Goal: Task Accomplishment & Management: Use online tool/utility

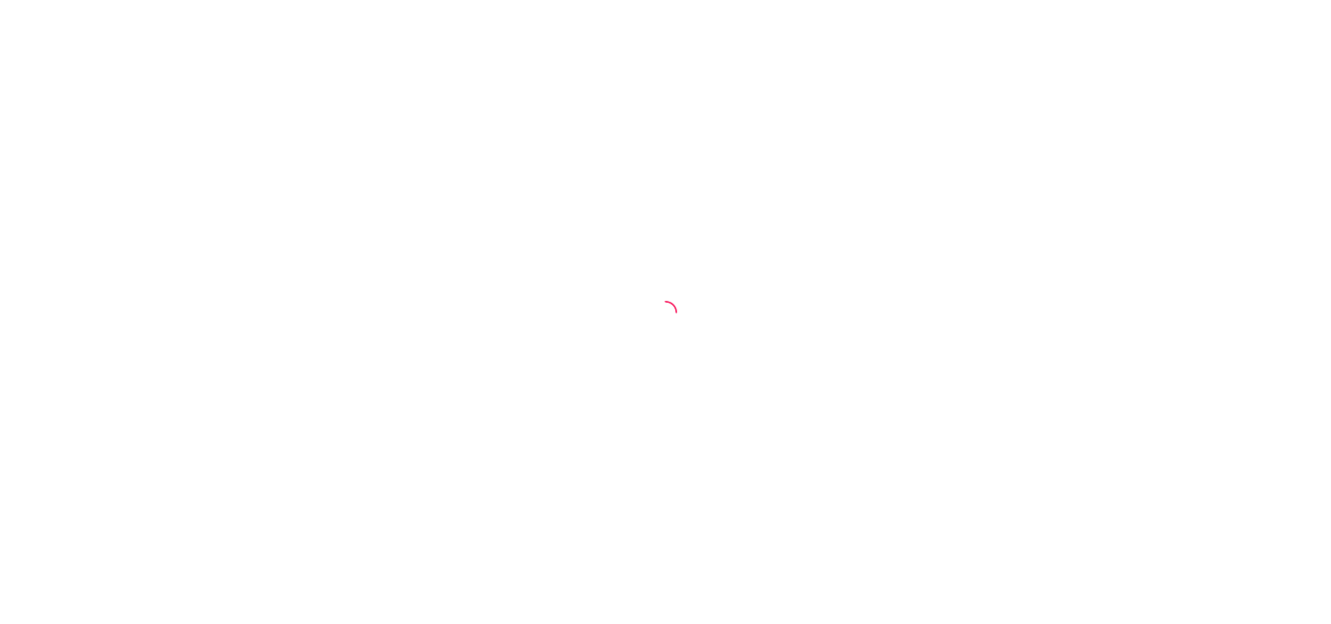
click at [248, 290] on div at bounding box center [665, 312] width 1331 height 624
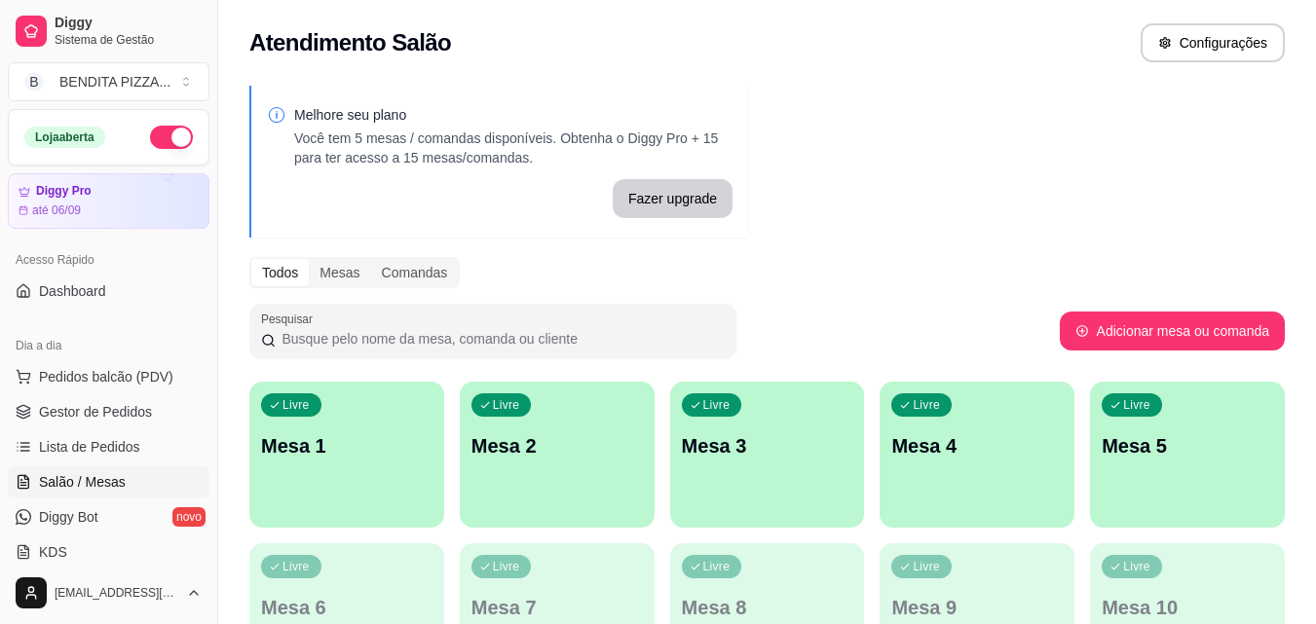
click at [374, 405] on div "Livre Mesa 1" at bounding box center [346, 443] width 195 height 123
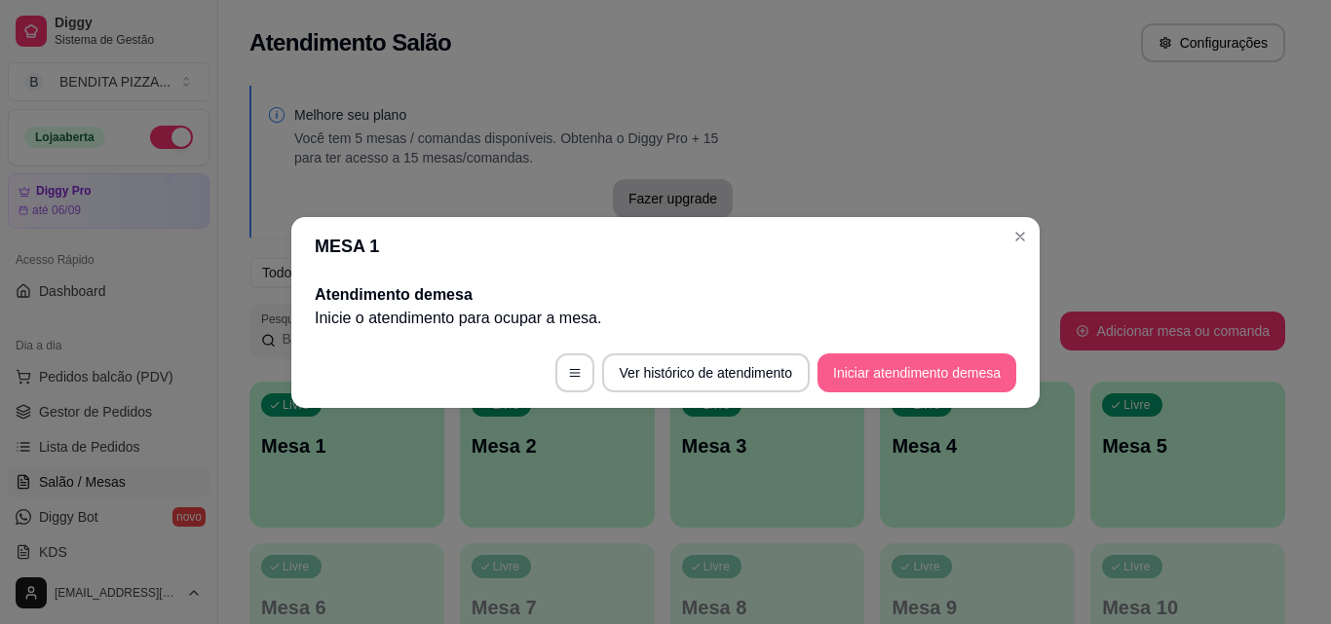
click at [896, 360] on button "Iniciar atendimento de mesa" at bounding box center [916, 373] width 199 height 39
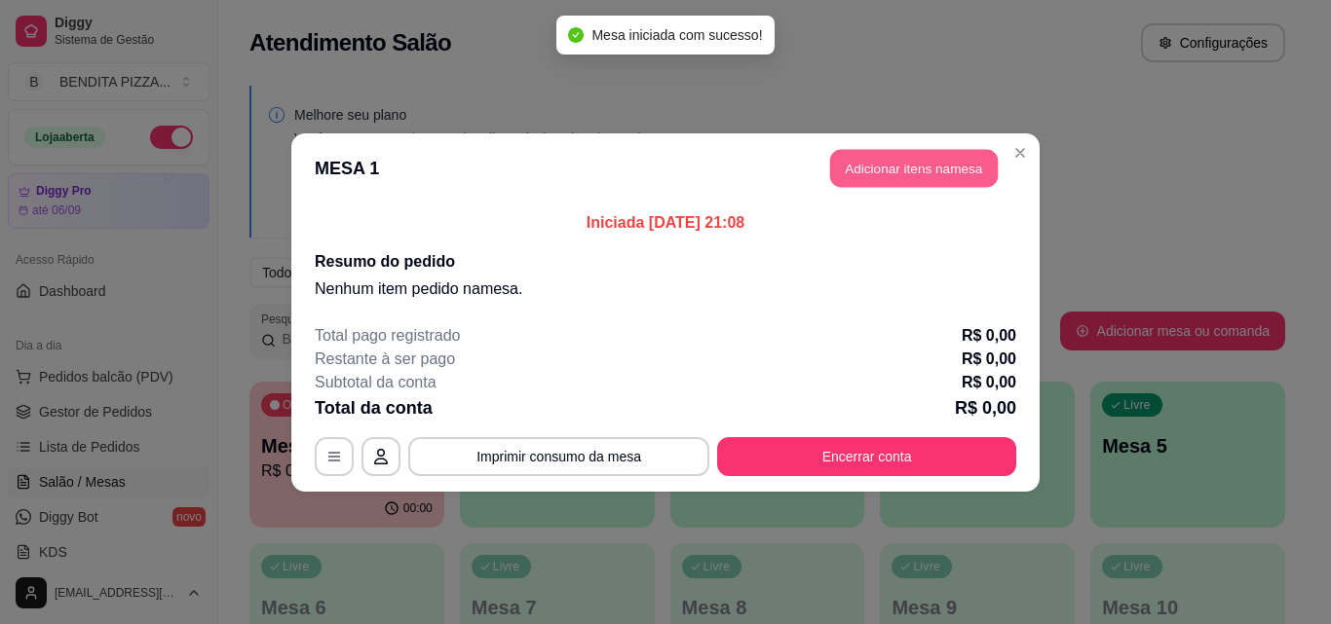
click at [896, 169] on button "Adicionar itens na mesa" at bounding box center [914, 168] width 168 height 38
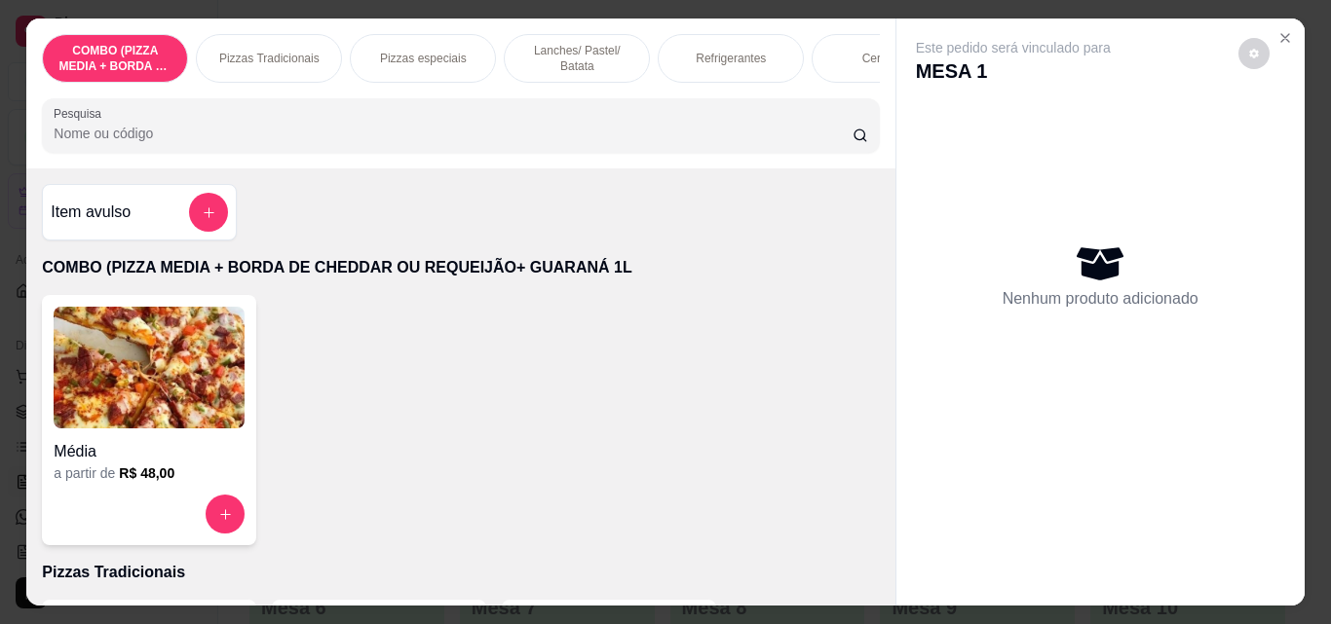
click at [261, 51] on p "Pizzas Tradicionais" at bounding box center [269, 59] width 100 height 16
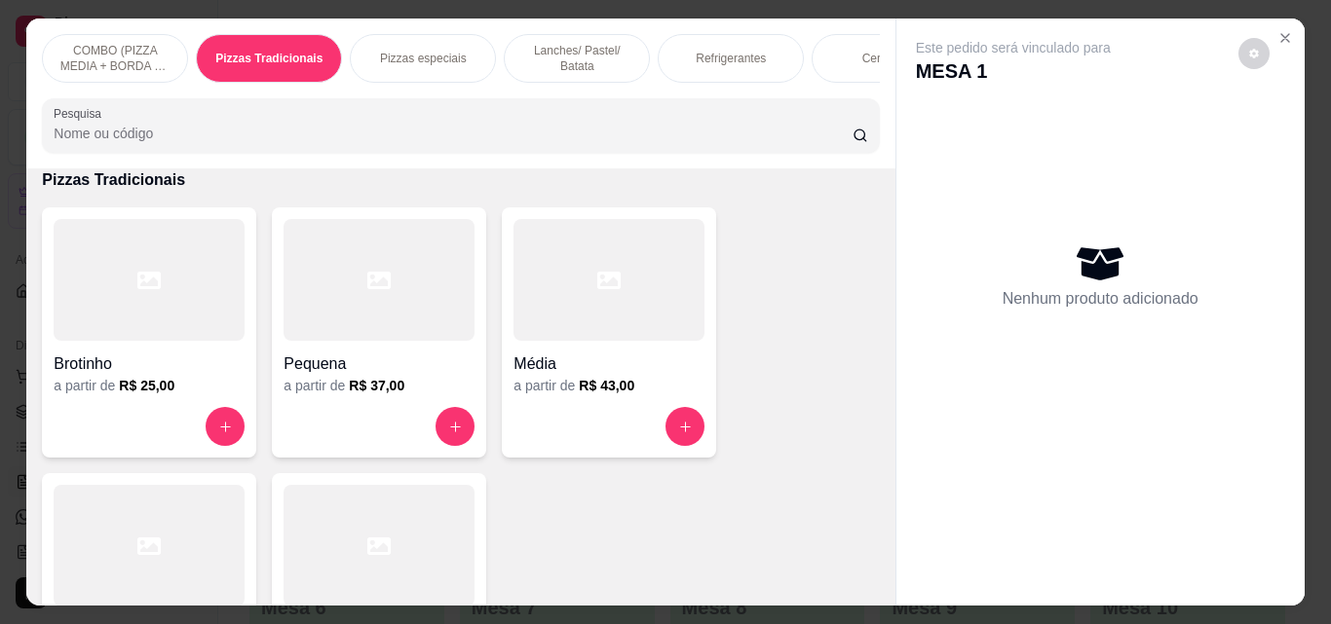
scroll to position [51, 0]
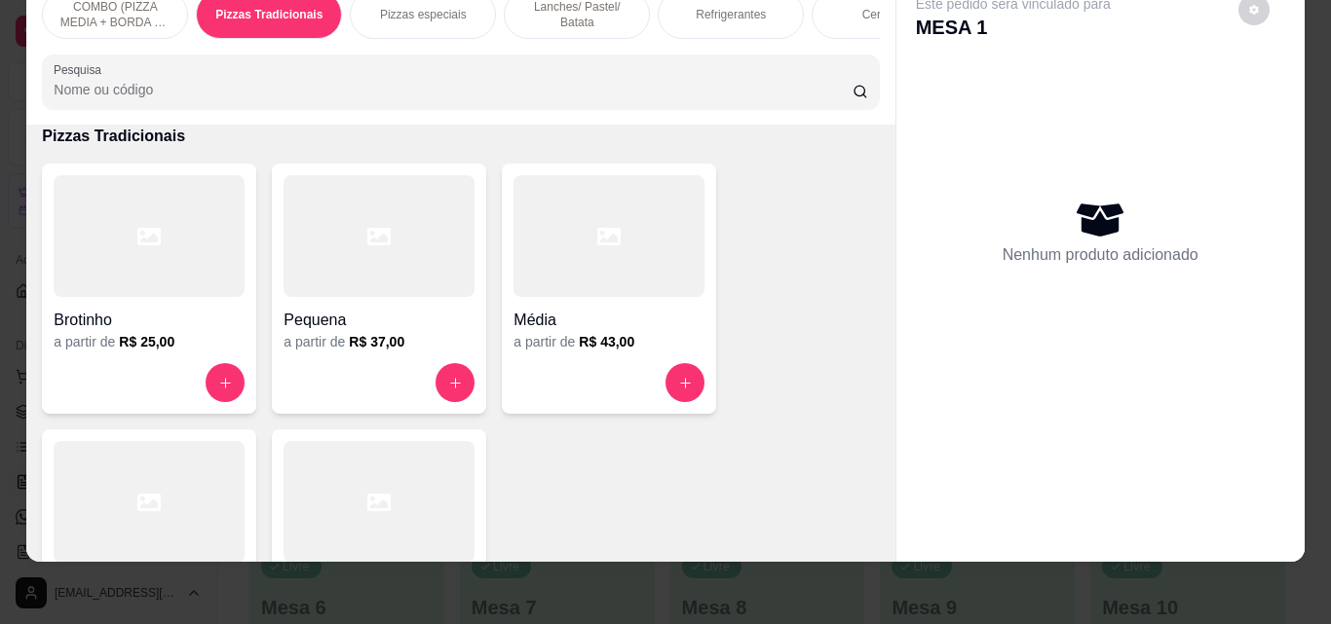
click at [397, 368] on div at bounding box center [378, 382] width 191 height 39
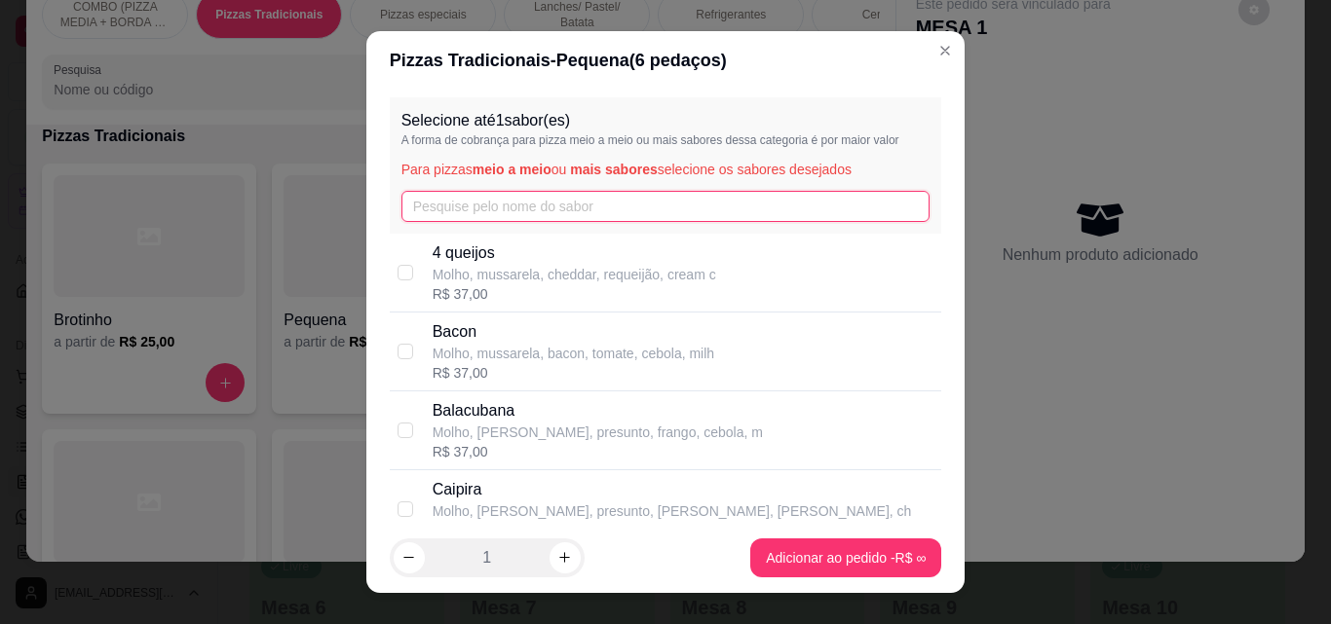
click at [487, 193] on input "text" at bounding box center [665, 206] width 529 height 31
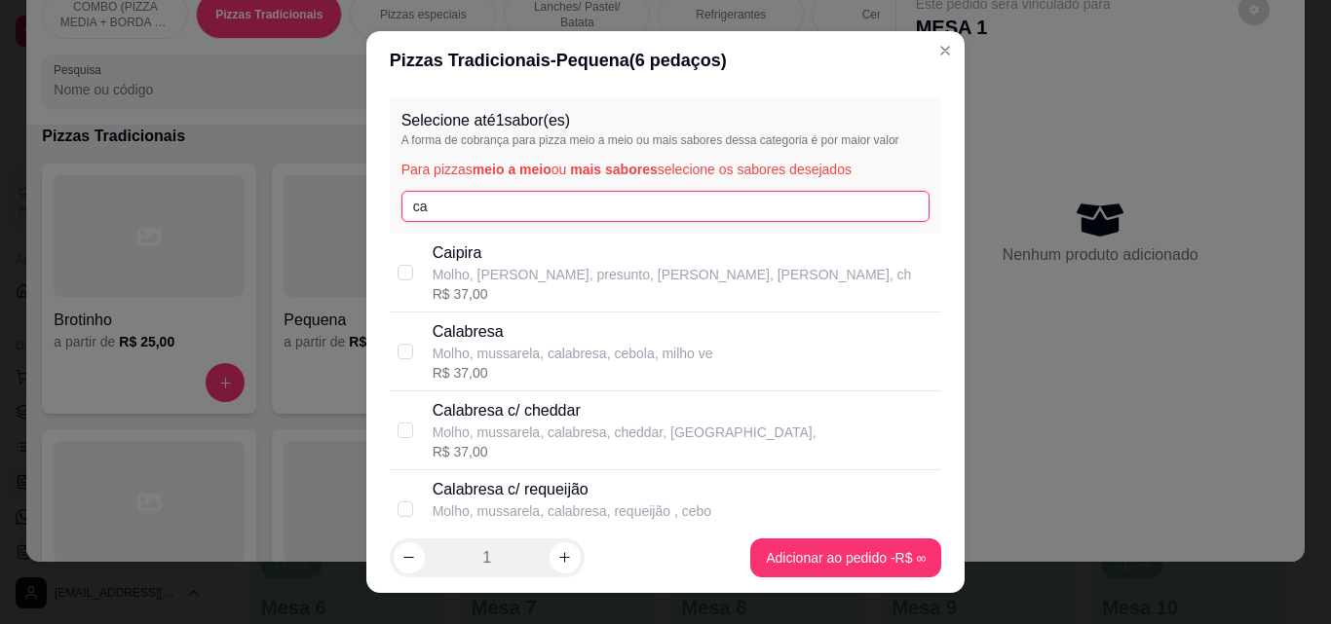
type input "ca"
click at [534, 345] on p "Molho, mussarela, calabresa, cebola, milho ve" at bounding box center [572, 353] width 281 height 19
checkbox input "true"
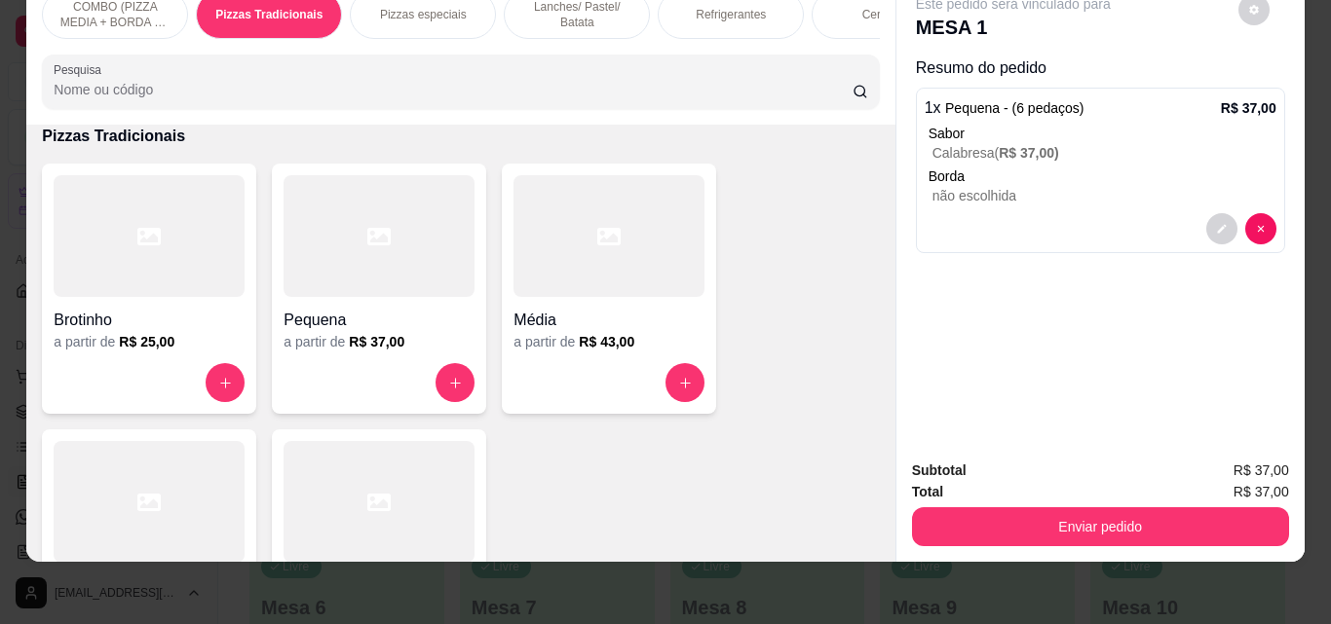
click at [721, 7] on p "Refrigerantes" at bounding box center [730, 15] width 70 height 16
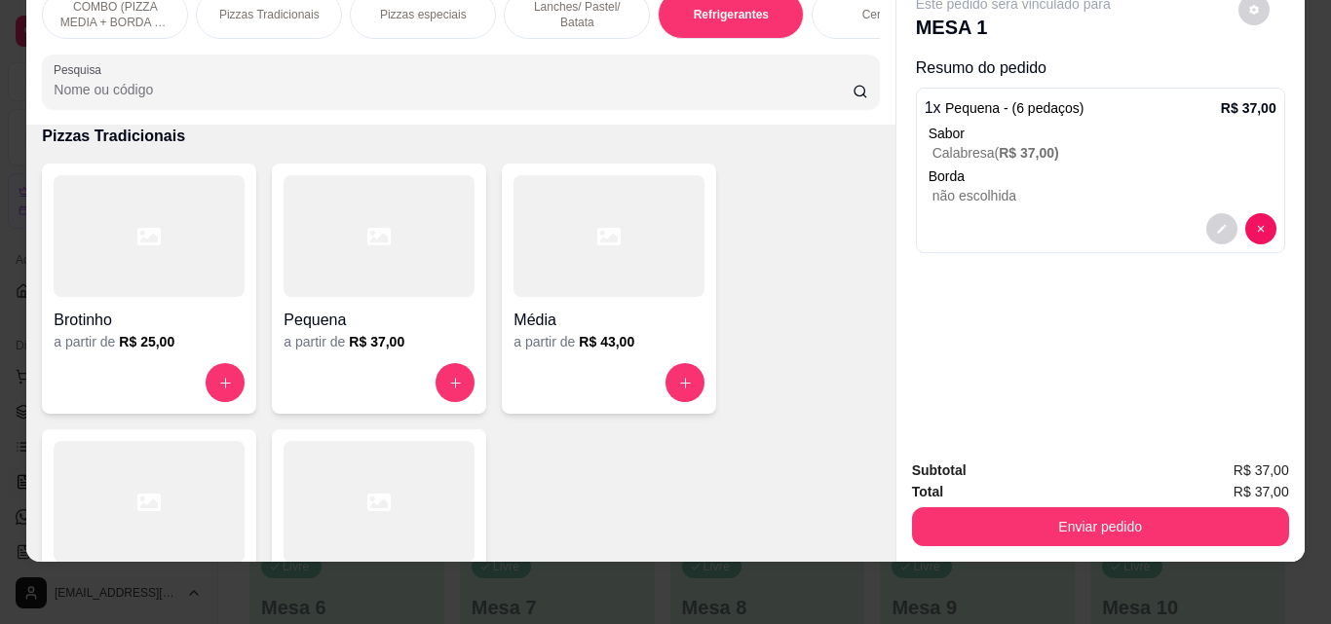
scroll to position [3008, 0]
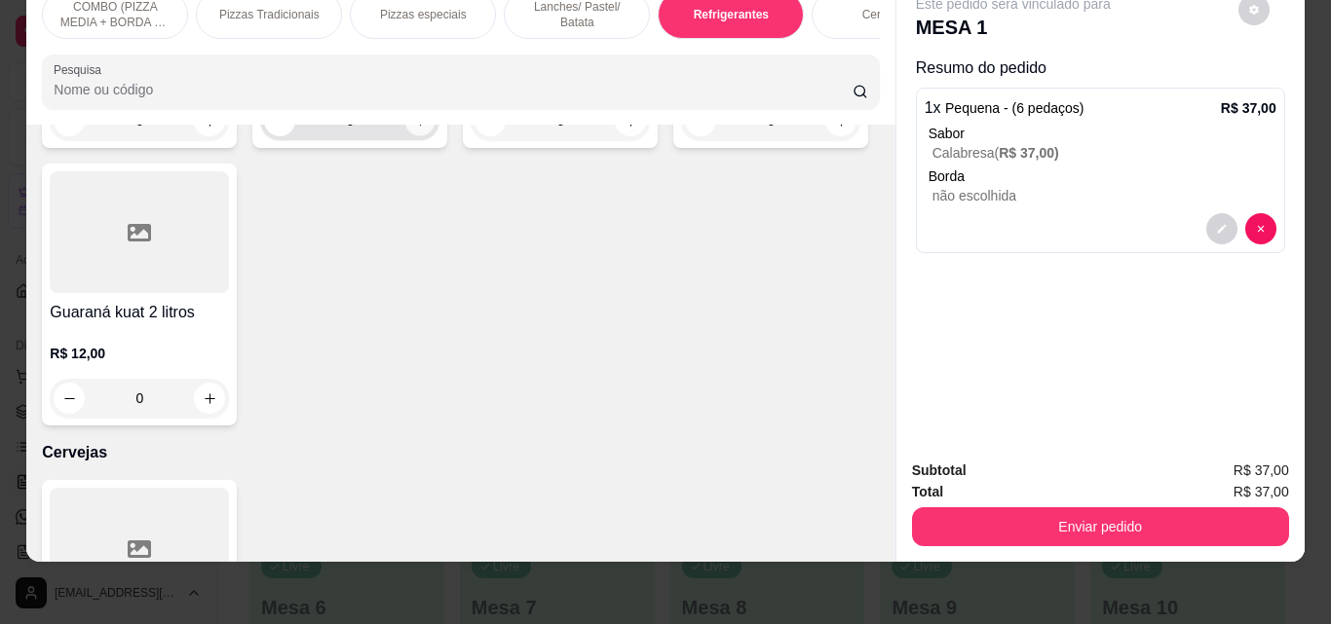
click at [427, 136] on button "increase-product-quantity" at bounding box center [420, 121] width 30 height 30
type input "1"
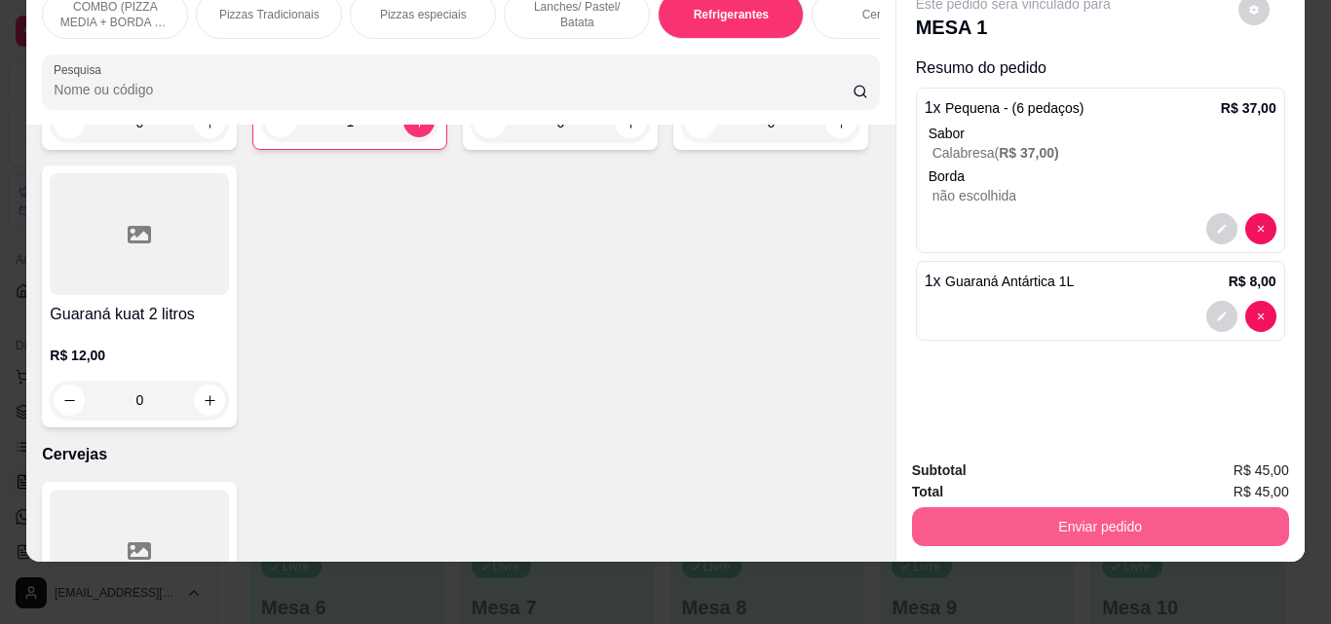
click at [1127, 507] on button "Enviar pedido" at bounding box center [1100, 526] width 377 height 39
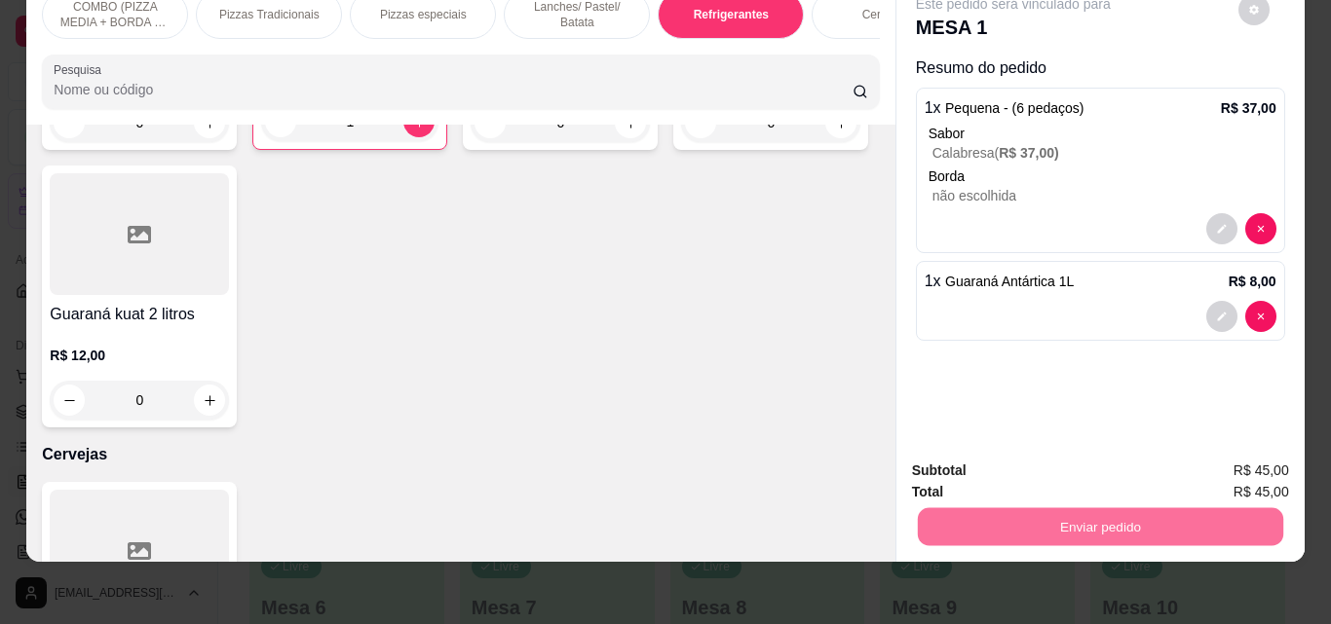
click at [1103, 457] on button "Não registrar e enviar pedido" at bounding box center [1035, 464] width 197 height 36
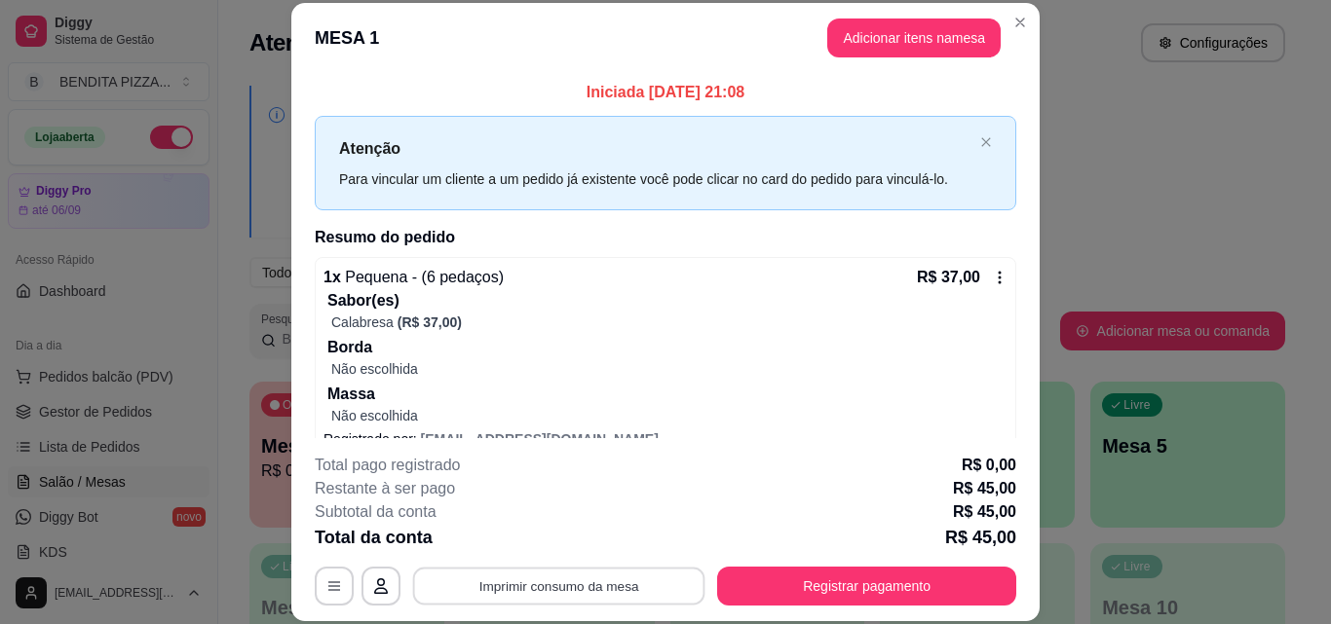
click at [570, 593] on button "Imprimir consumo da mesa" at bounding box center [559, 586] width 292 height 38
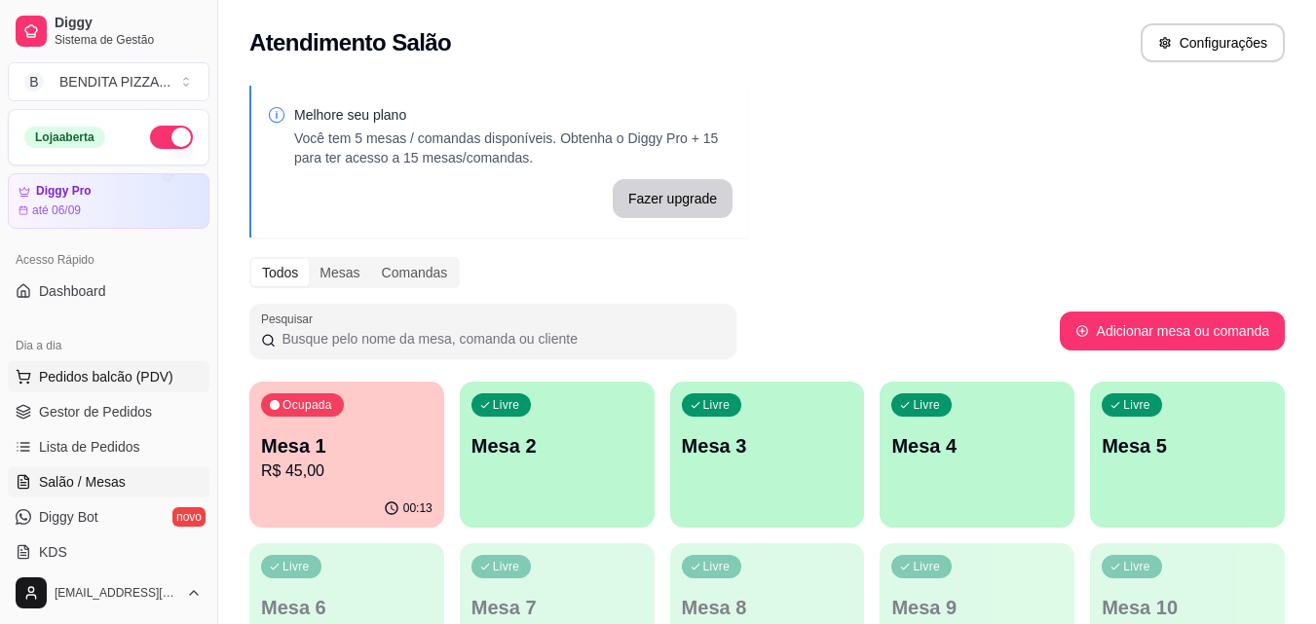
click at [62, 378] on span "Pedidos balcão (PDV)" at bounding box center [106, 376] width 134 height 19
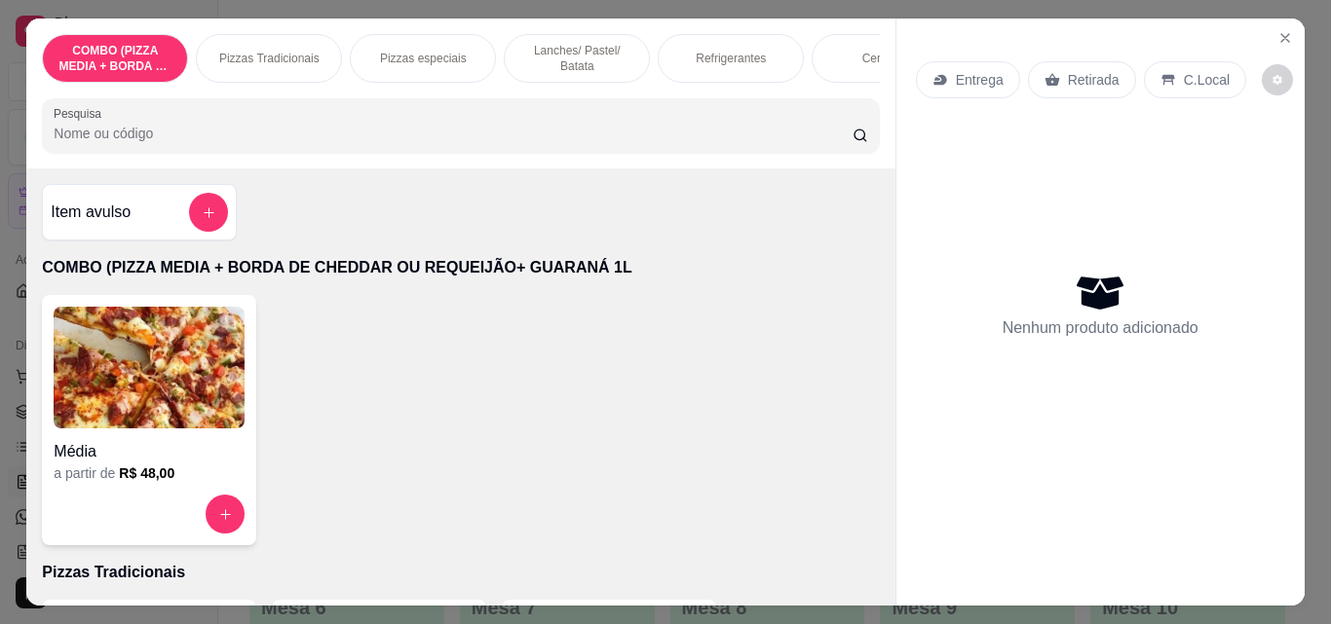
click at [267, 58] on p "Pizzas Tradicionais" at bounding box center [269, 59] width 100 height 16
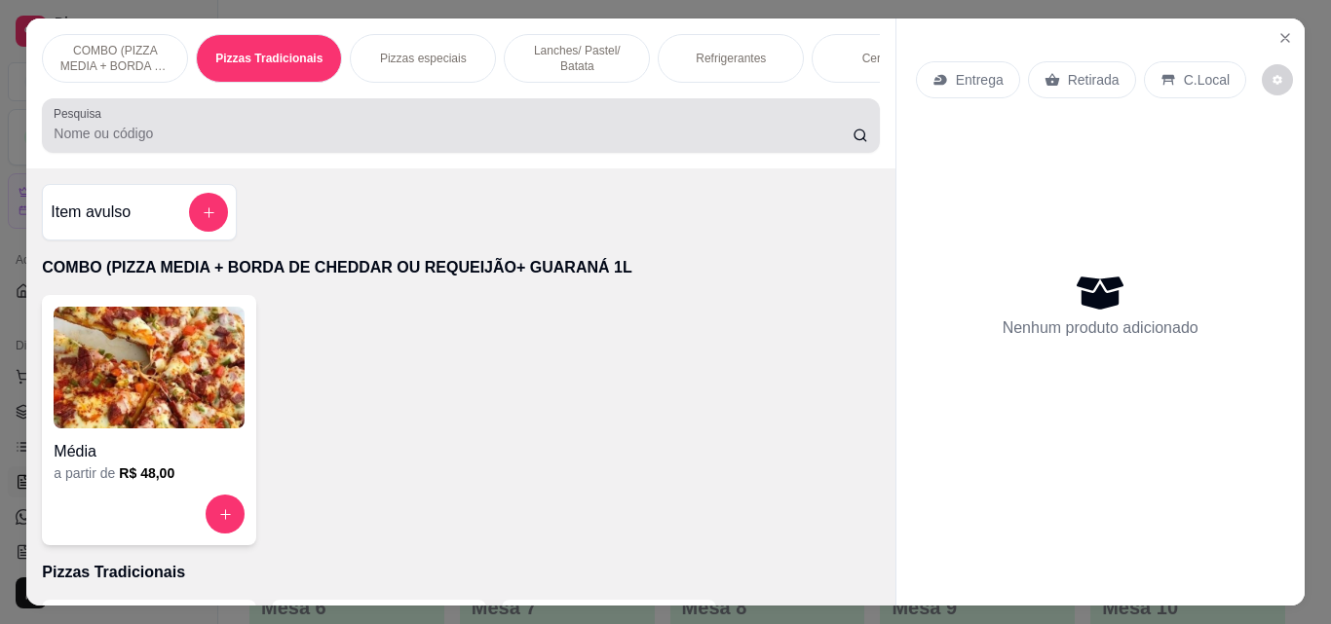
scroll to position [51, 0]
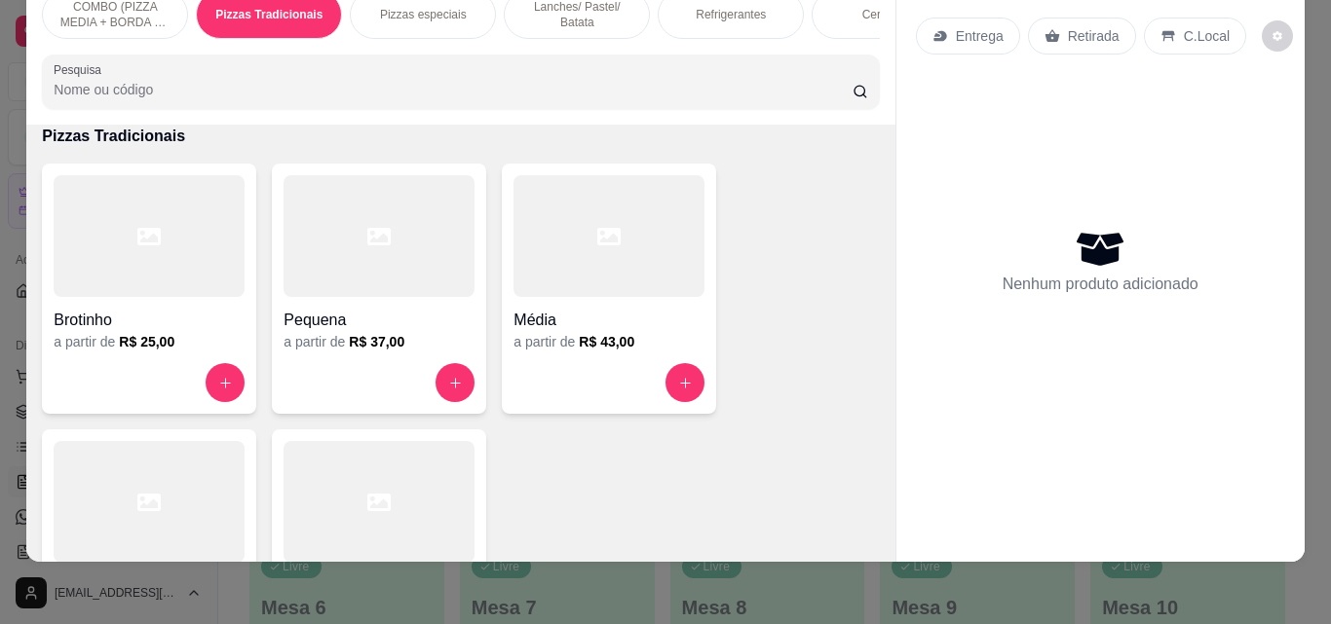
click at [189, 486] on div at bounding box center [149, 502] width 191 height 122
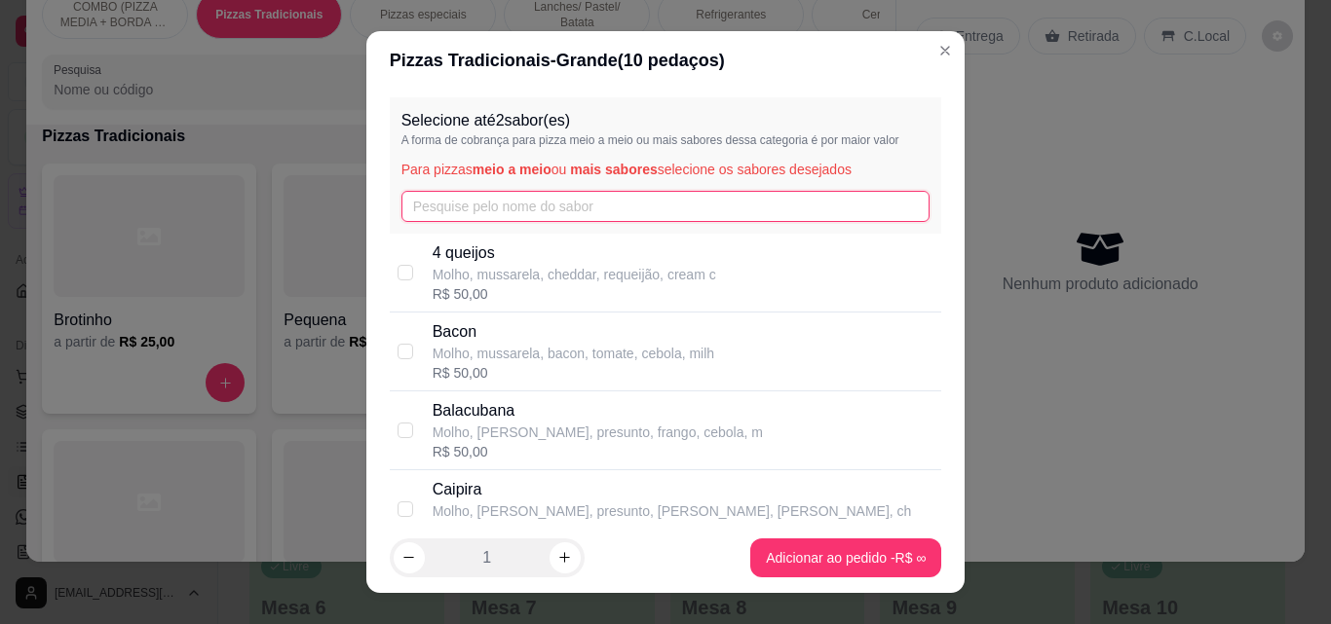
click at [485, 204] on input "text" at bounding box center [665, 206] width 529 height 31
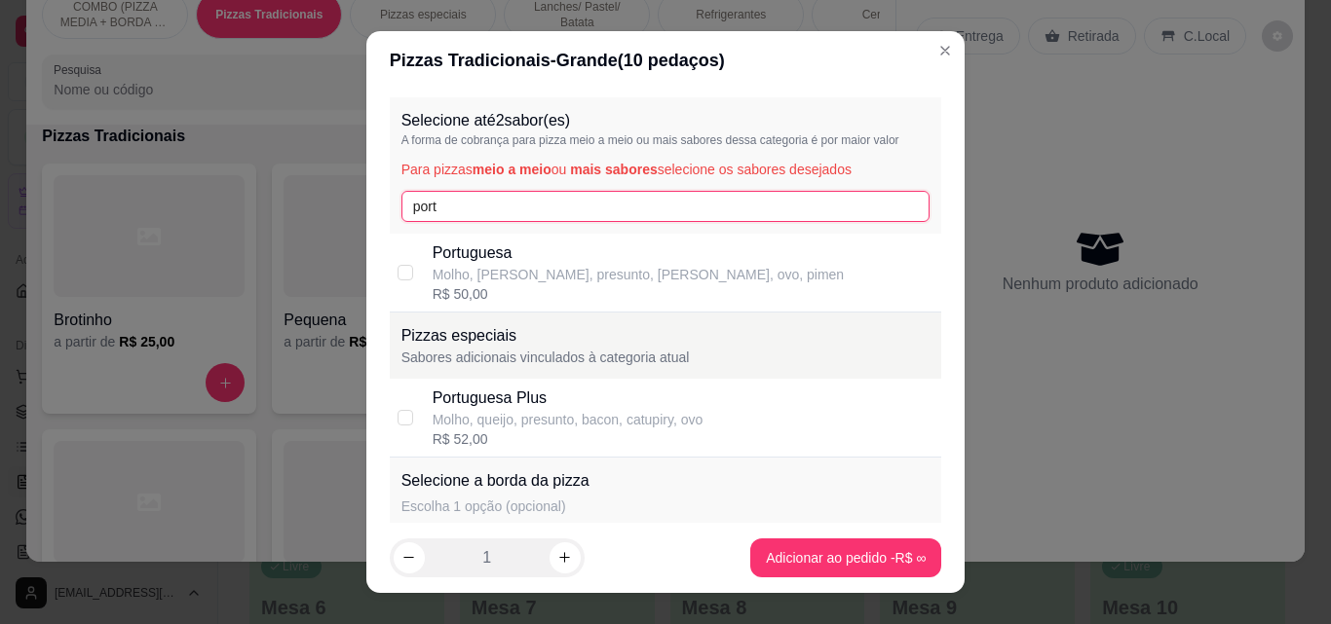
type input "port"
click at [496, 265] on p "Molho, [PERSON_NAME], presunto, [PERSON_NAME], ovo, pimen" at bounding box center [638, 274] width 412 height 19
checkbox input "true"
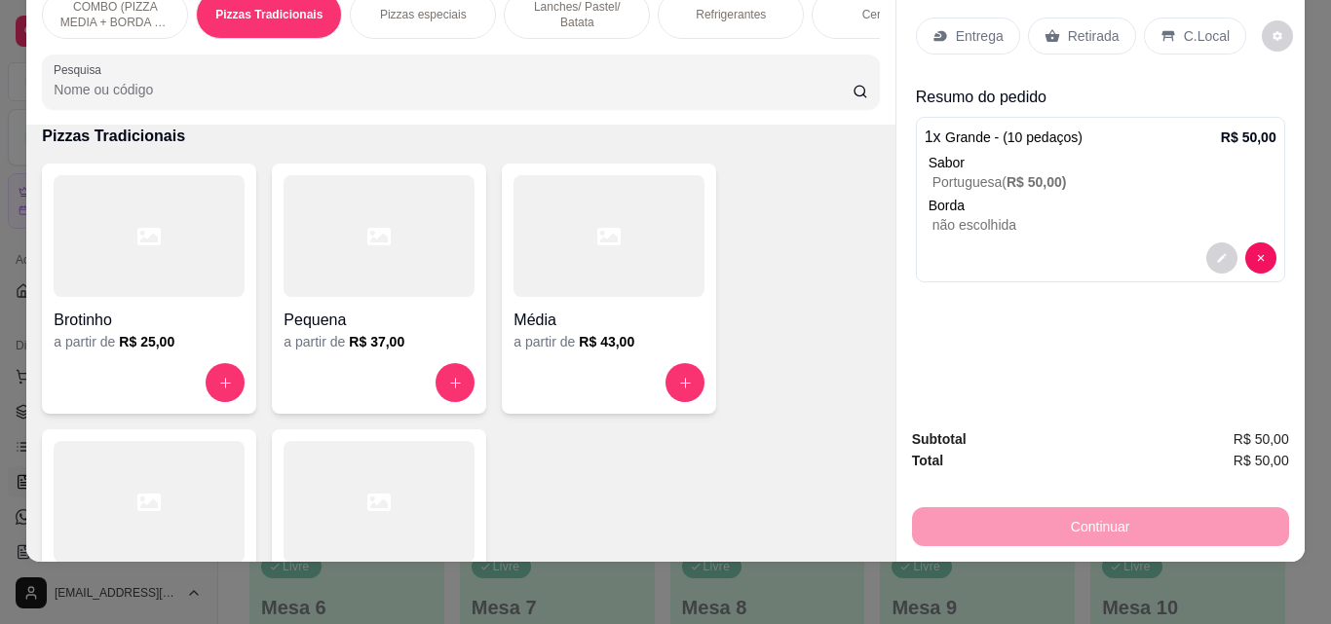
click at [962, 26] on p "Entrega" at bounding box center [980, 35] width 48 height 19
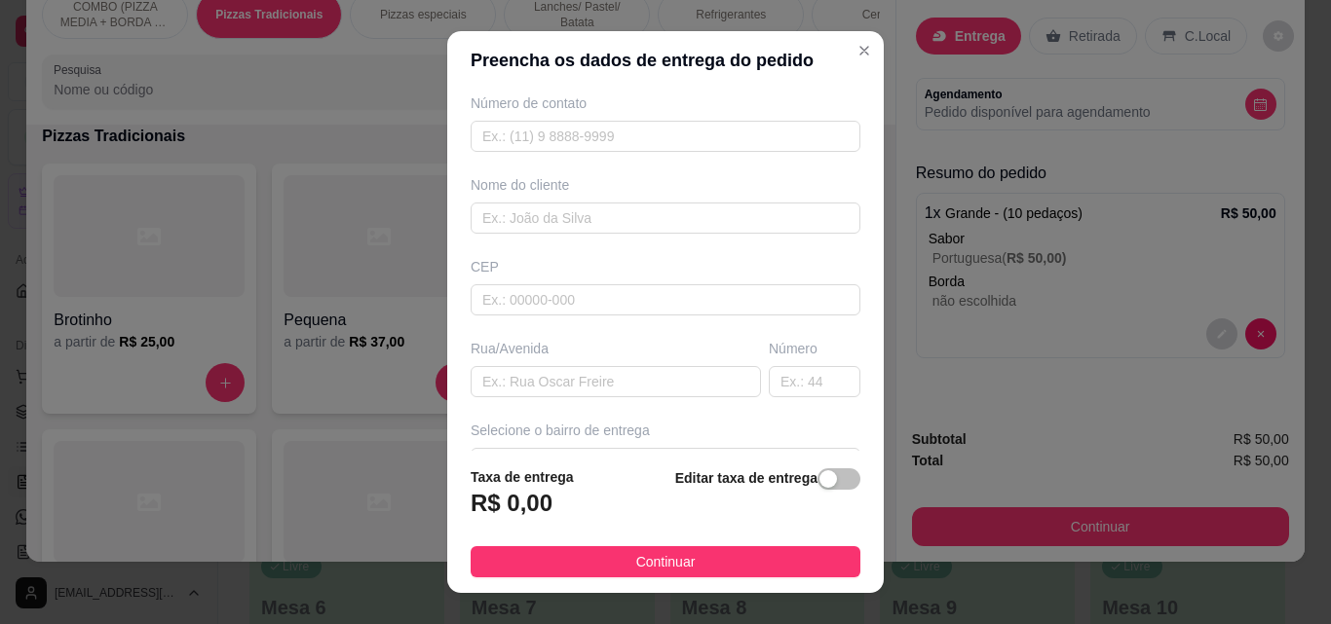
scroll to position [94, 0]
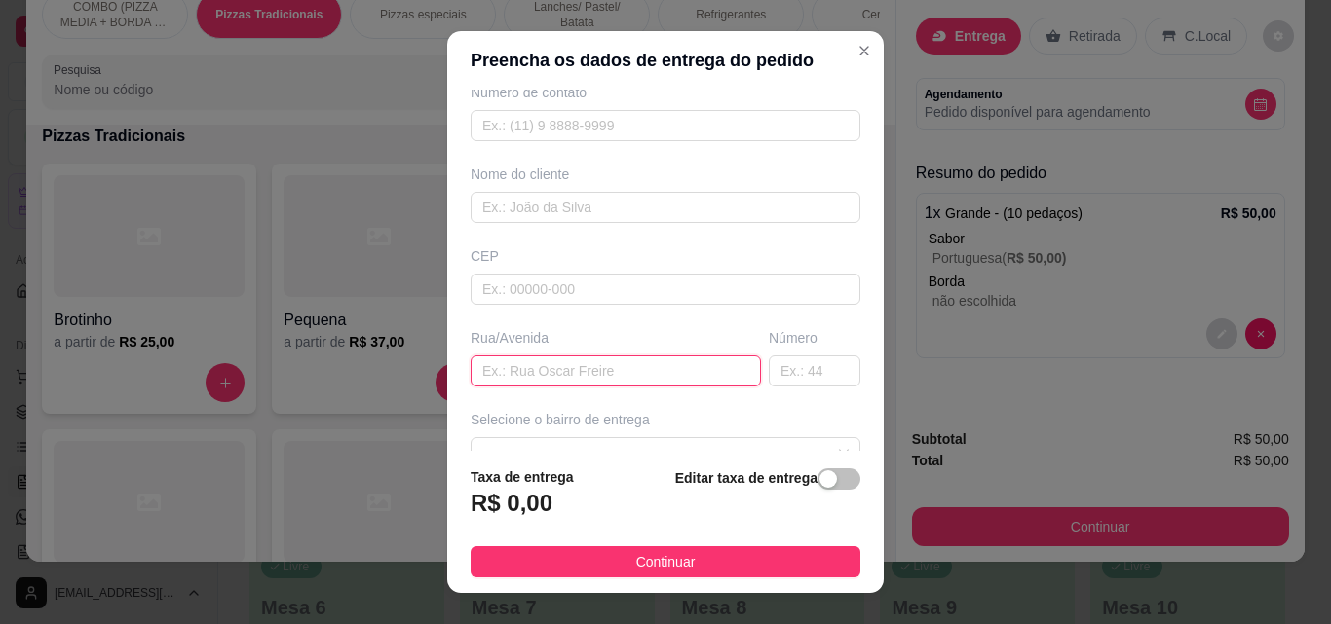
click at [664, 379] on input "text" at bounding box center [615, 371] width 290 height 31
type input "[PERSON_NAME]"
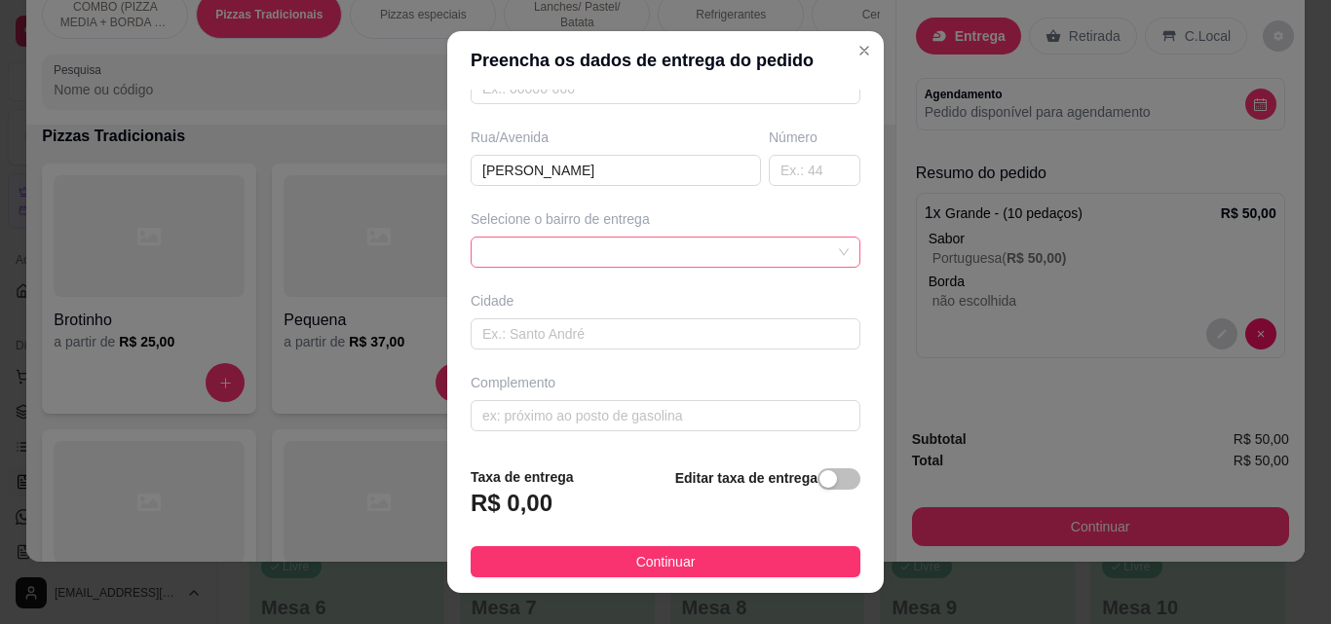
click at [812, 250] on div at bounding box center [665, 252] width 390 height 31
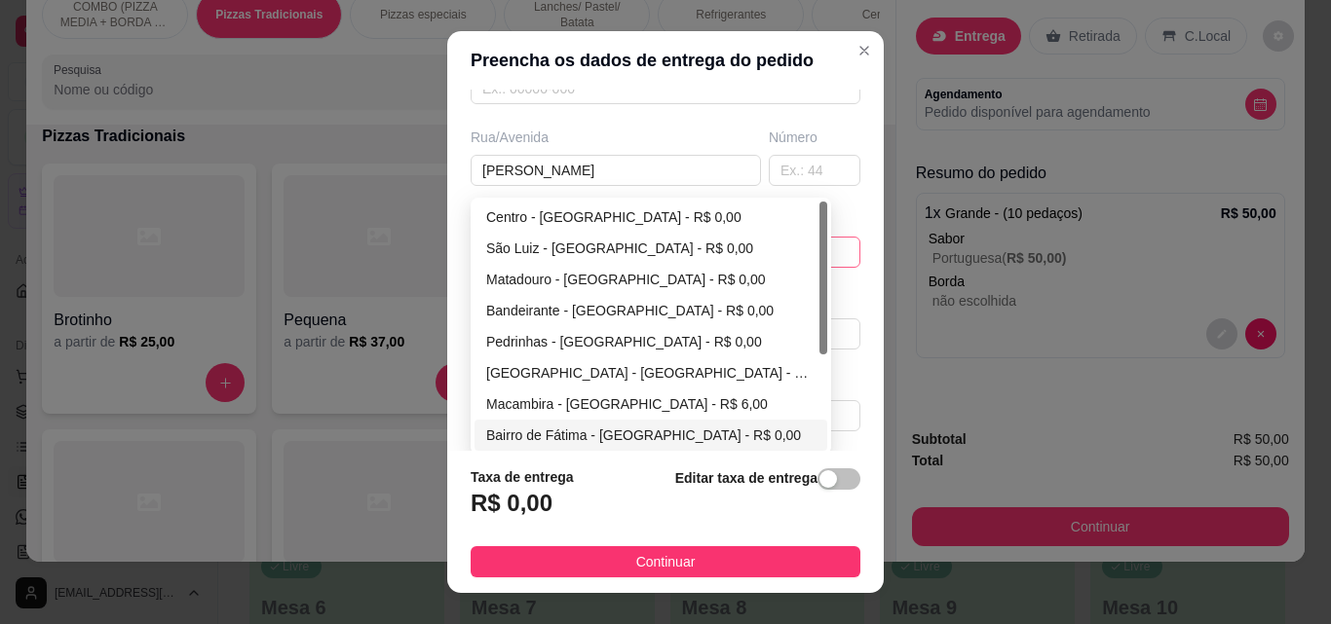
click at [755, 427] on div "Bairro de Fátima - [GEOGRAPHIC_DATA] - R$ 0,00" at bounding box center [650, 435] width 329 height 21
type input "São Miguel do Tapuio"
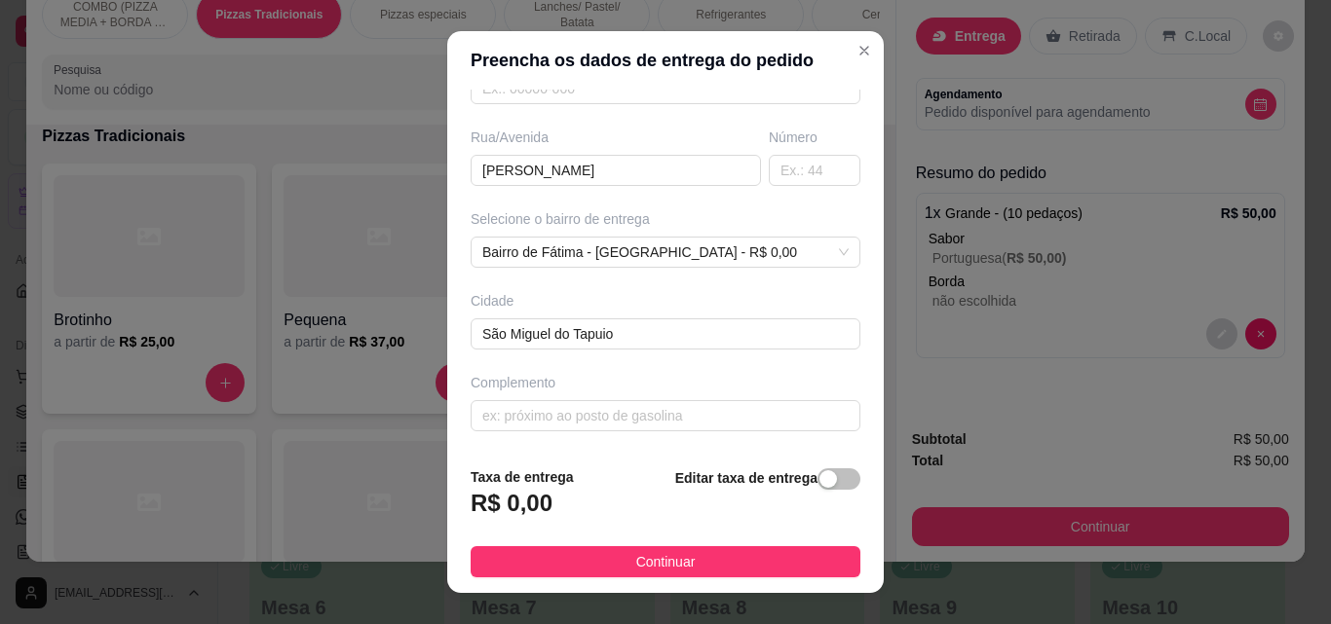
click at [788, 187] on div "Busque pelo cliente Número de contato Nome do cliente CEP Rua/[GEOGRAPHIC_DATA]…" at bounding box center [665, 270] width 436 height 361
click at [788, 169] on input "text" at bounding box center [815, 170] width 92 height 31
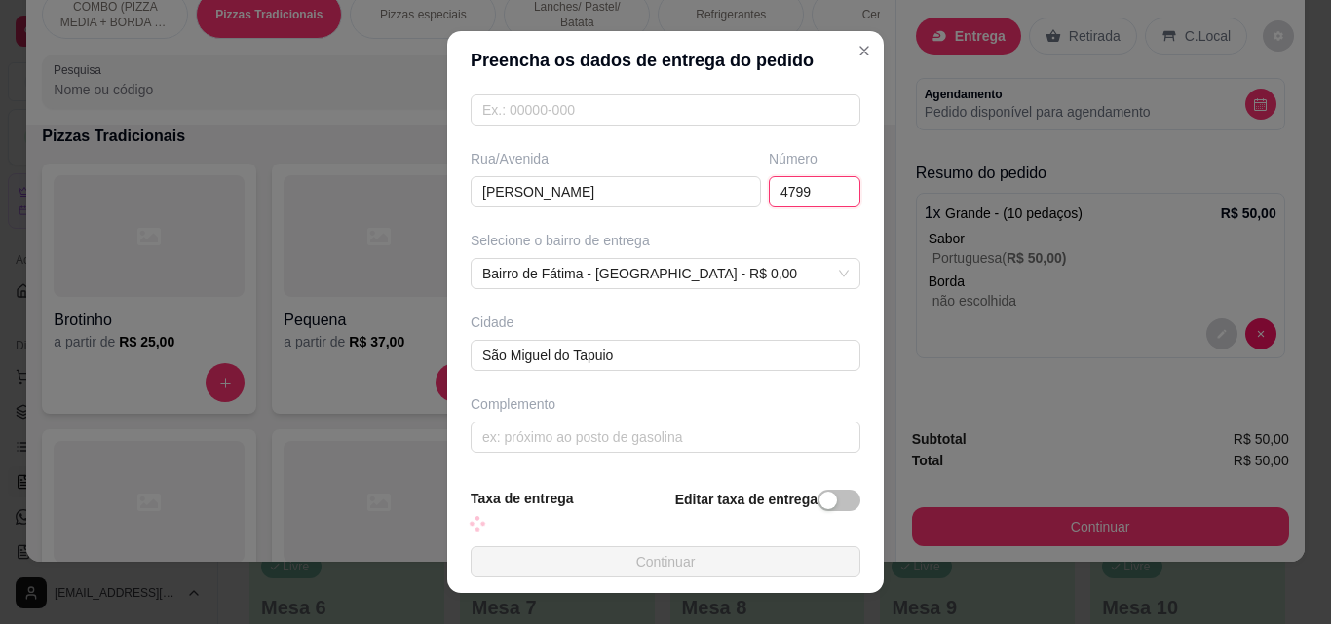
scroll to position [274, 0]
type input "4799"
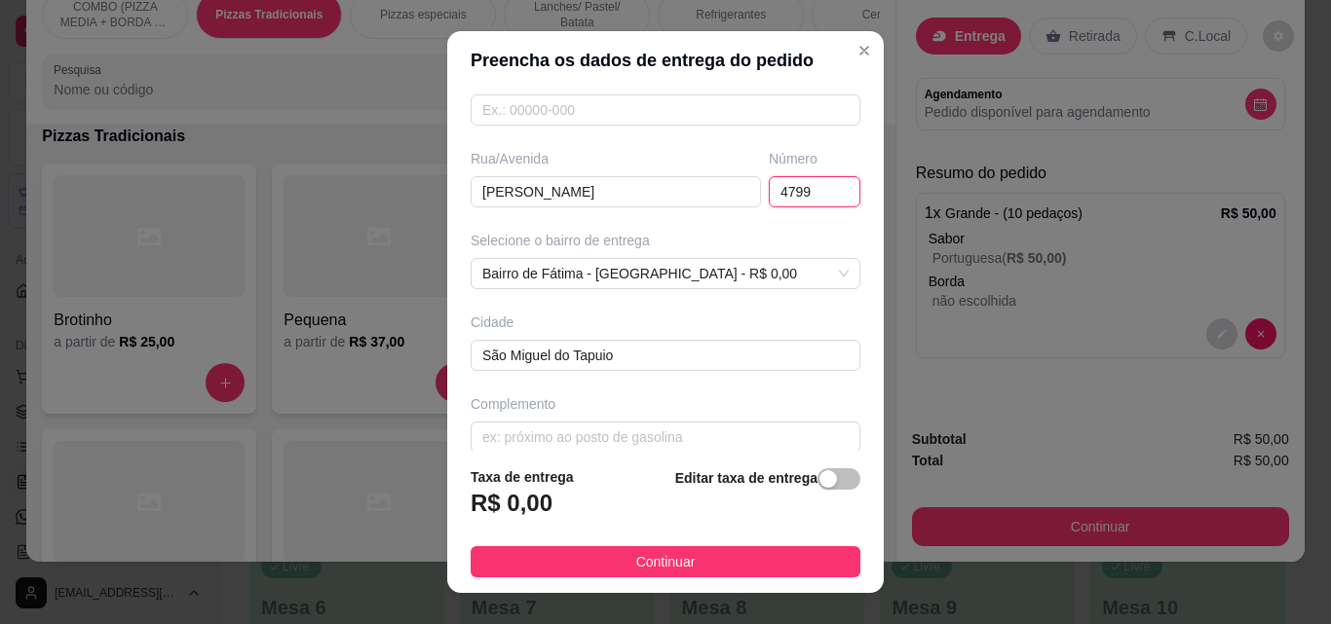
scroll to position [295, 0]
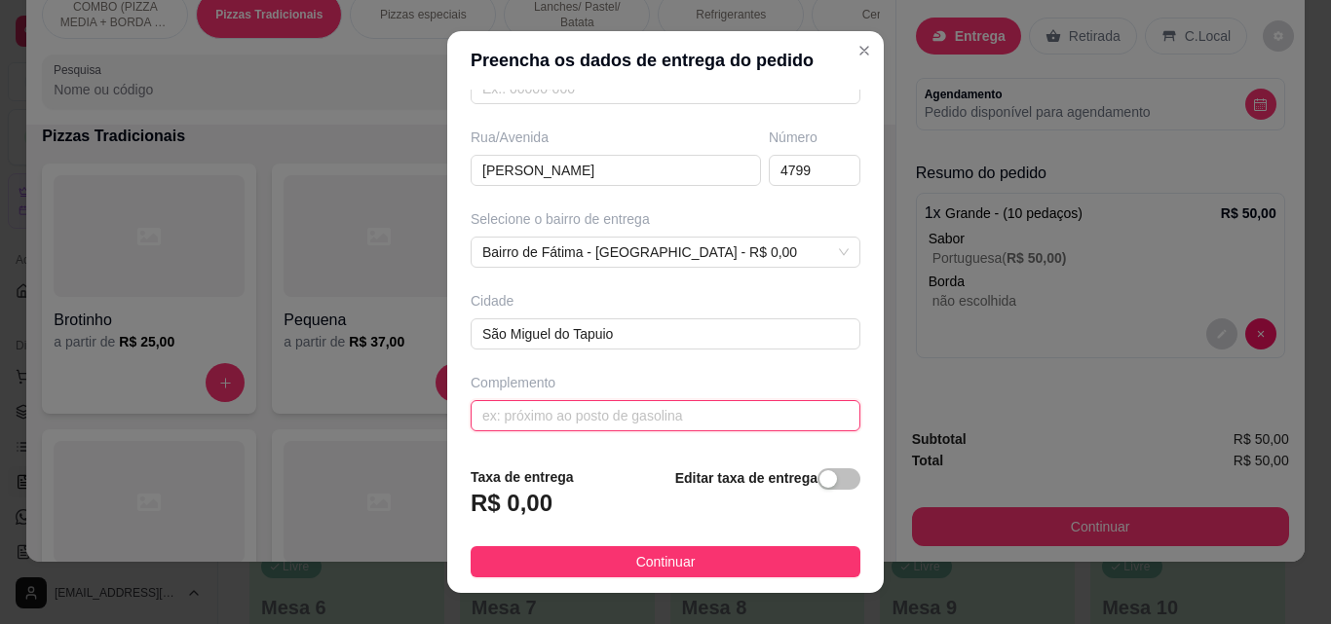
click at [717, 425] on input "text" at bounding box center [665, 415] width 390 height 31
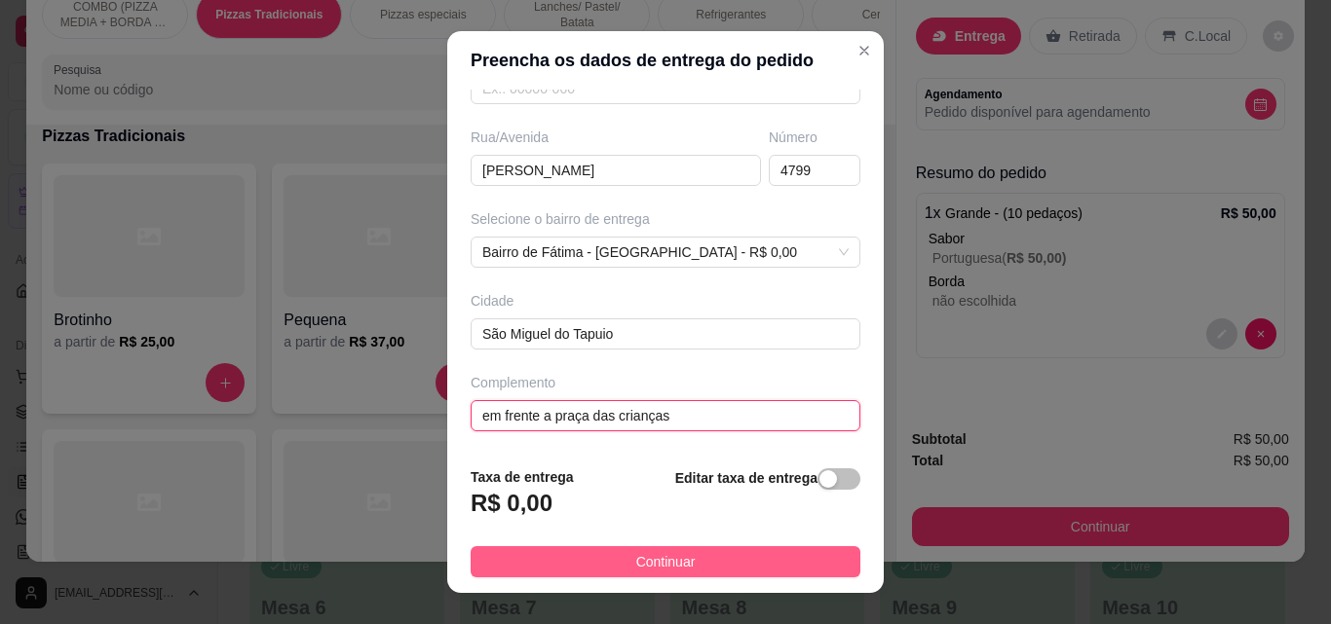
type input "em frente a praça das crianças"
click at [716, 566] on button "Continuar" at bounding box center [665, 561] width 390 height 31
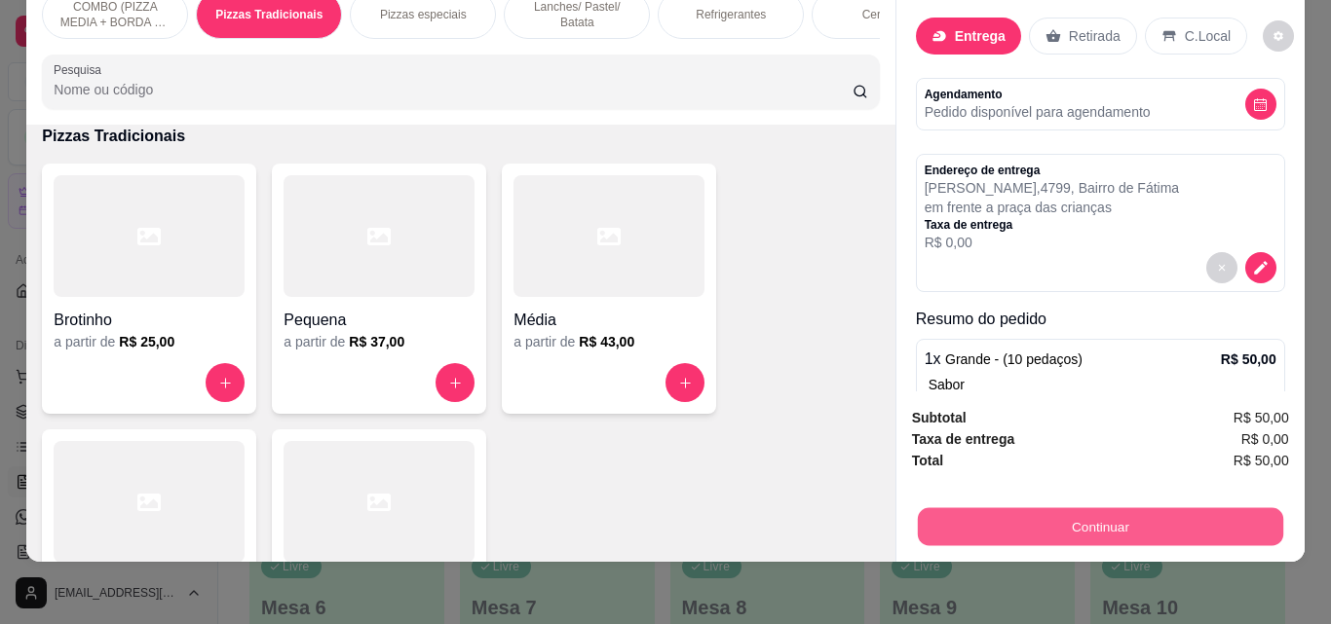
click at [1021, 507] on button "Continuar" at bounding box center [1099, 526] width 365 height 38
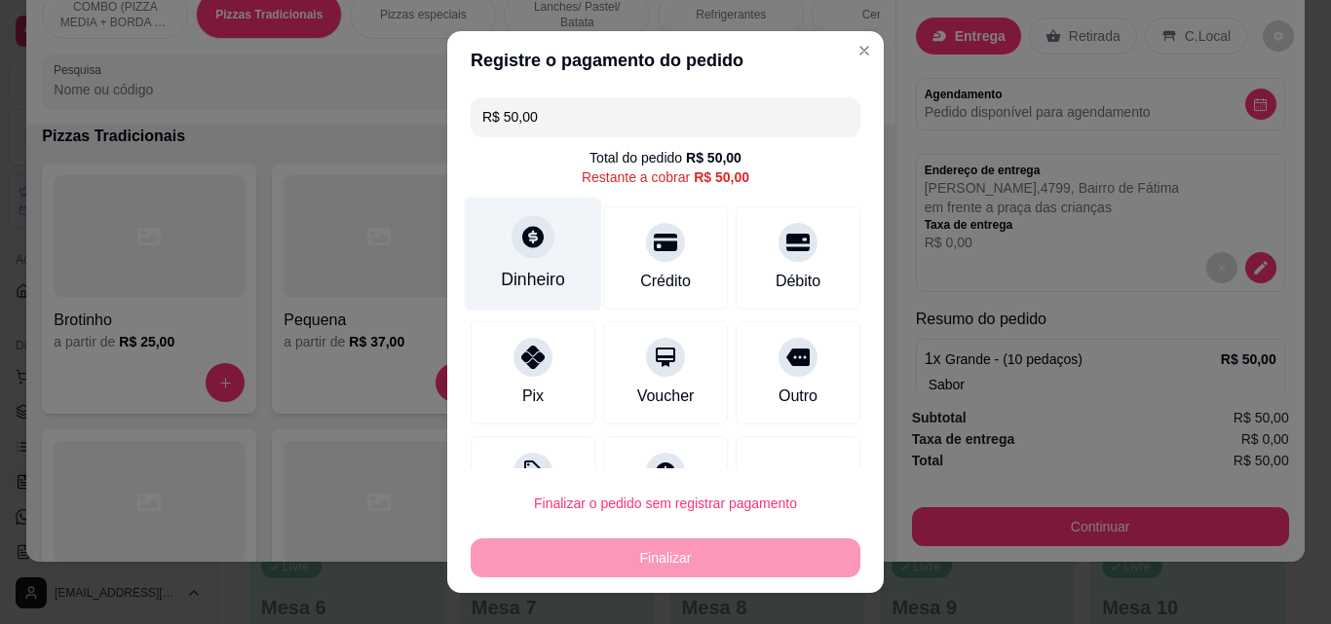
click at [522, 243] on icon at bounding box center [532, 236] width 21 height 21
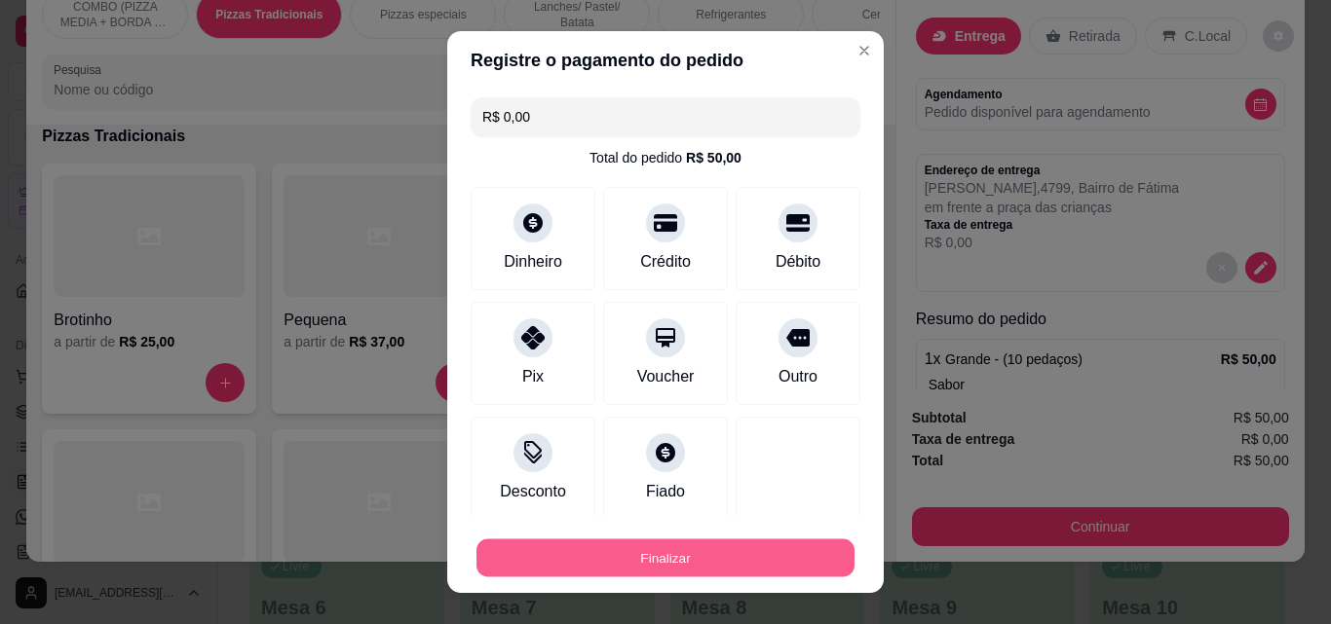
click at [773, 561] on button "Finalizar" at bounding box center [665, 559] width 378 height 38
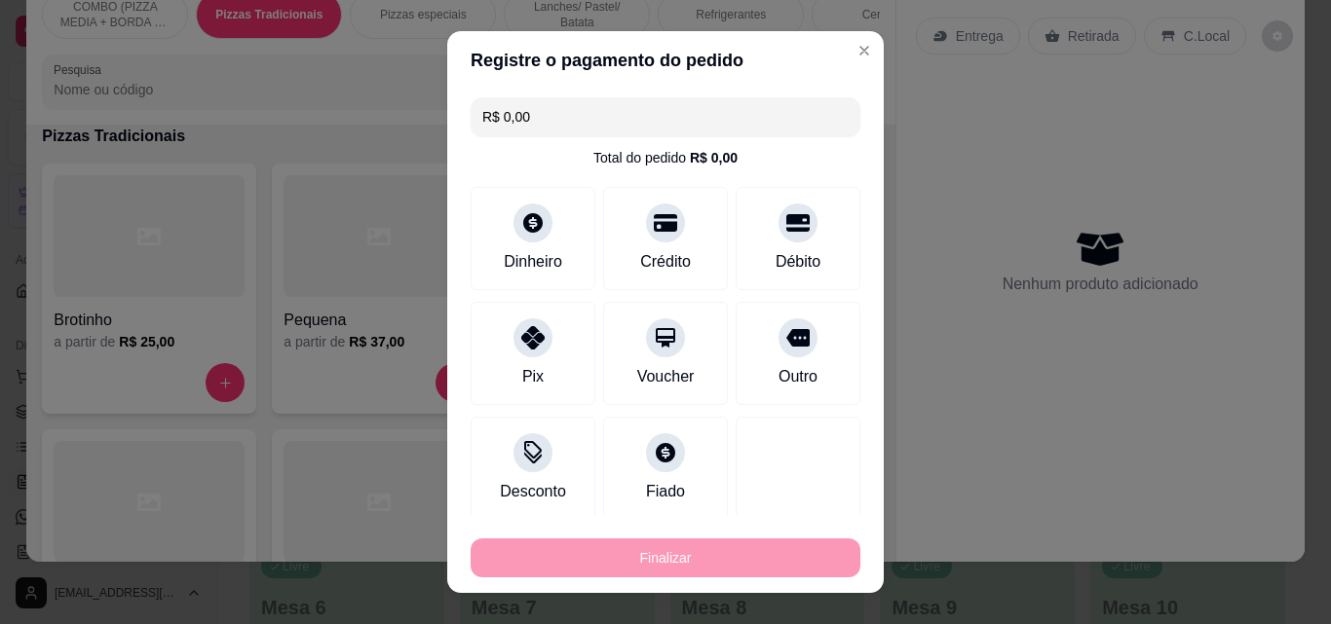
type input "-R$ 50,00"
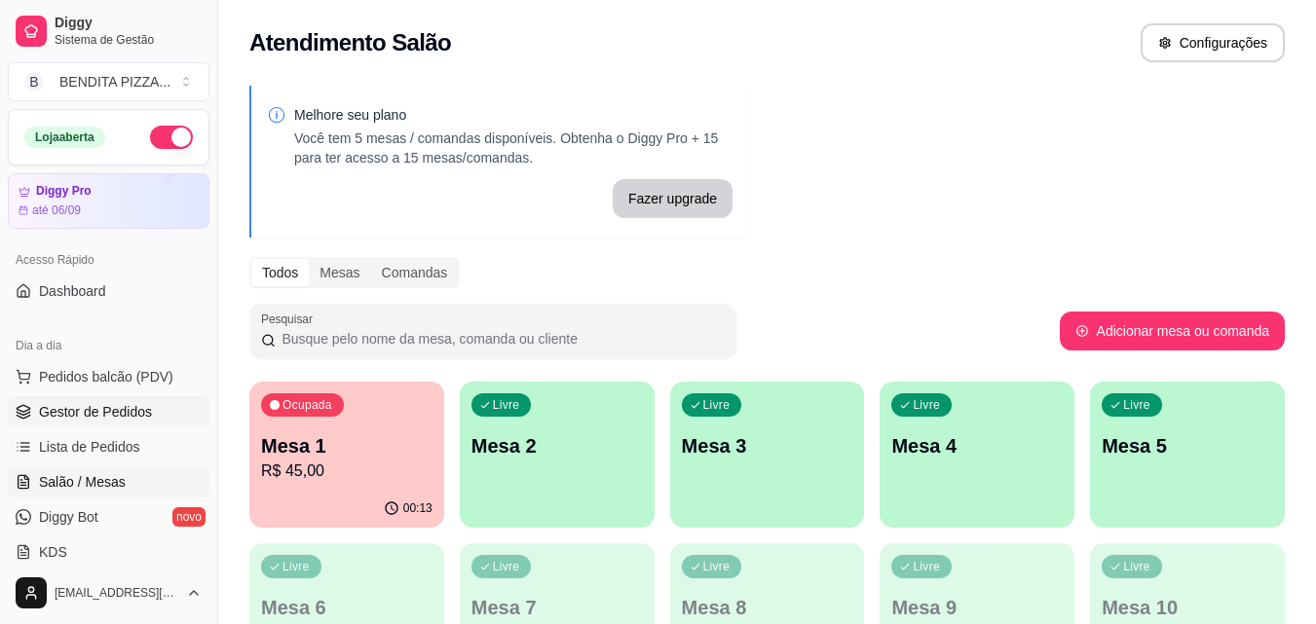
click at [67, 407] on span "Gestor de Pedidos" at bounding box center [95, 411] width 113 height 19
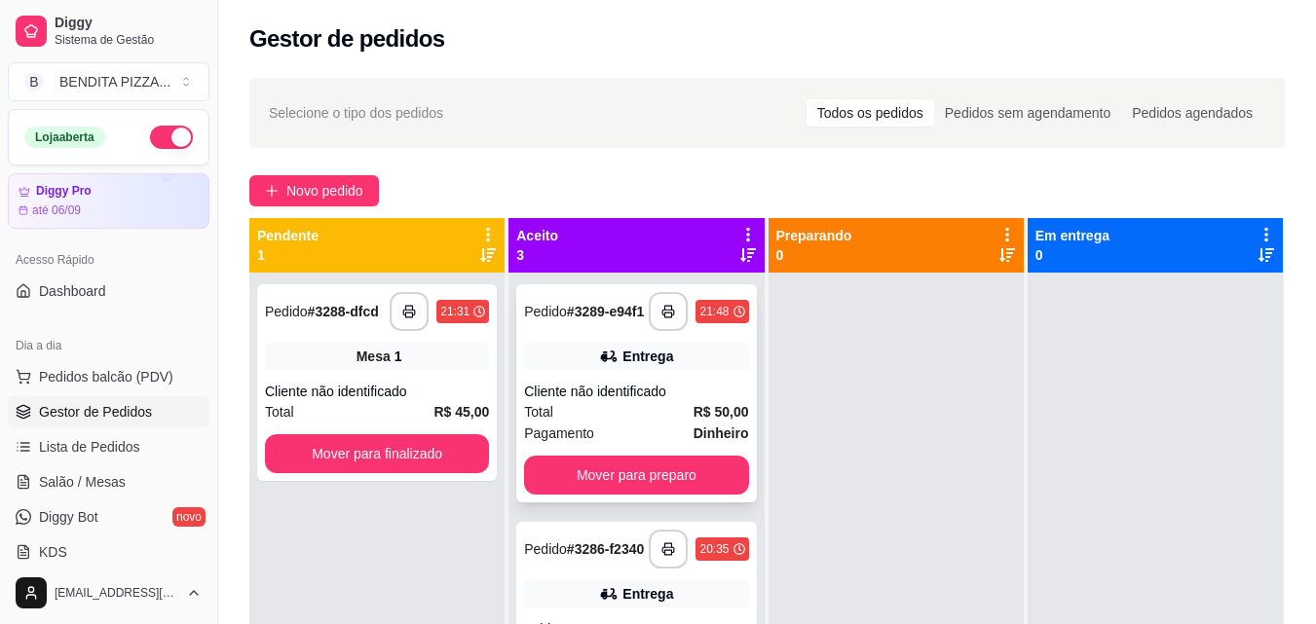
click at [657, 419] on div "Total R$ 50,00" at bounding box center [636, 411] width 224 height 21
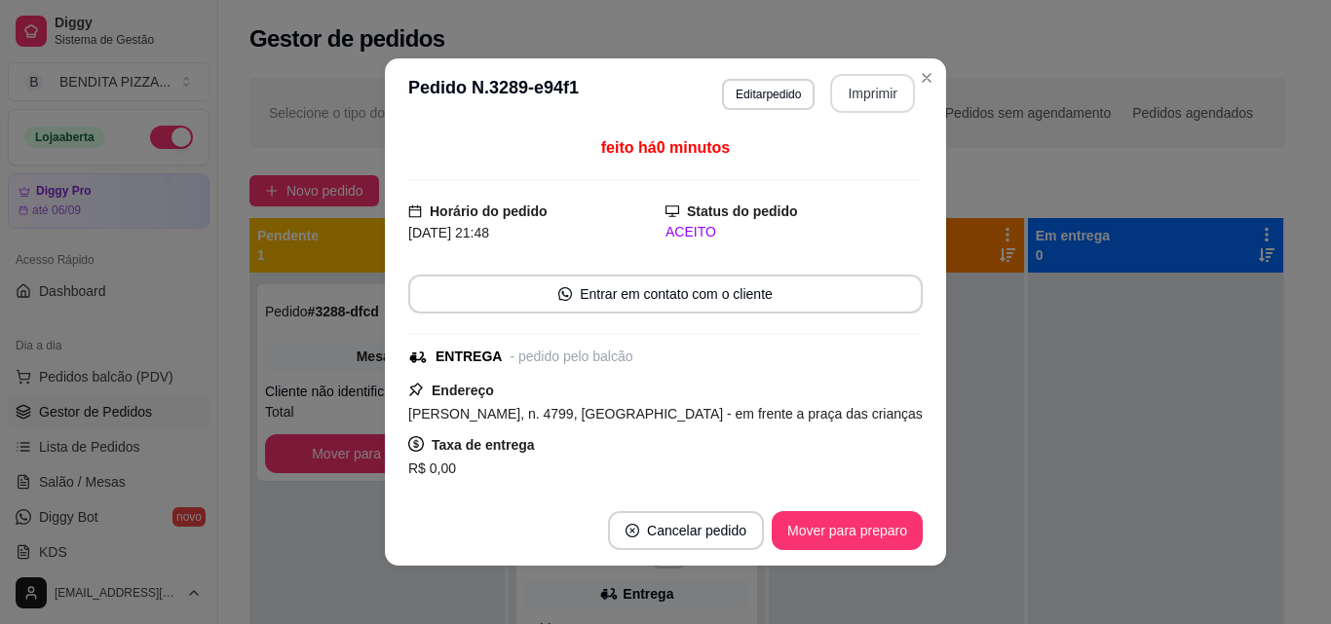
click at [889, 86] on button "Imprimir" at bounding box center [872, 93] width 85 height 39
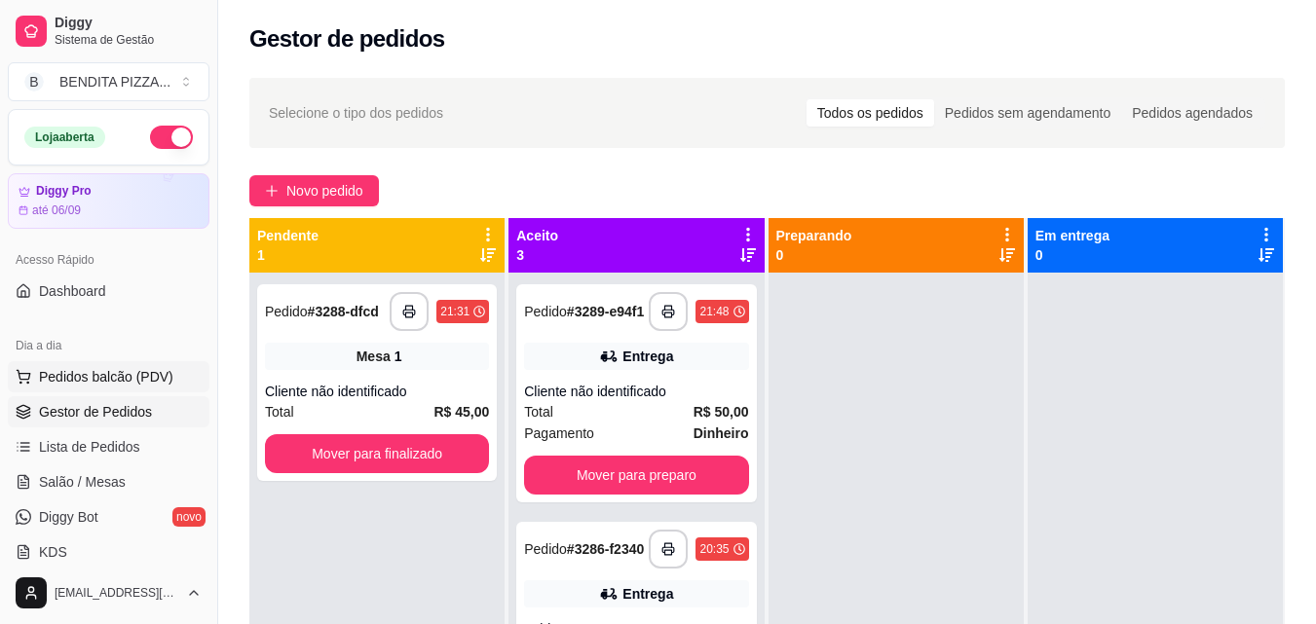
click at [107, 373] on span "Pedidos balcão (PDV)" at bounding box center [106, 376] width 134 height 19
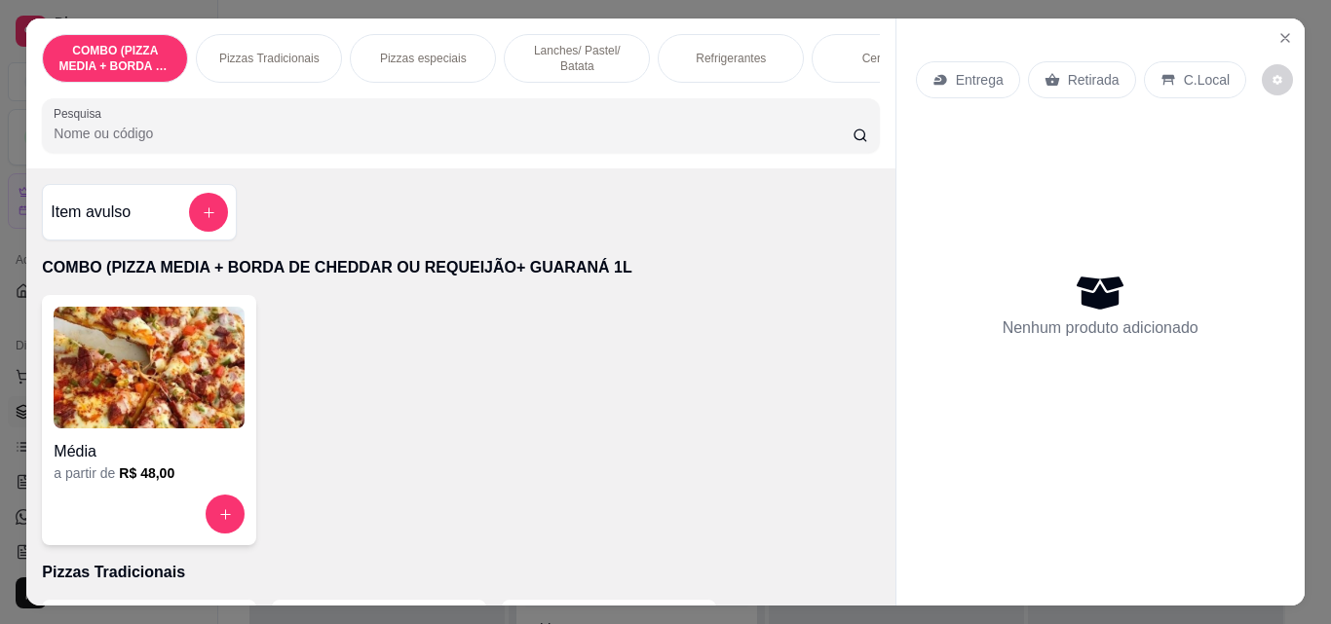
click at [310, 53] on div "Pizzas Tradicionais" at bounding box center [269, 58] width 146 height 49
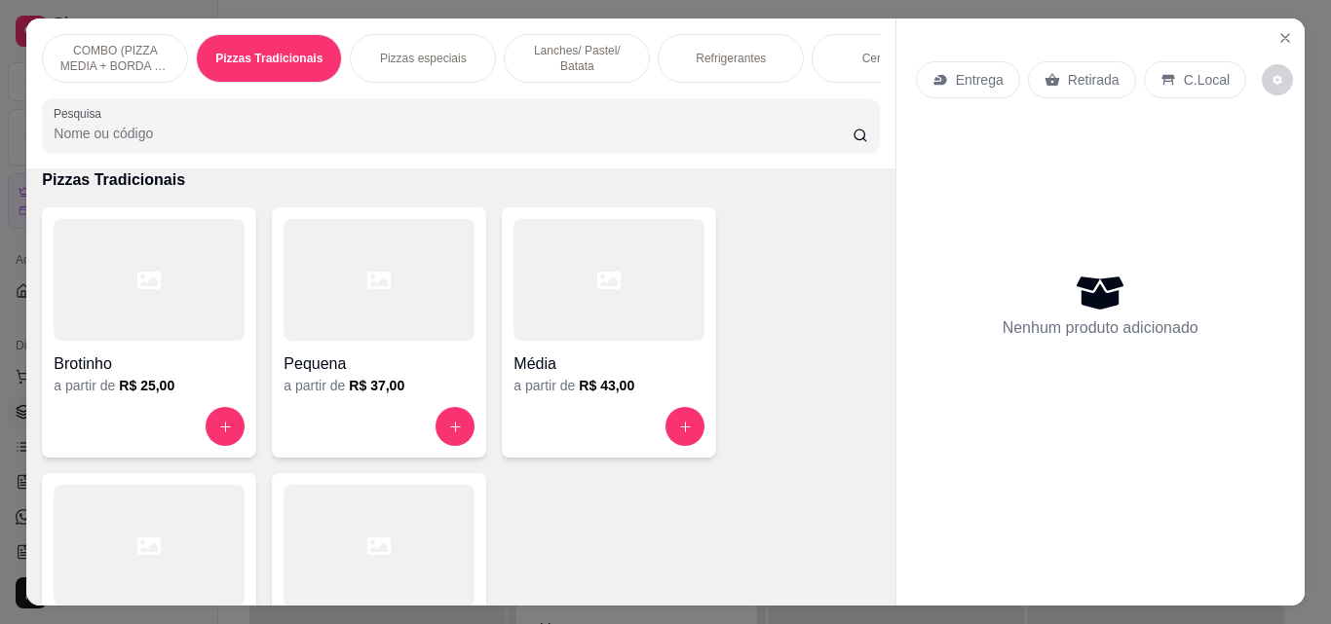
scroll to position [51, 0]
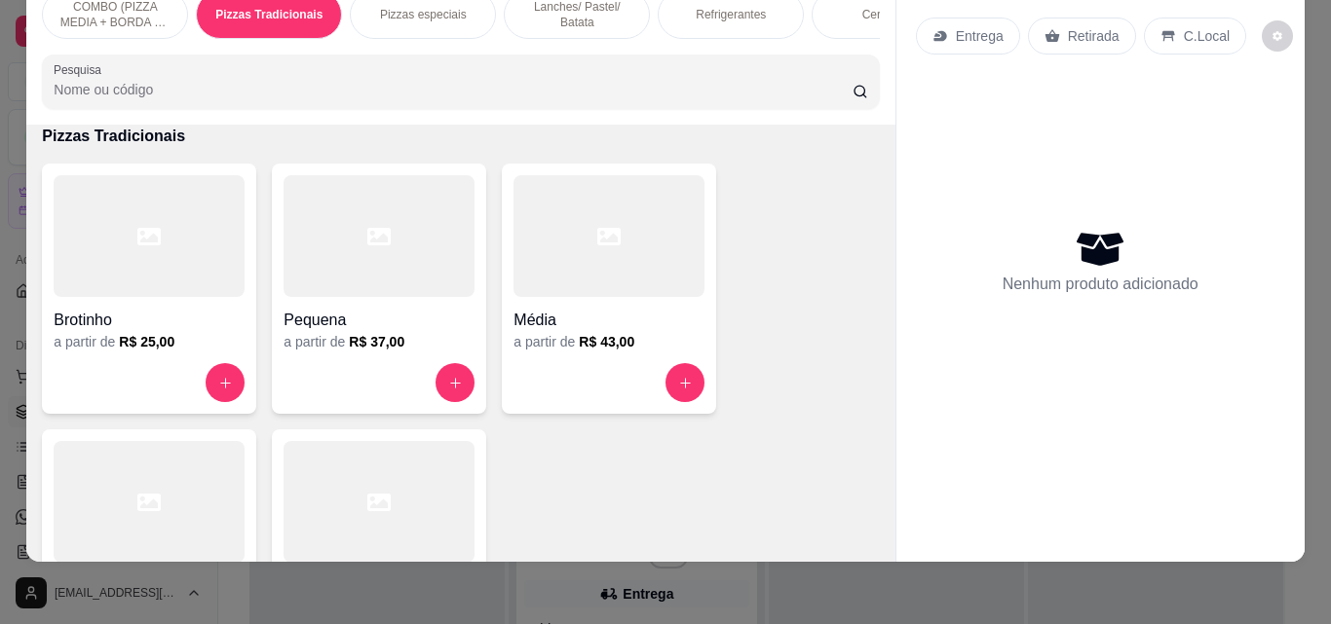
click at [206, 460] on div at bounding box center [149, 502] width 191 height 122
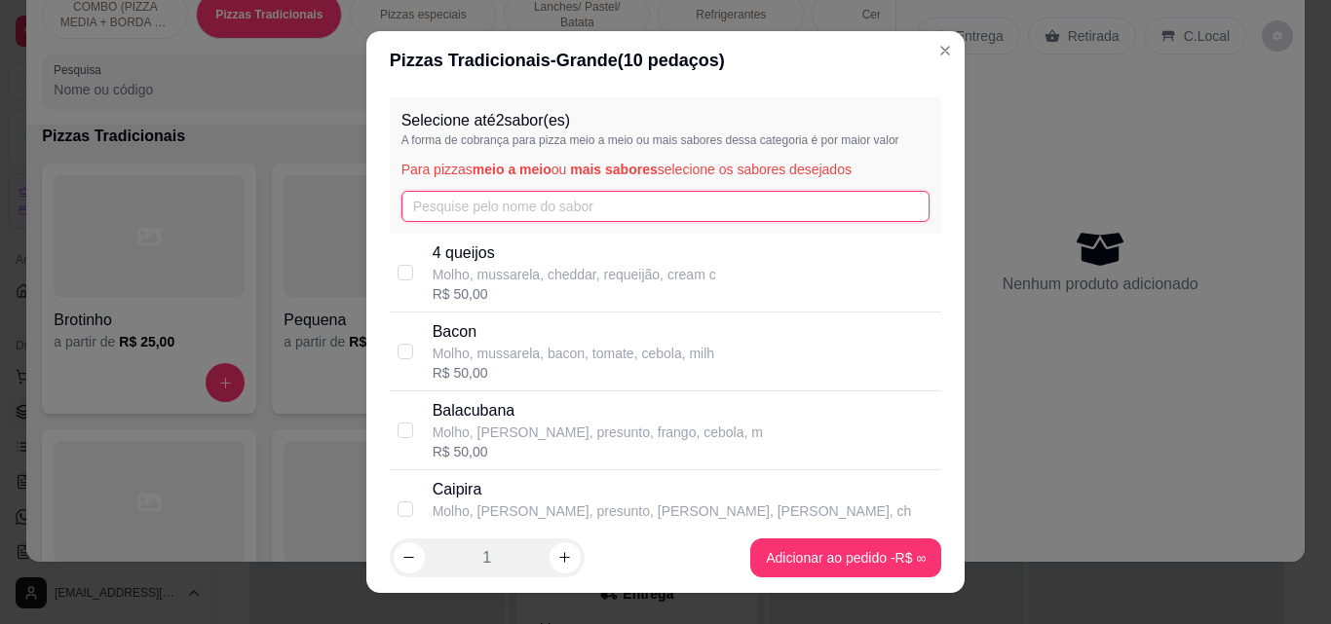
click at [500, 192] on input "text" at bounding box center [665, 206] width 529 height 31
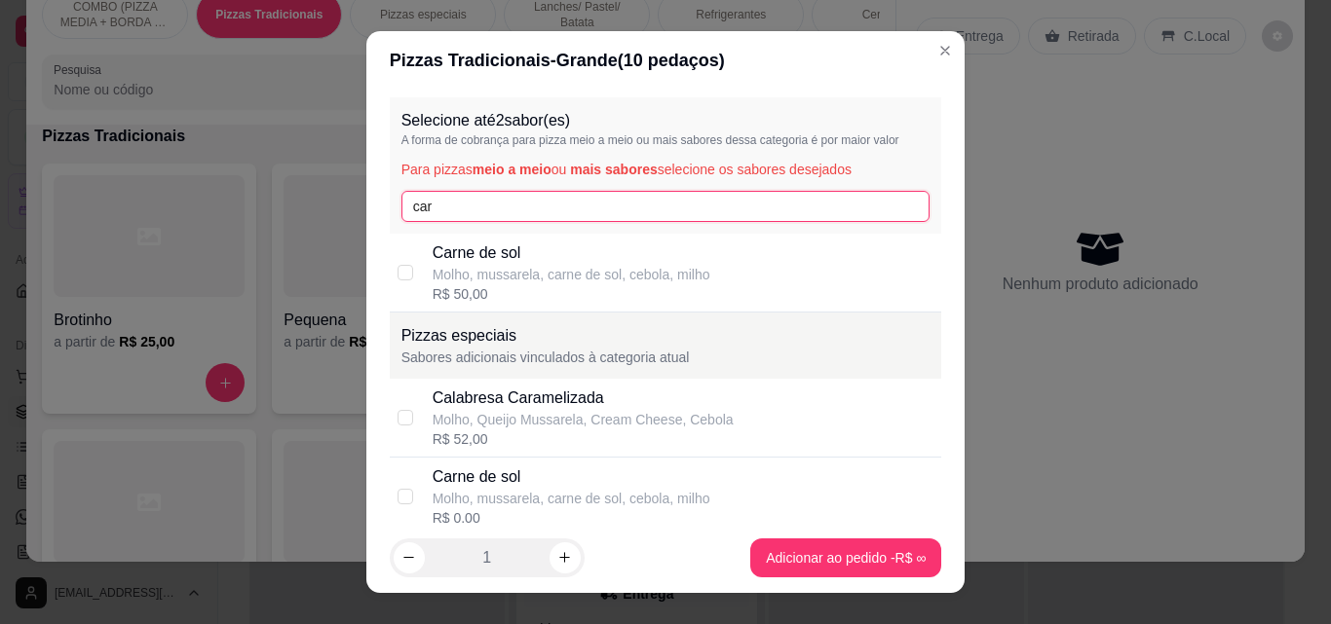
type input "car"
click at [505, 293] on div "R$ 50,00" at bounding box center [571, 293] width 278 height 19
checkbox input "true"
click at [489, 194] on input "car" at bounding box center [665, 206] width 529 height 31
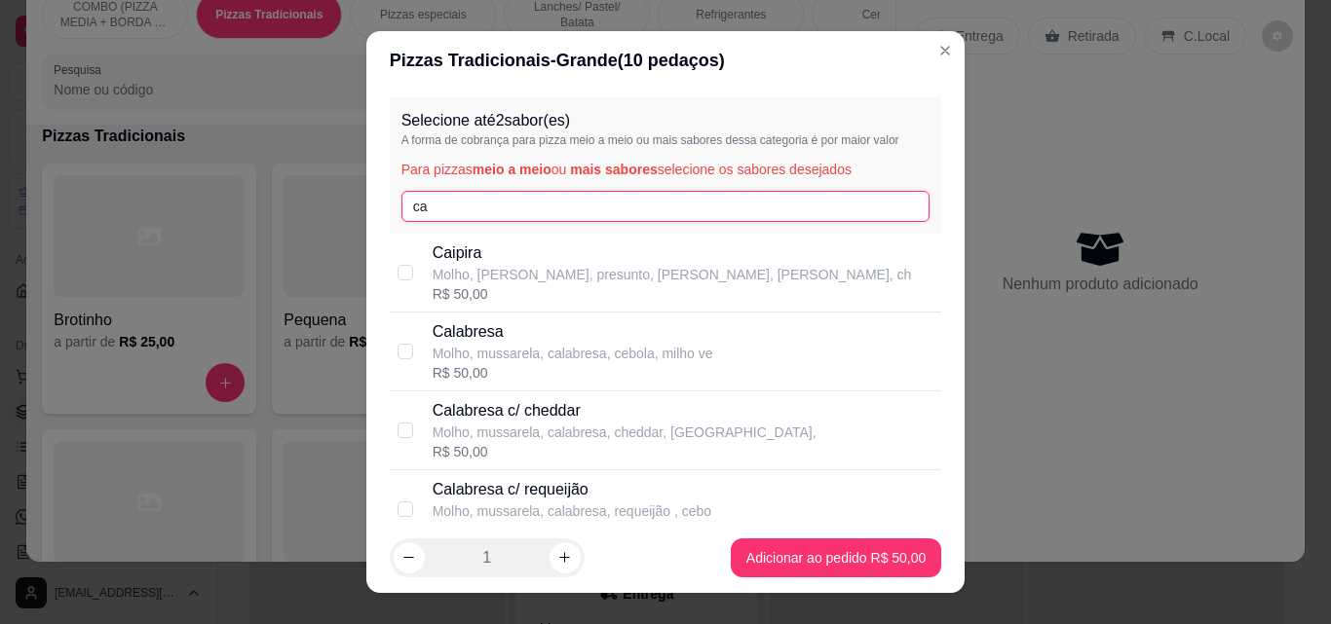
type input "c"
type input "ca"
click at [506, 498] on p "Calabresa c/ requeijão" at bounding box center [571, 489] width 279 height 23
checkbox input "true"
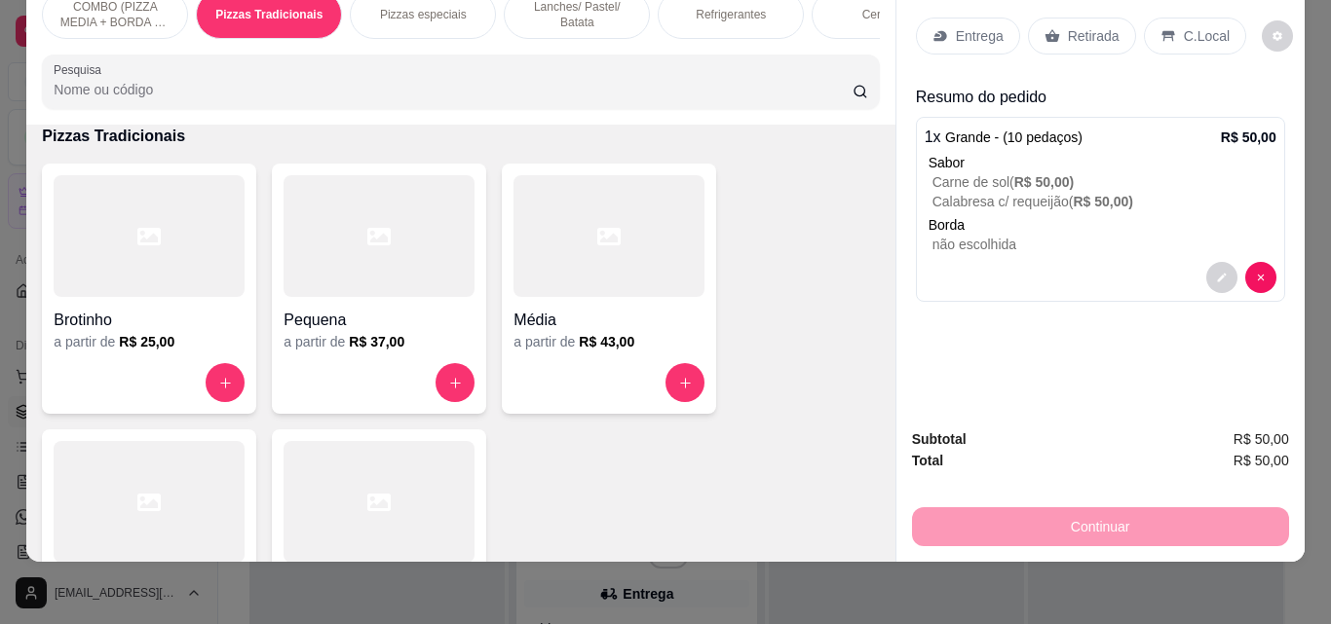
click at [932, 28] on icon at bounding box center [940, 36] width 16 height 16
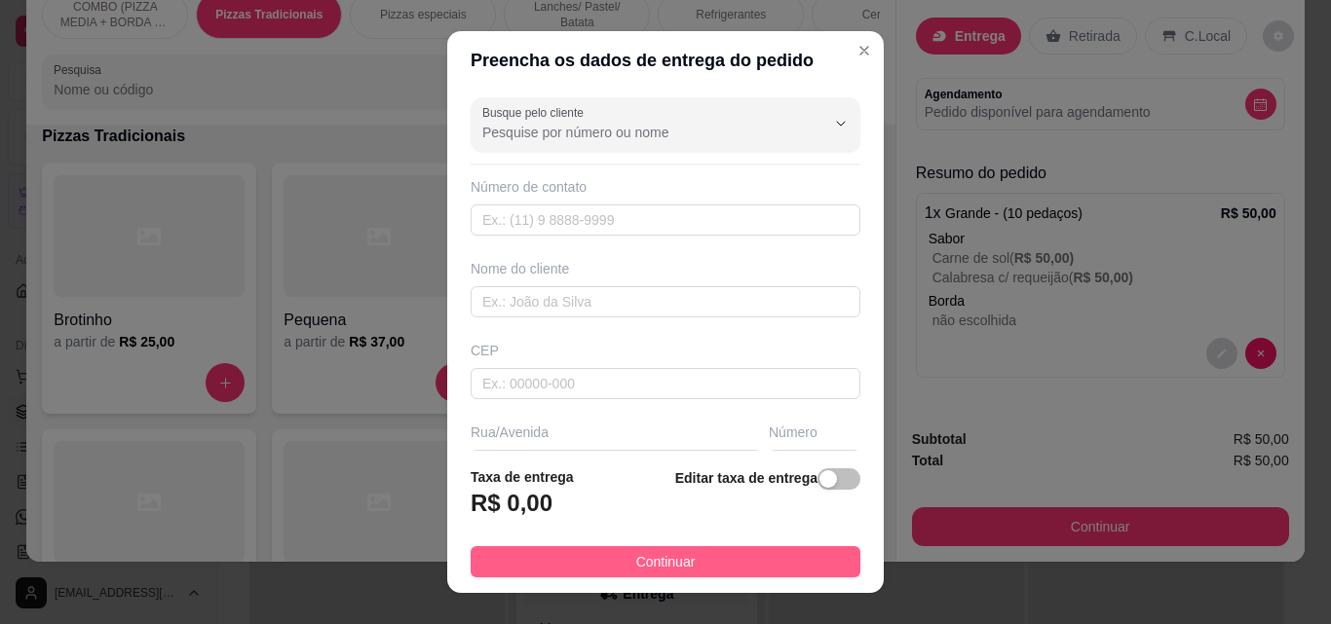
click at [749, 572] on button "Continuar" at bounding box center [665, 561] width 390 height 31
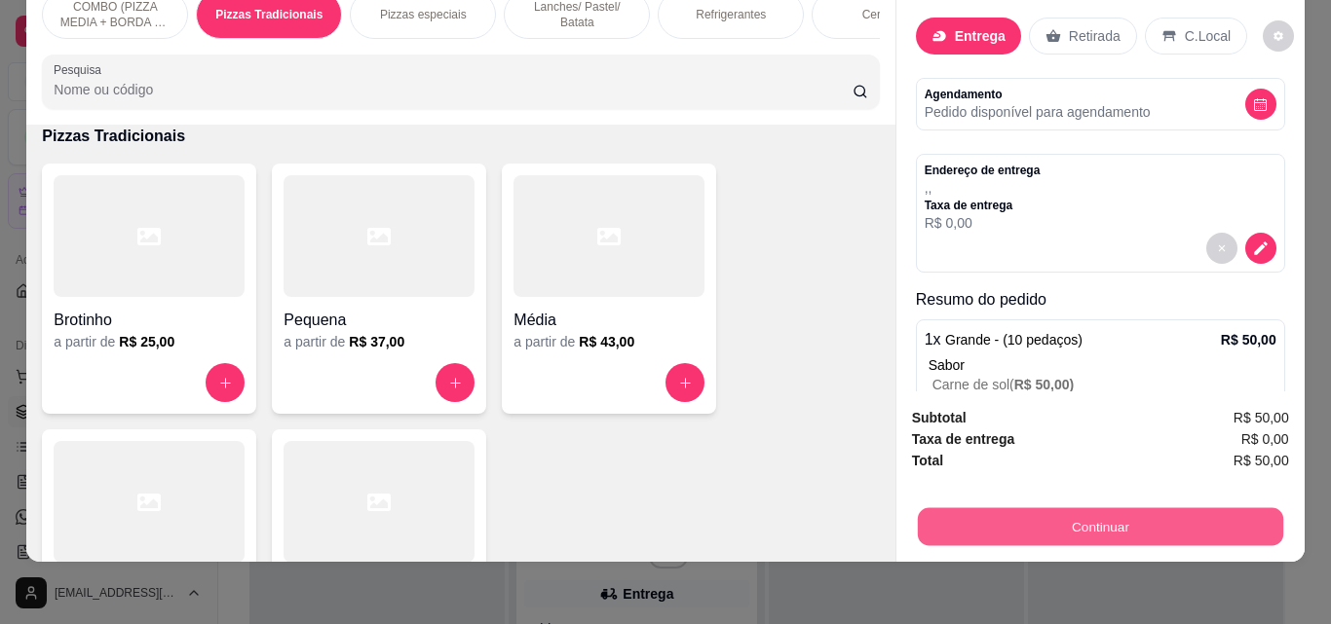
click at [1044, 510] on button "Continuar" at bounding box center [1099, 526] width 365 height 38
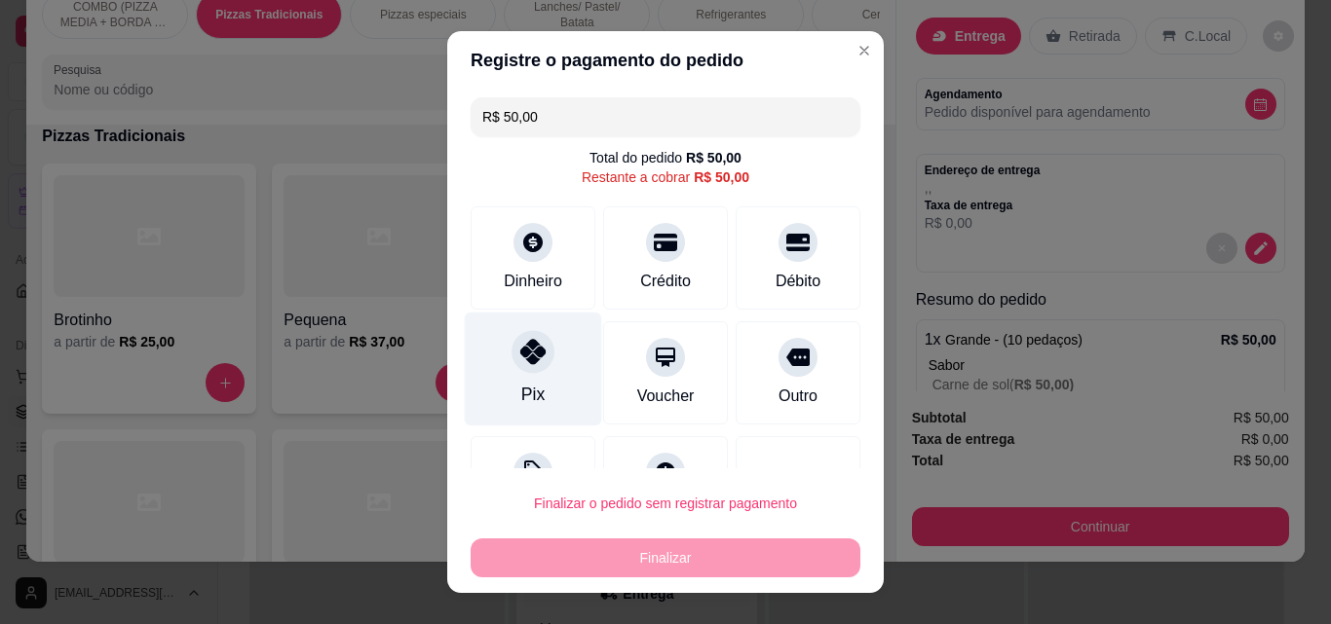
drag, startPoint x: 527, startPoint y: 368, endPoint x: 537, endPoint y: 385, distance: 19.2
click at [528, 369] on div at bounding box center [532, 351] width 43 height 43
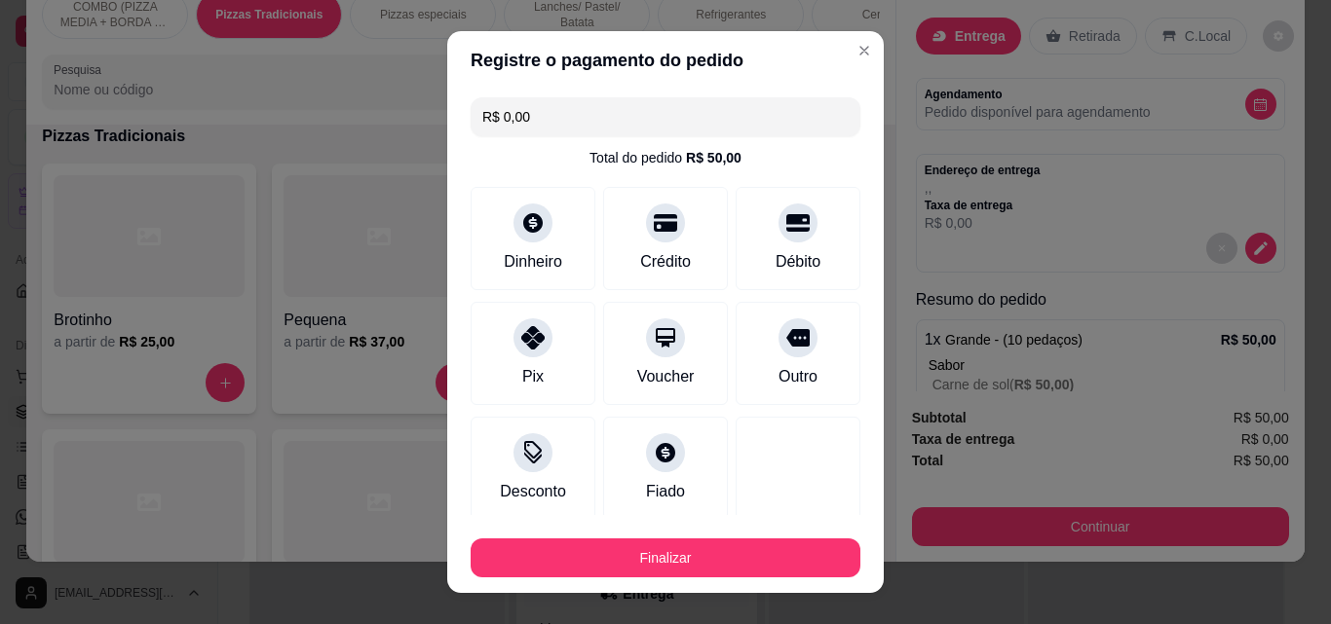
click at [656, 580] on footer "Finalizar" at bounding box center [665, 554] width 436 height 78
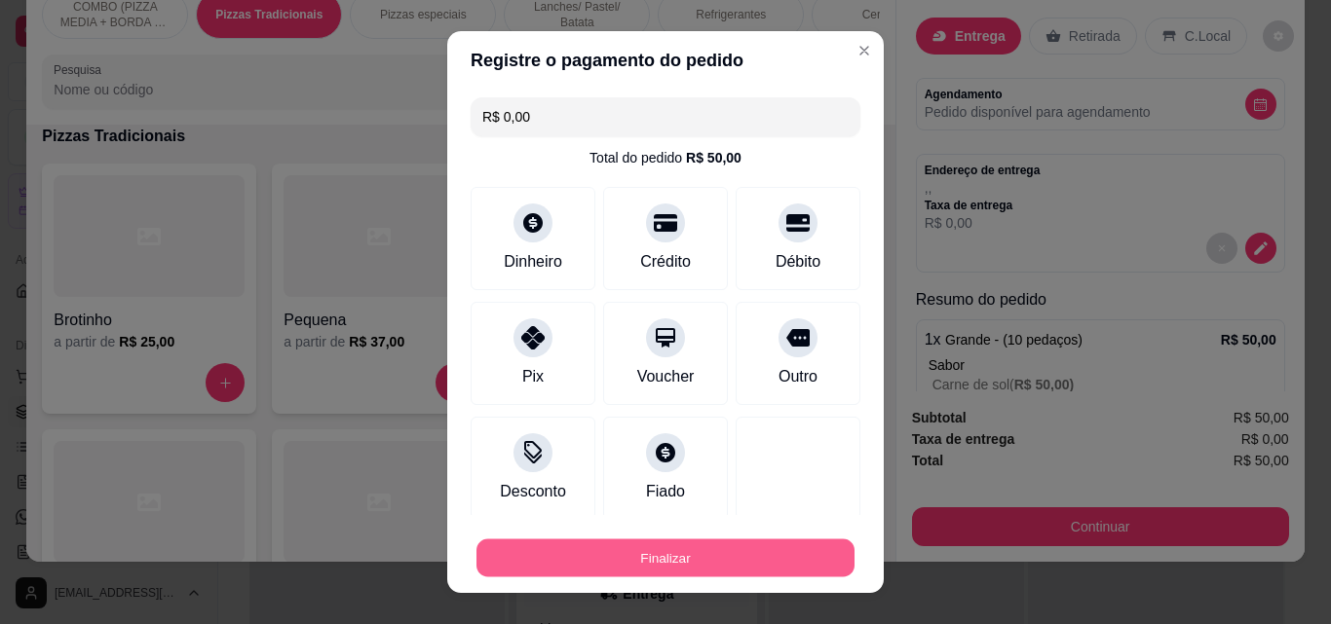
click at [656, 553] on button "Finalizar" at bounding box center [665, 559] width 378 height 38
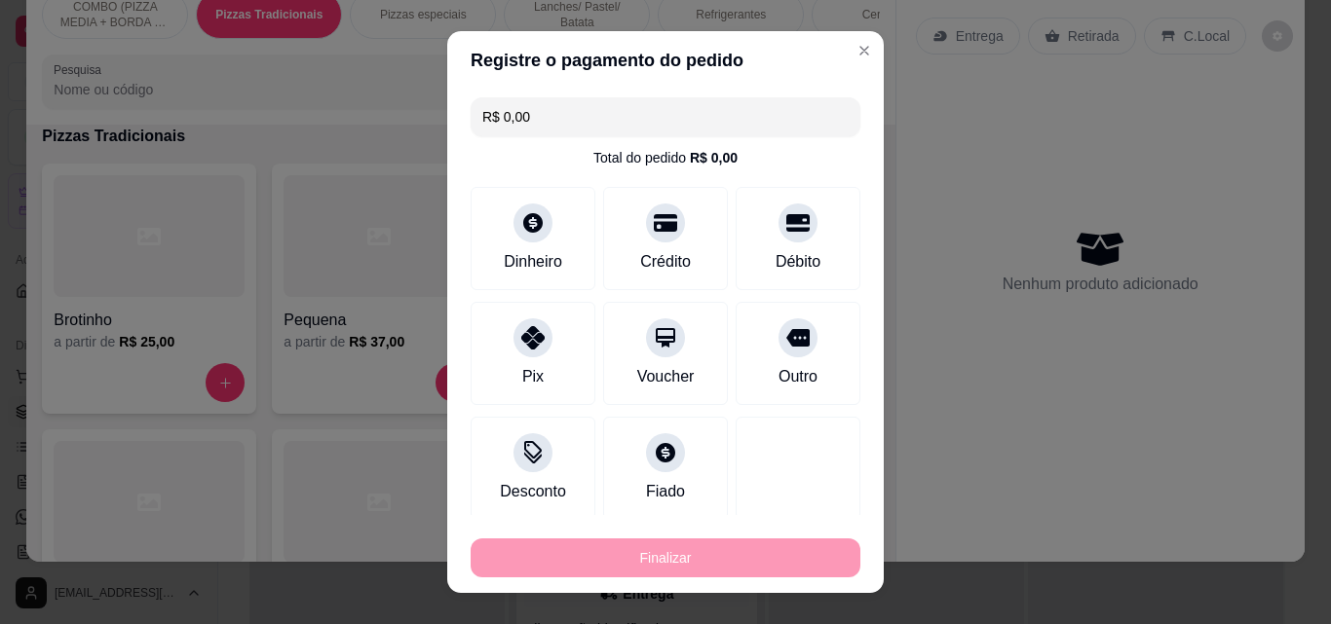
type input "-R$ 50,00"
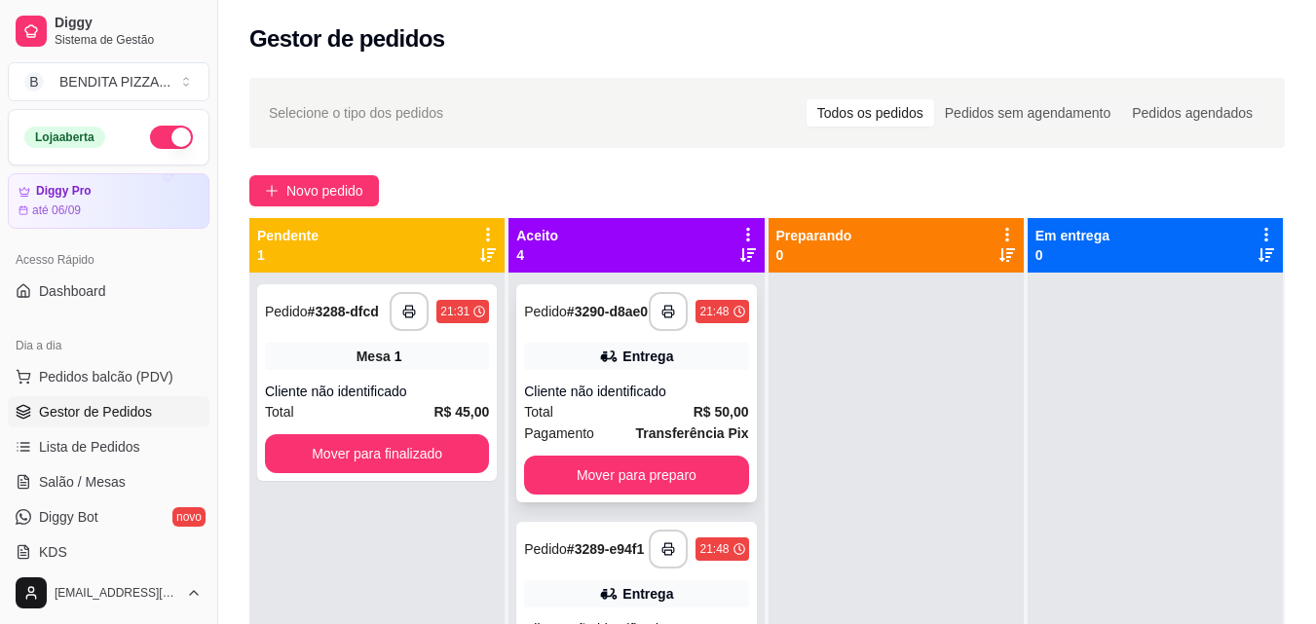
click at [614, 397] on div "Cliente não identificado" at bounding box center [636, 391] width 224 height 19
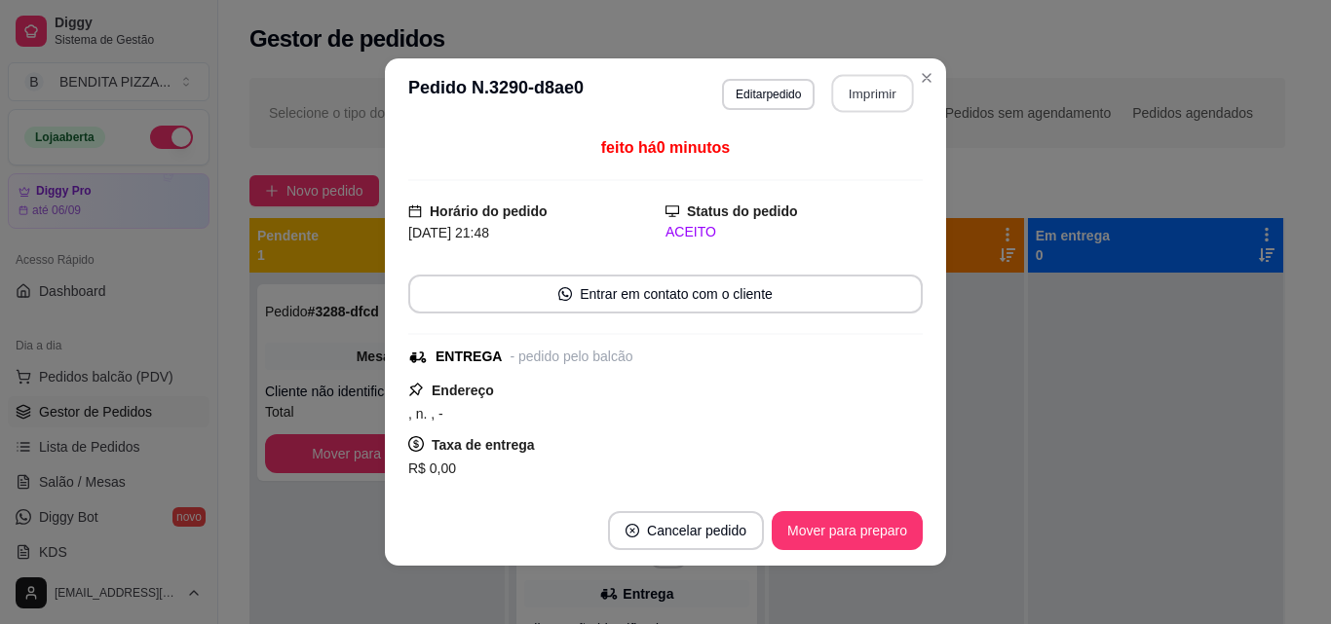
click at [875, 91] on button "Imprimir" at bounding box center [873, 94] width 82 height 38
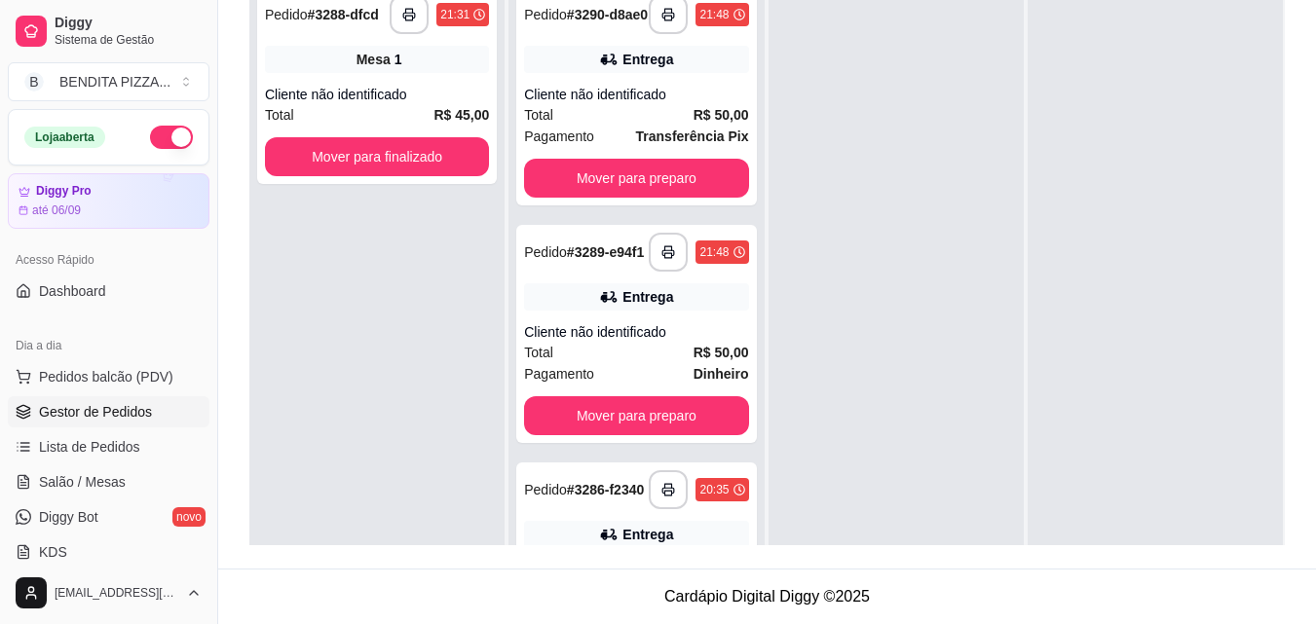
scroll to position [377, 0]
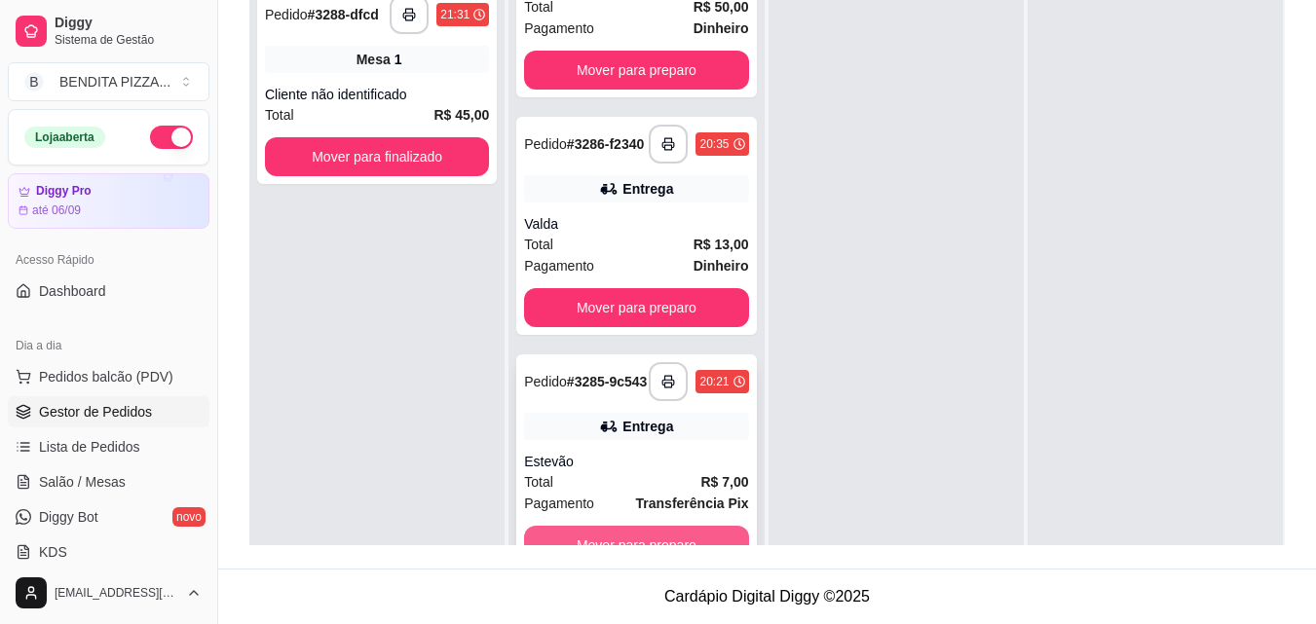
click at [681, 542] on button "Mover para preparo" at bounding box center [636, 545] width 224 height 39
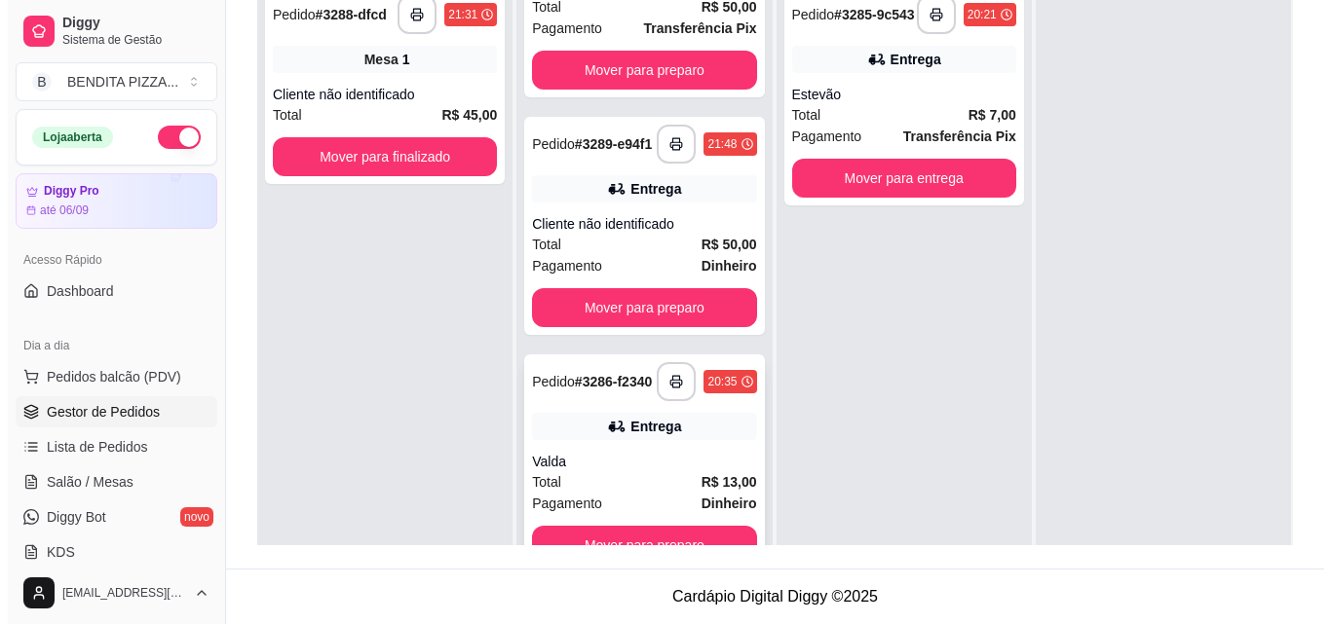
scroll to position [131, 0]
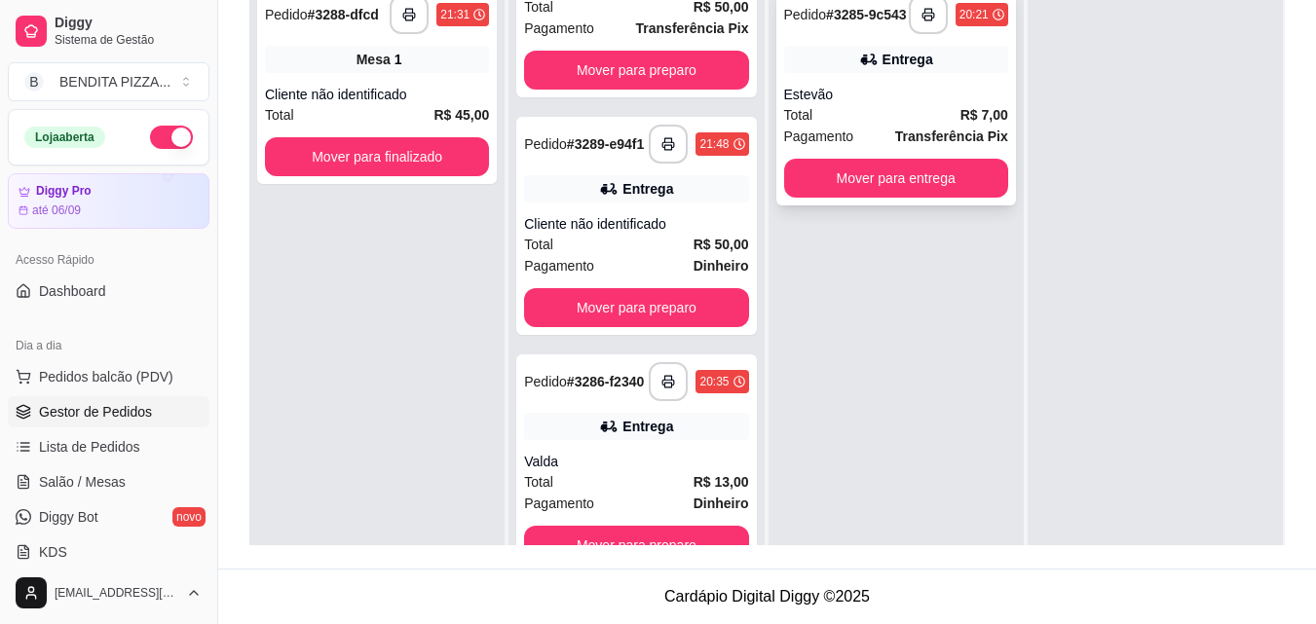
click at [859, 165] on div "**********" at bounding box center [896, 96] width 240 height 218
click at [955, 198] on button "Mover para entrega" at bounding box center [896, 178] width 224 height 39
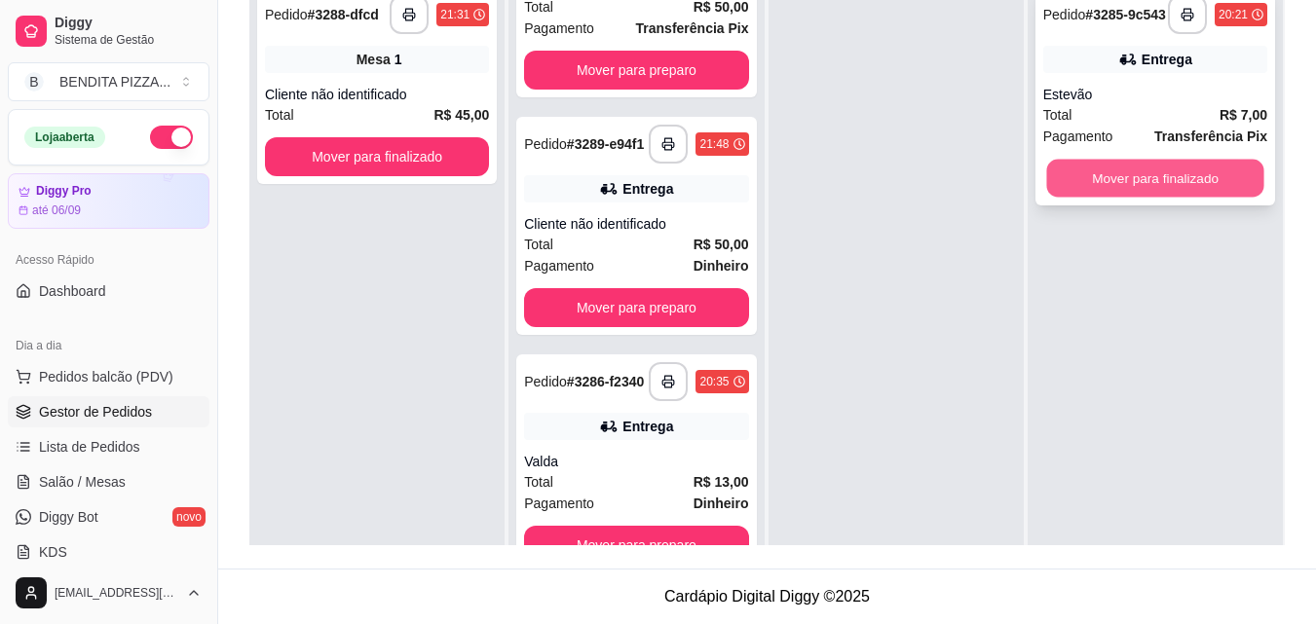
click at [1046, 179] on button "Mover para finalizado" at bounding box center [1154, 179] width 217 height 38
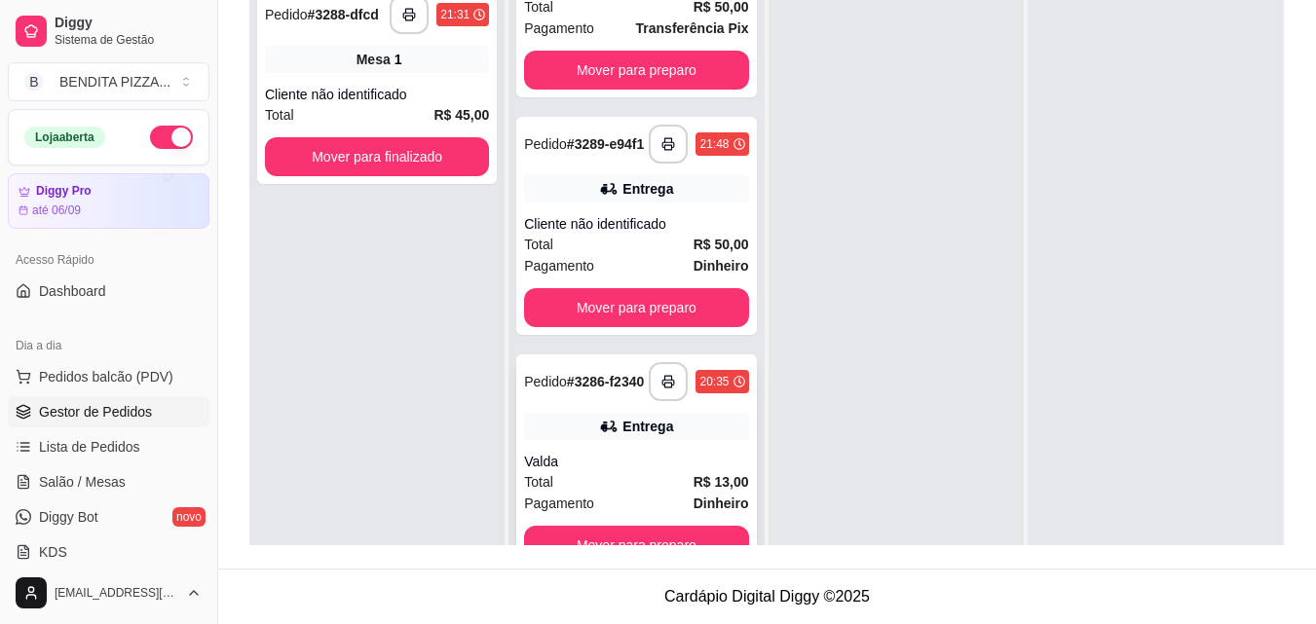
click at [659, 454] on div "Valda" at bounding box center [636, 461] width 224 height 19
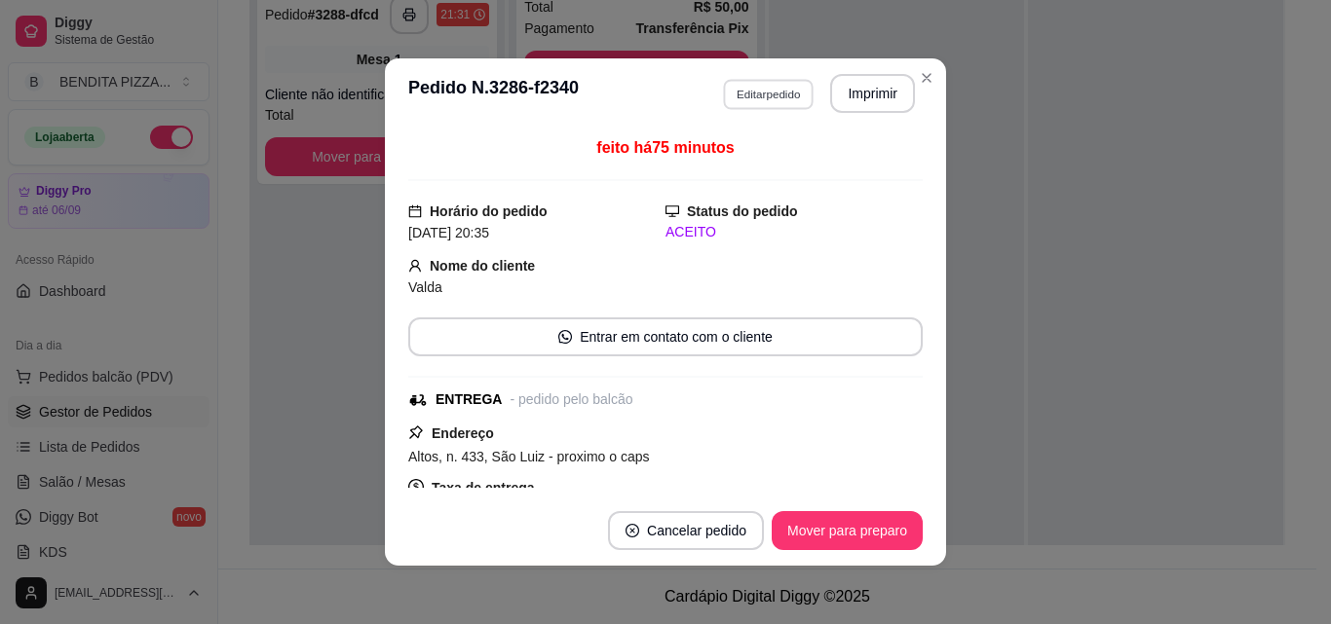
click at [778, 85] on button "Editar pedido" at bounding box center [768, 94] width 91 height 30
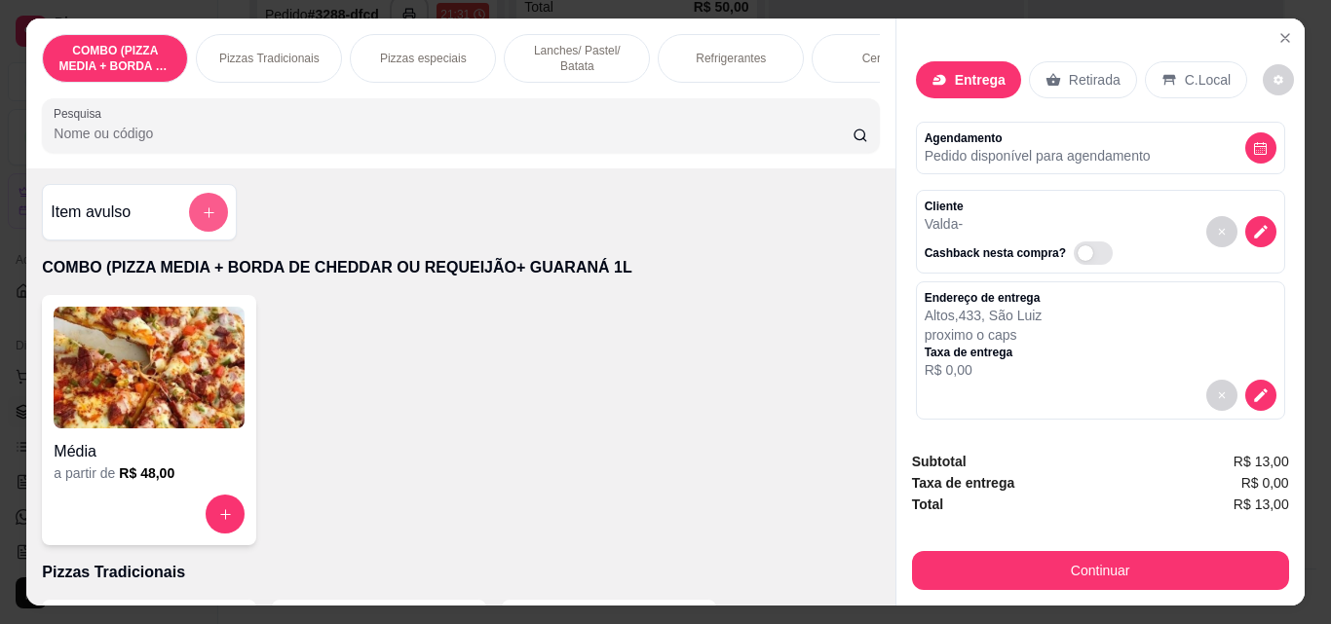
click at [189, 219] on button "add-separate-item" at bounding box center [208, 212] width 39 height 39
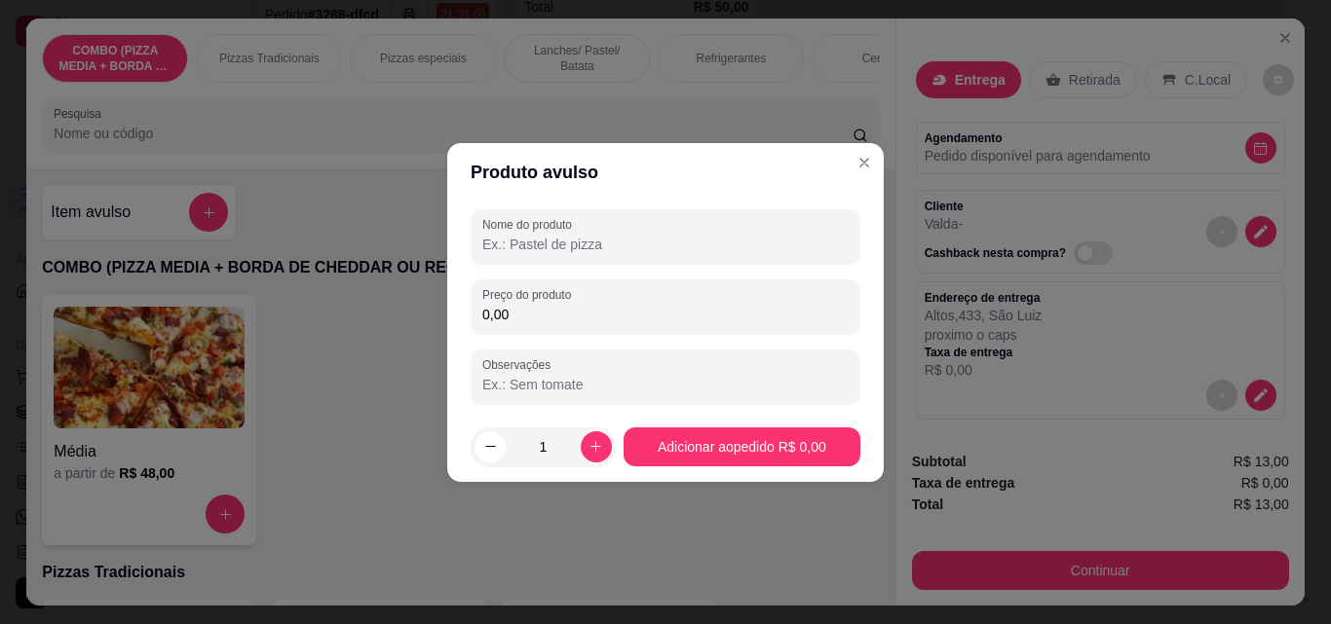
click at [544, 321] on input "0,00" at bounding box center [665, 314] width 366 height 19
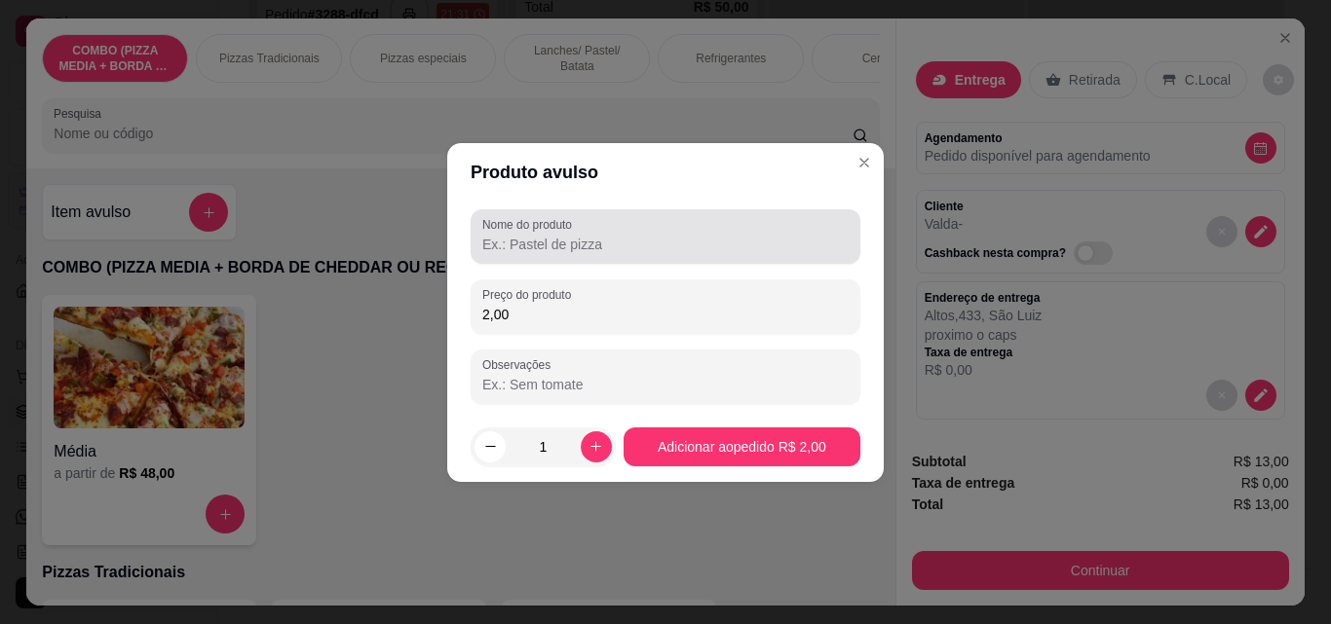
type input "2,00"
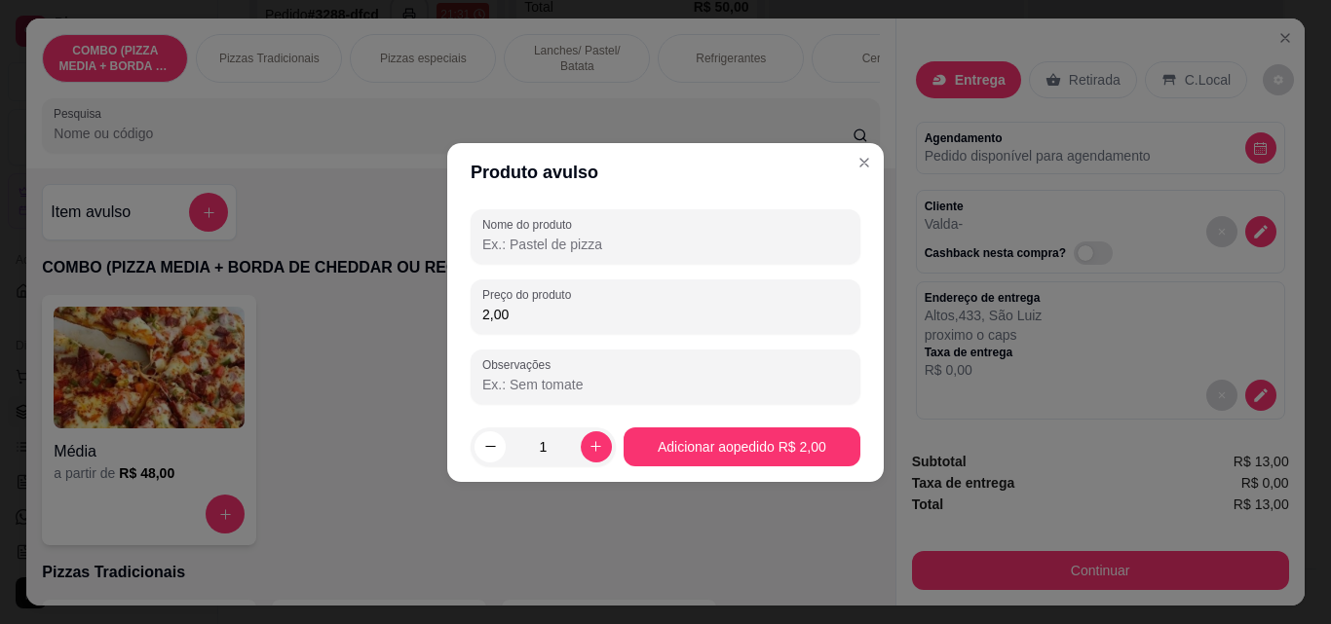
click at [551, 244] on input "Nome do produto" at bounding box center [665, 244] width 366 height 19
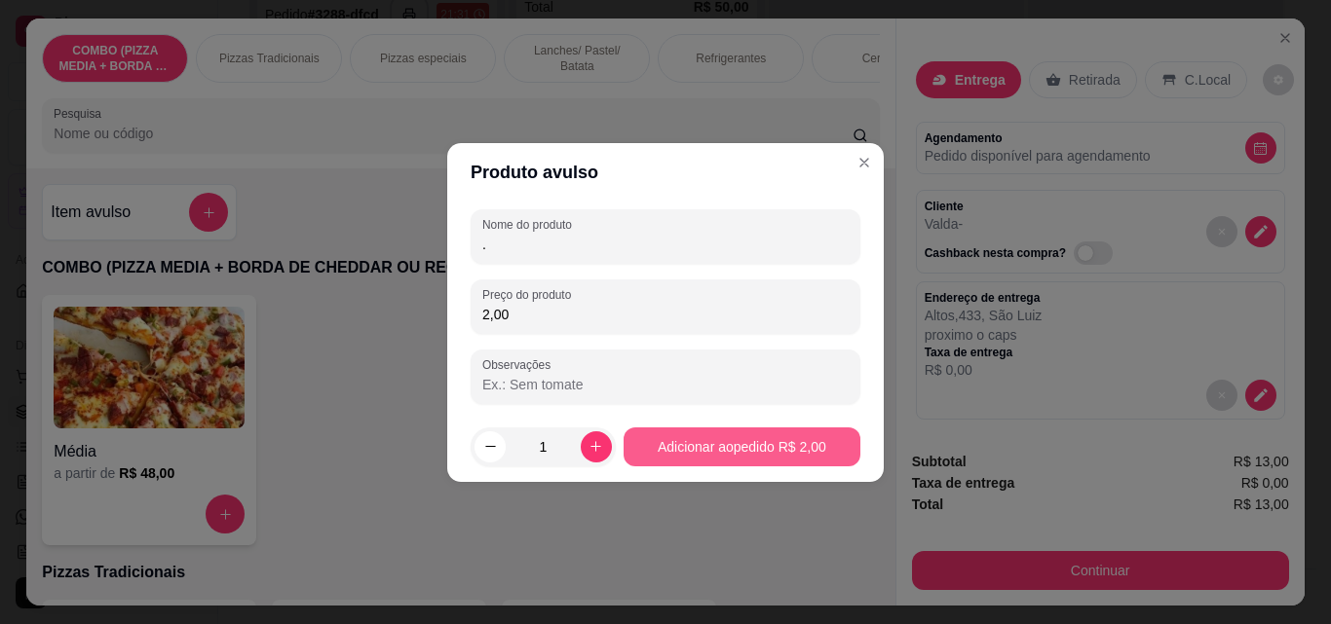
type input "."
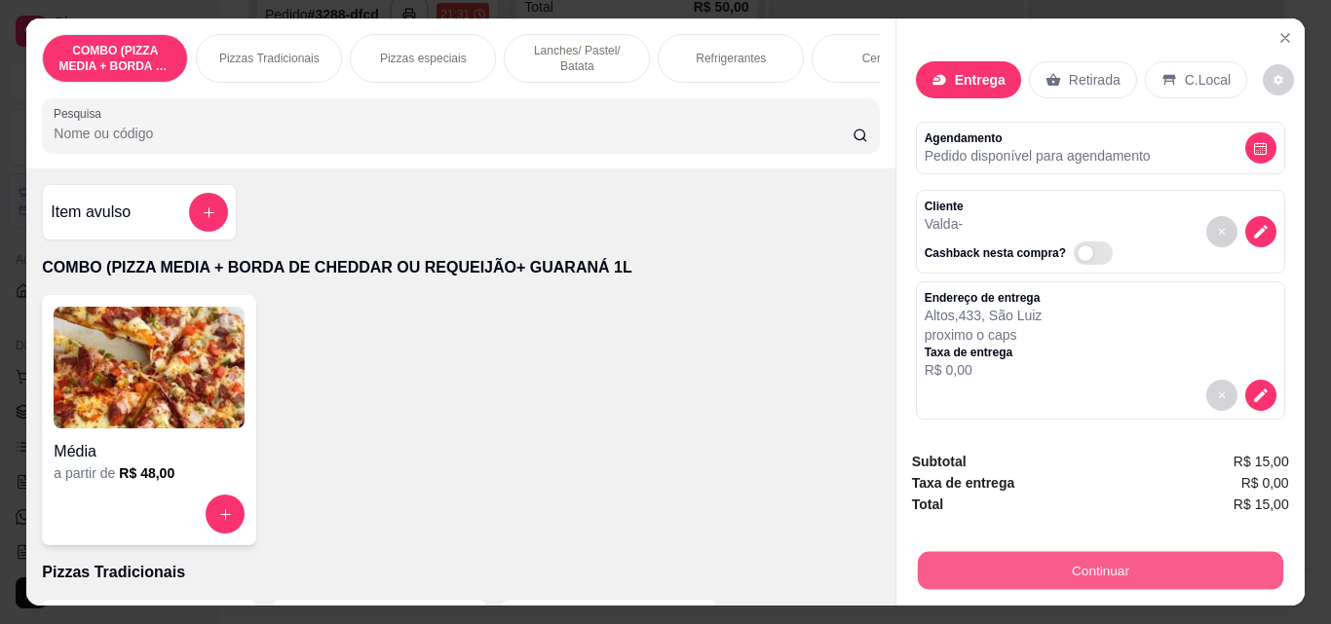
click at [1156, 569] on button "Continuar" at bounding box center [1099, 570] width 365 height 38
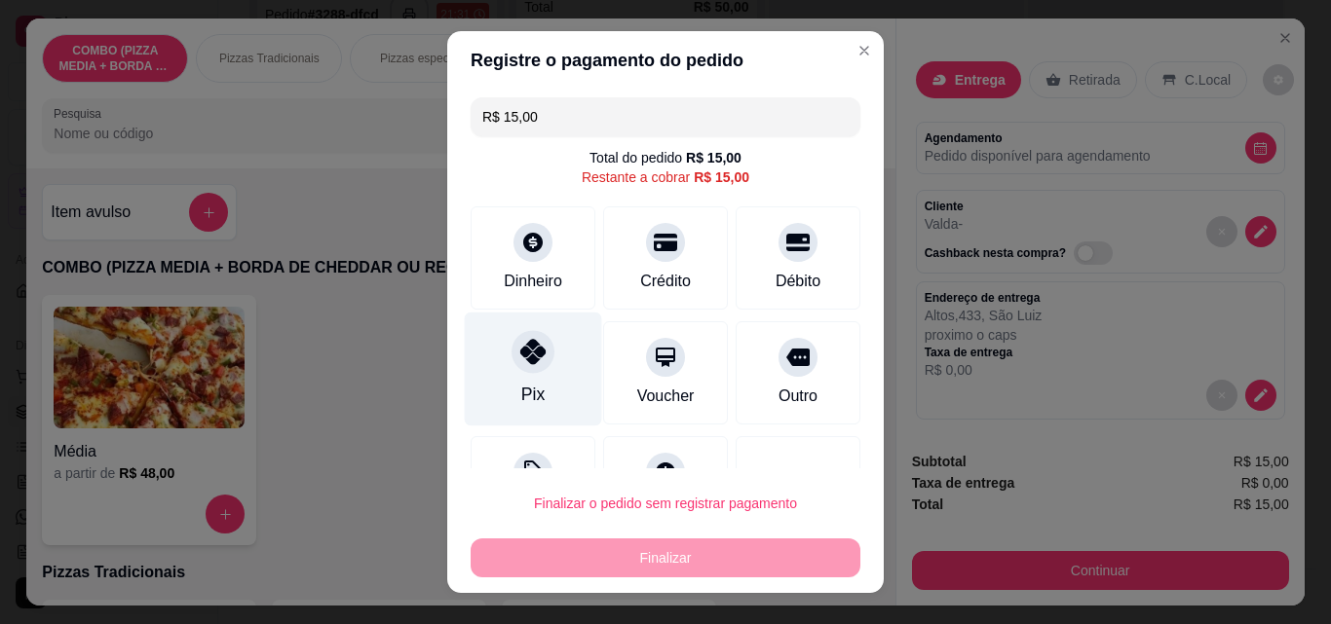
click at [471, 369] on div "Pix" at bounding box center [533, 370] width 137 height 114
type input "R$ 0,00"
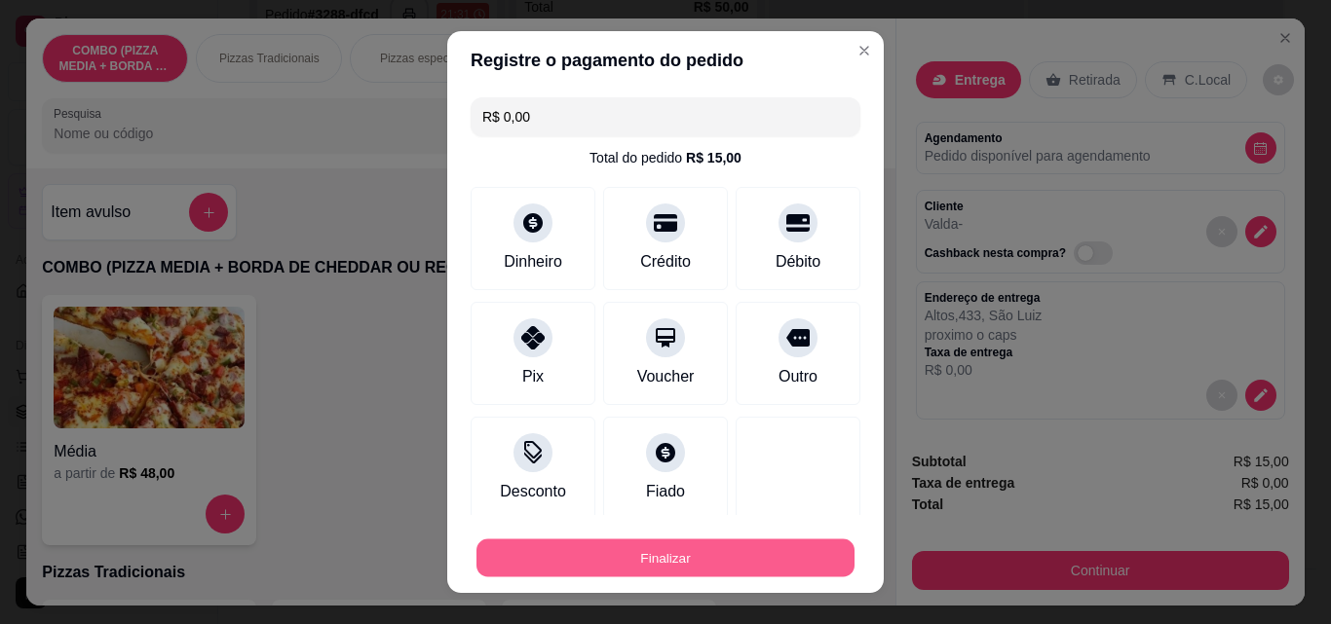
click at [628, 559] on button "Finalizar" at bounding box center [665, 559] width 378 height 38
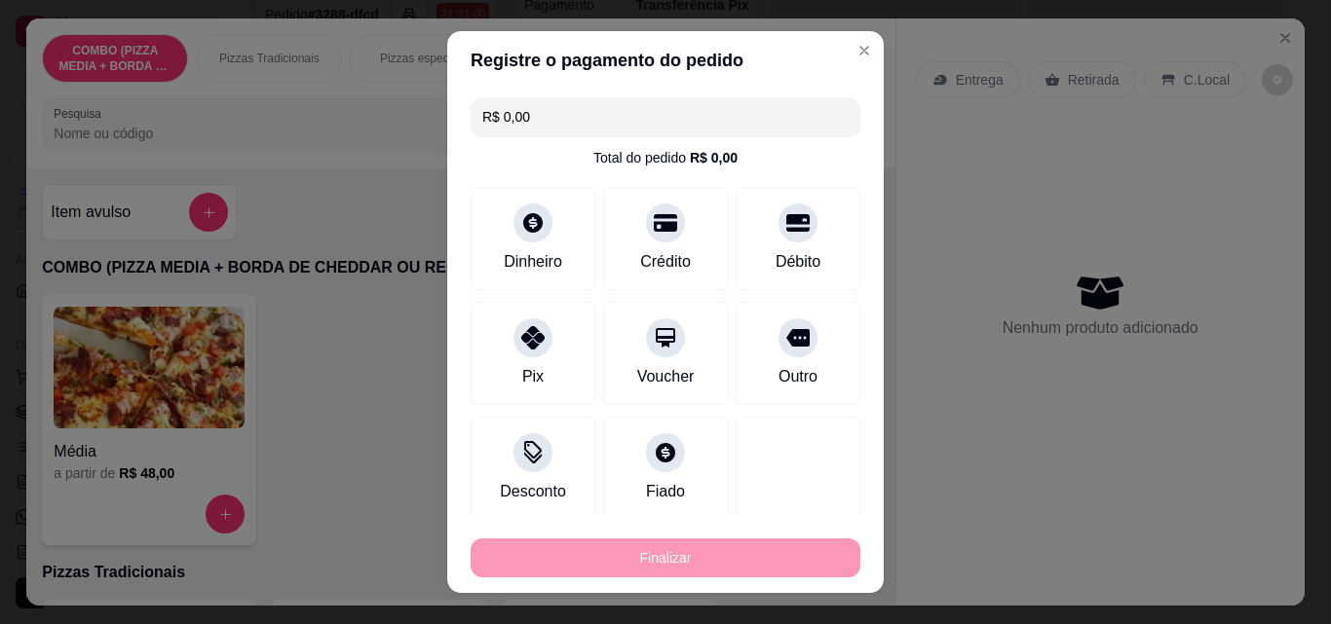
type input "0"
type input "-R$ 15,00"
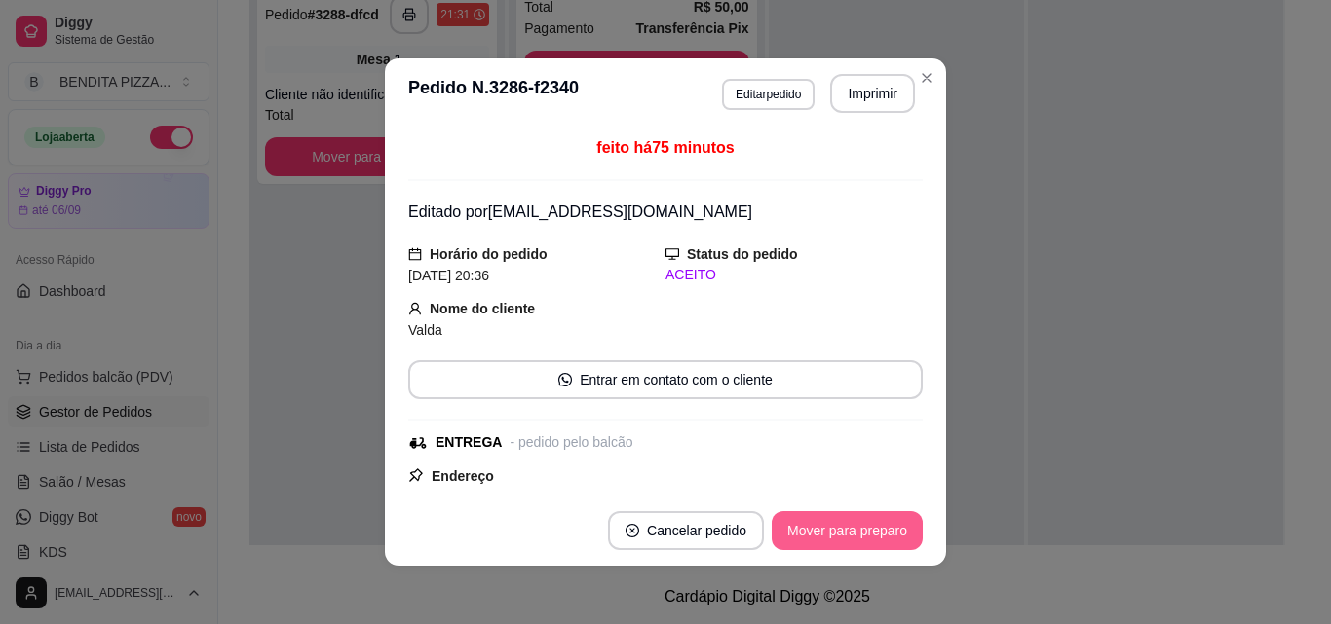
click at [800, 515] on button "Mover para preparo" at bounding box center [846, 530] width 151 height 39
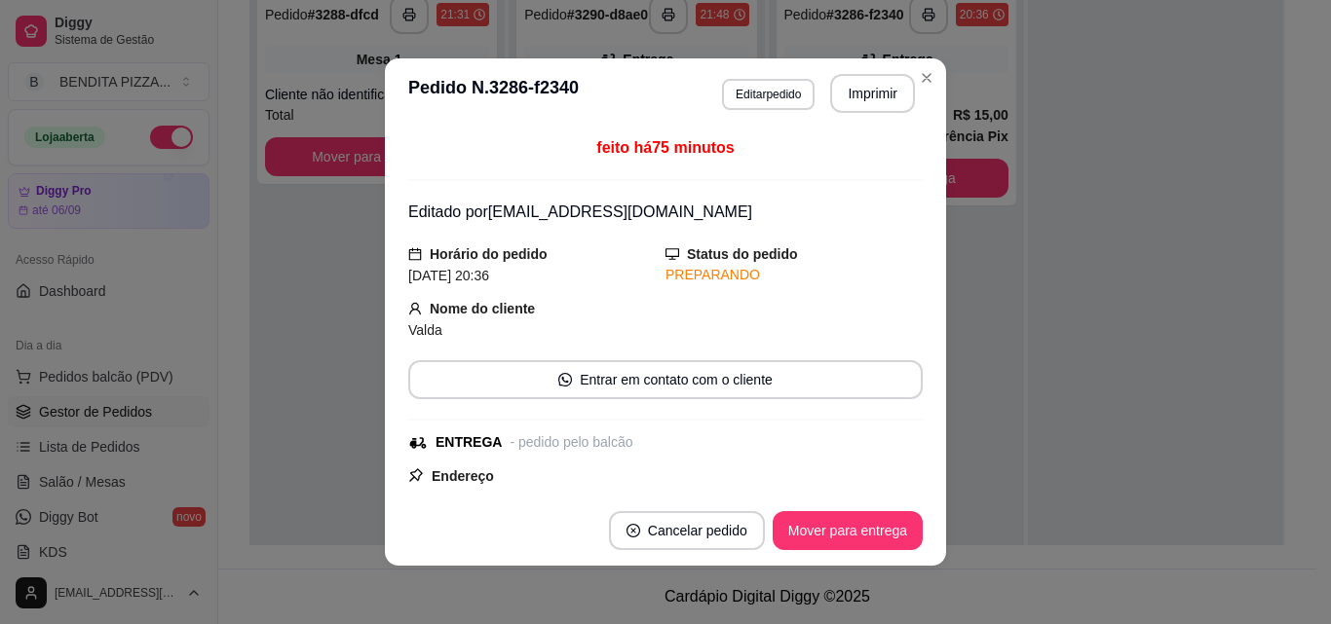
scroll to position [0, 0]
click at [800, 515] on button "Mover para entrega" at bounding box center [847, 530] width 150 height 39
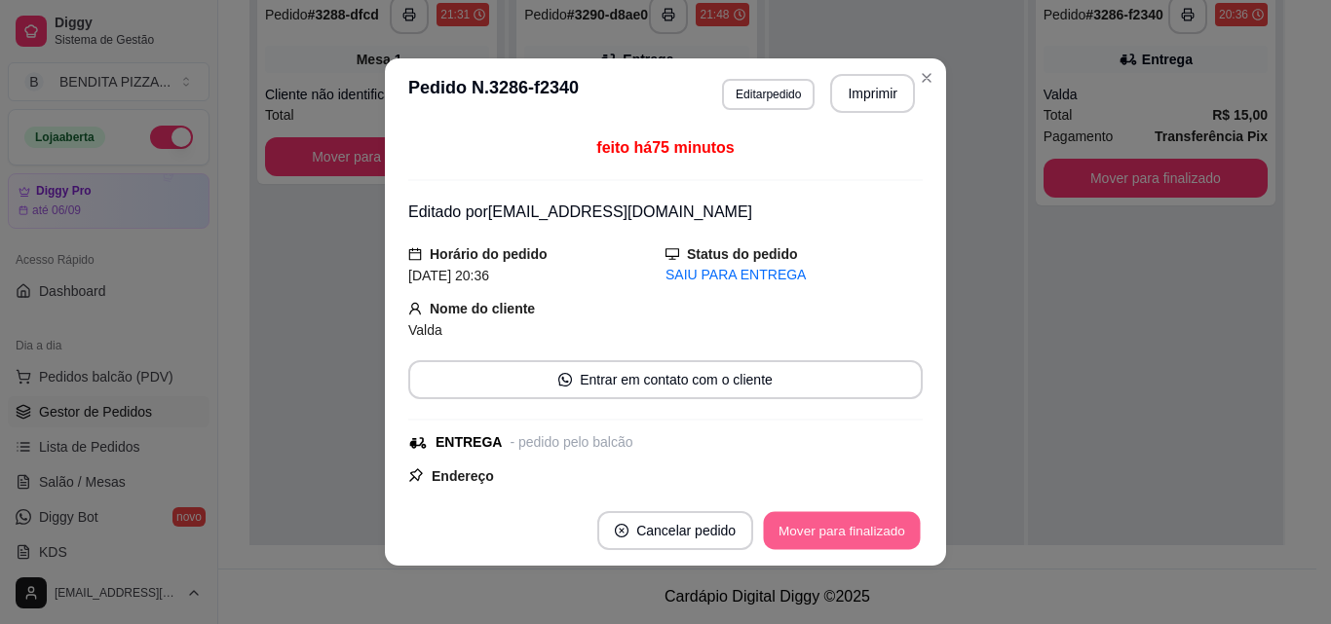
click at [800, 515] on button "Mover para finalizado" at bounding box center [842, 531] width 157 height 38
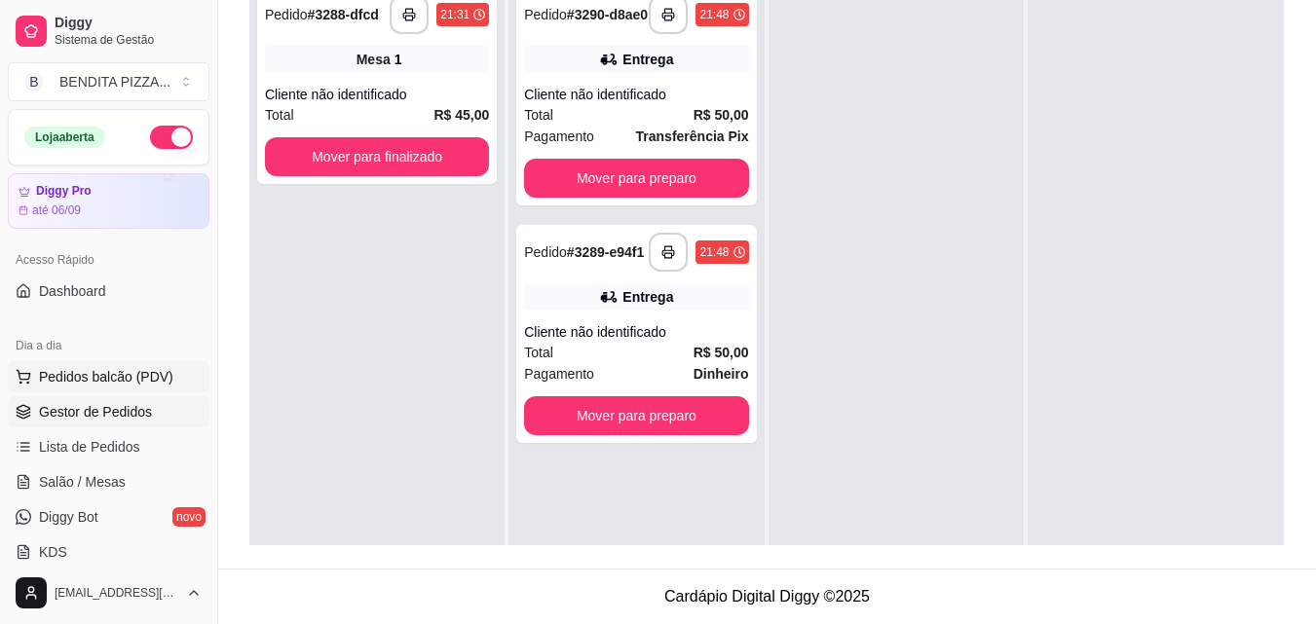
click at [103, 372] on span "Pedidos balcão (PDV)" at bounding box center [106, 376] width 134 height 19
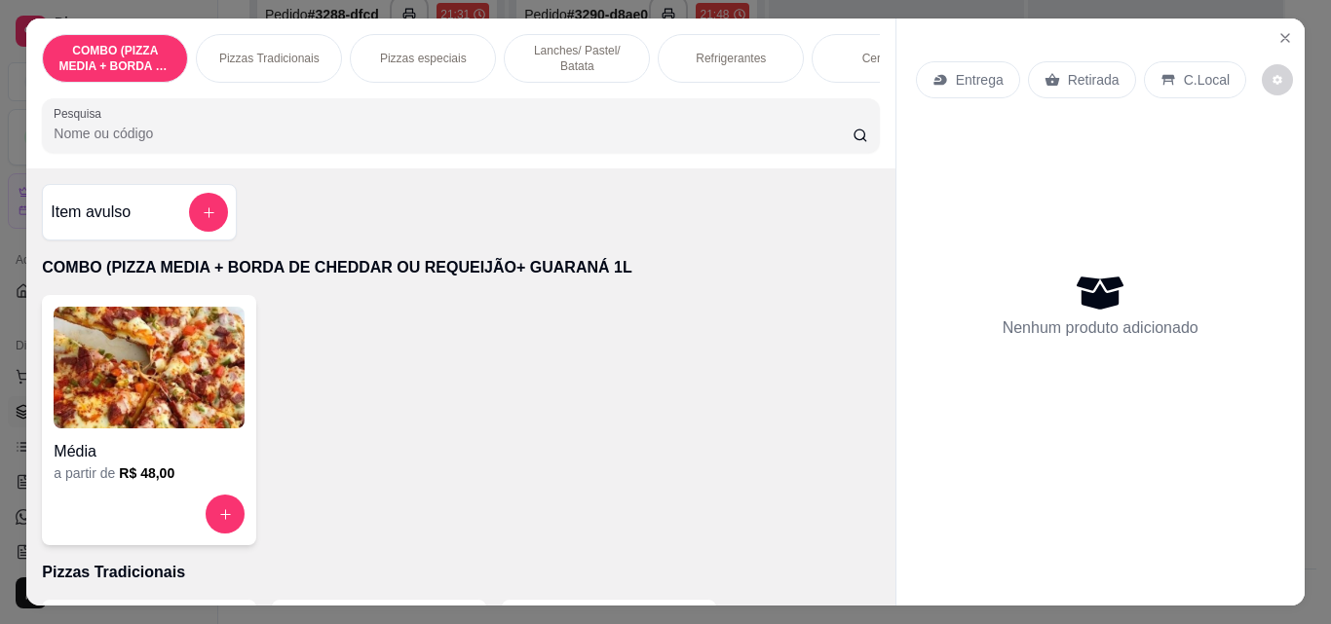
click at [530, 34] on div "Lanches/ Pastel/ Batata" at bounding box center [577, 58] width 146 height 49
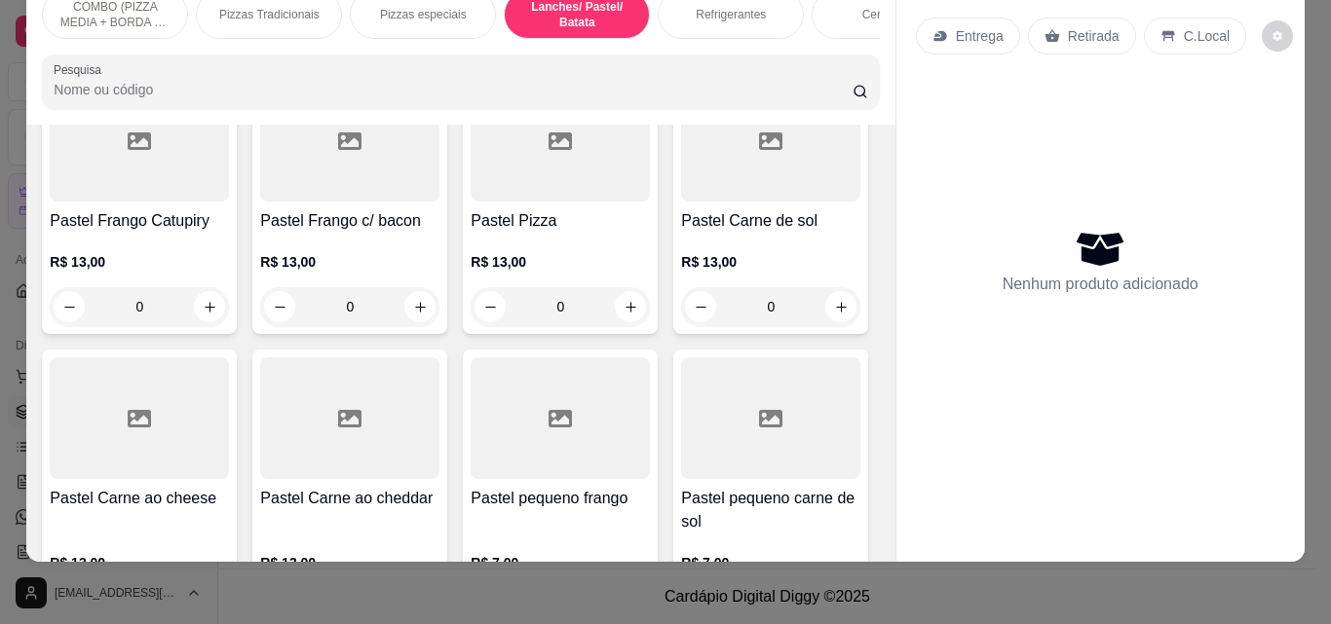
scroll to position [2272, 0]
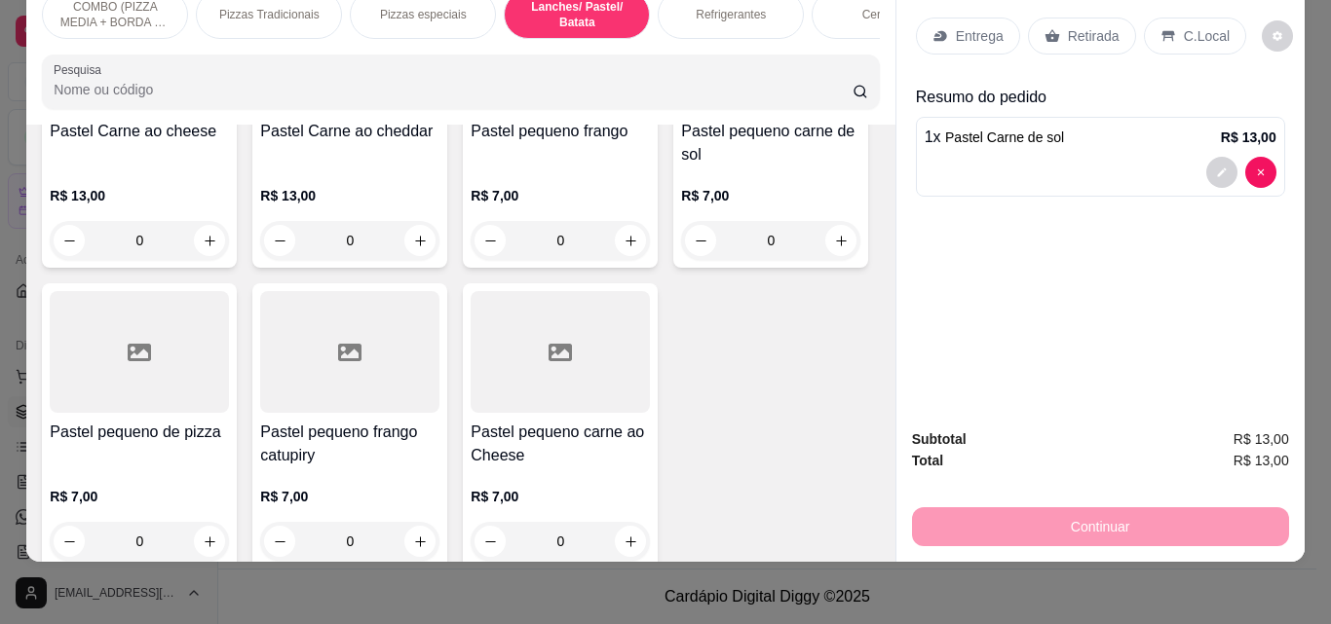
type input "2"
click at [225, 225] on button "increase-product-quantity" at bounding box center [209, 240] width 31 height 31
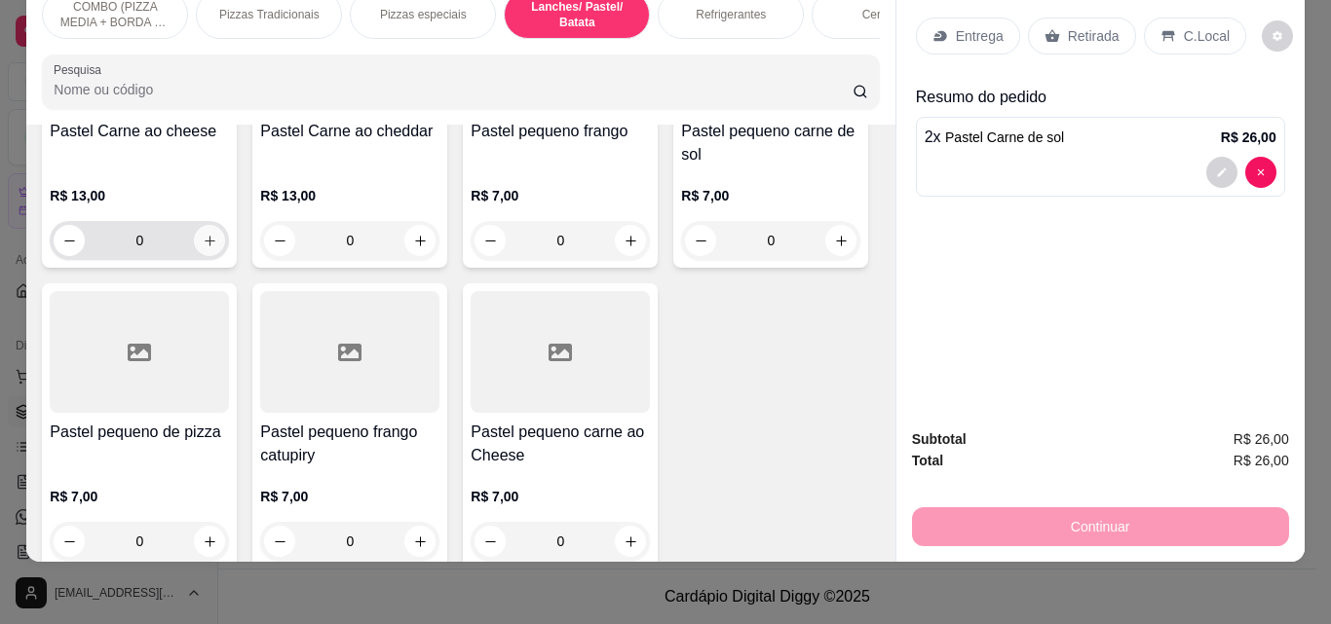
type input "1"
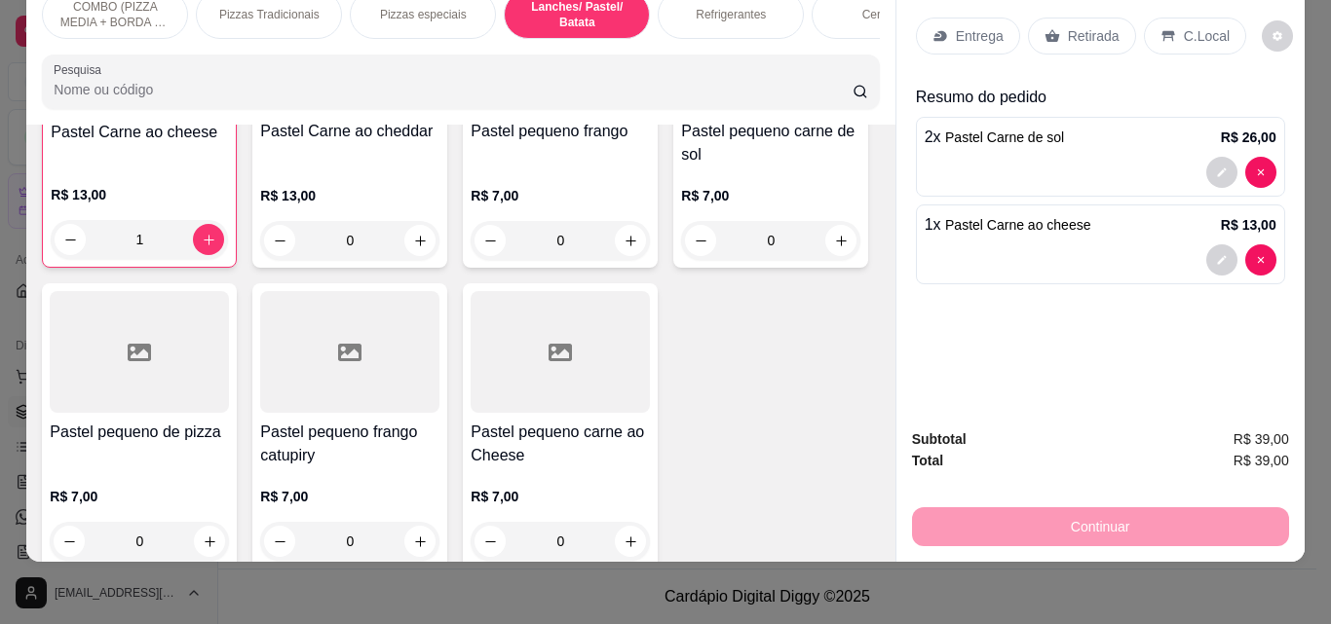
type input "1"
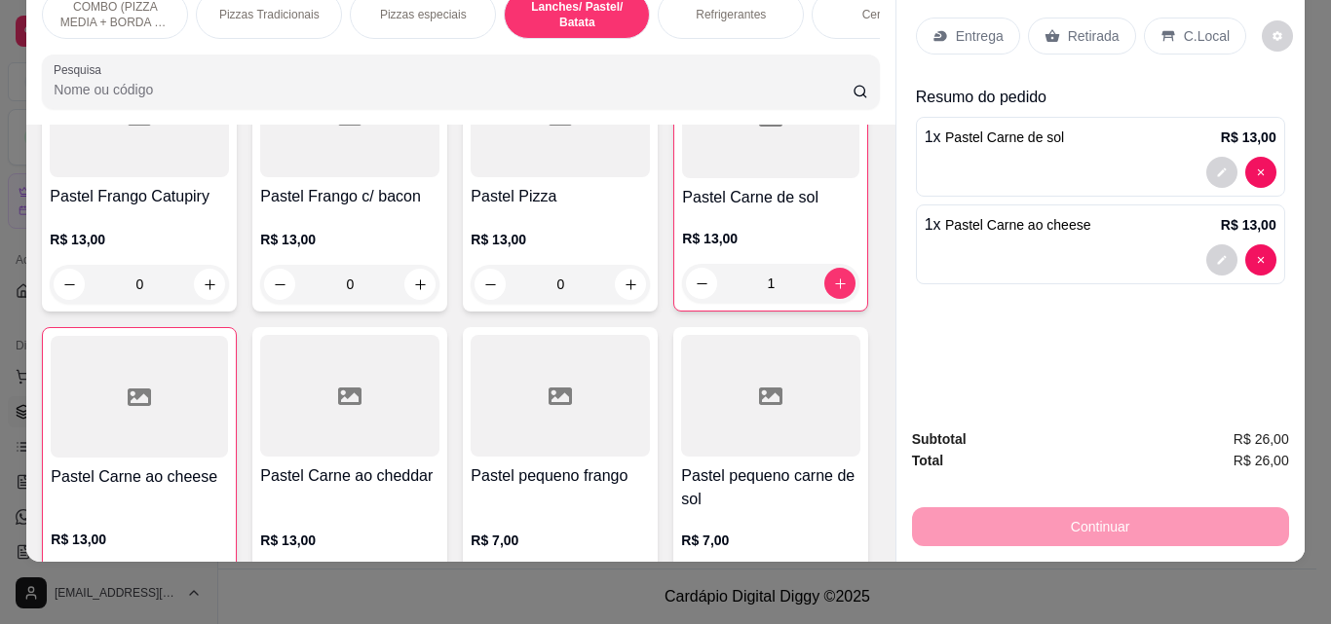
click at [867, 214] on div "Item avulso COMBO (PIZZA MEDIA + BORDA DE CHEDDAR OU REQUEIJÃO+ GUARANÁ 1L Médi…" at bounding box center [460, 343] width 868 height 437
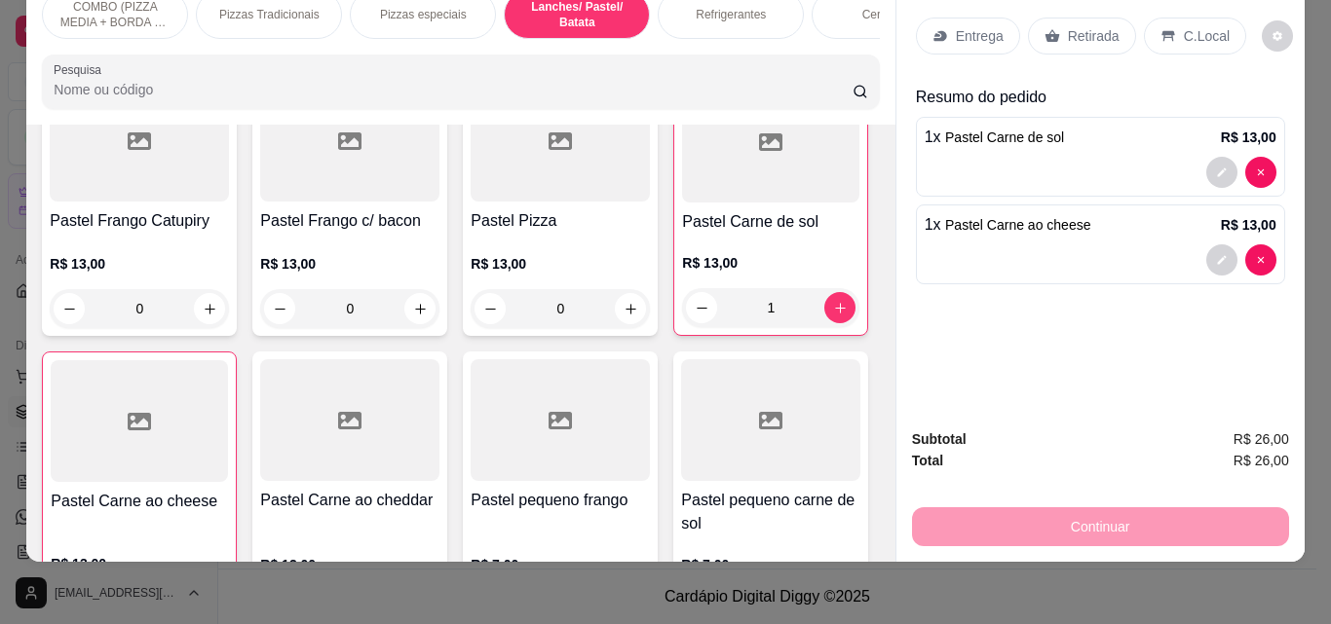
click at [872, 231] on div "Item avulso COMBO (PIZZA MEDIA + BORDA DE CHEDDAR OU REQUEIJÃO+ GUARANÁ 1L Médi…" at bounding box center [460, 343] width 868 height 437
click at [217, 302] on icon "increase-product-quantity" at bounding box center [210, 309] width 15 height 15
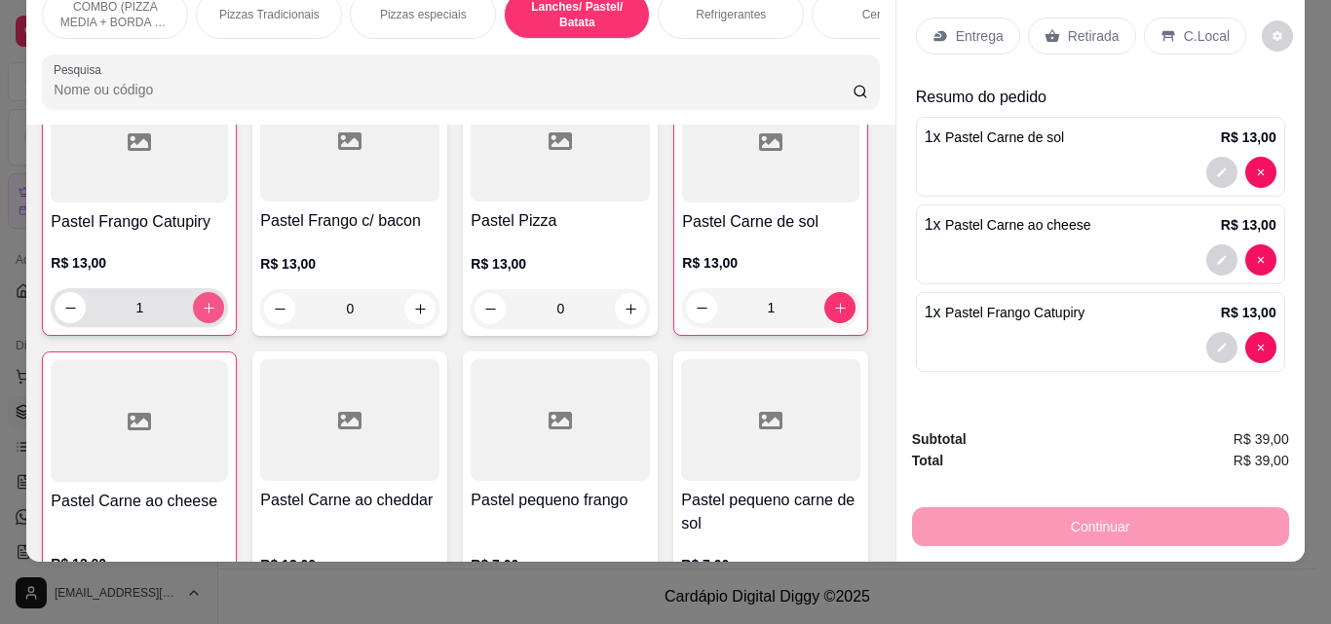
type input "1"
click at [956, 28] on p "Entrega" at bounding box center [980, 35] width 48 height 19
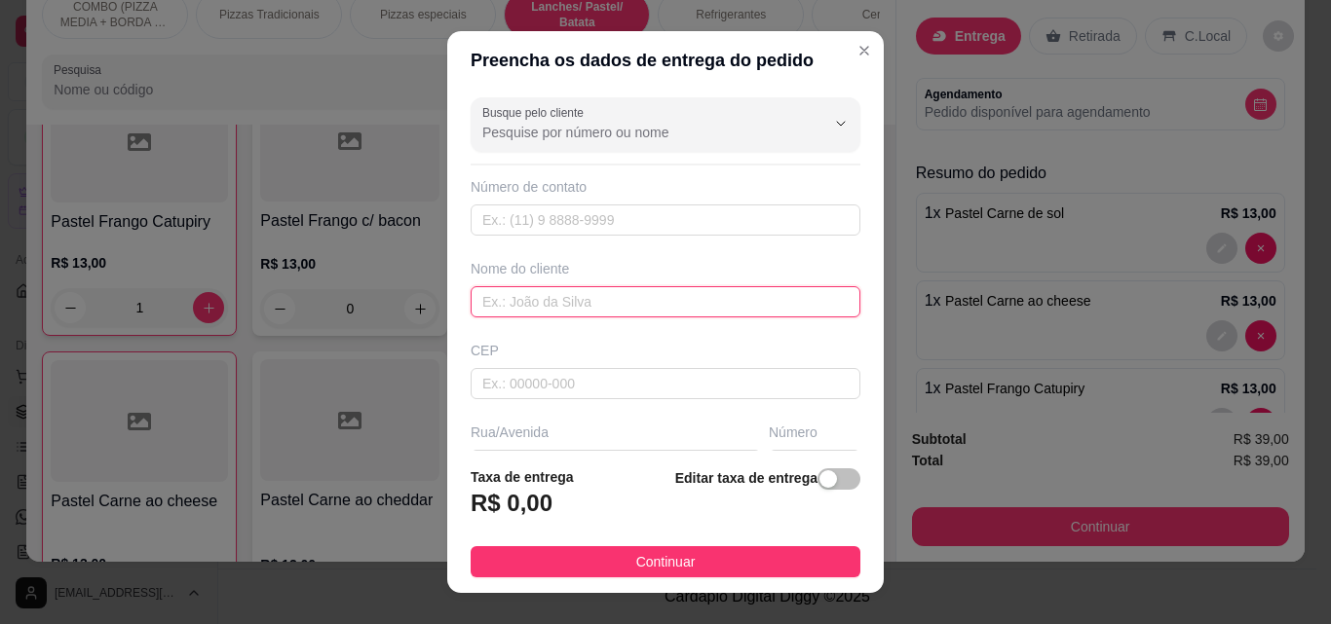
click at [617, 292] on input "text" at bounding box center [665, 301] width 390 height 31
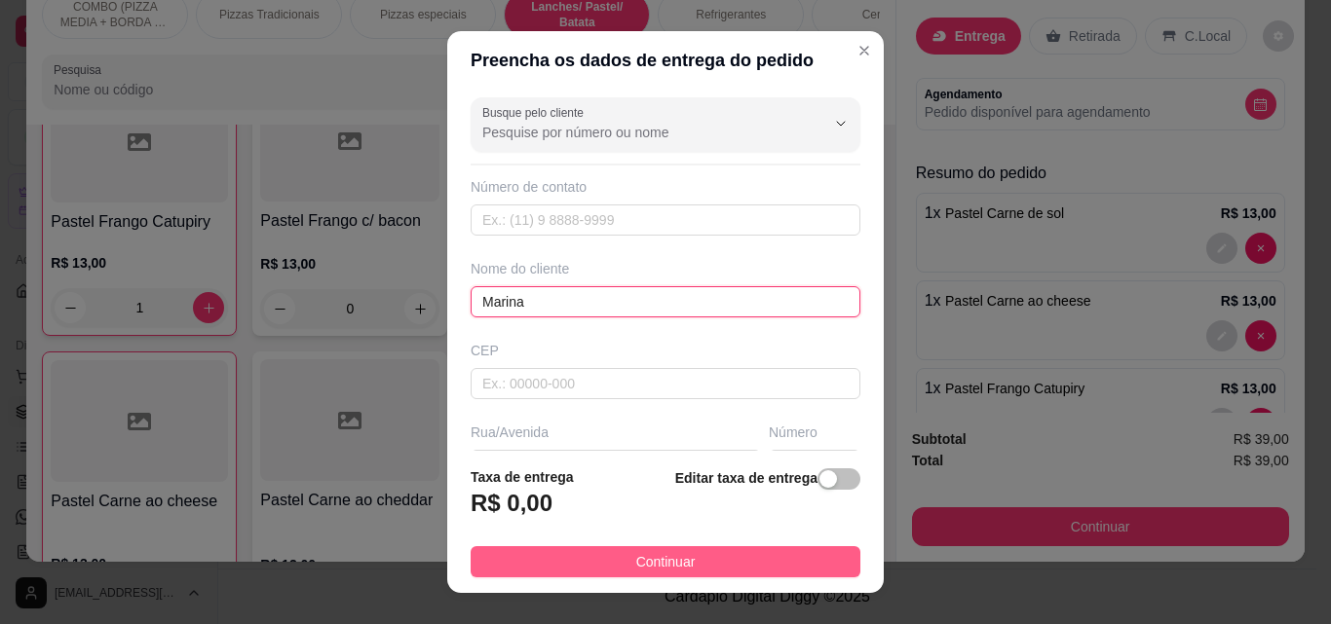
type input "Marina"
click at [642, 558] on span "Continuar" at bounding box center [665, 561] width 59 height 21
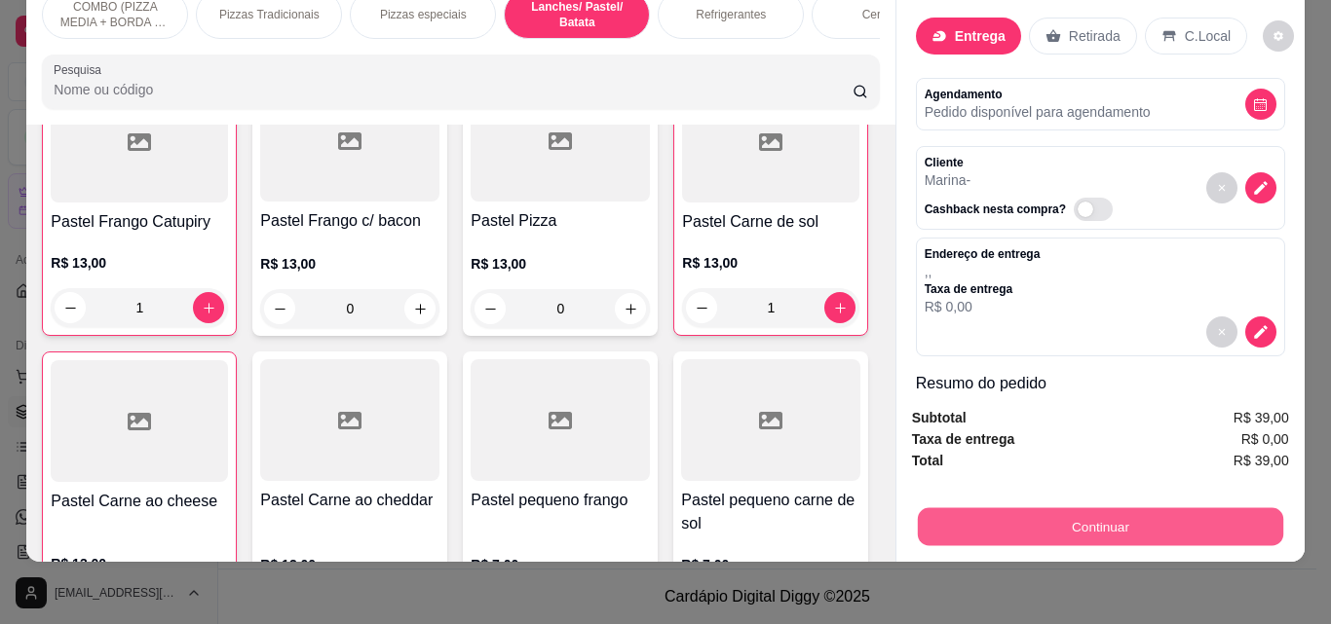
click at [1083, 510] on button "Continuar" at bounding box center [1099, 526] width 365 height 38
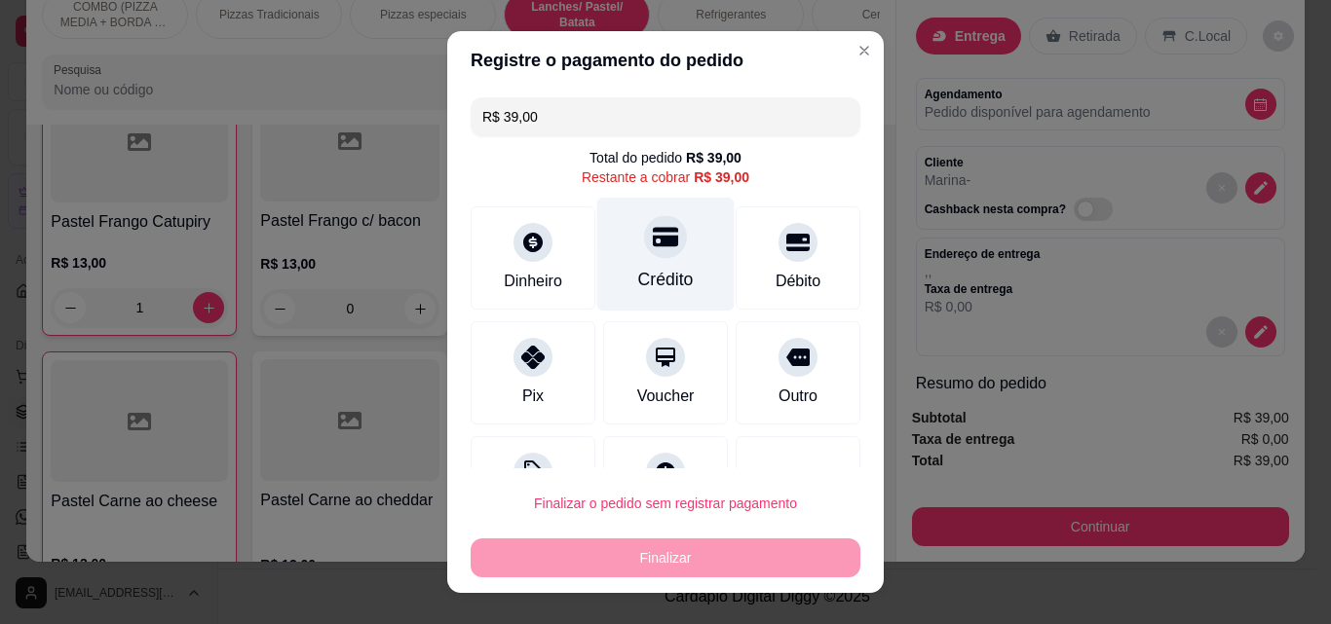
click at [653, 246] on icon at bounding box center [665, 236] width 25 height 25
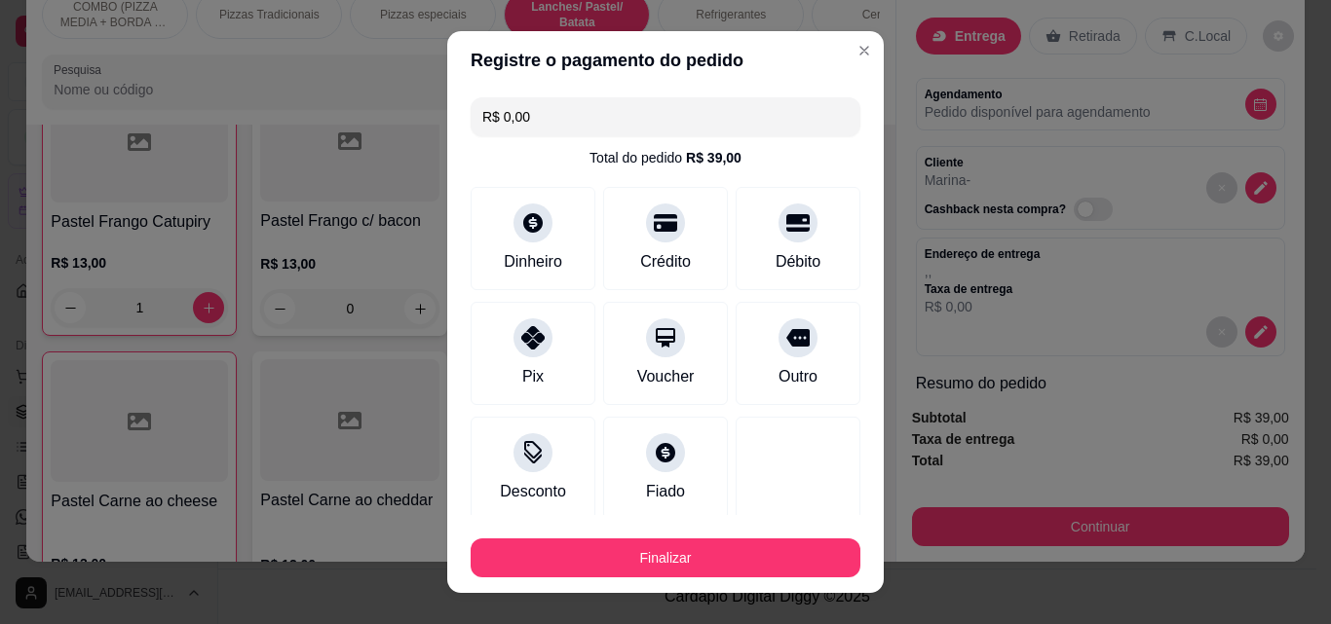
type input "R$ 0,00"
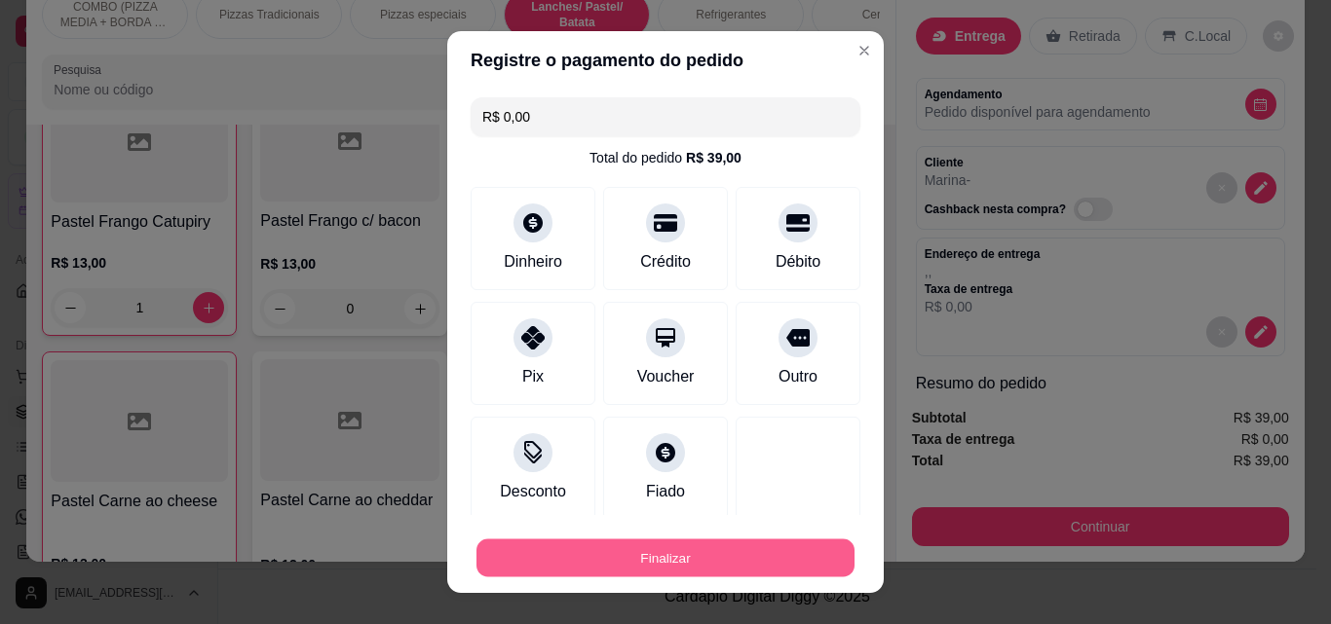
click at [693, 558] on button "Finalizar" at bounding box center [665, 559] width 378 height 38
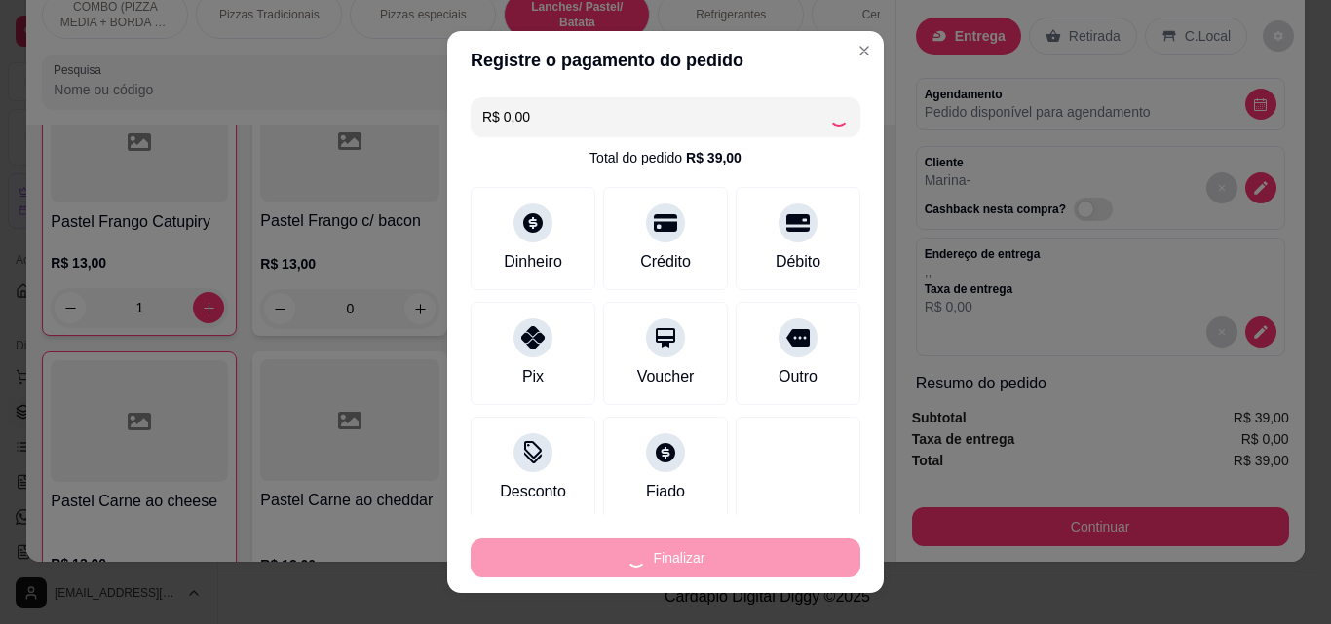
type input "0"
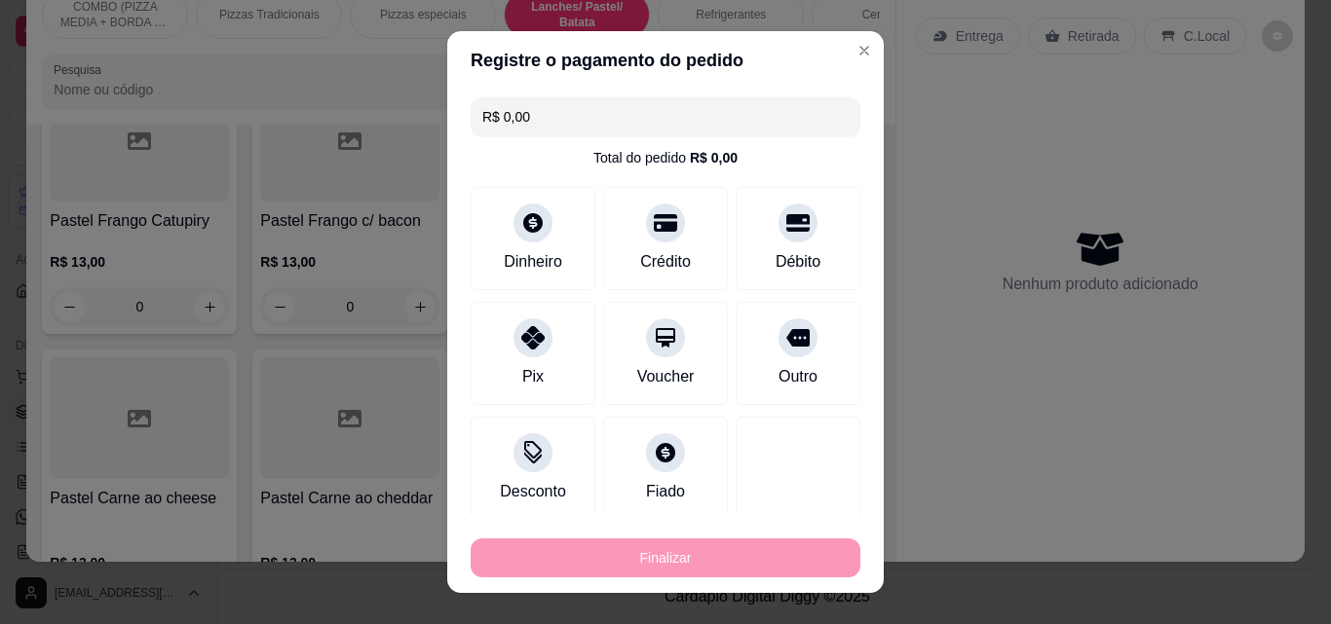
type input "-R$ 39,00"
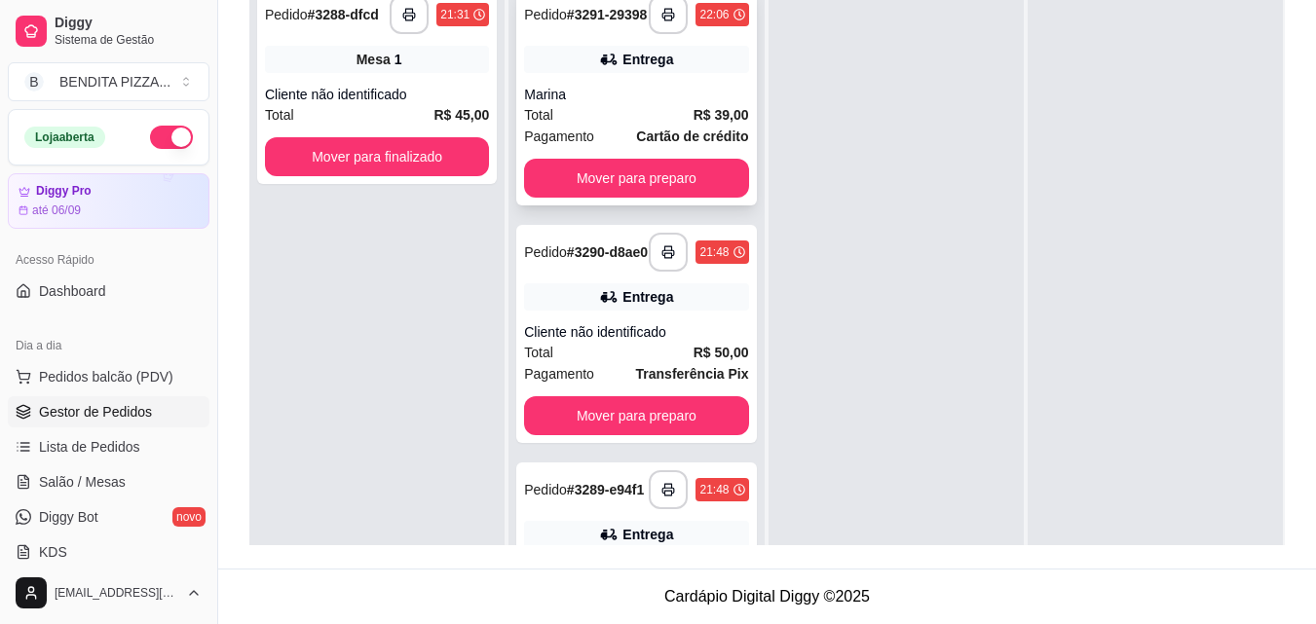
click at [626, 115] on div "Total R$ 39,00" at bounding box center [636, 114] width 224 height 21
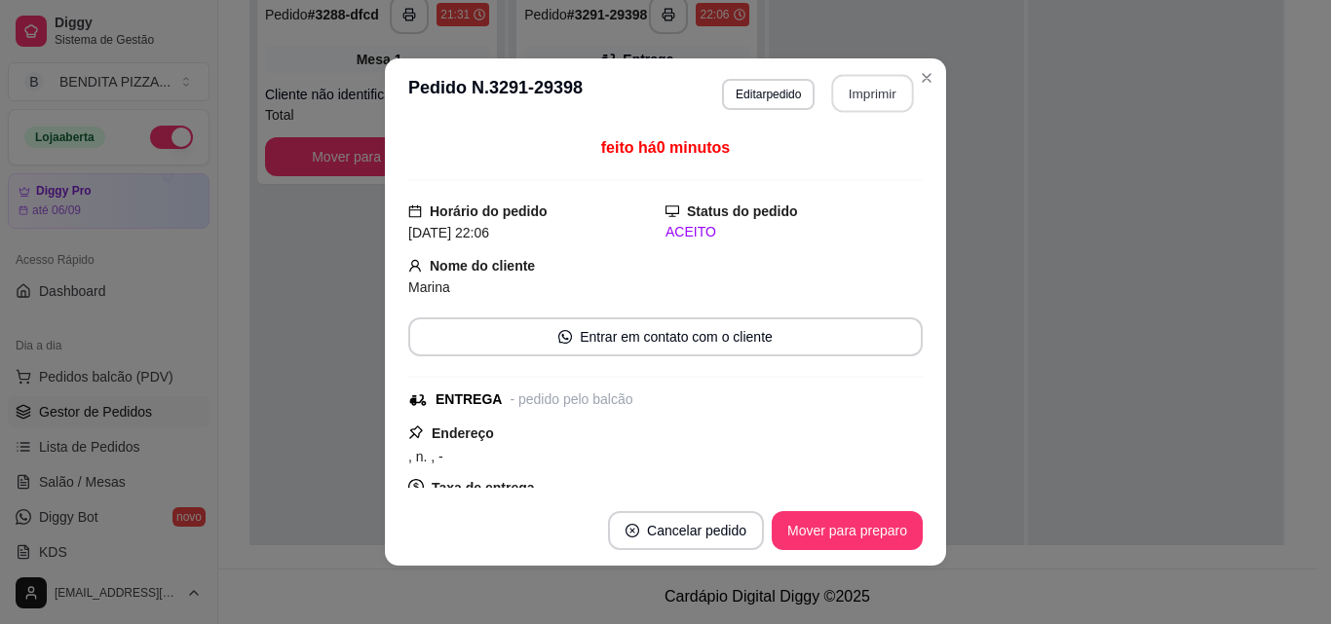
click at [847, 94] on button "Imprimir" at bounding box center [873, 94] width 82 height 38
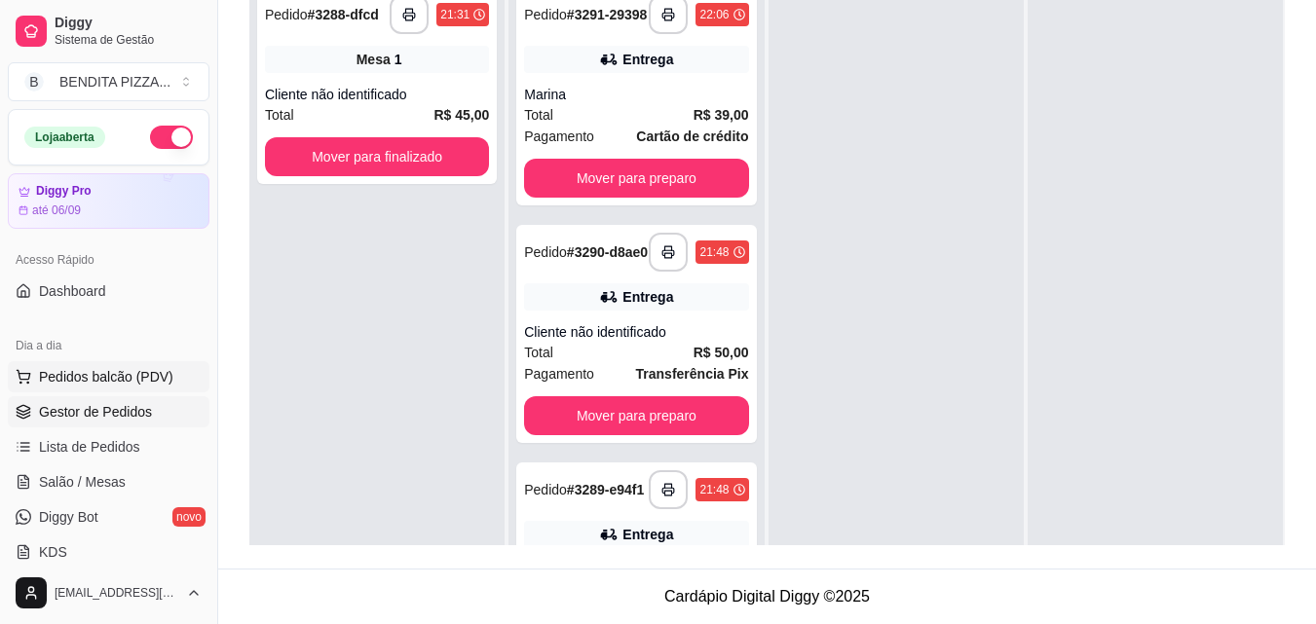
click at [109, 374] on span "Pedidos balcão (PDV)" at bounding box center [106, 376] width 134 height 19
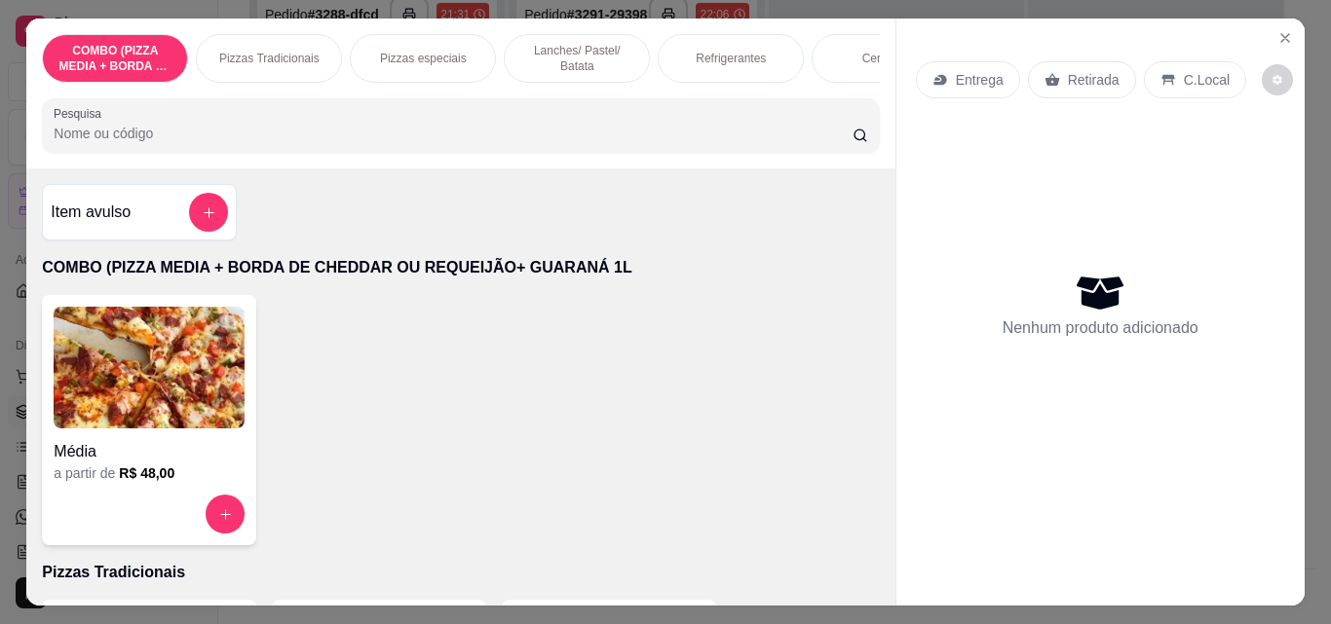
click at [338, 45] on div "COMBO (PIZZA MEDIA + BORDA DE CHEDDAR OU REQUEIJÃO+ GUARANÁ 1L Pizzas Tradicion…" at bounding box center [460, 58] width 837 height 49
click at [277, 36] on div "Pizzas Tradicionais" at bounding box center [269, 58] width 146 height 49
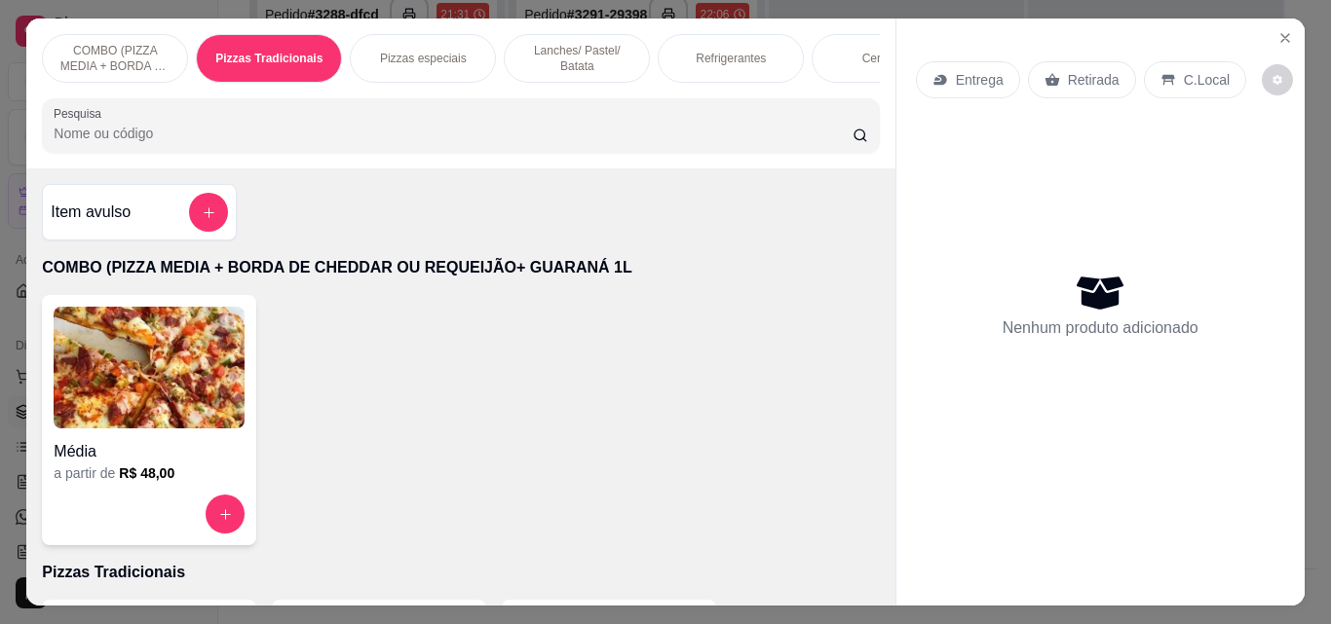
scroll to position [51, 0]
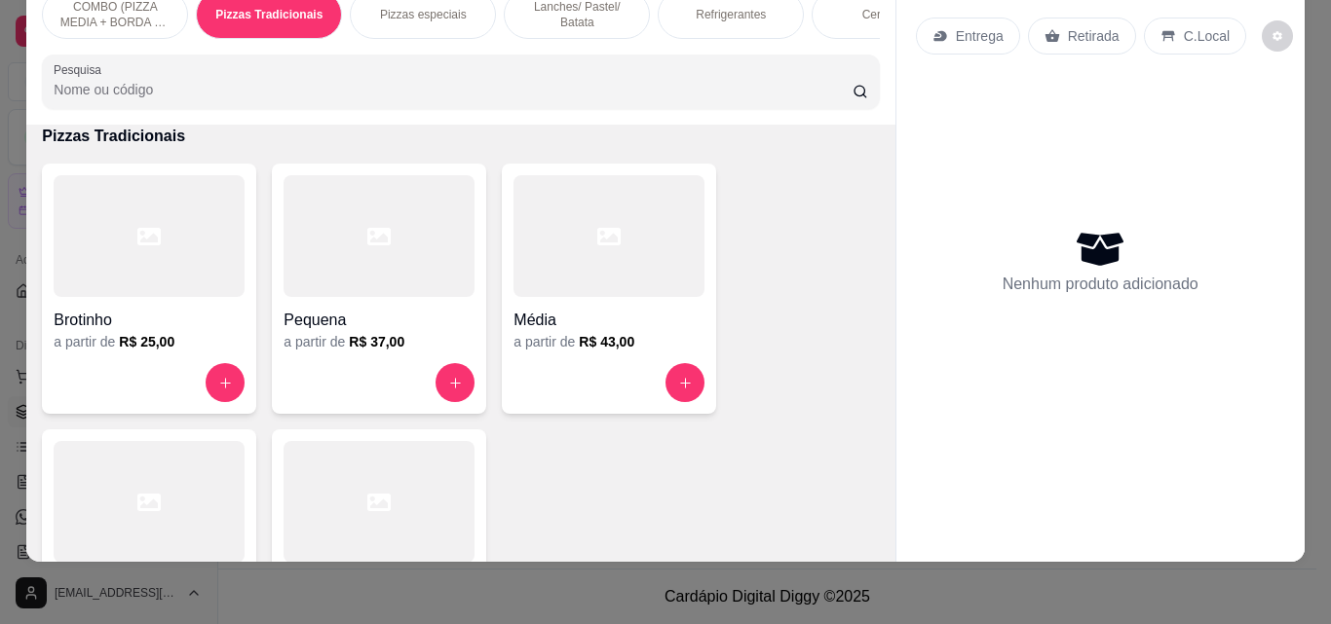
click at [1315, 42] on div "COMBO (PIZZA MEDIA + BORDA DE CHEDDAR OU REQUEIJÃO+ GUARANÁ 1L Pizzas Tradicion…" at bounding box center [665, 312] width 1331 height 624
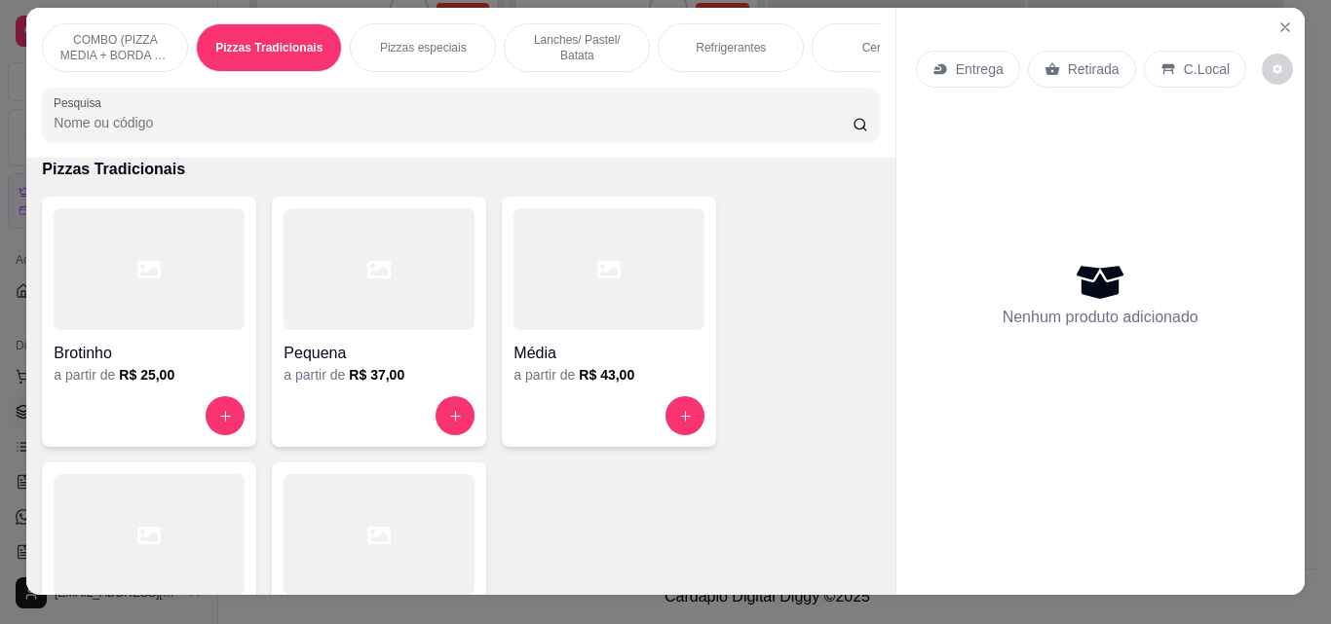
scroll to position [0, 0]
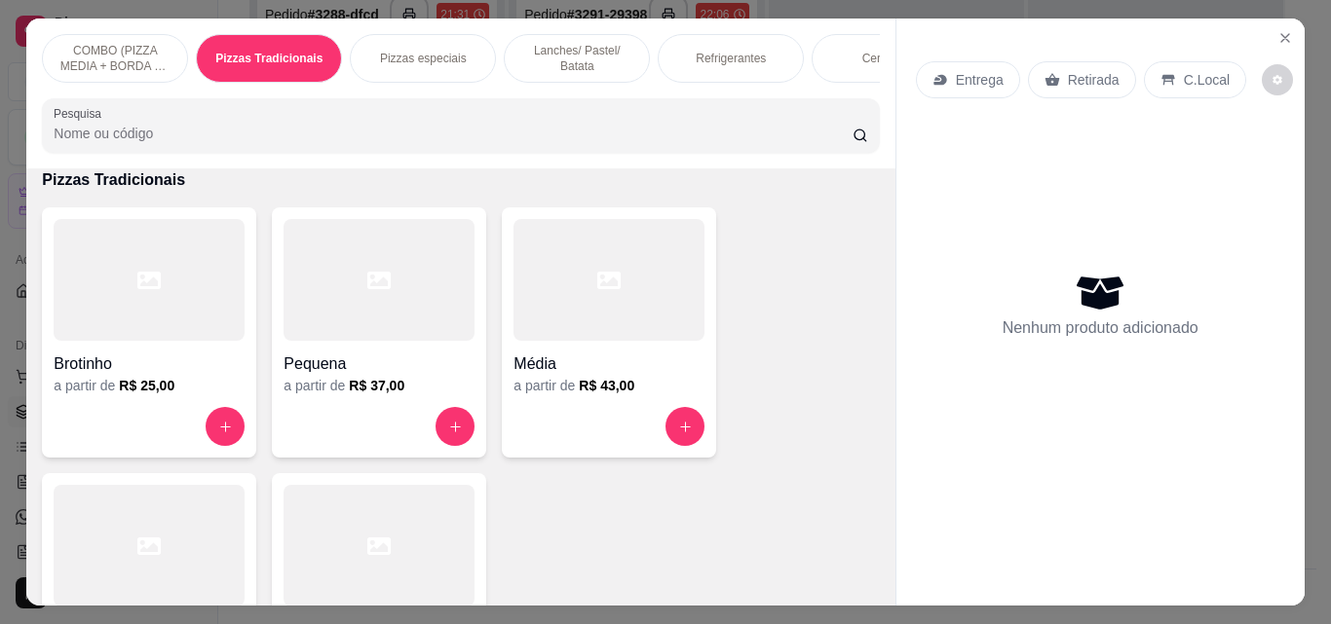
click at [136, 43] on p "COMBO (PIZZA MEDIA + BORDA DE CHEDDAR OU REQUEIJÃO+ GUARANÁ 1L" at bounding box center [114, 58] width 113 height 31
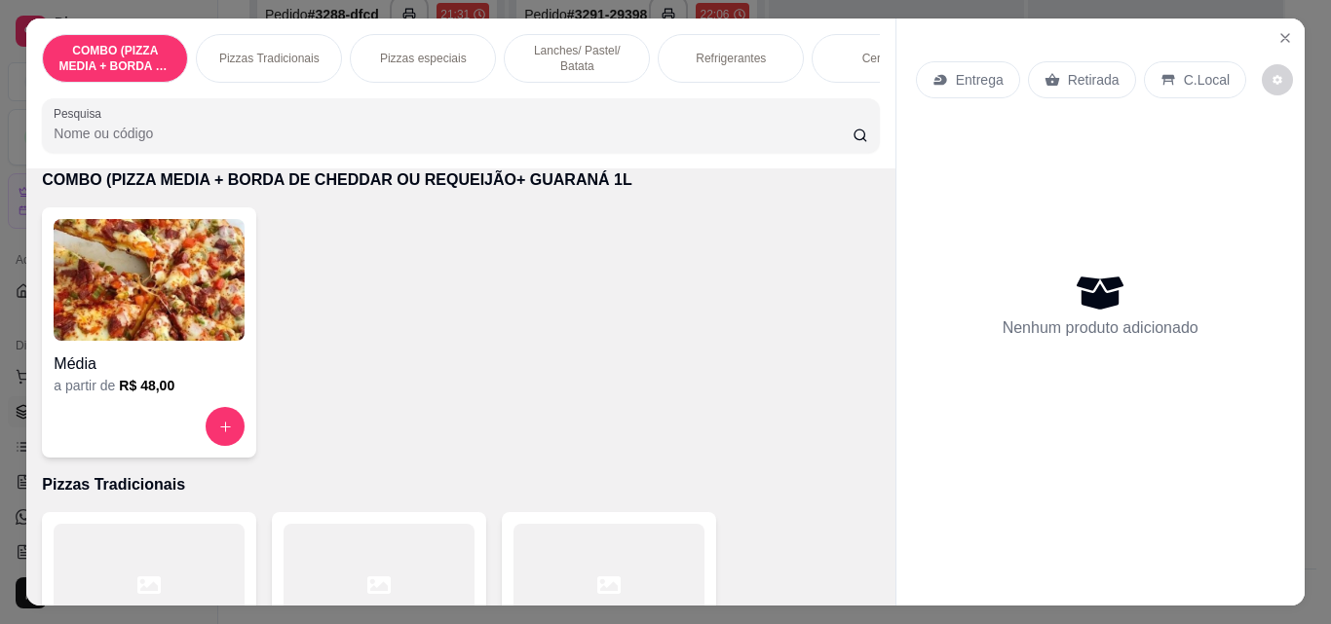
scroll to position [51, 0]
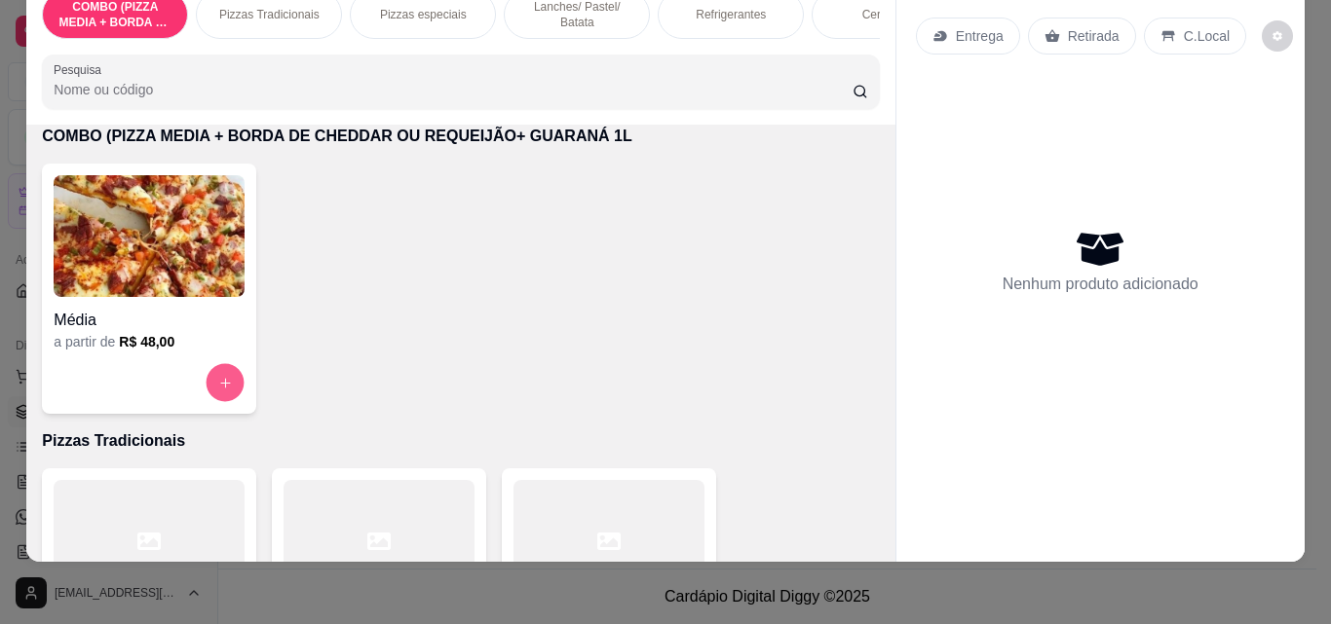
click at [220, 376] on icon "increase-product-quantity" at bounding box center [225, 383] width 15 height 15
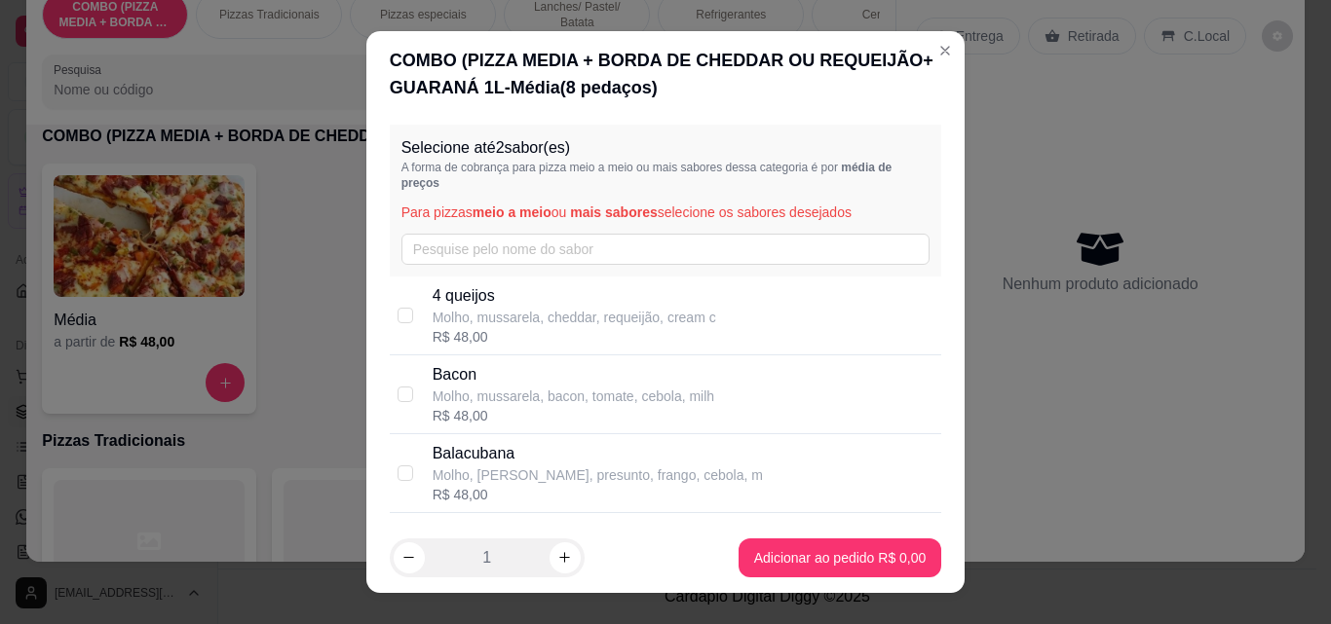
click at [486, 232] on div "Selecione até 2 sabor(es) A forma de cobrança para pizza meio a meio ou mais sa…" at bounding box center [666, 201] width 552 height 152
click at [483, 253] on input "text" at bounding box center [665, 249] width 529 height 31
type input "b"
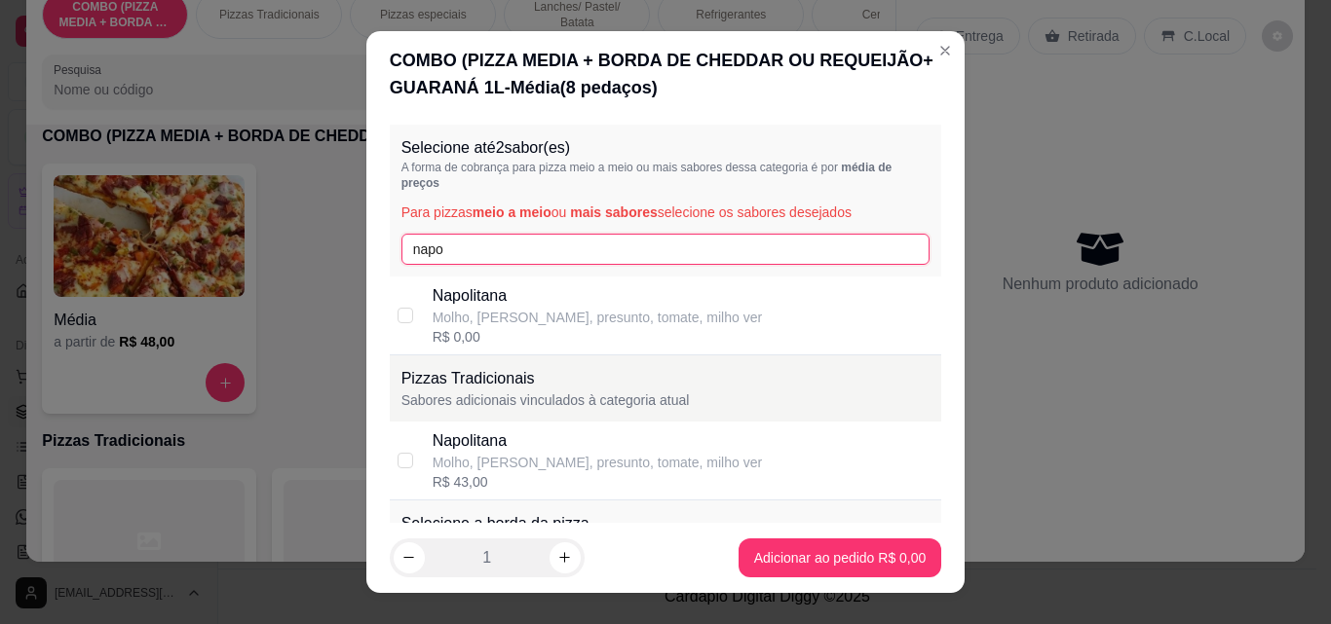
type input "napo"
click at [460, 327] on div "R$ 0,00" at bounding box center [596, 336] width 329 height 19
checkbox input "true"
click at [526, 248] on input "napo" at bounding box center [665, 249] width 529 height 31
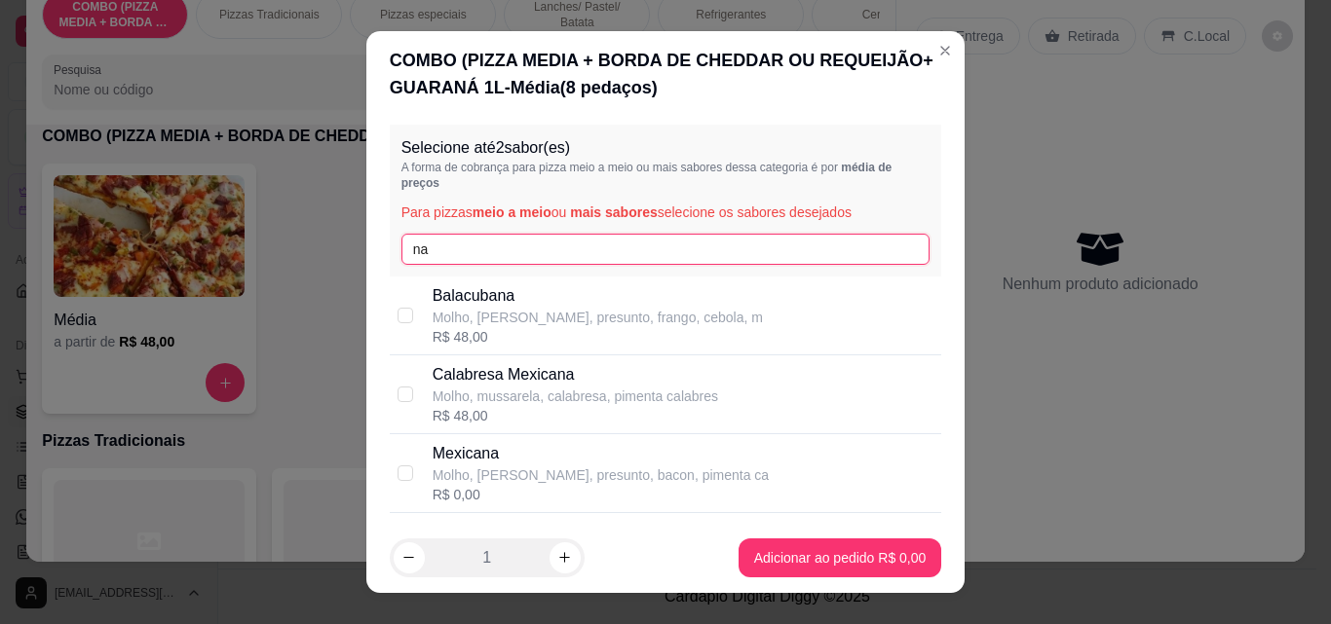
type input "n"
type input "cala"
click at [529, 293] on p "Calabresa" at bounding box center [572, 295] width 281 height 23
checkbox input "true"
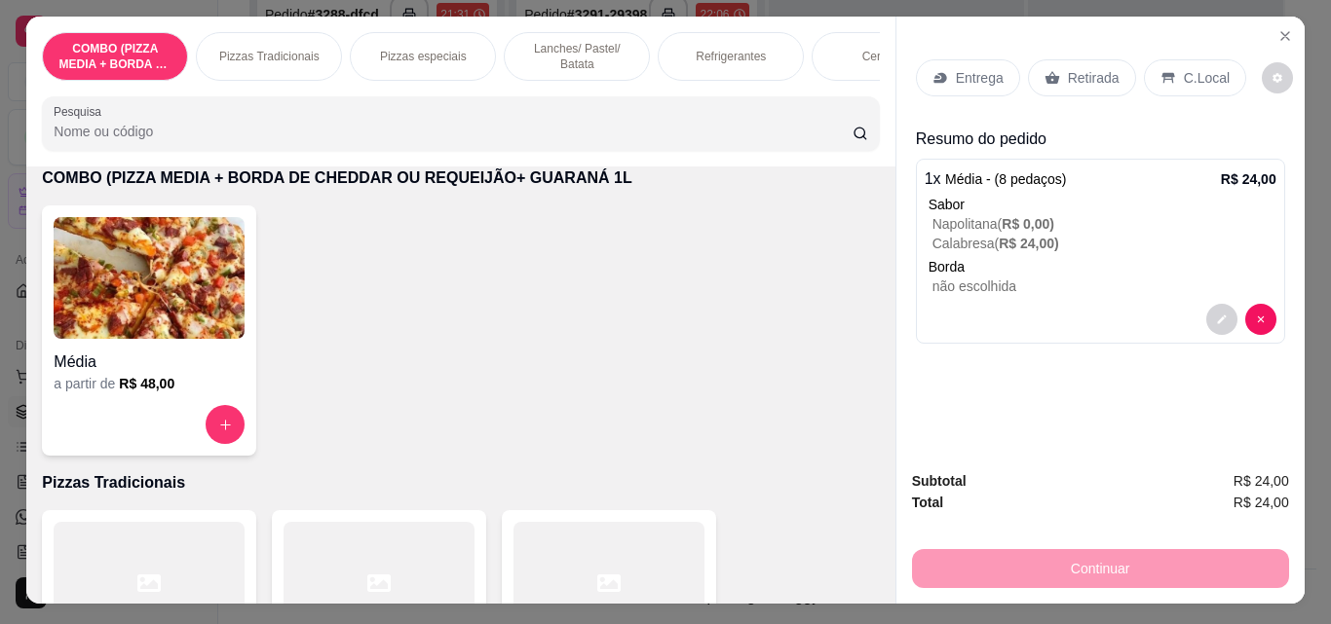
scroll to position [0, 0]
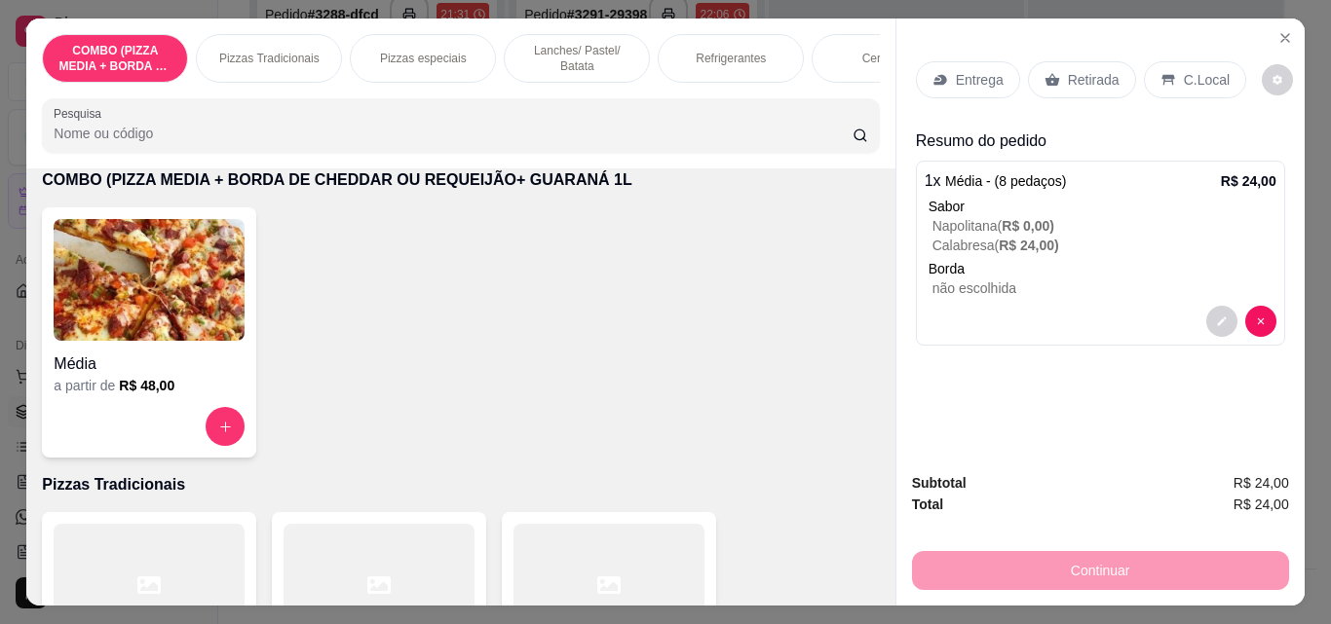
click at [956, 72] on p "Entrega" at bounding box center [980, 79] width 48 height 19
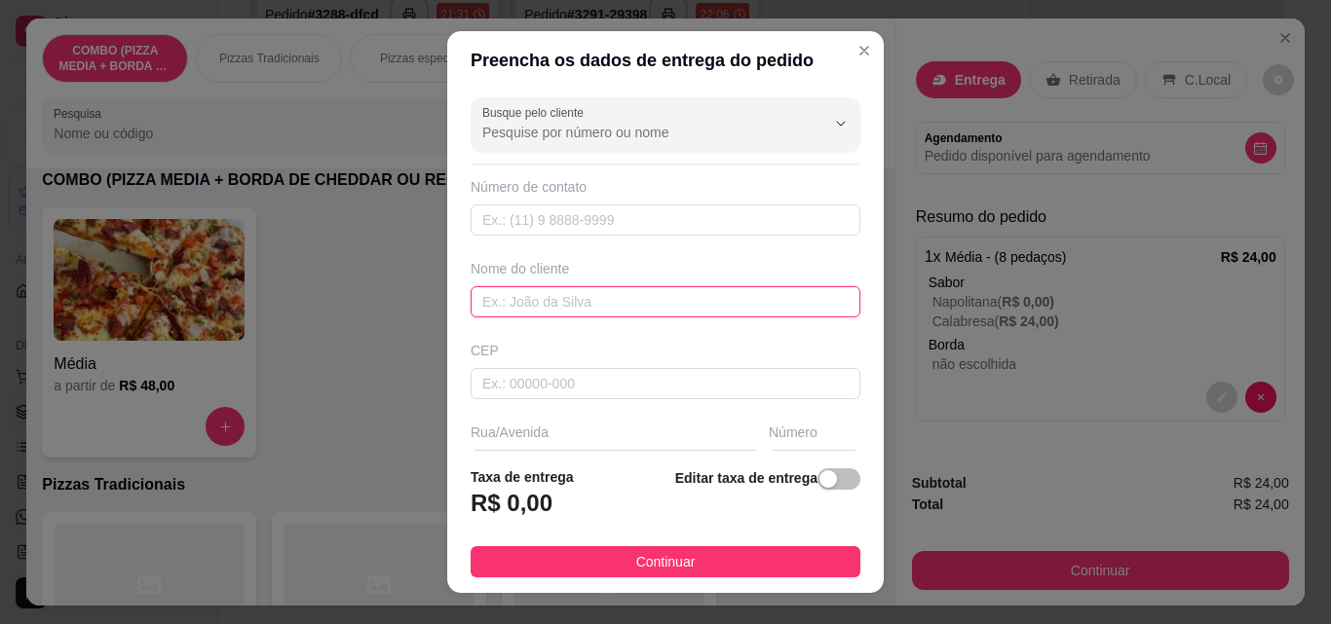
click at [591, 302] on input "text" at bounding box center [665, 301] width 390 height 31
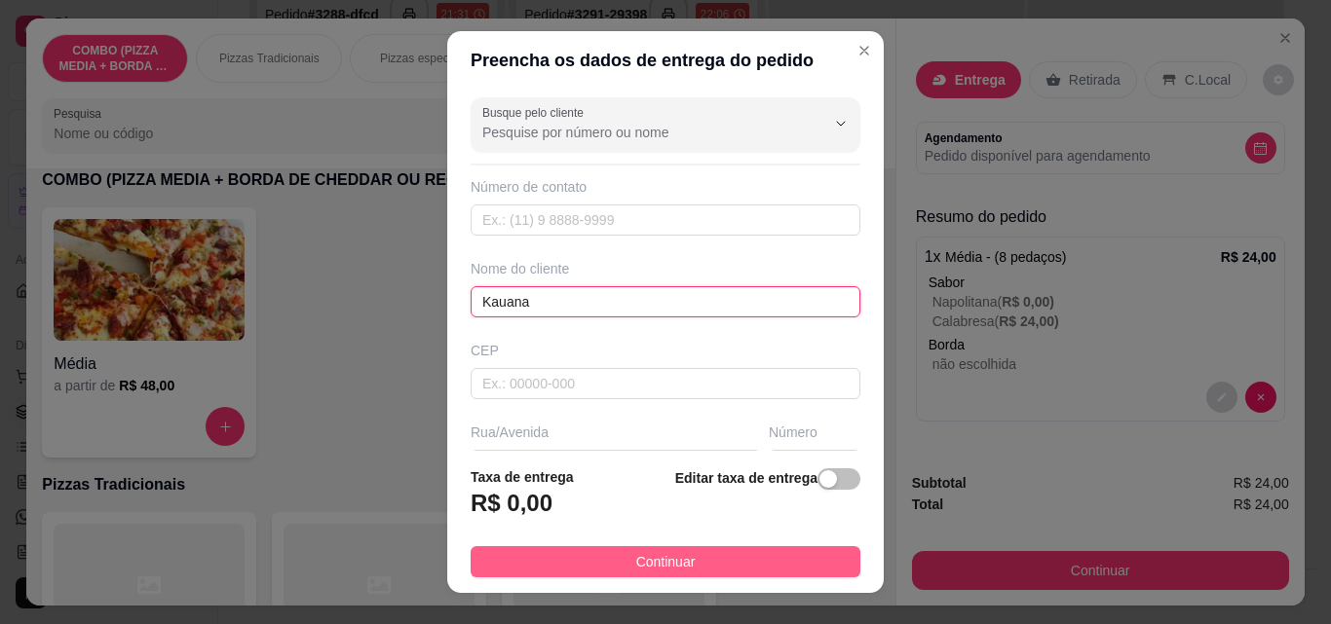
type input "Kauana"
click at [686, 555] on button "Continuar" at bounding box center [665, 561] width 390 height 31
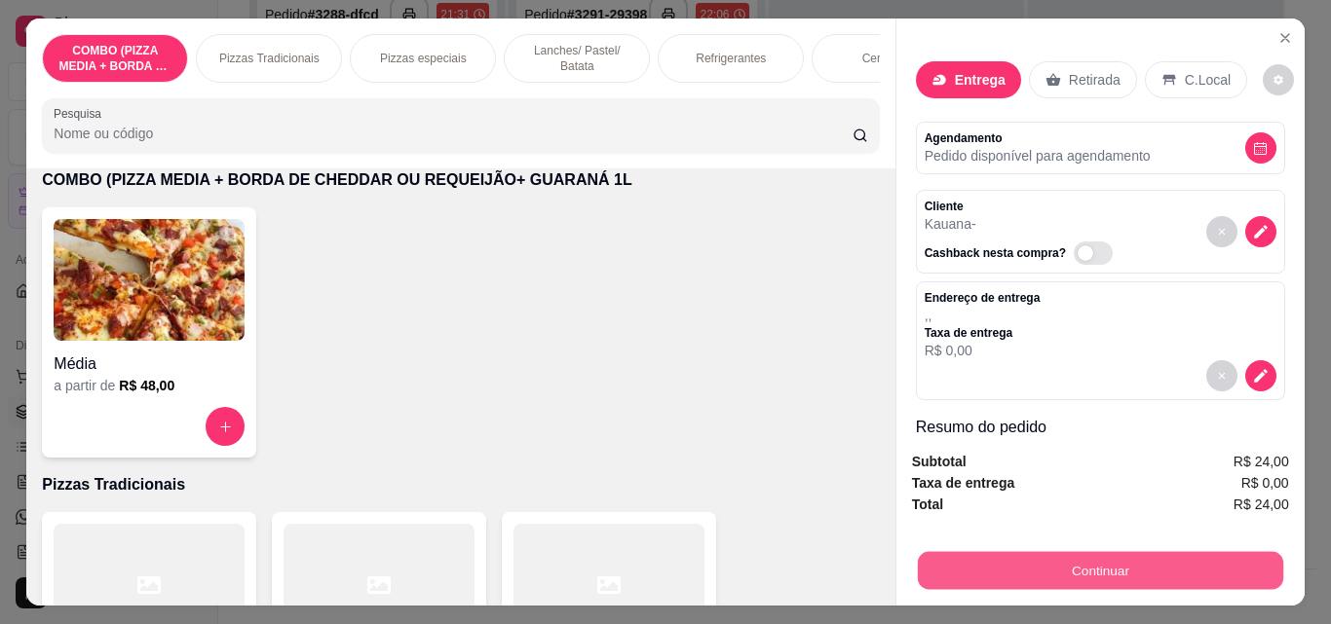
click at [992, 561] on button "Continuar" at bounding box center [1099, 570] width 365 height 38
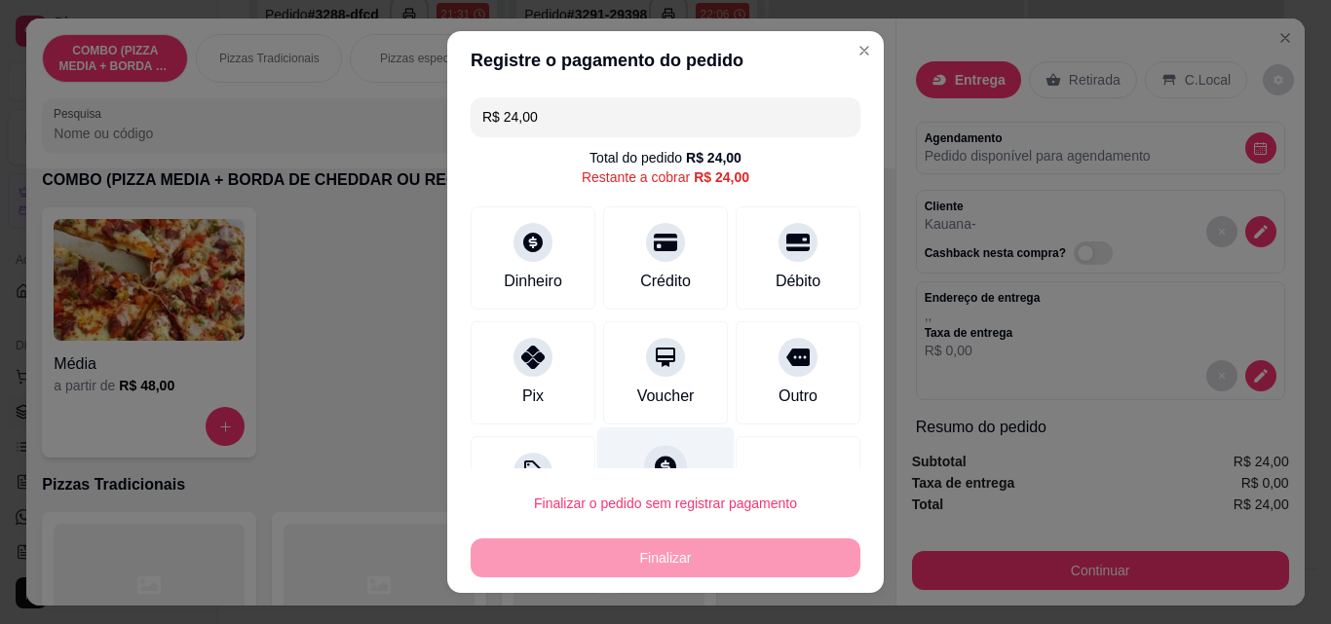
click at [640, 270] on div "Crédito" at bounding box center [665, 281] width 51 height 23
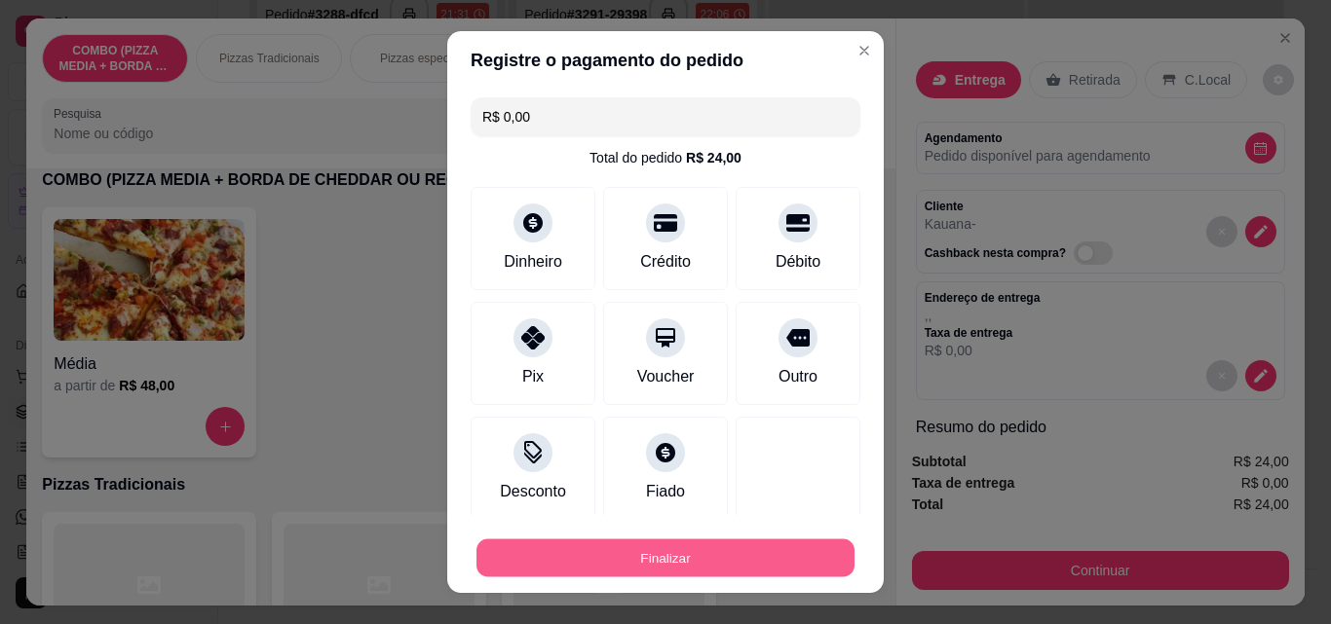
click at [631, 541] on button "Finalizar" at bounding box center [665, 559] width 378 height 38
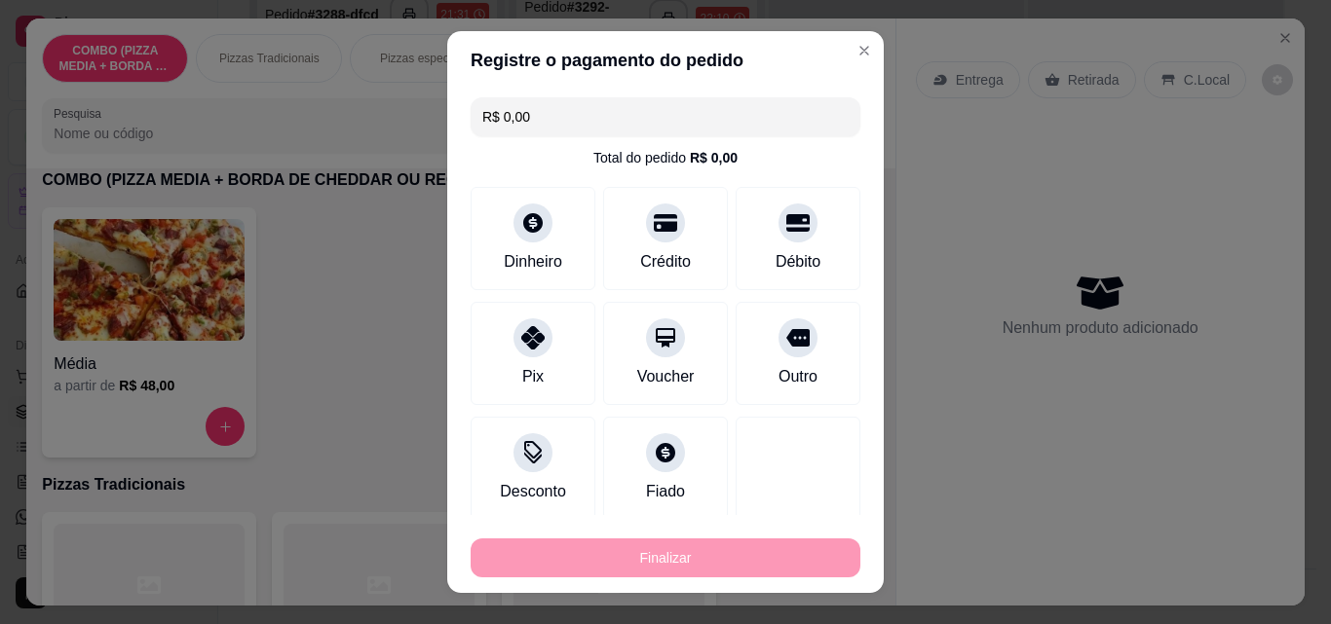
type input "-R$ 24,00"
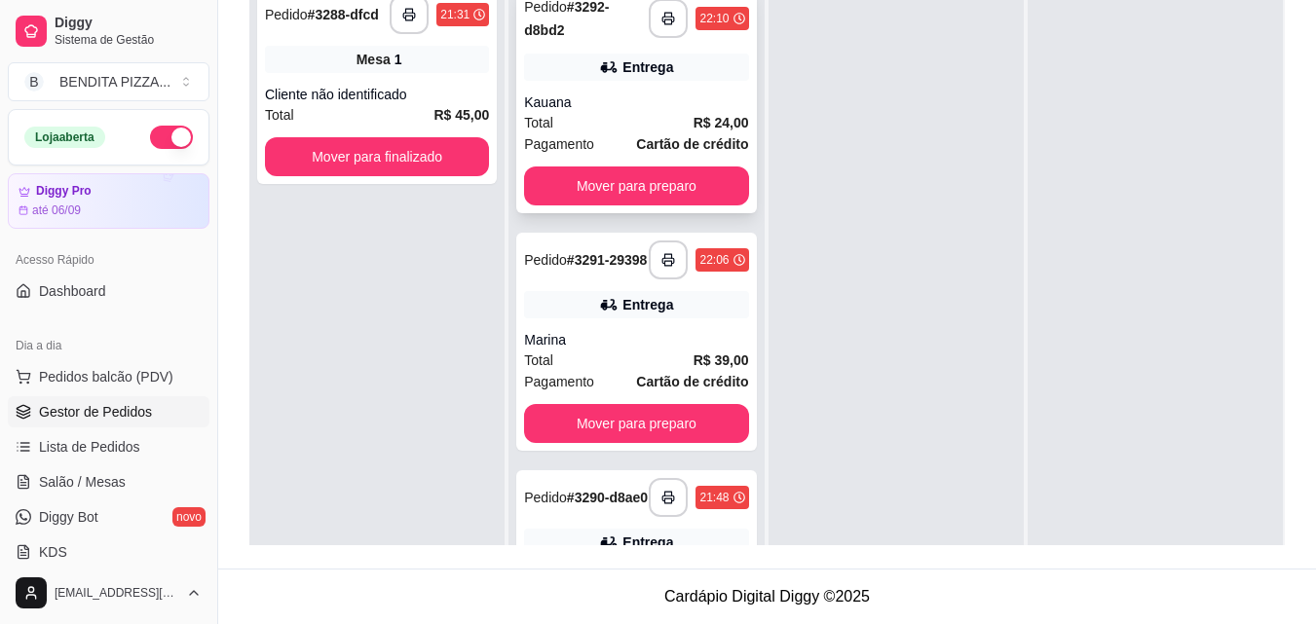
click at [694, 125] on strong "R$ 24,00" at bounding box center [722, 123] width 56 height 16
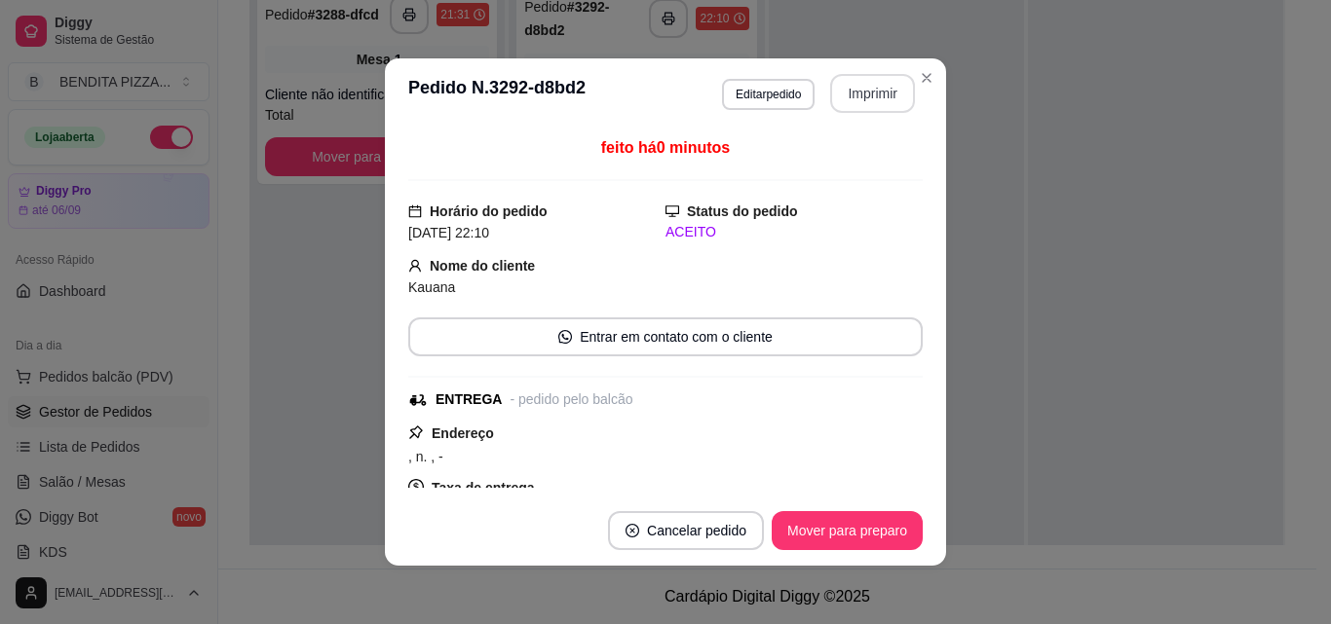
click at [870, 94] on button "Imprimir" at bounding box center [872, 93] width 85 height 39
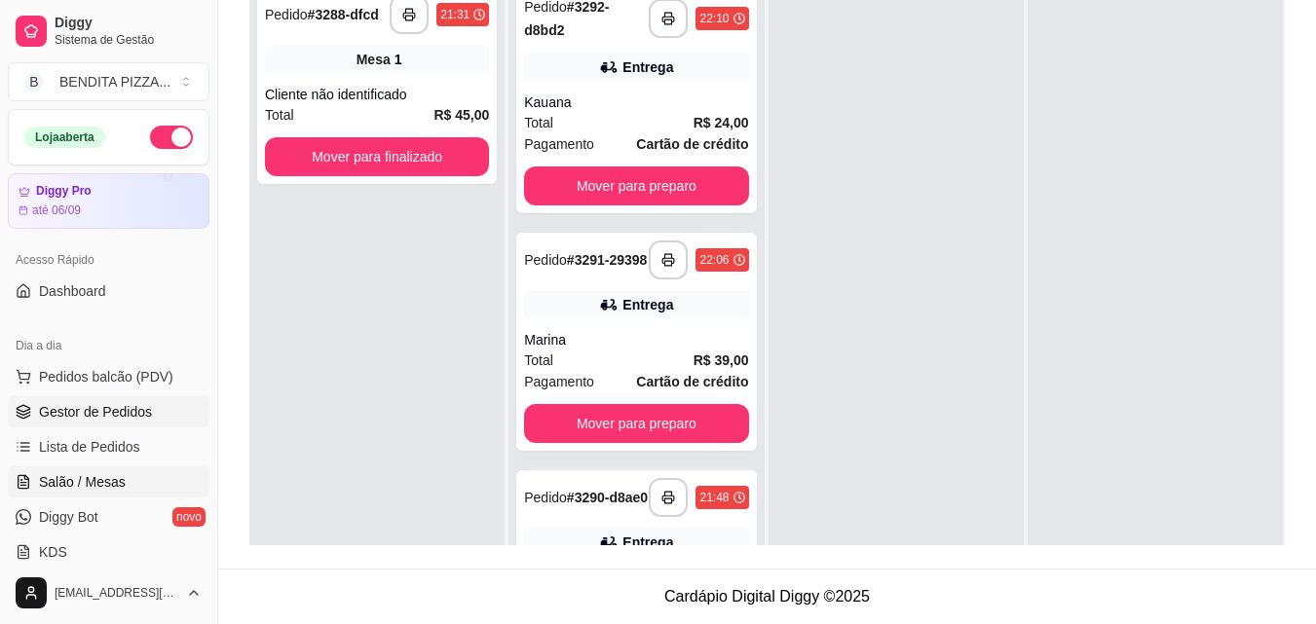
click at [84, 484] on span "Salão / Mesas" at bounding box center [82, 481] width 87 height 19
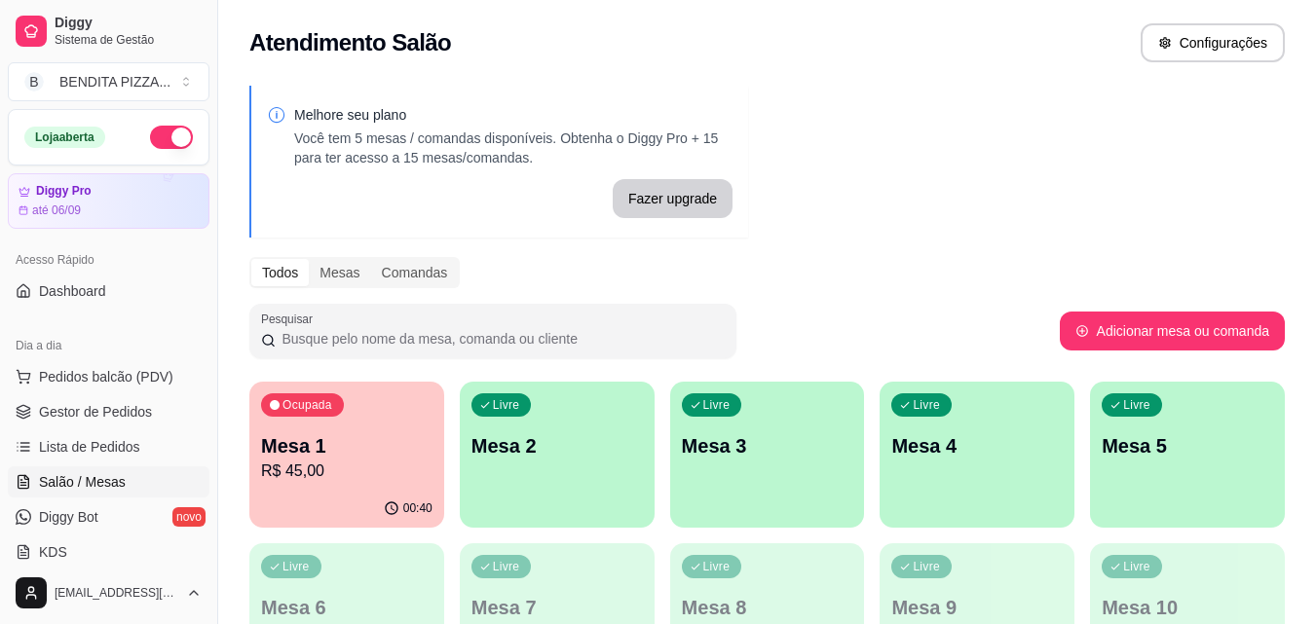
click at [368, 489] on div "Ocupada Mesa 1 R$ 45,00" at bounding box center [346, 436] width 195 height 108
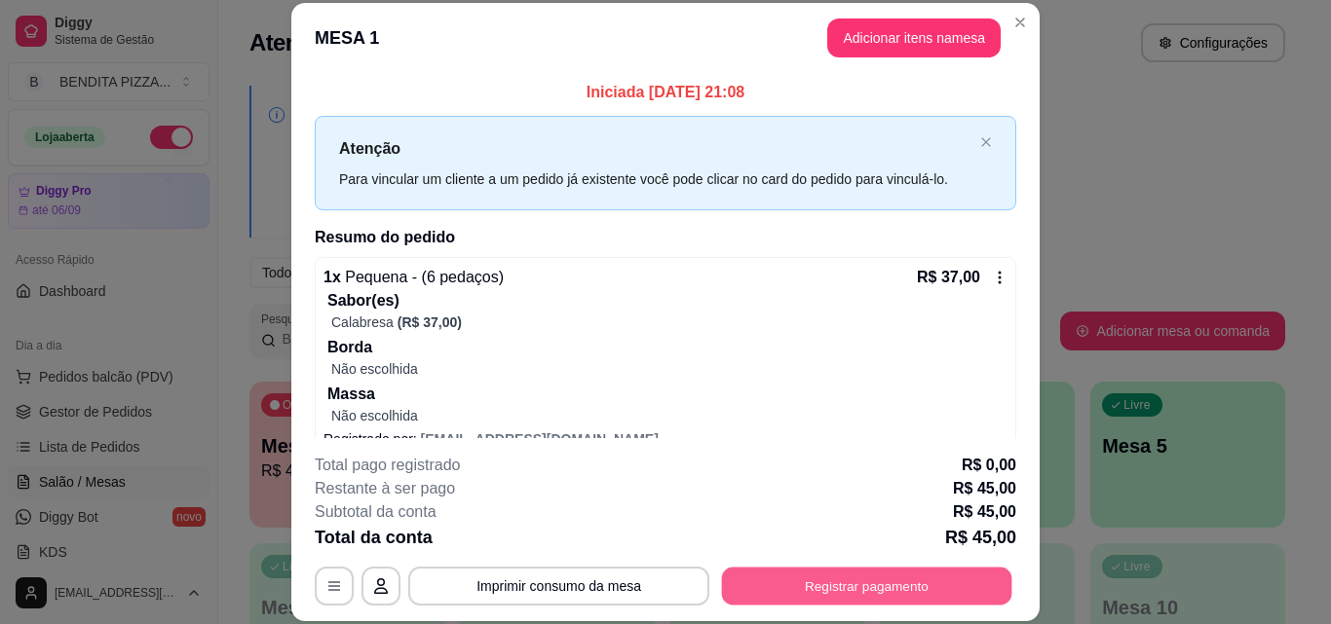
click at [882, 575] on button "Registrar pagamento" at bounding box center [867, 586] width 290 height 38
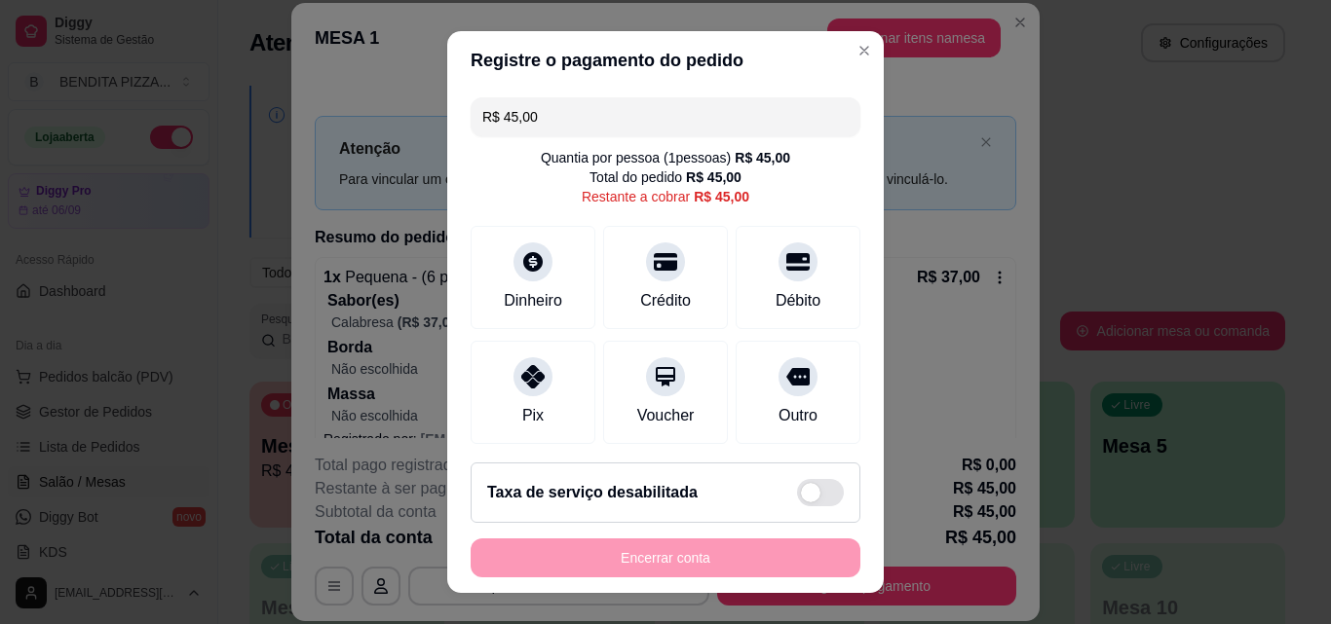
click at [552, 114] on input "R$ 45,00" at bounding box center [665, 116] width 366 height 39
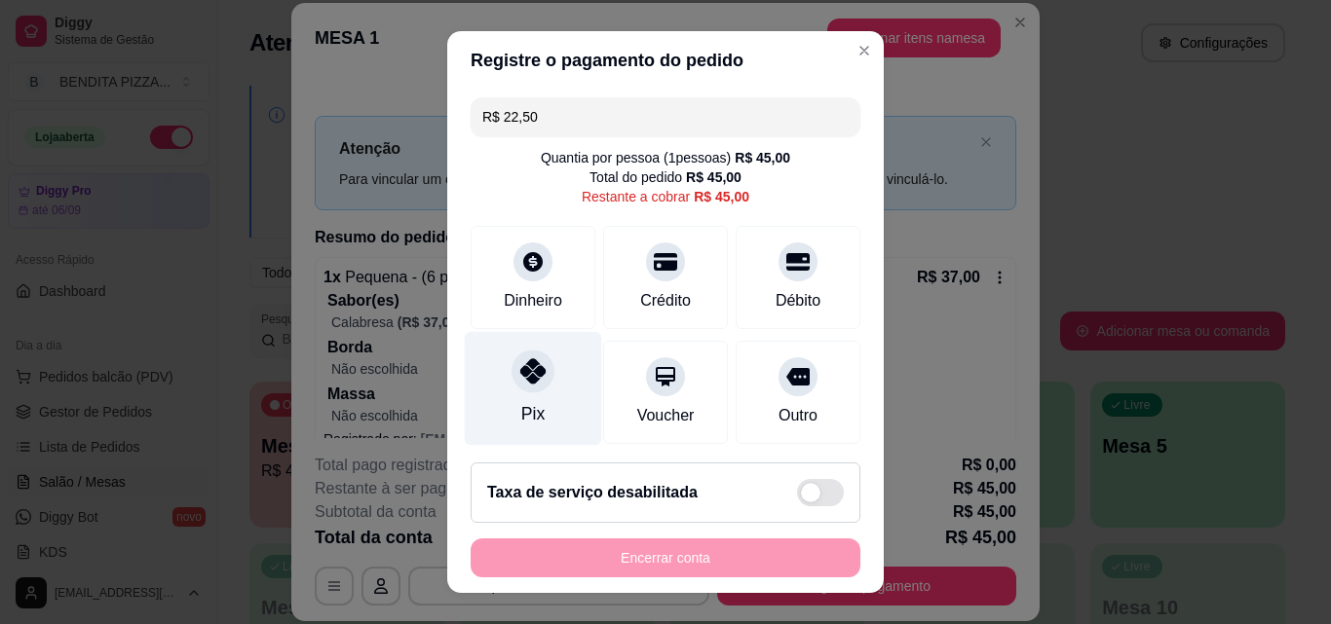
click at [549, 370] on div "Pix" at bounding box center [533, 389] width 137 height 114
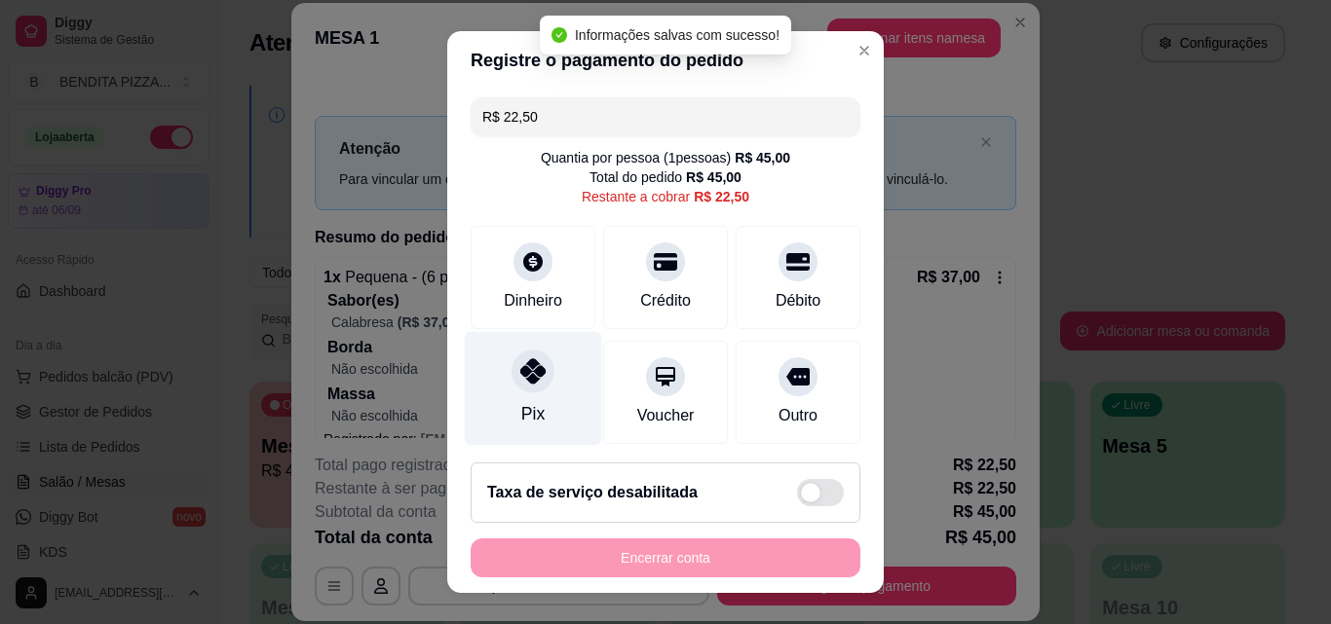
click at [549, 370] on div "Pix" at bounding box center [533, 389] width 137 height 114
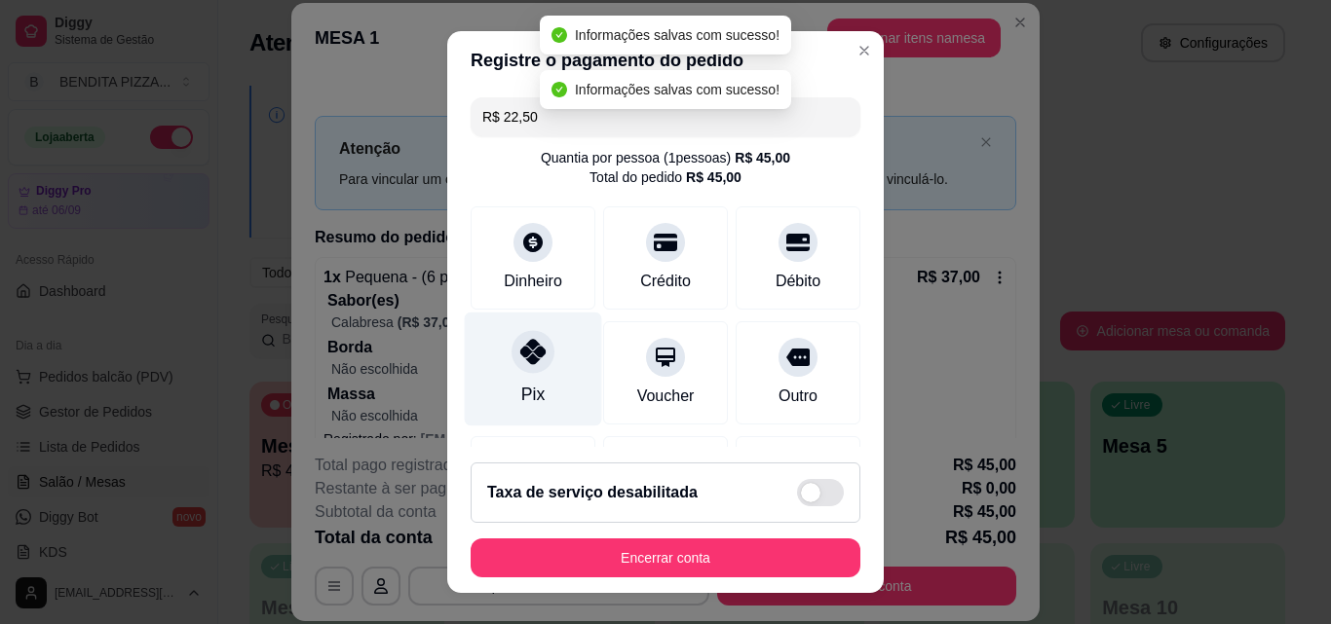
type input "R$ 0,00"
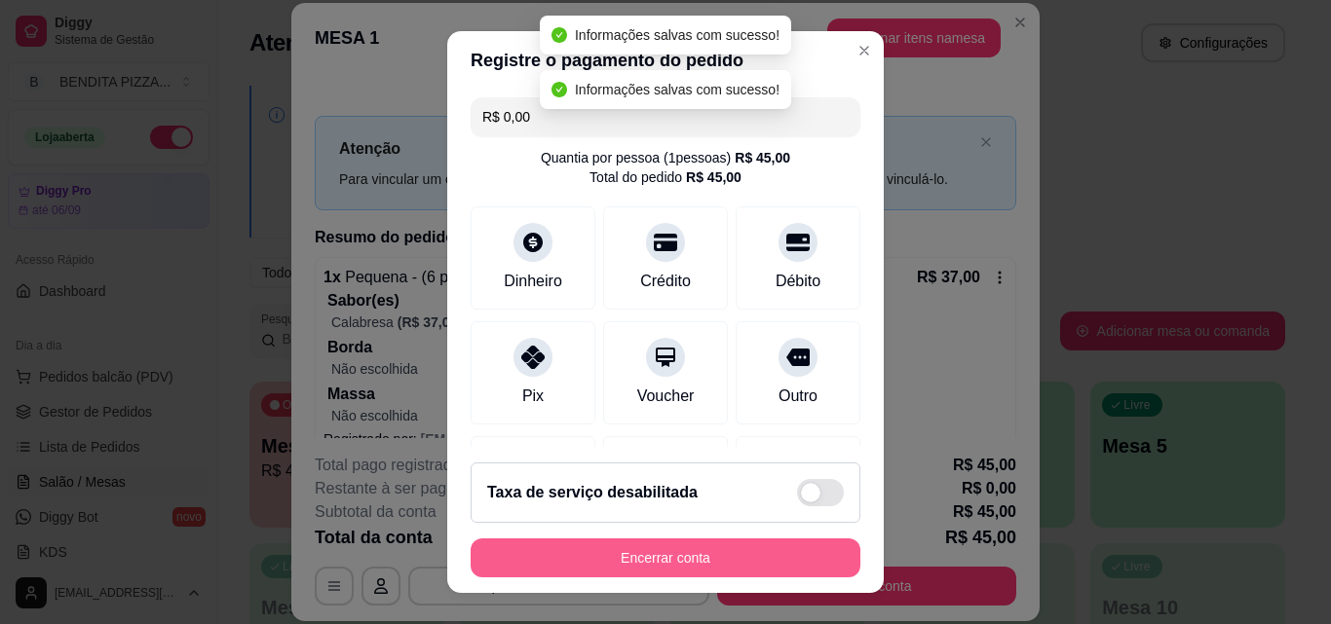
click at [710, 559] on button "Encerrar conta" at bounding box center [665, 558] width 390 height 39
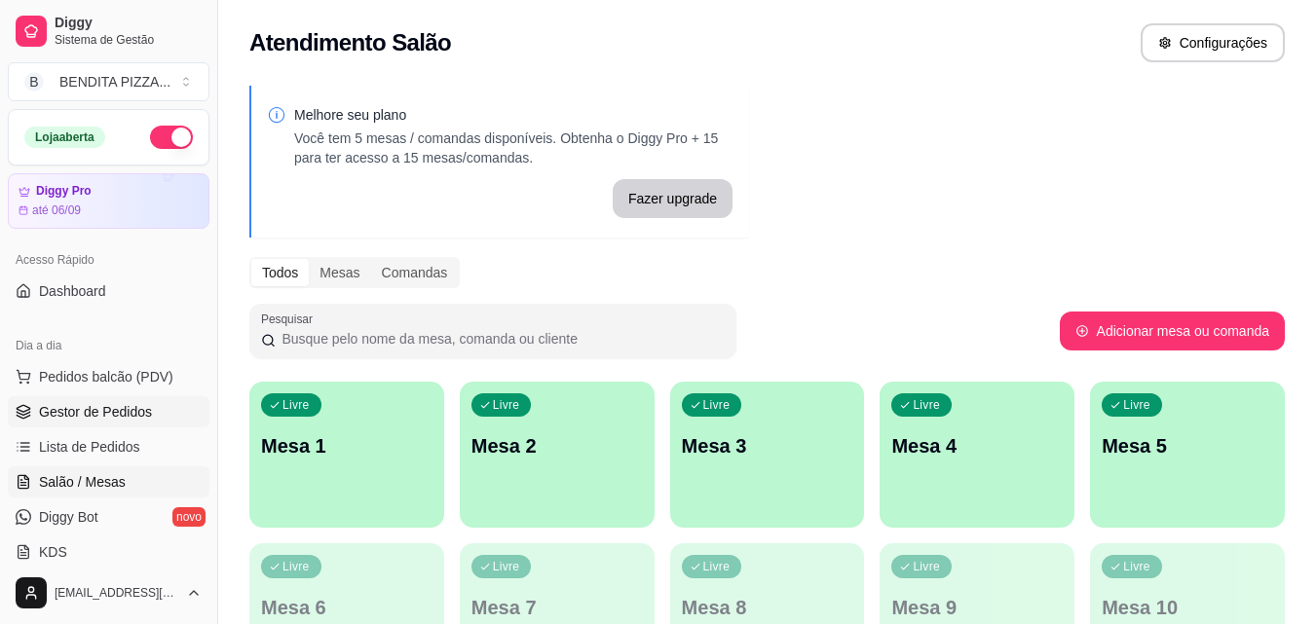
click at [58, 412] on span "Gestor de Pedidos" at bounding box center [95, 411] width 113 height 19
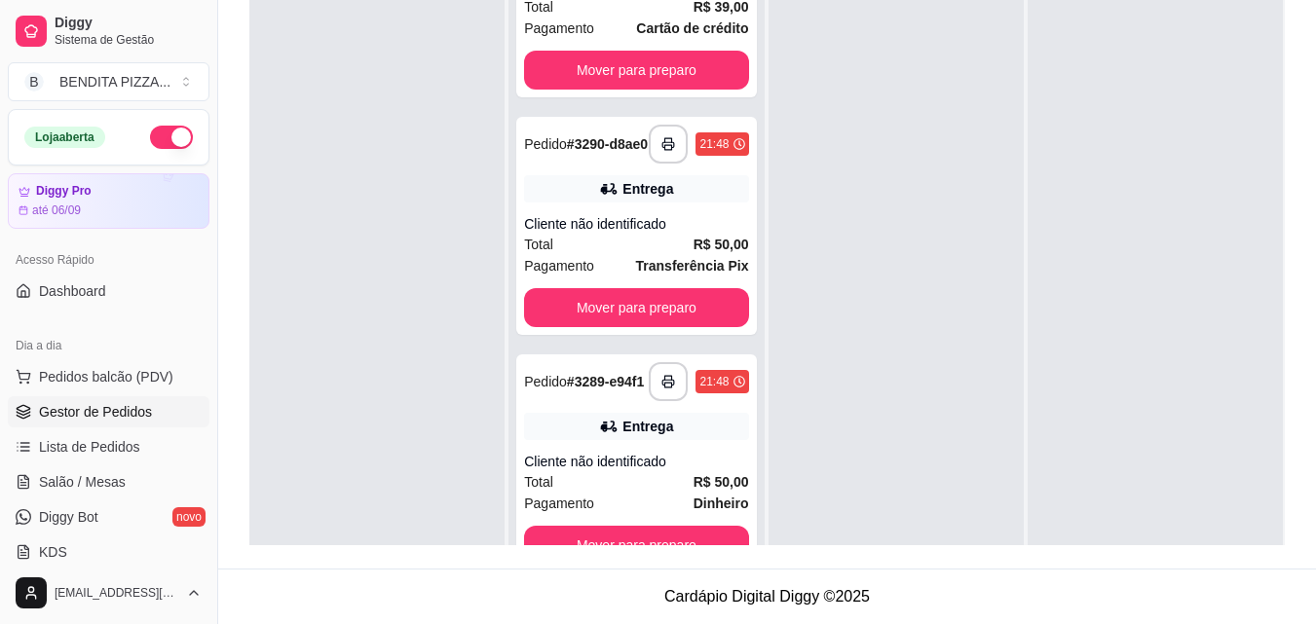
scroll to position [377, 0]
click at [629, 293] on button "Mover para preparo" at bounding box center [636, 308] width 217 height 38
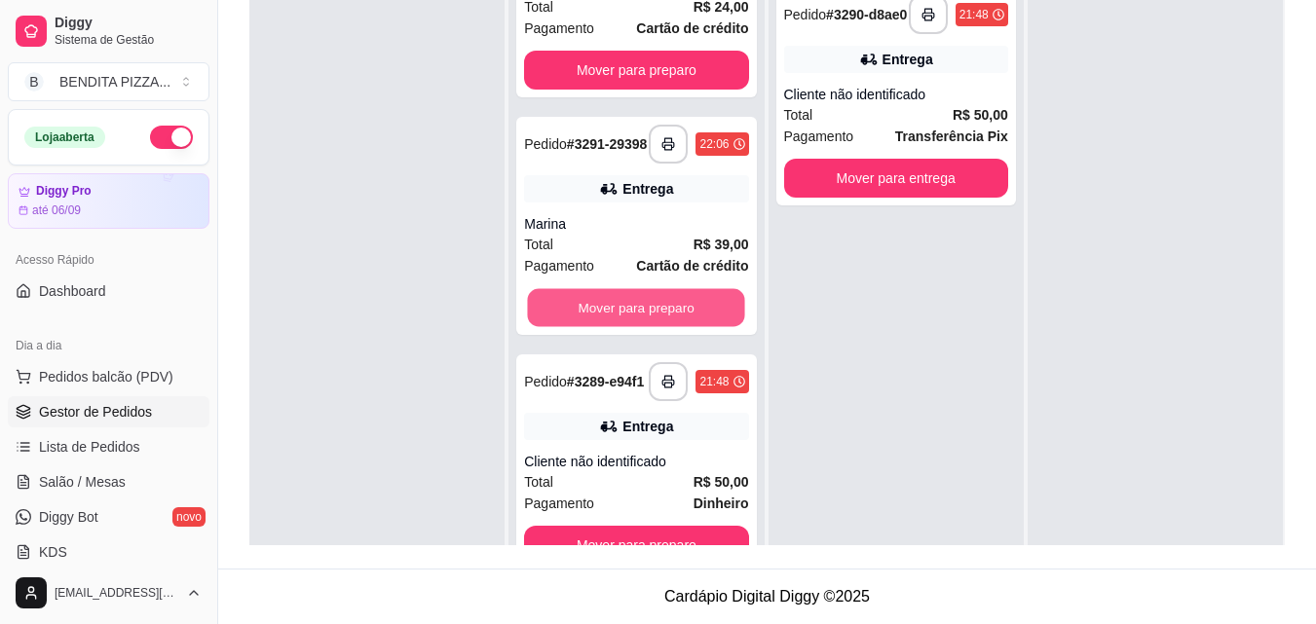
click at [629, 293] on button "Mover para preparo" at bounding box center [636, 308] width 217 height 38
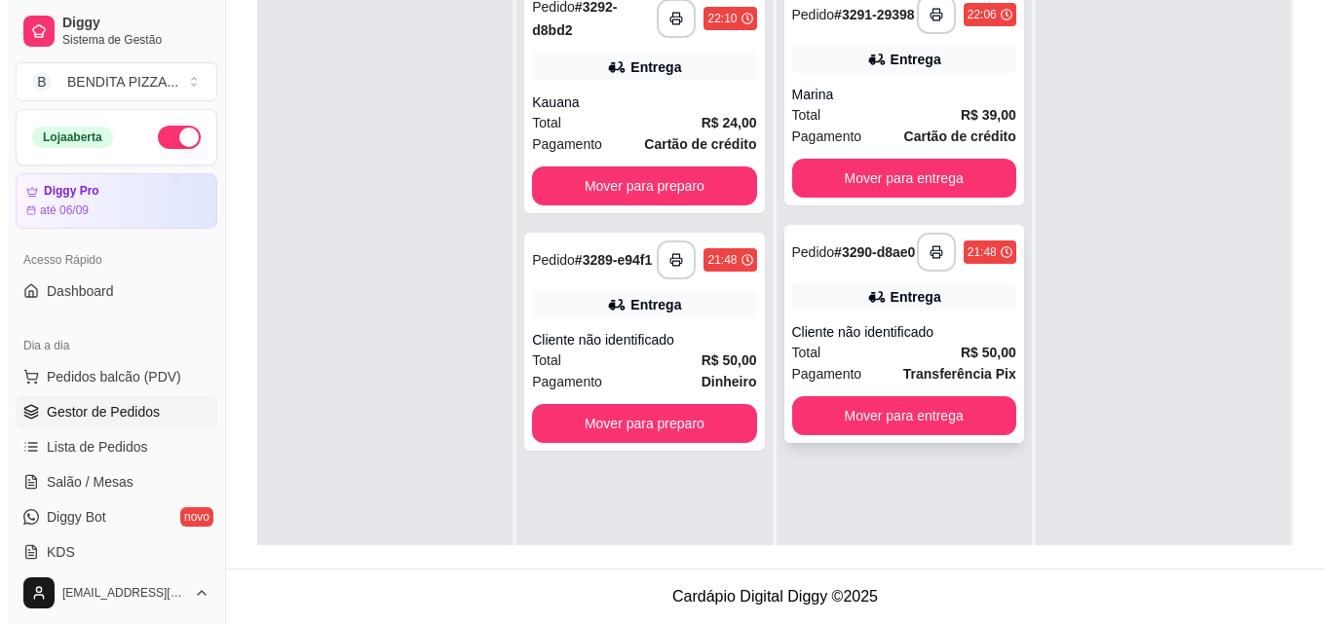
scroll to position [0, 0]
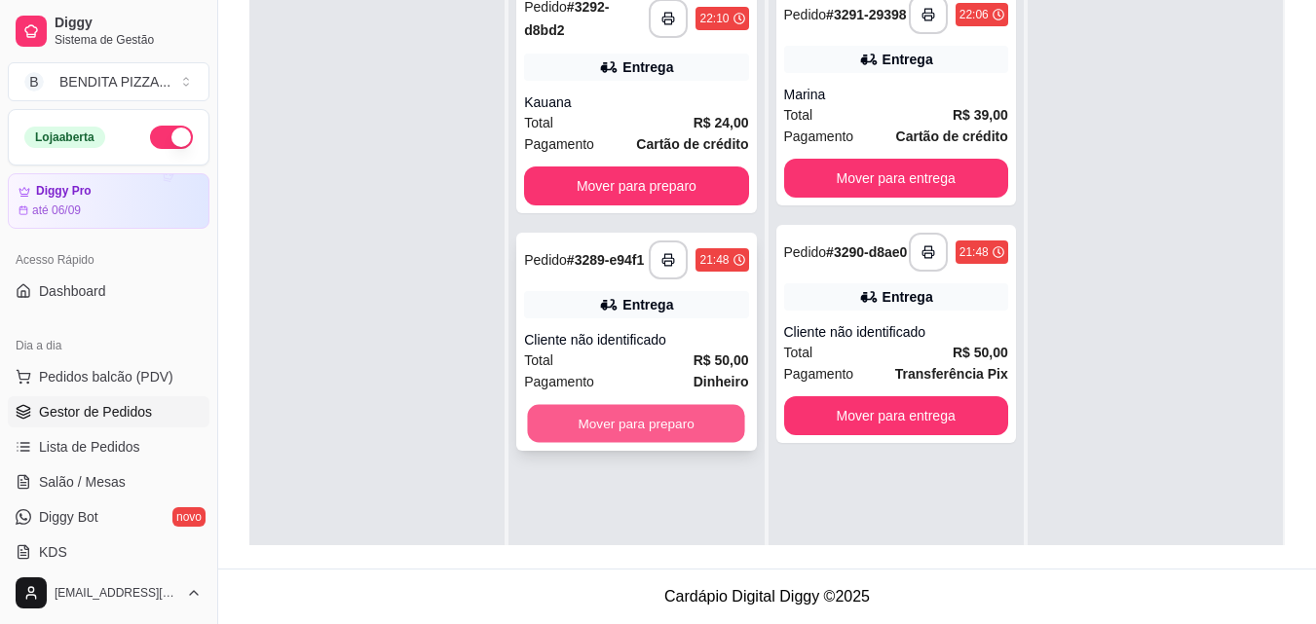
click at [647, 415] on button "Mover para preparo" at bounding box center [636, 424] width 217 height 38
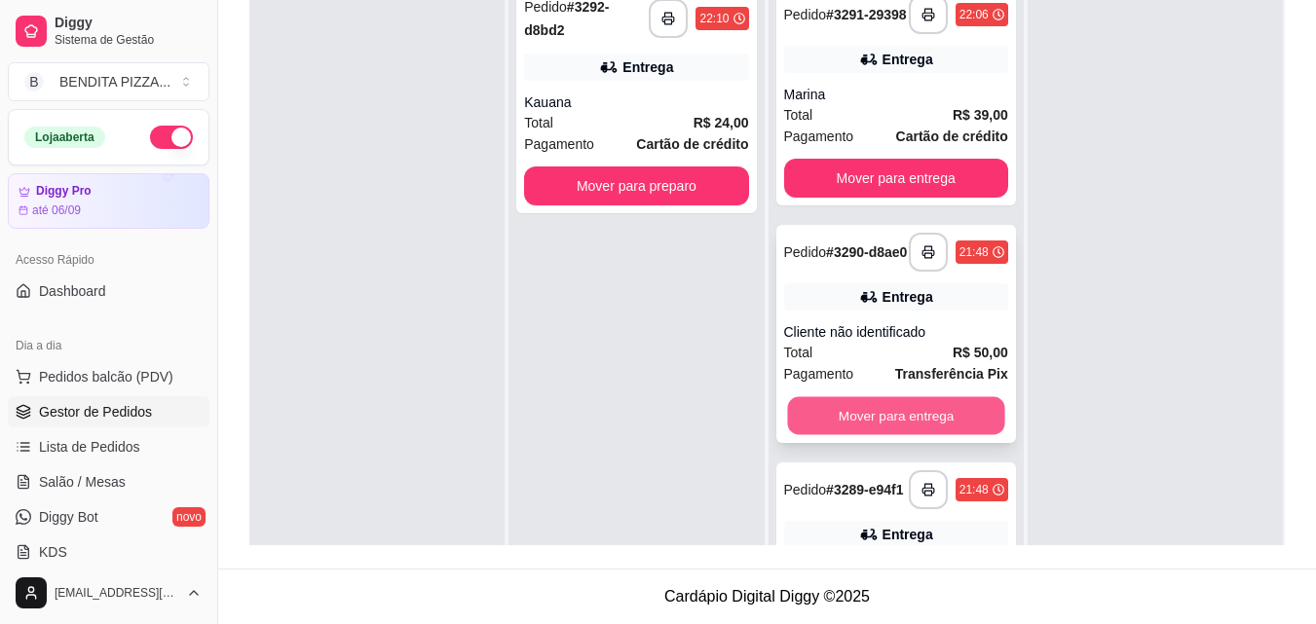
click at [913, 422] on button "Mover para entrega" at bounding box center [895, 416] width 217 height 38
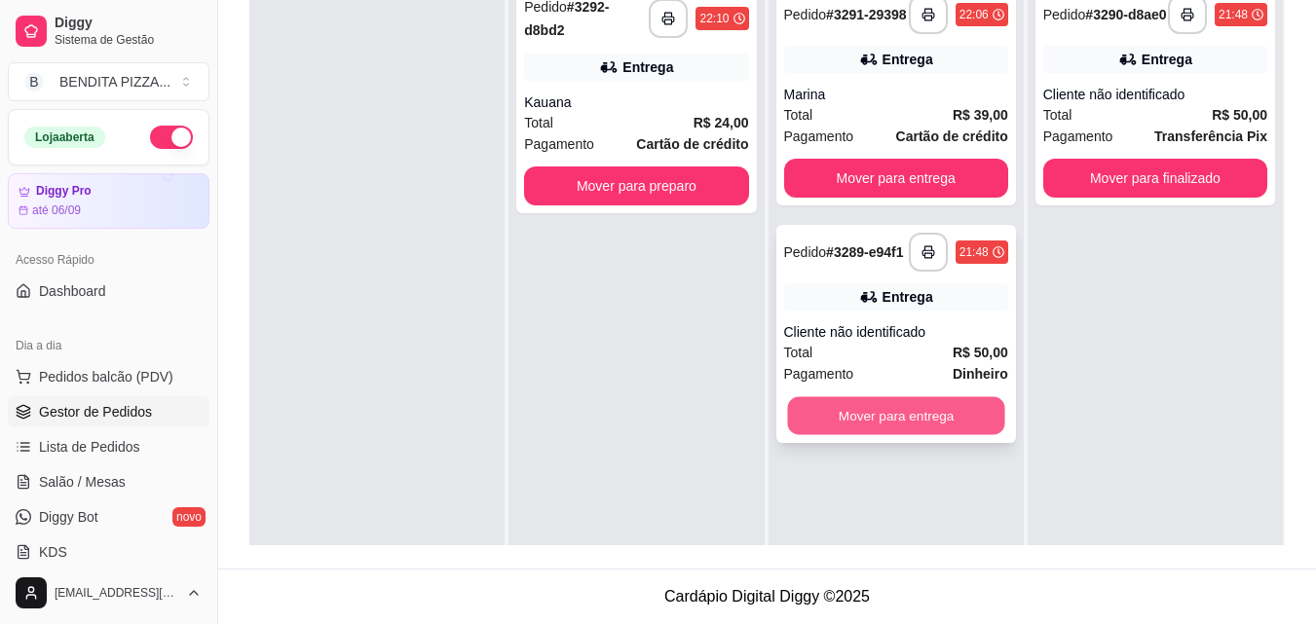
click at [968, 419] on button "Mover para entrega" at bounding box center [895, 416] width 217 height 38
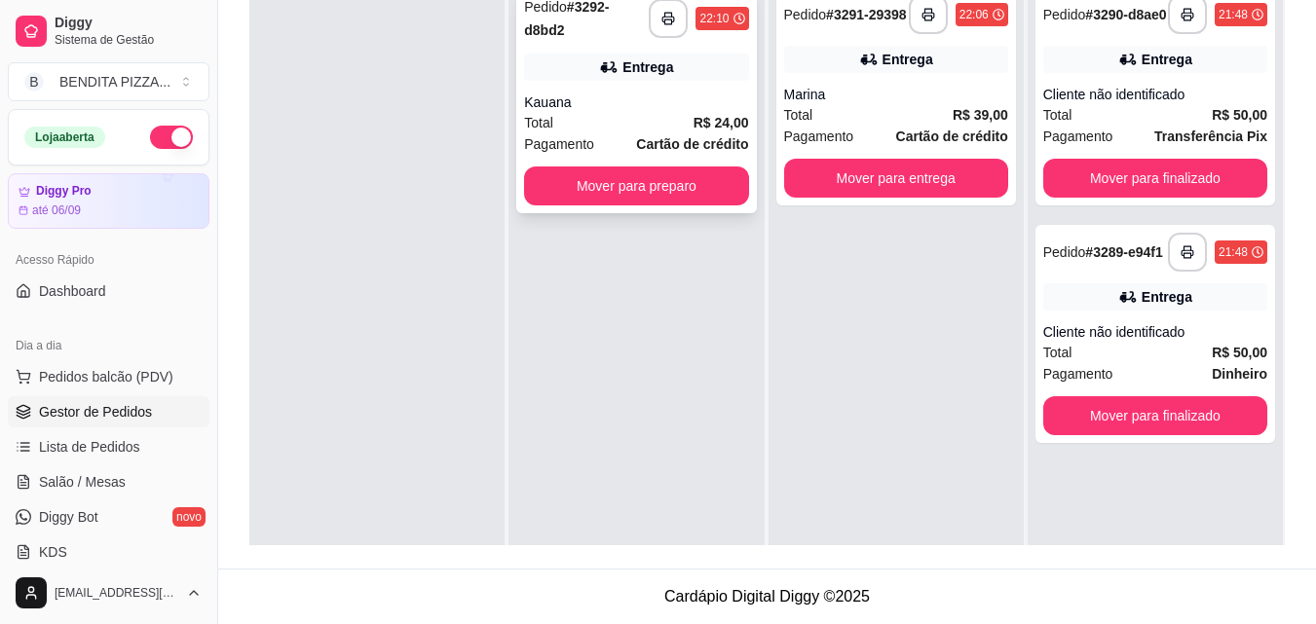
click at [694, 139] on strong "Cartão de crédito" at bounding box center [692, 144] width 112 height 16
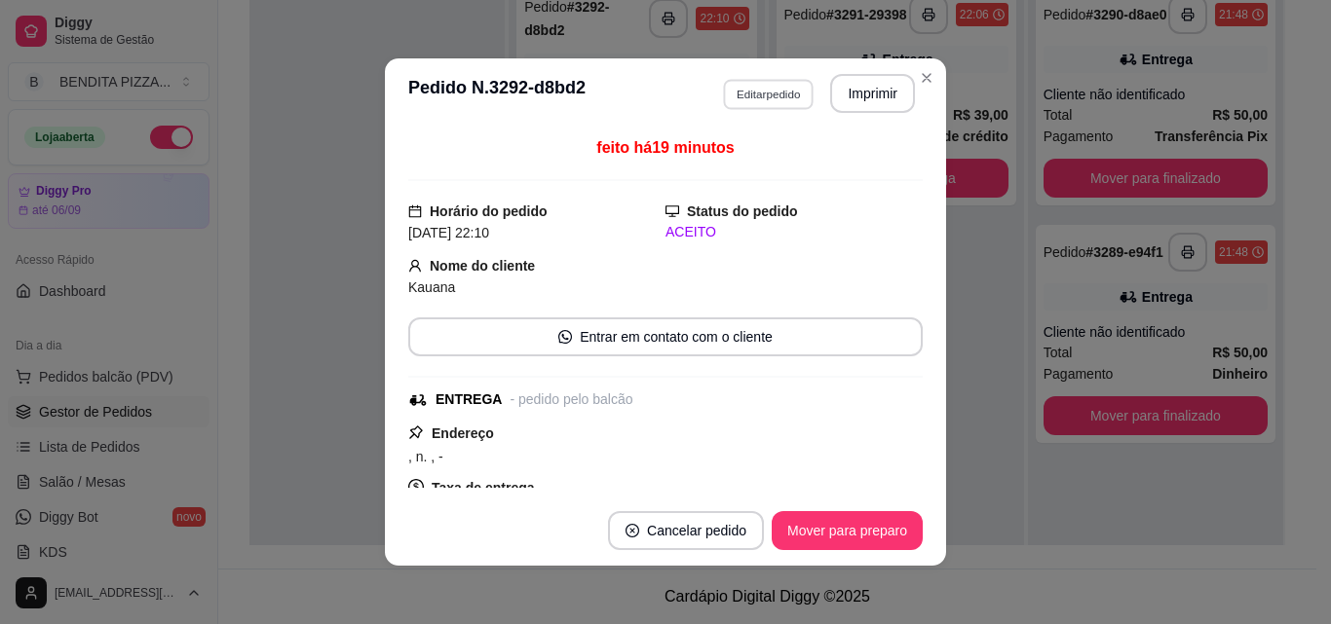
click at [745, 88] on button "Editar pedido" at bounding box center [768, 94] width 91 height 30
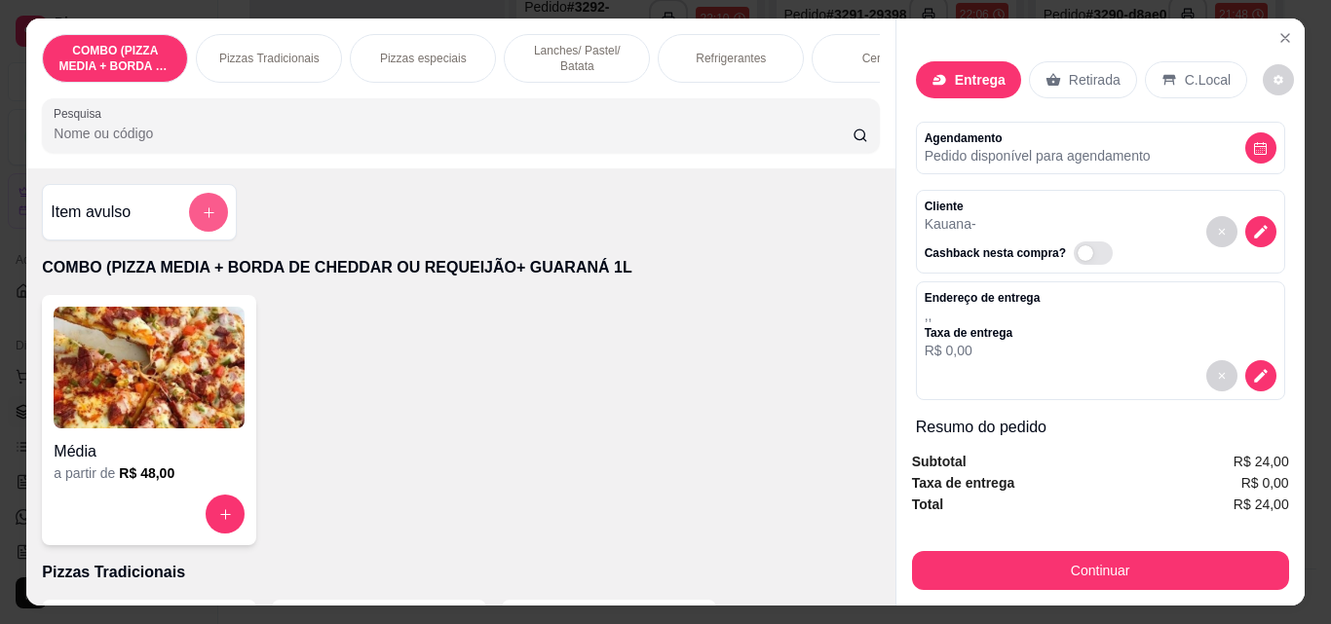
click at [202, 216] on icon "add-separate-item" at bounding box center [209, 213] width 15 height 15
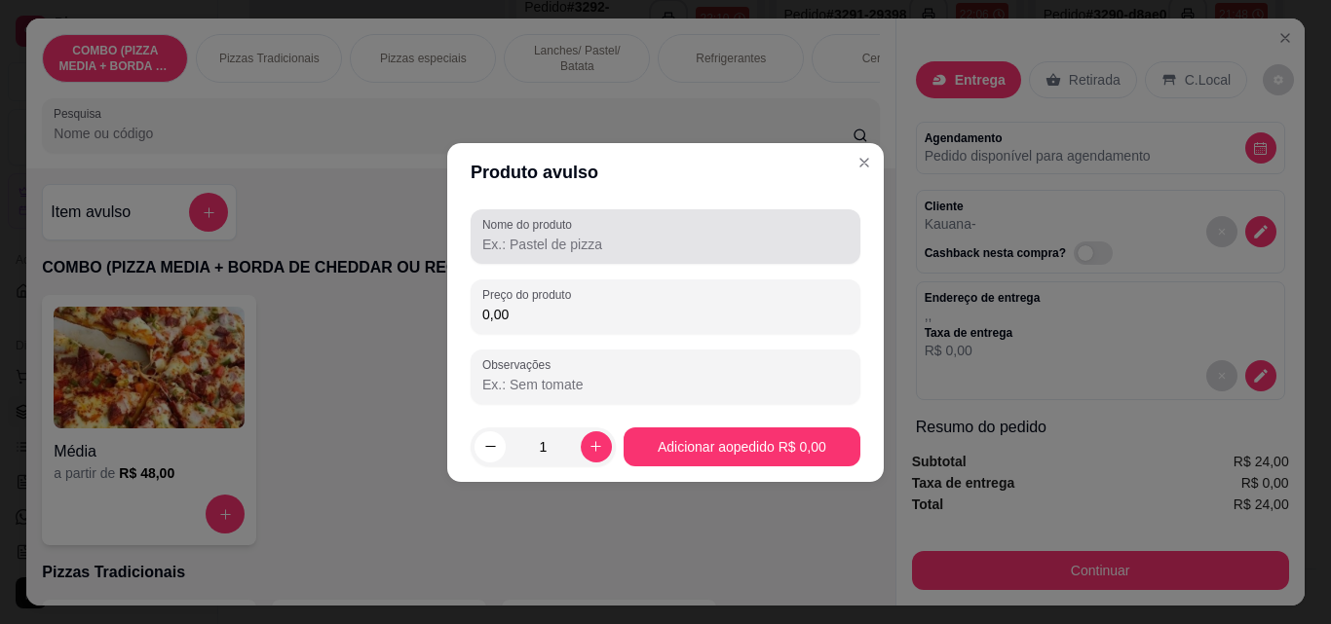
click at [616, 248] on input "Nome do produto" at bounding box center [665, 244] width 366 height 19
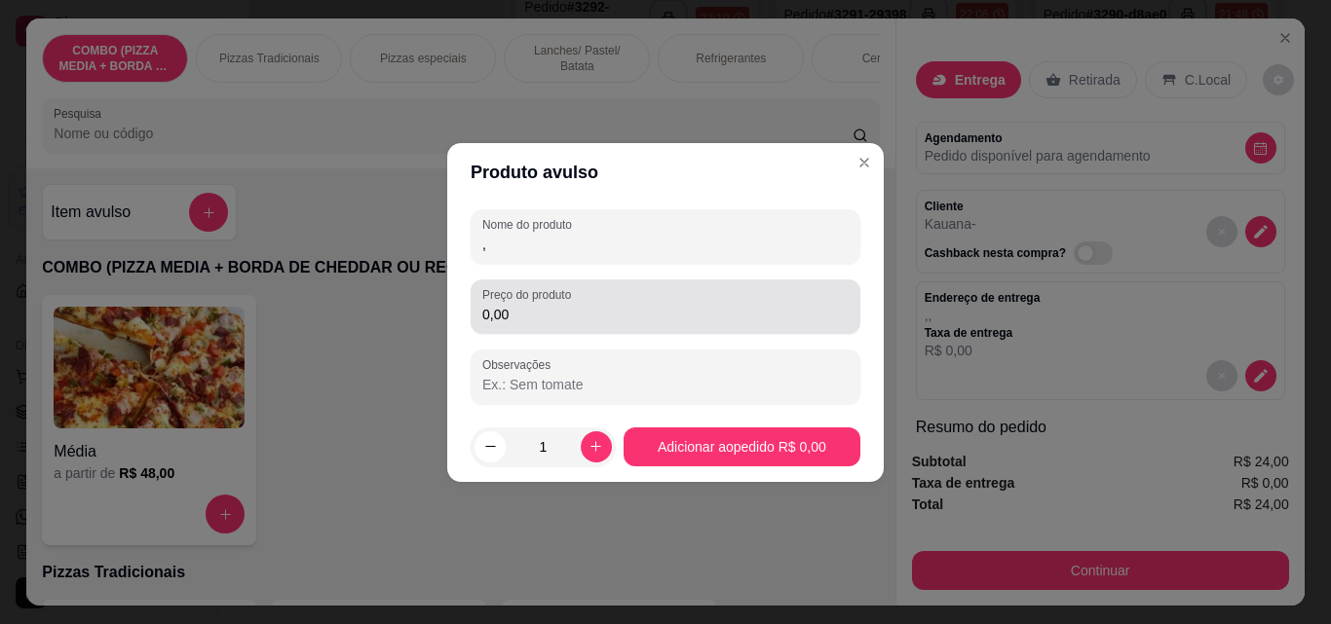
type input ","
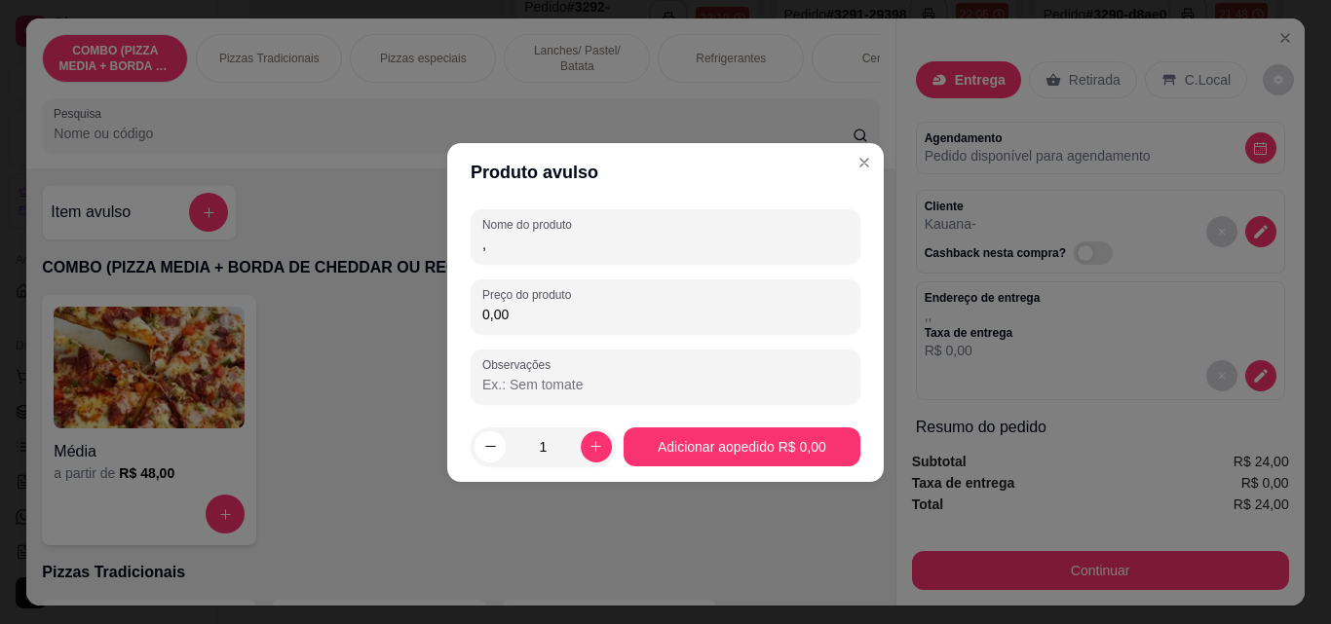
click at [573, 321] on input "0,00" at bounding box center [665, 314] width 366 height 19
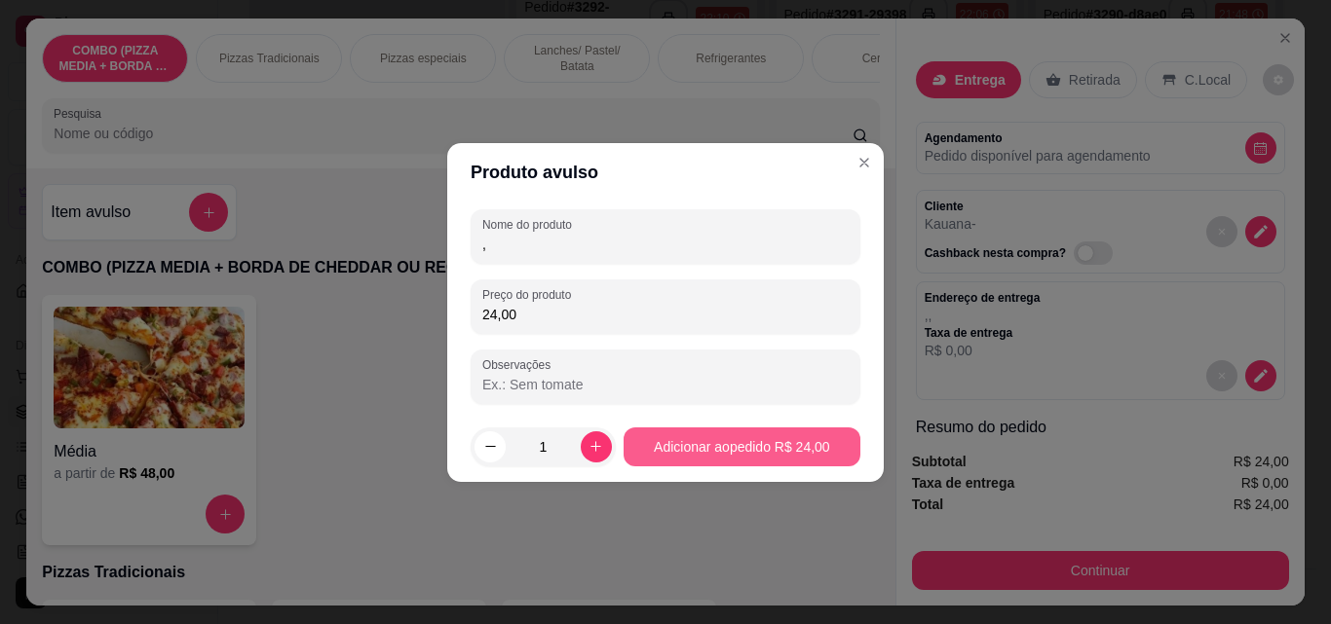
type input "24,00"
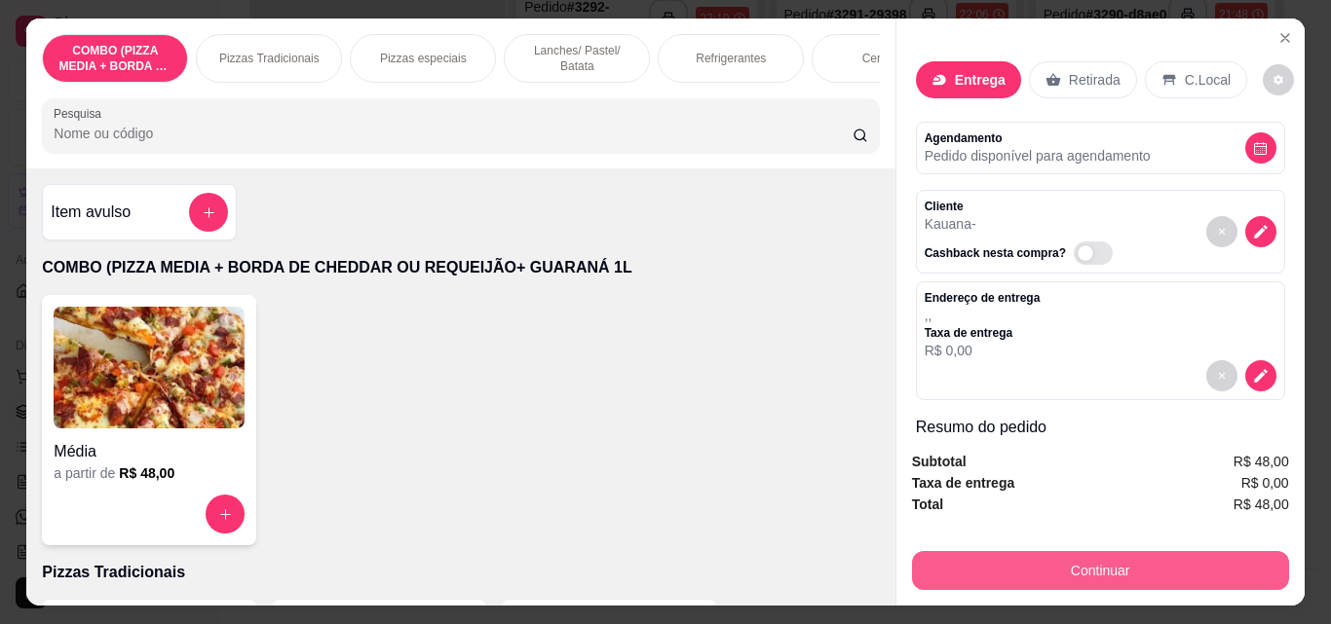
click at [997, 557] on button "Continuar" at bounding box center [1100, 570] width 377 height 39
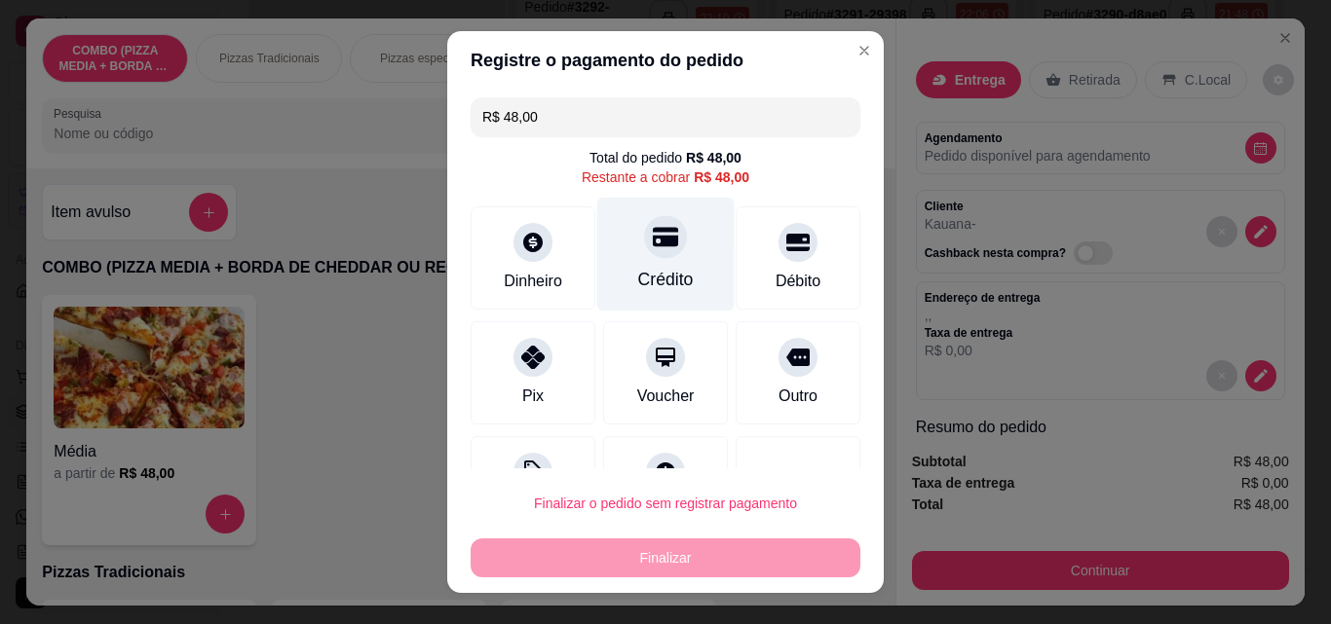
click at [654, 259] on div "Crédito" at bounding box center [665, 255] width 137 height 114
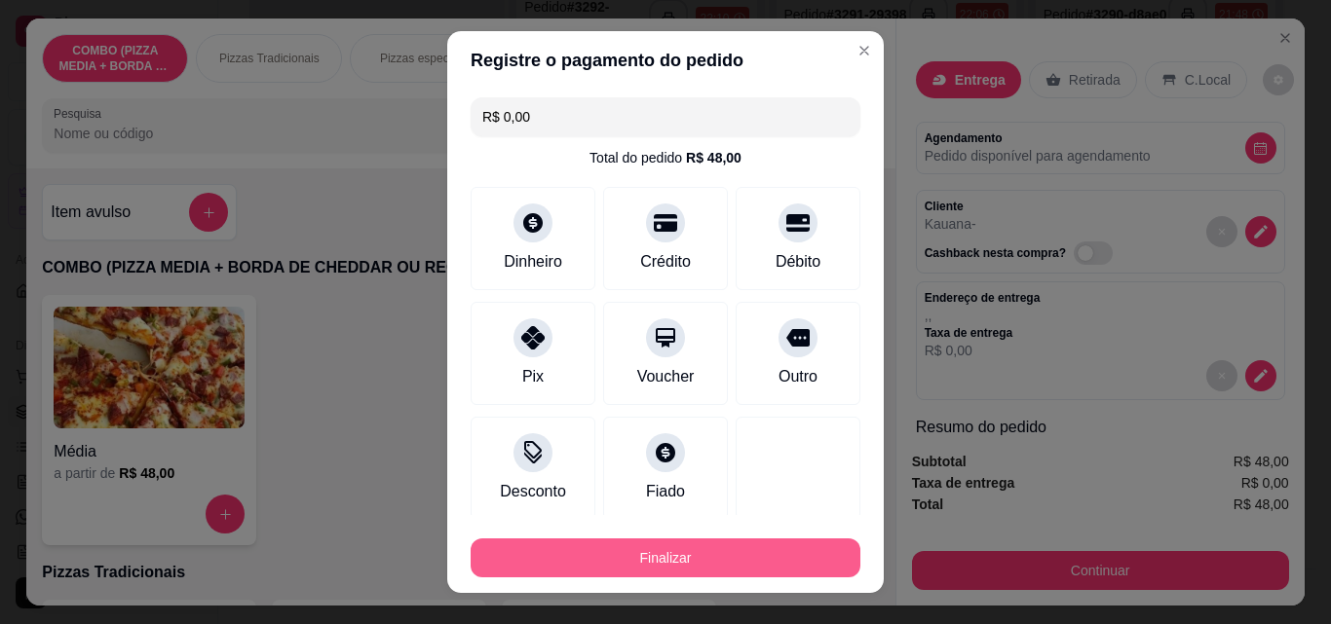
click at [722, 552] on button "Finalizar" at bounding box center [665, 558] width 390 height 39
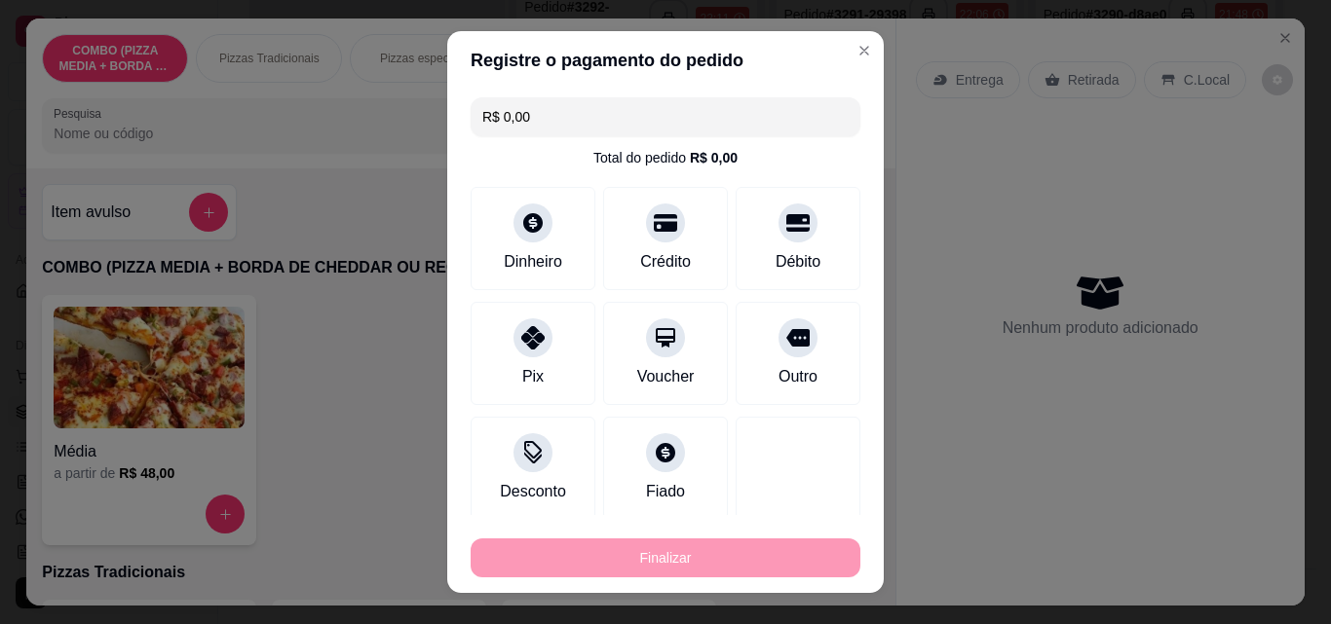
type input "-R$ 48,00"
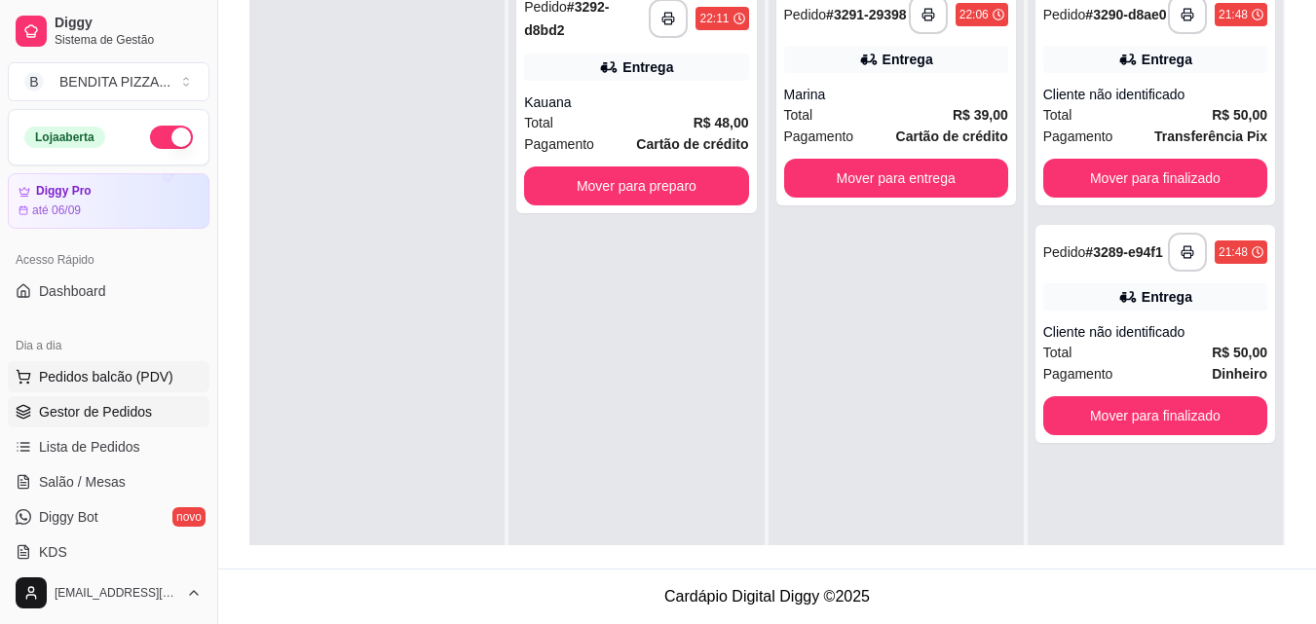
click at [140, 380] on span "Pedidos balcão (PDV)" at bounding box center [106, 376] width 134 height 19
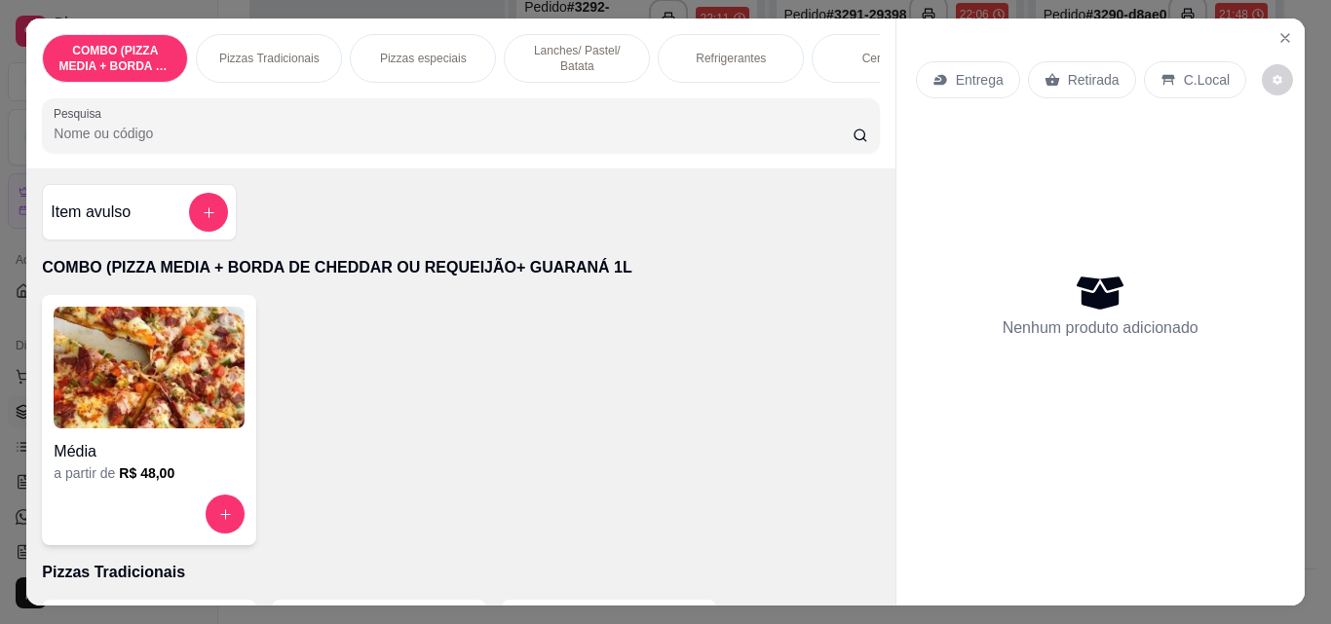
click at [577, 50] on p "Lanches/ Pastel/ Batata" at bounding box center [576, 58] width 113 height 31
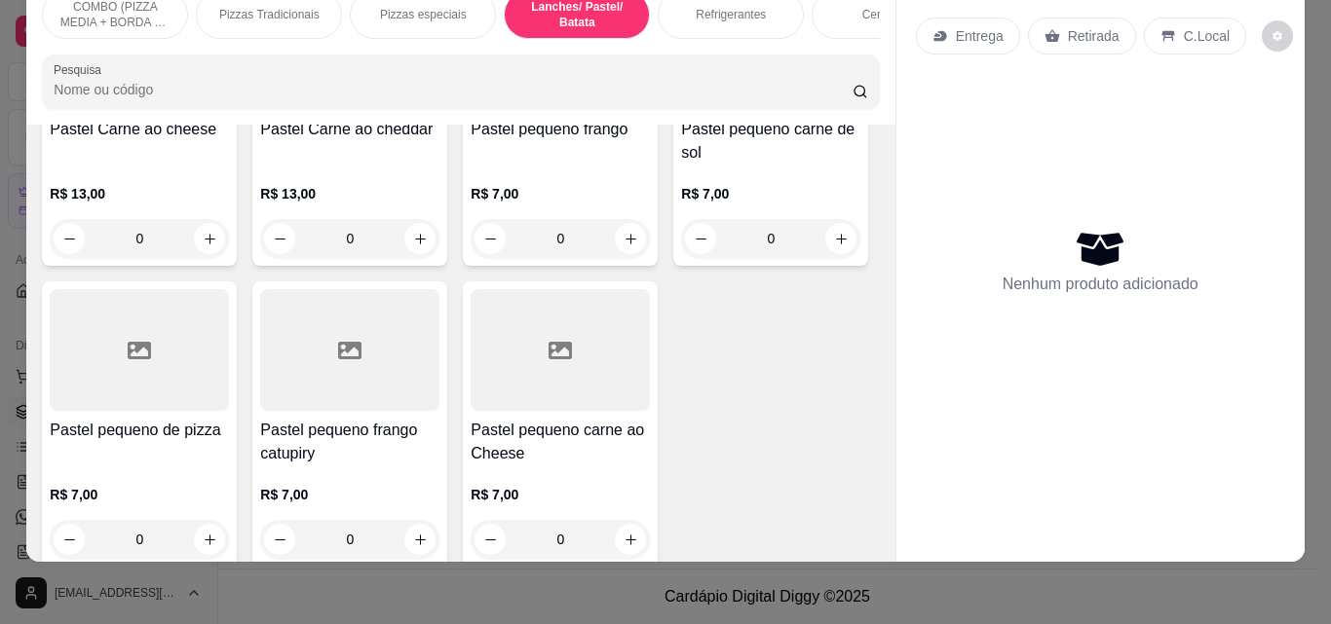
scroll to position [2353, 0]
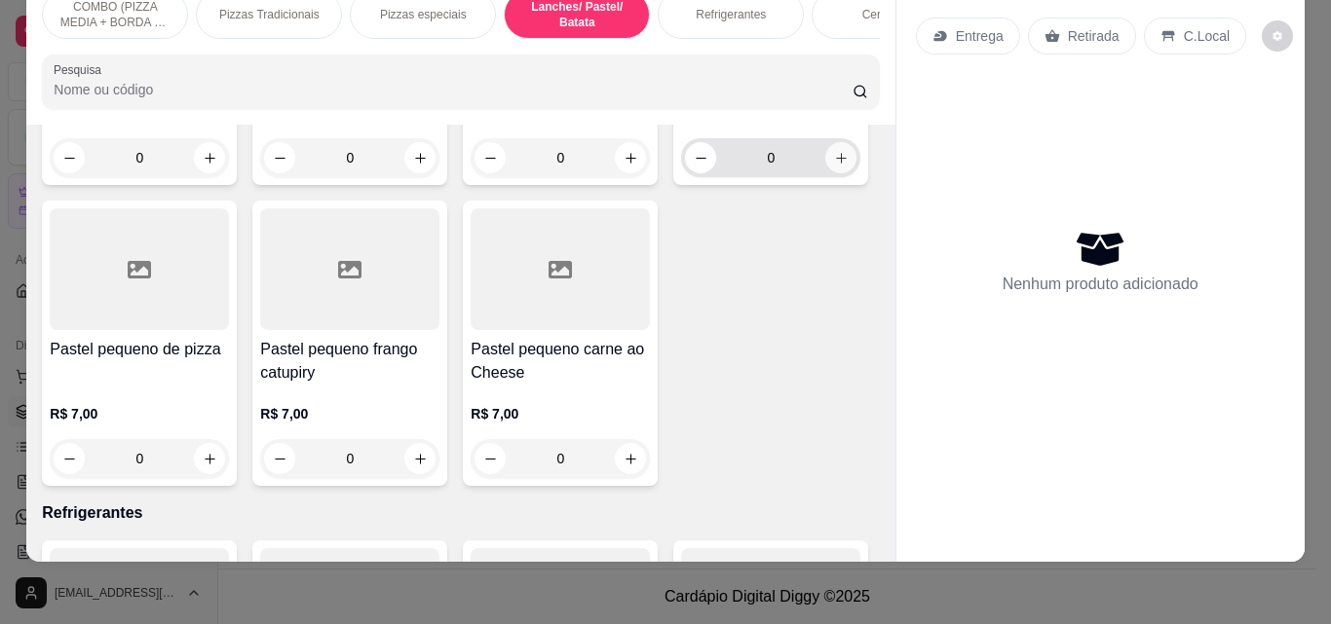
click at [825, 173] on button "increase-product-quantity" at bounding box center [840, 157] width 31 height 31
type input "1"
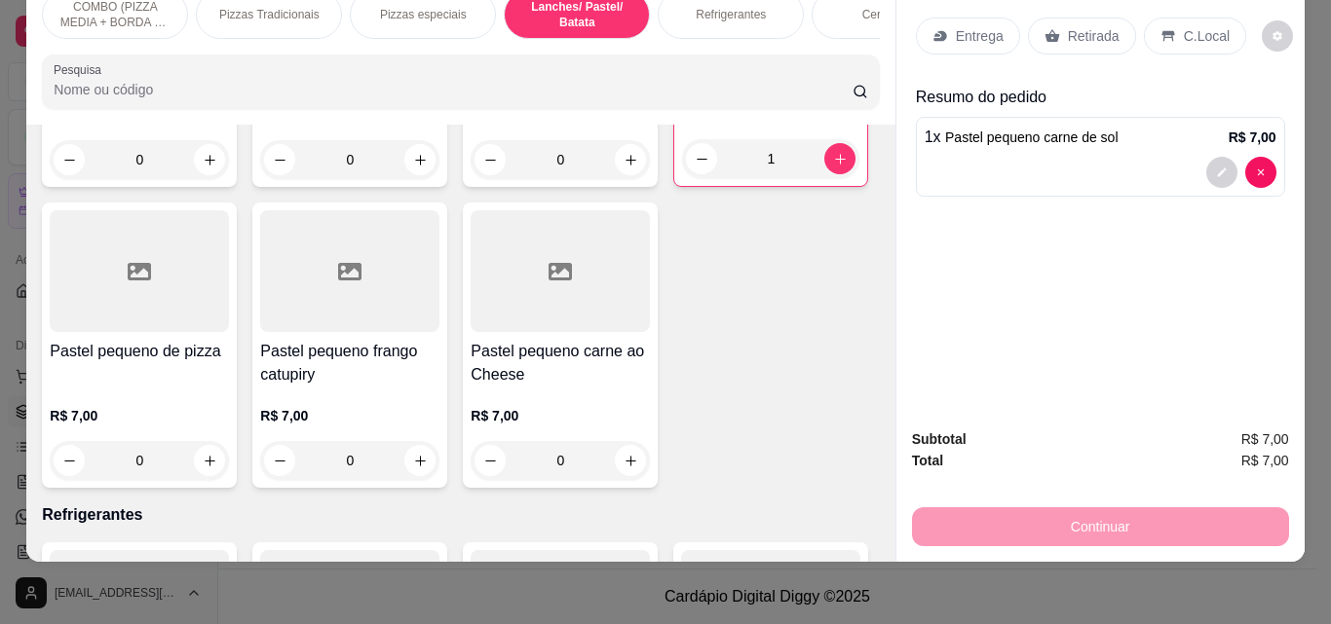
scroll to position [2722, 0]
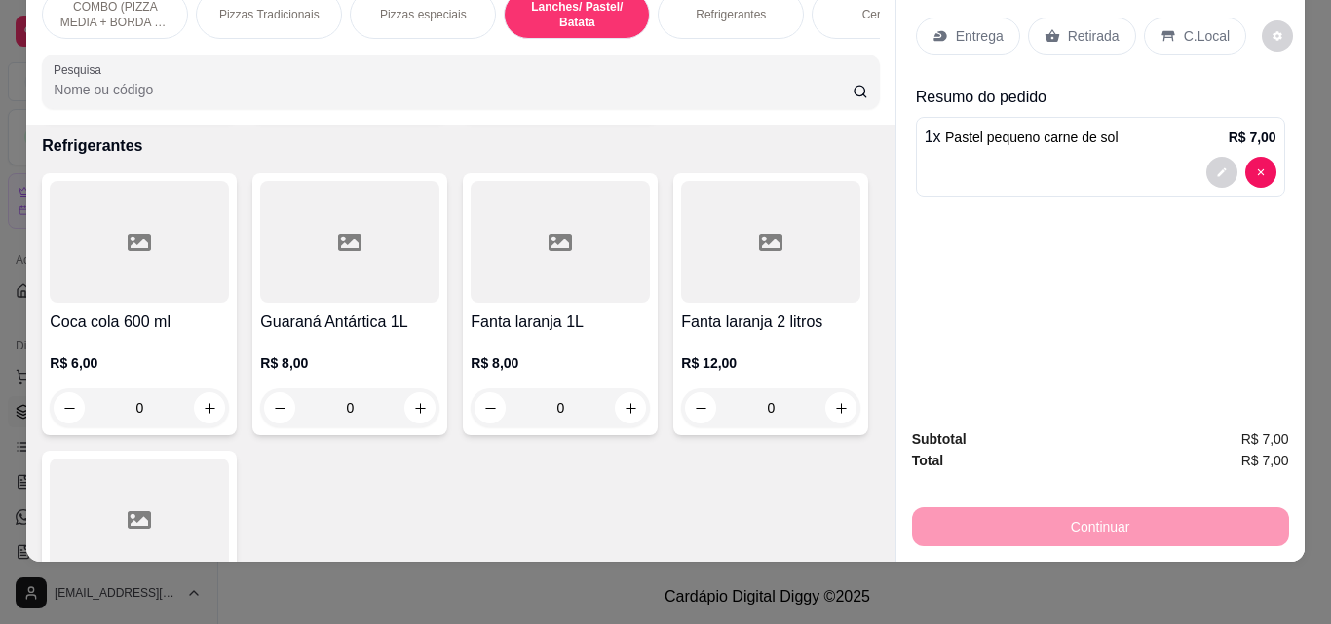
click at [415, 99] on icon "increase-product-quantity" at bounding box center [420, 92] width 15 height 15
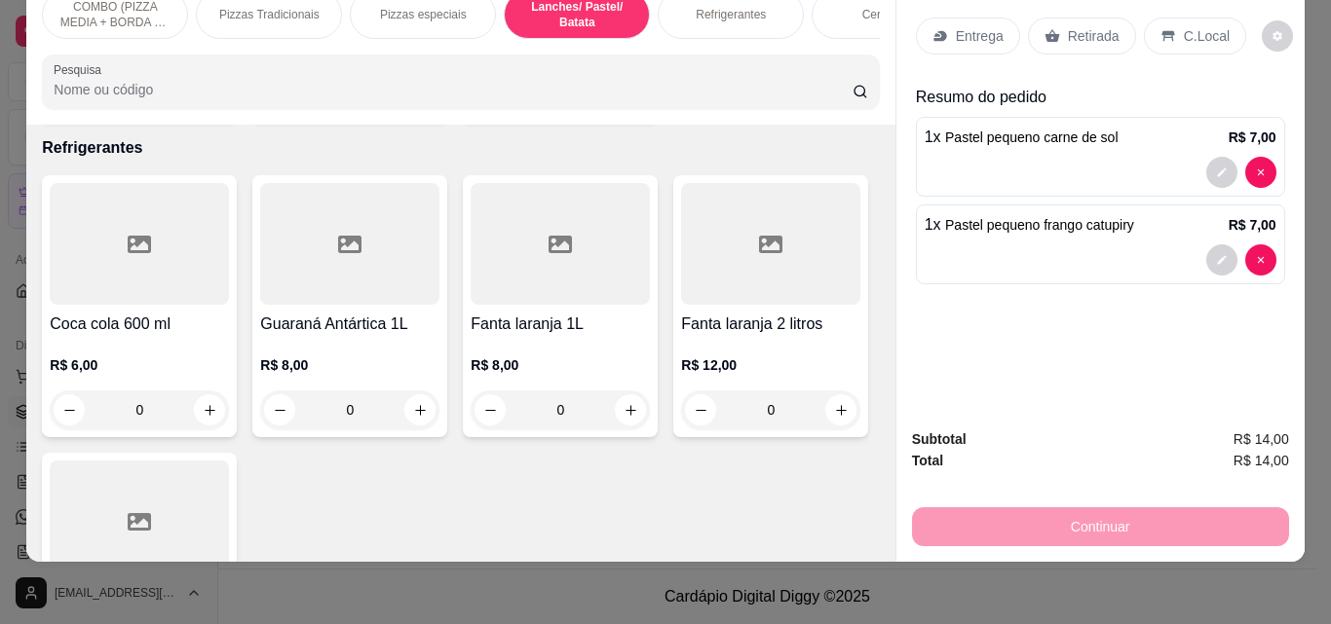
click at [415, 100] on icon "increase-product-quantity" at bounding box center [419, 93] width 15 height 15
type input "2"
click at [956, 26] on p "Entrega" at bounding box center [980, 35] width 48 height 19
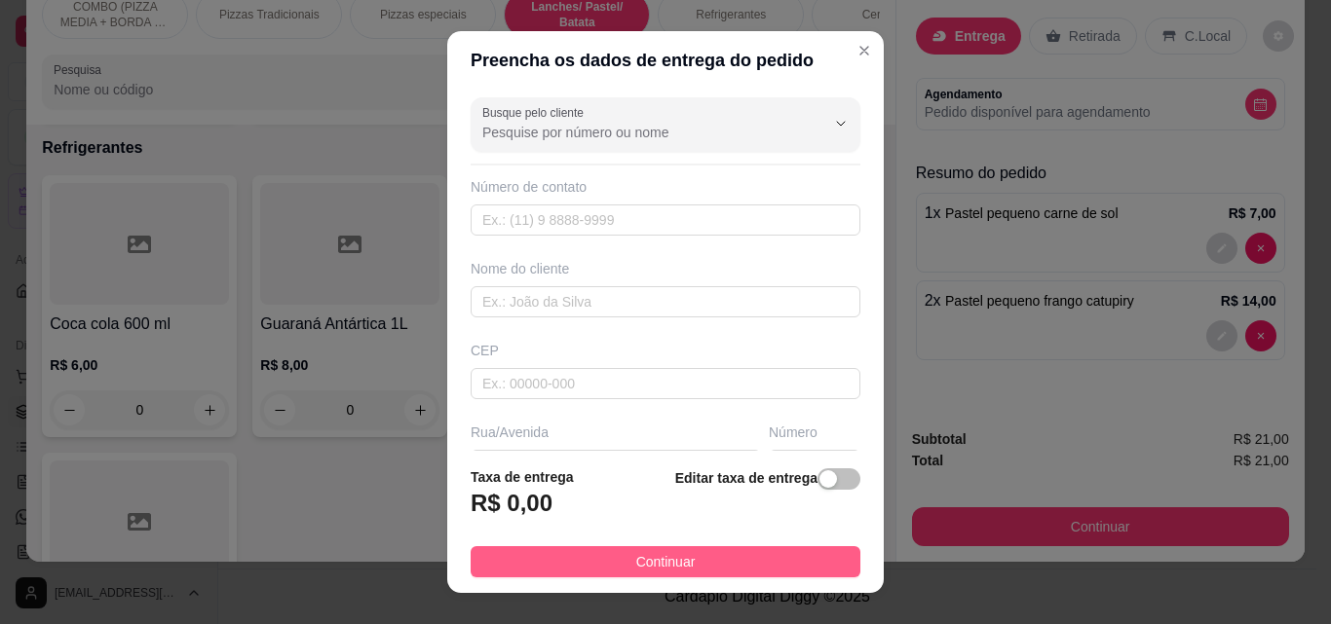
click at [725, 552] on button "Continuar" at bounding box center [665, 561] width 390 height 31
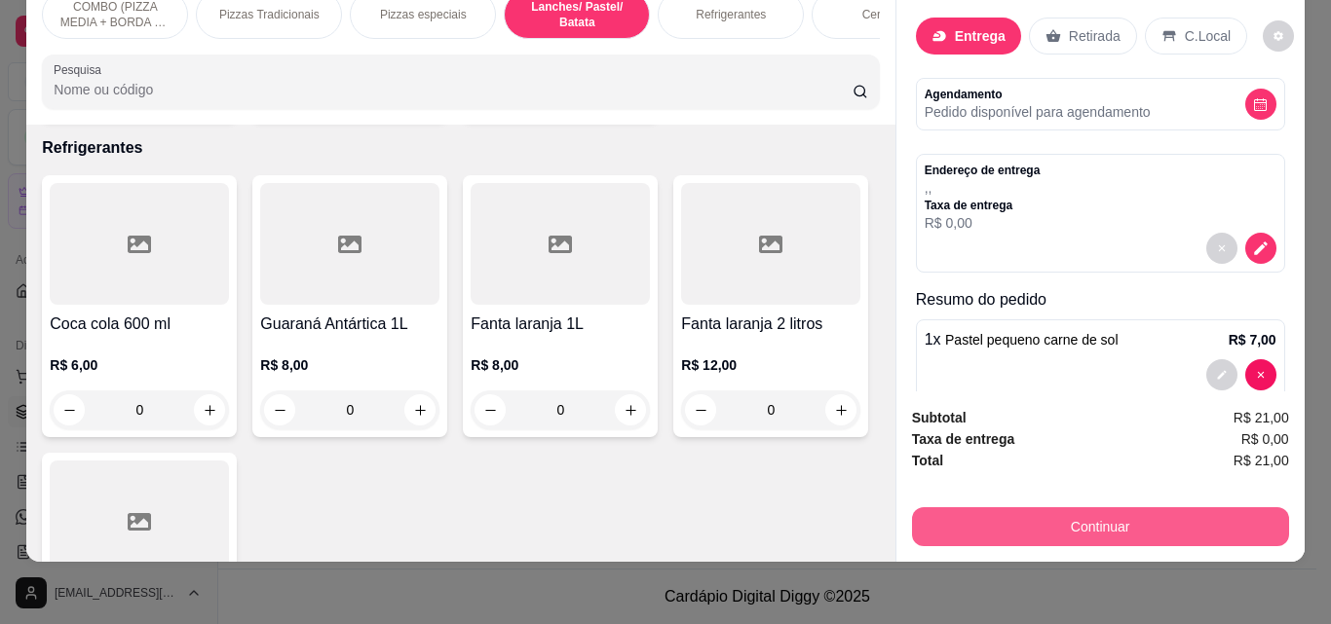
click at [1017, 507] on button "Continuar" at bounding box center [1100, 526] width 377 height 39
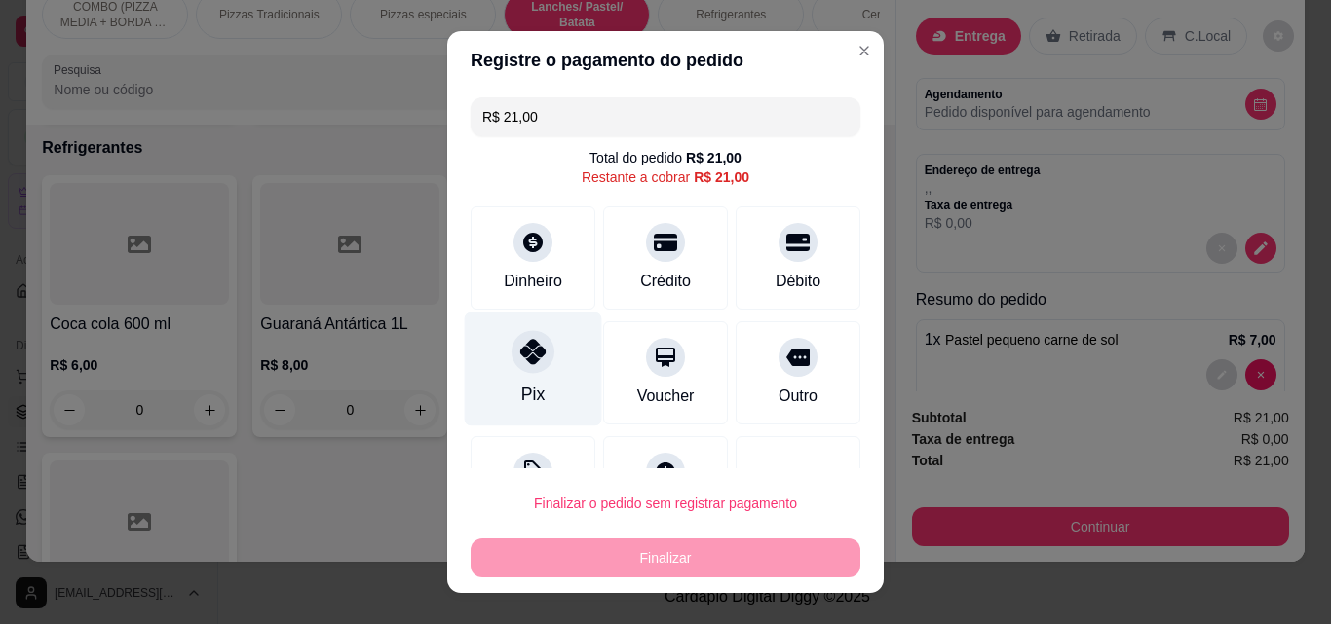
click at [497, 387] on div "Pix" at bounding box center [533, 370] width 137 height 114
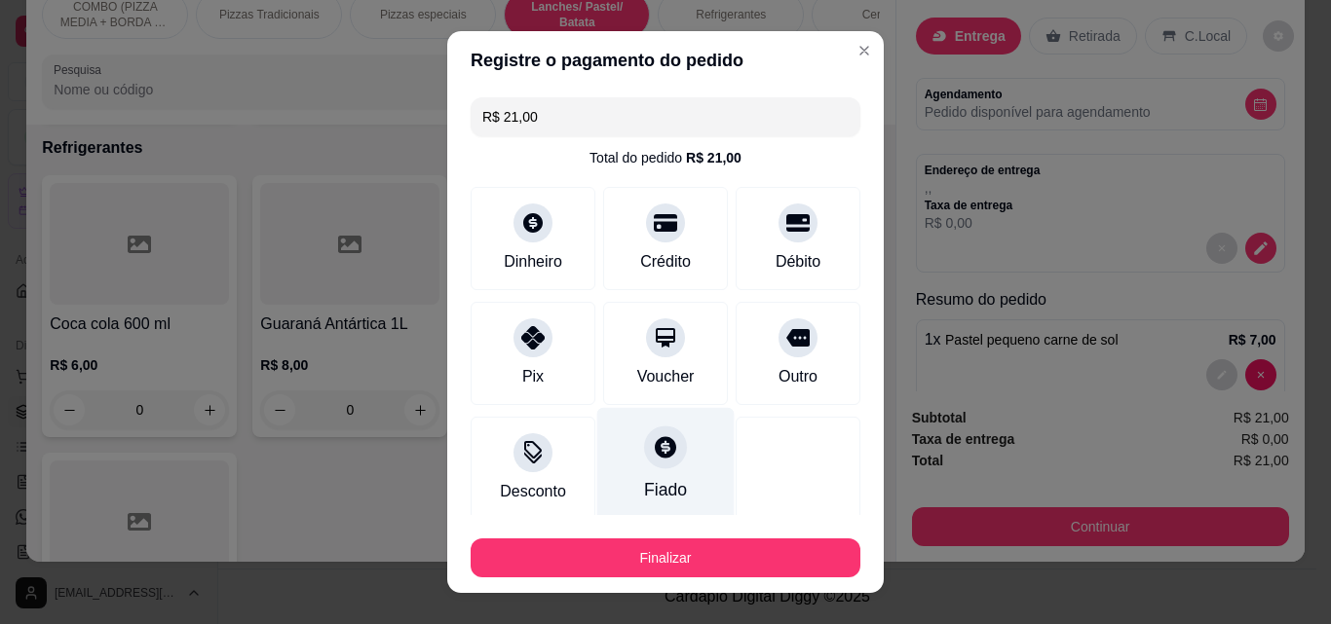
type input "R$ 0,00"
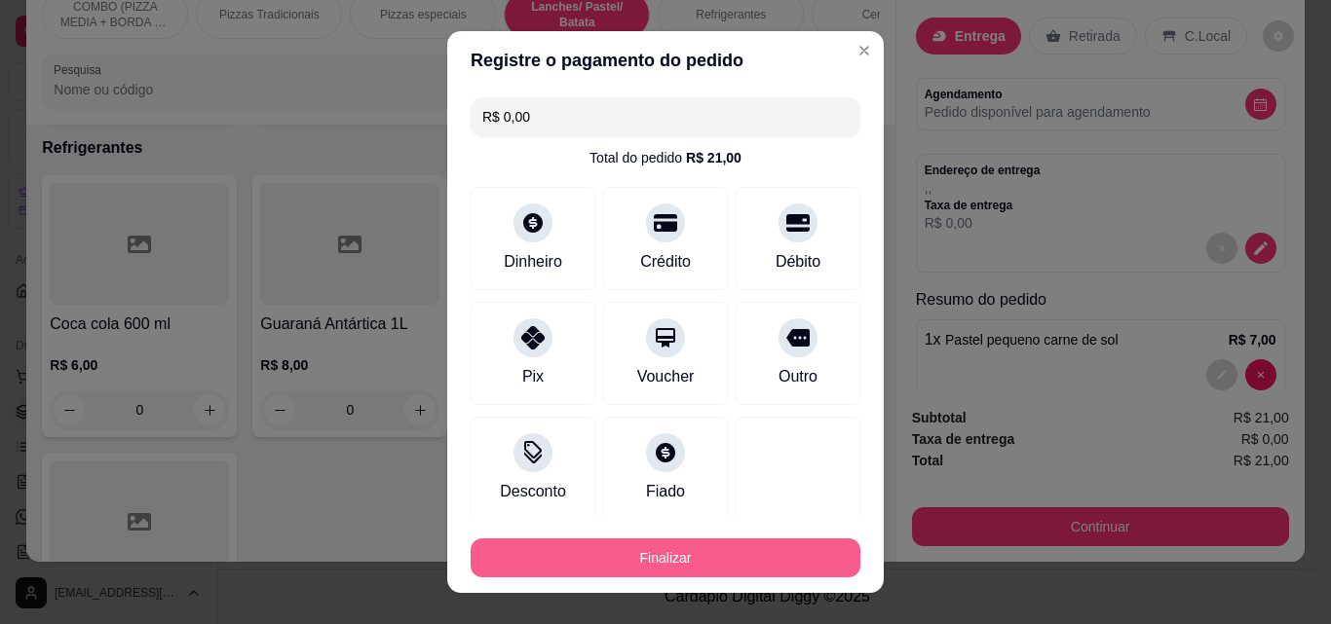
click at [658, 549] on button "Finalizar" at bounding box center [665, 558] width 390 height 39
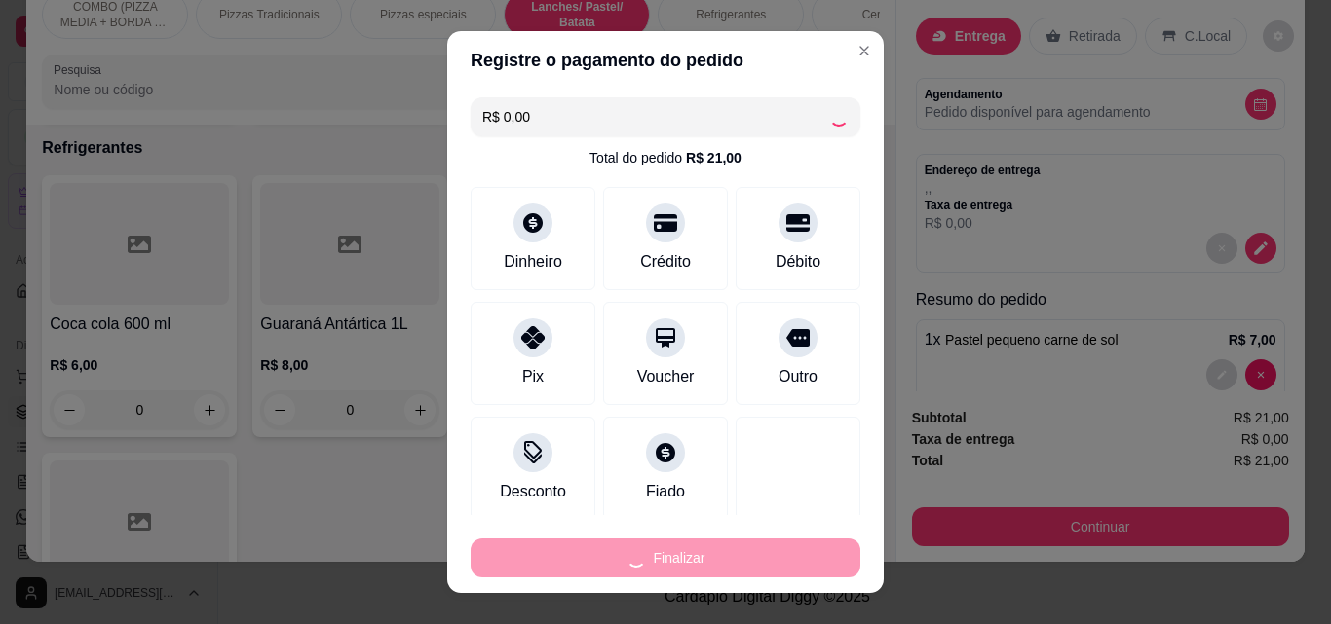
type input "0"
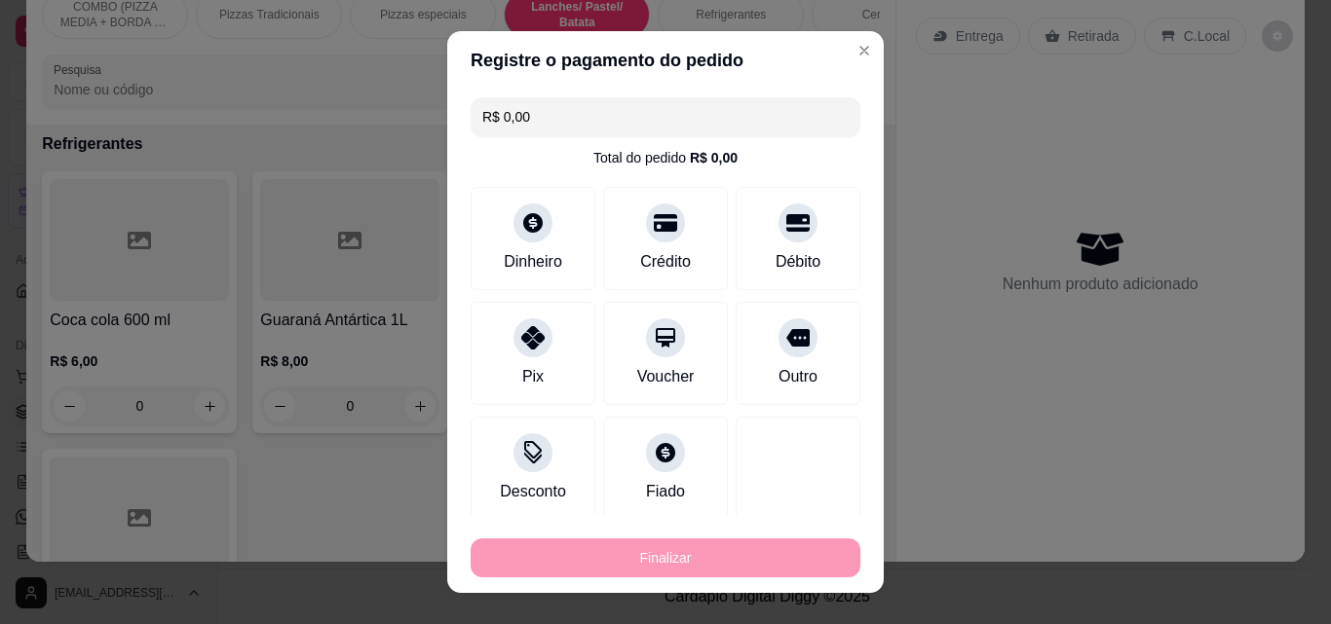
type input "-R$ 21,00"
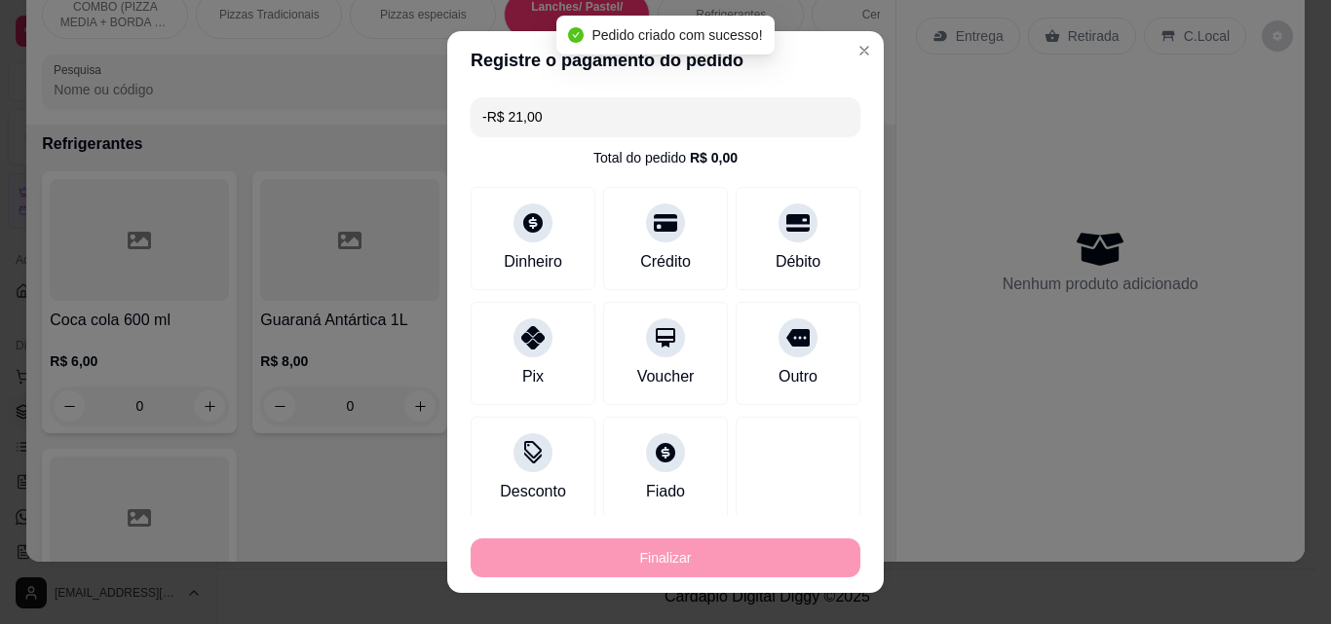
scroll to position [2720, 0]
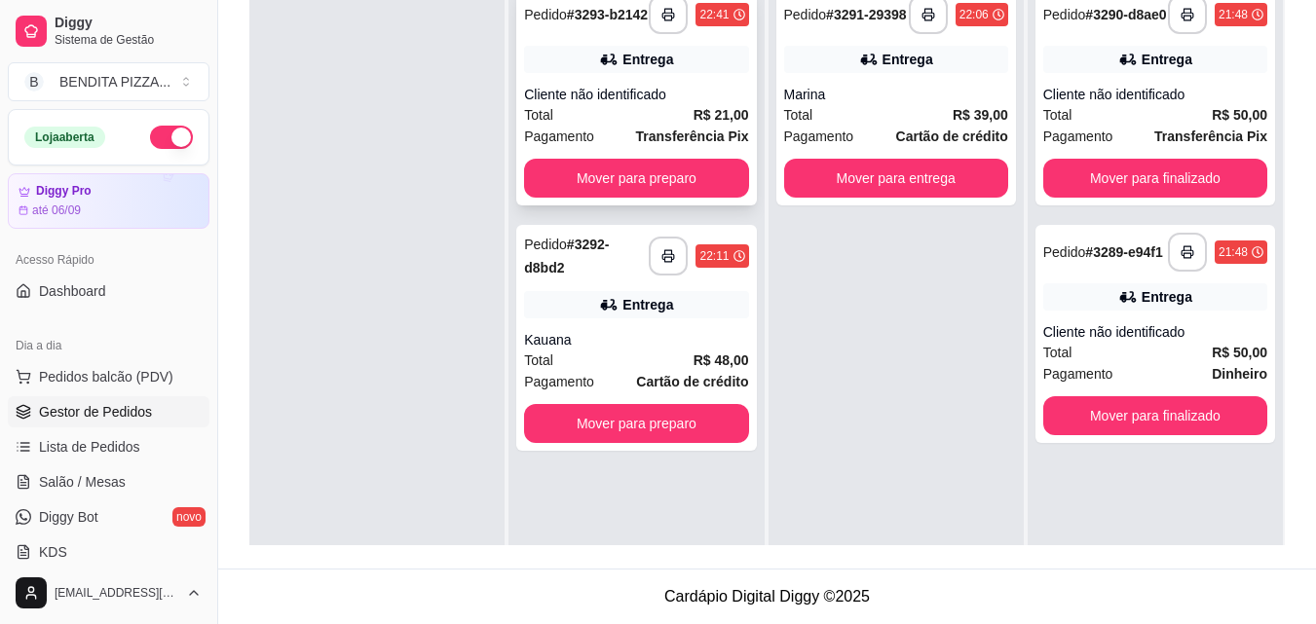
click at [638, 119] on div "Total R$ 21,00" at bounding box center [636, 114] width 224 height 21
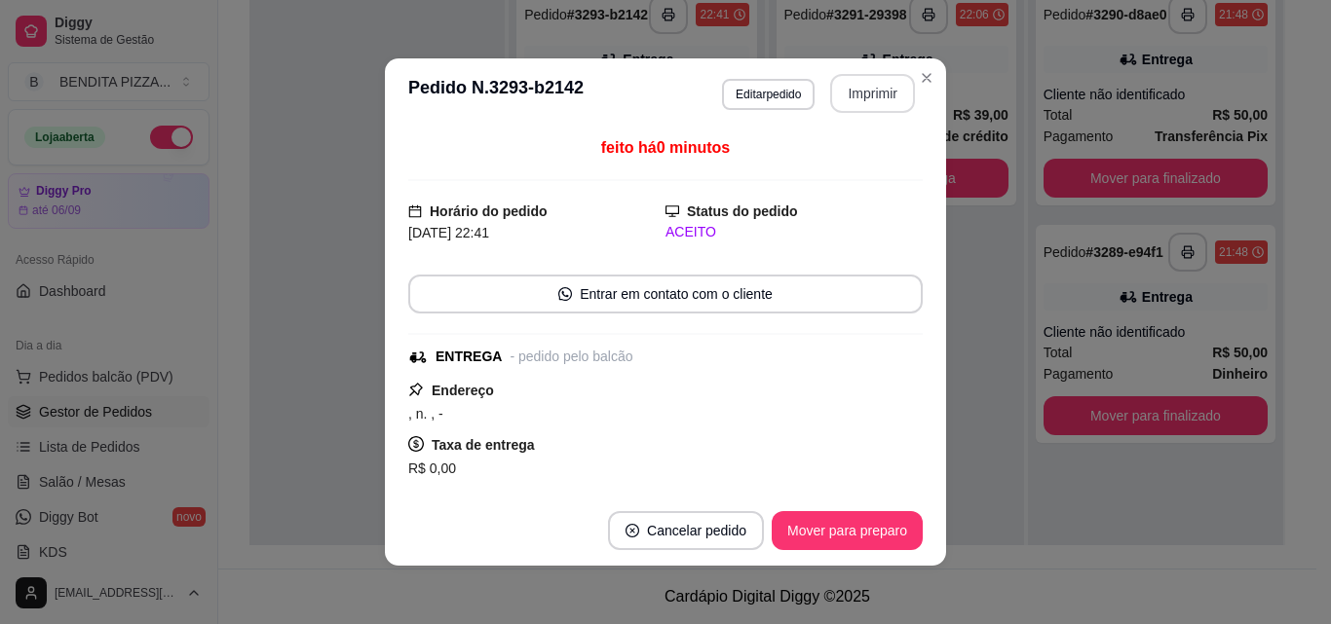
click at [862, 81] on button "Imprimir" at bounding box center [872, 93] width 85 height 39
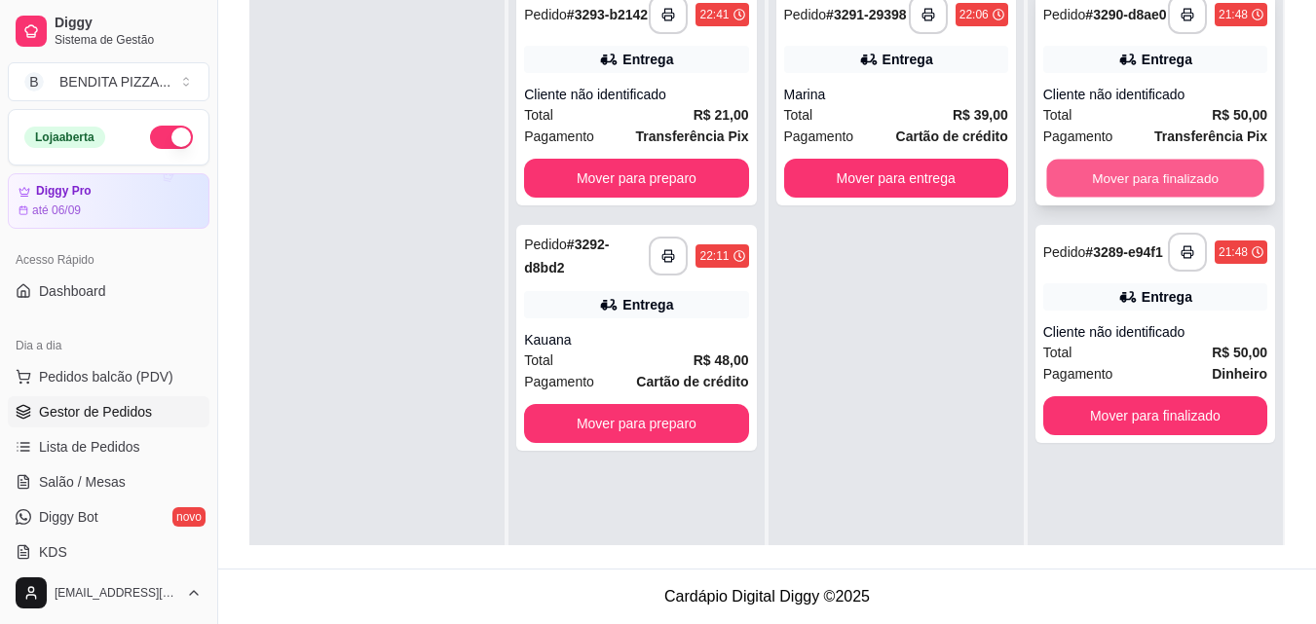
click at [1094, 198] on button "Mover para finalizado" at bounding box center [1154, 179] width 217 height 38
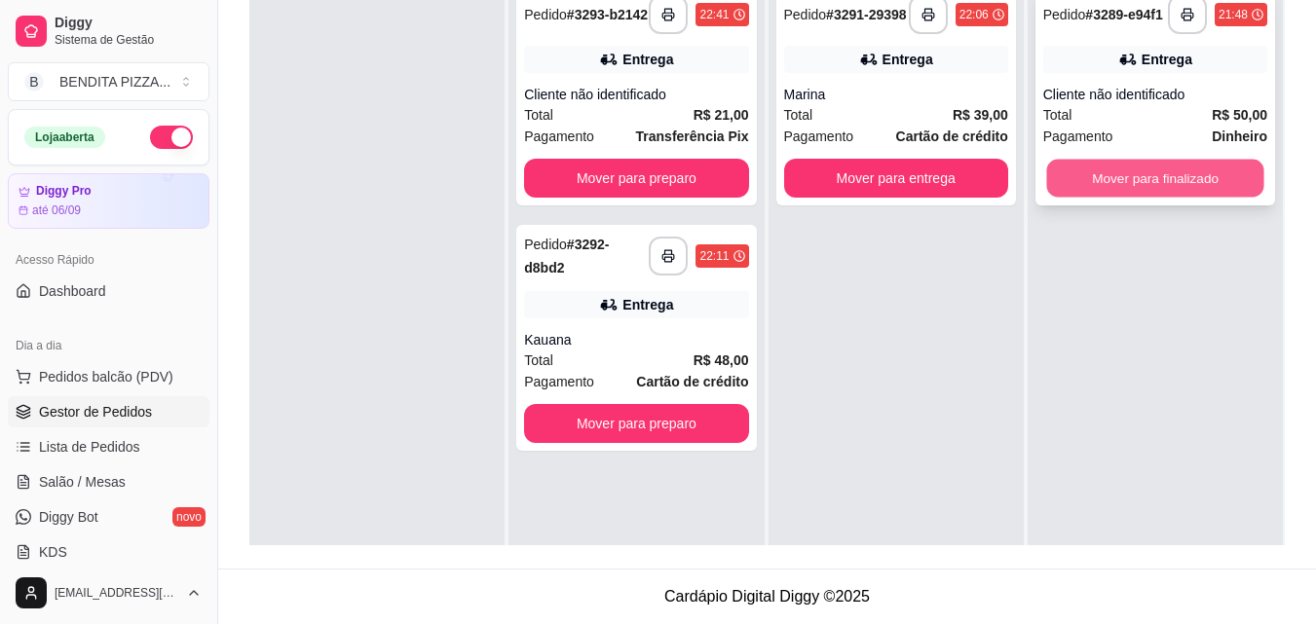
click at [1163, 171] on button "Mover para finalizado" at bounding box center [1154, 179] width 217 height 38
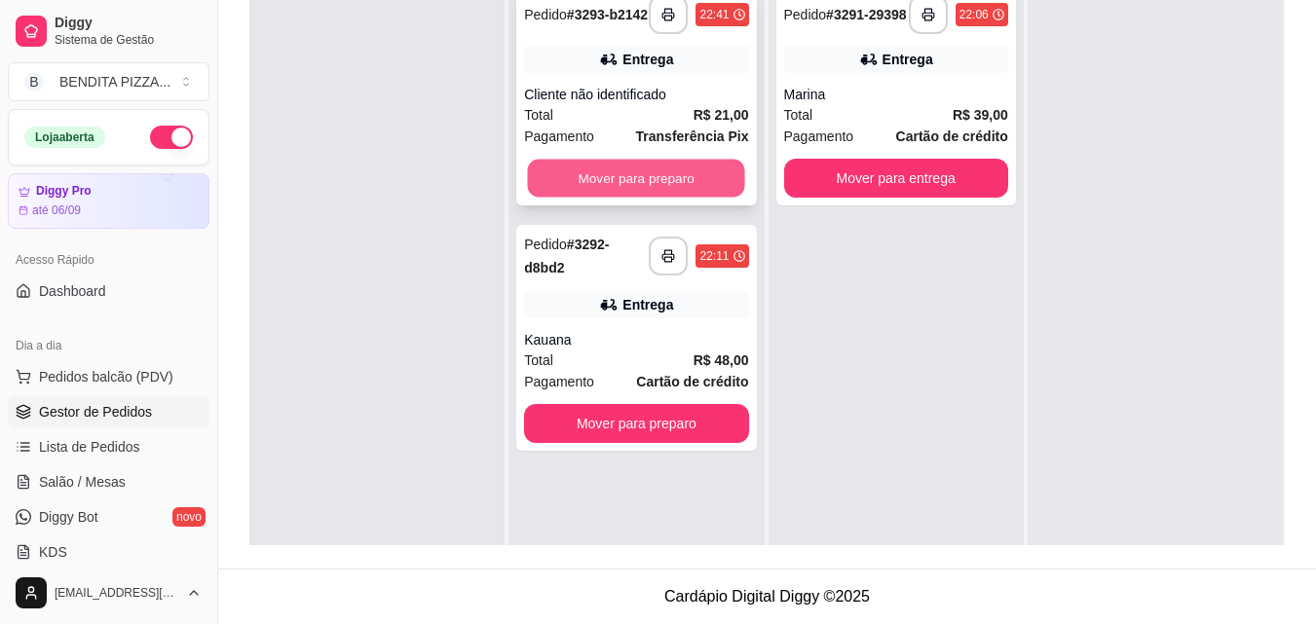
click at [703, 192] on button "Mover para preparo" at bounding box center [636, 179] width 217 height 38
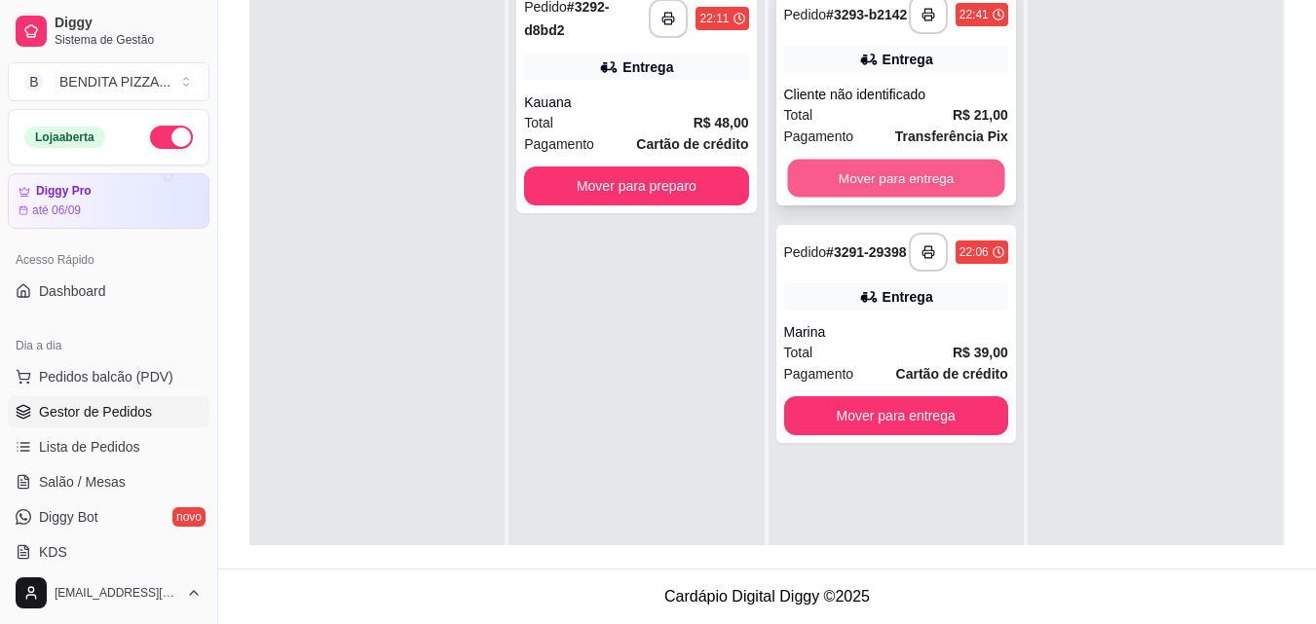
click at [970, 192] on button "Mover para entrega" at bounding box center [895, 179] width 217 height 38
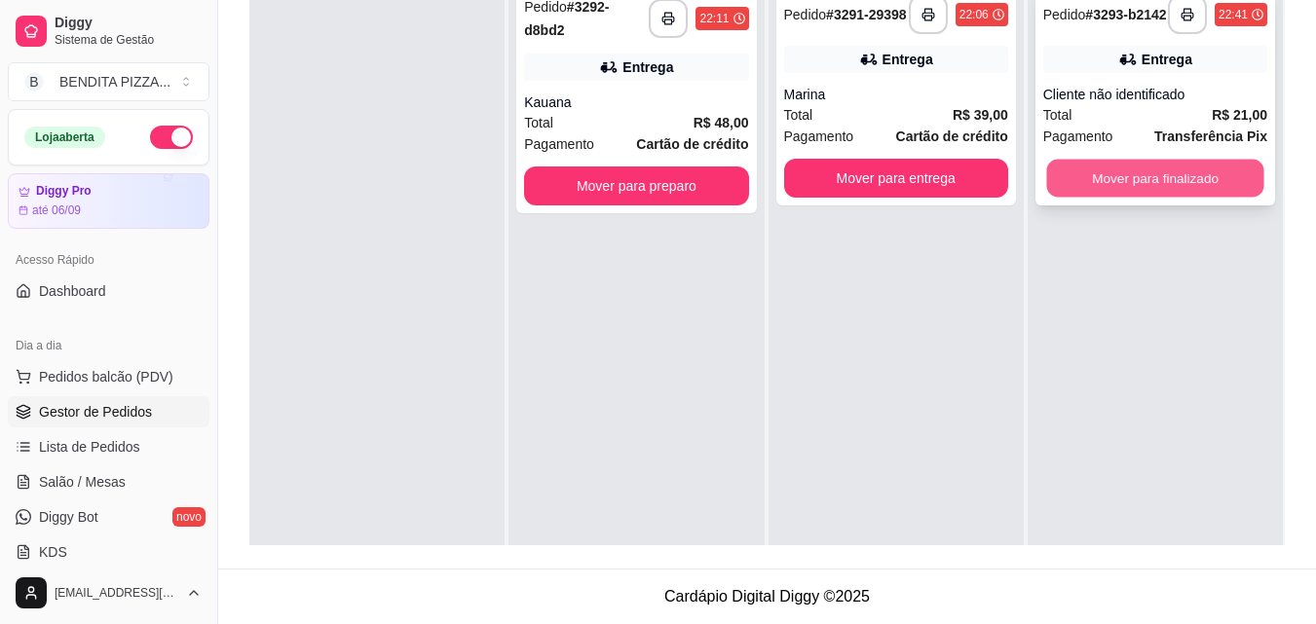
click at [1099, 180] on button "Mover para finalizado" at bounding box center [1154, 179] width 217 height 38
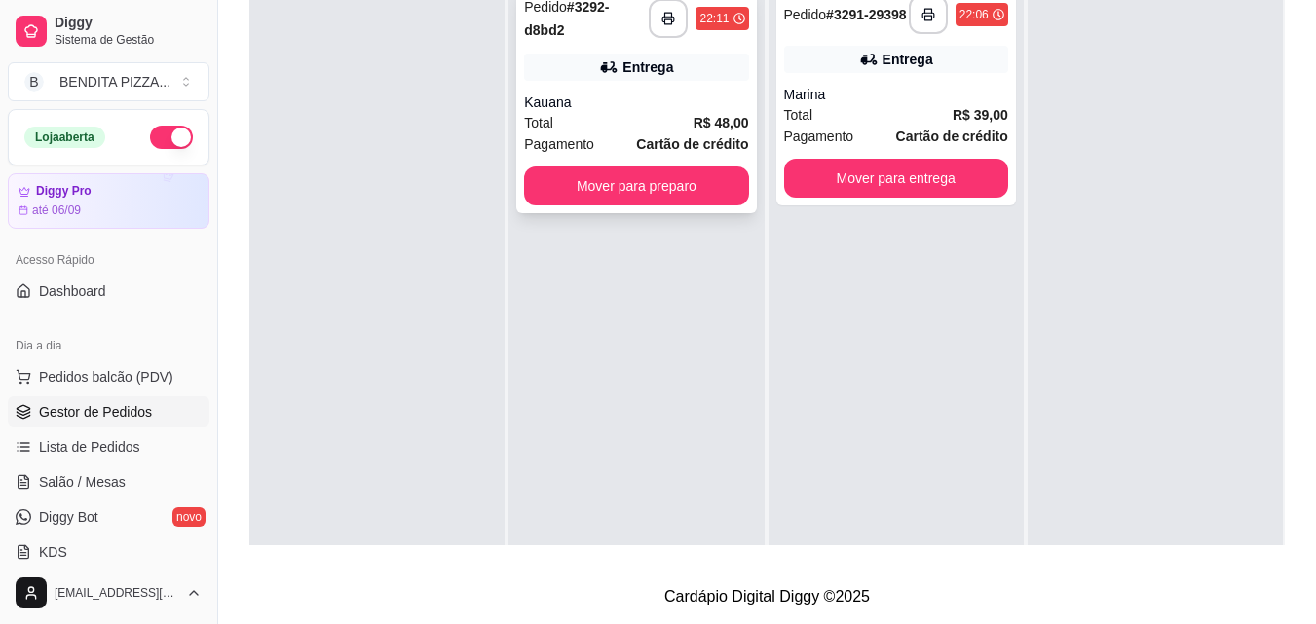
click at [516, 180] on div "**********" at bounding box center [636, 100] width 240 height 226
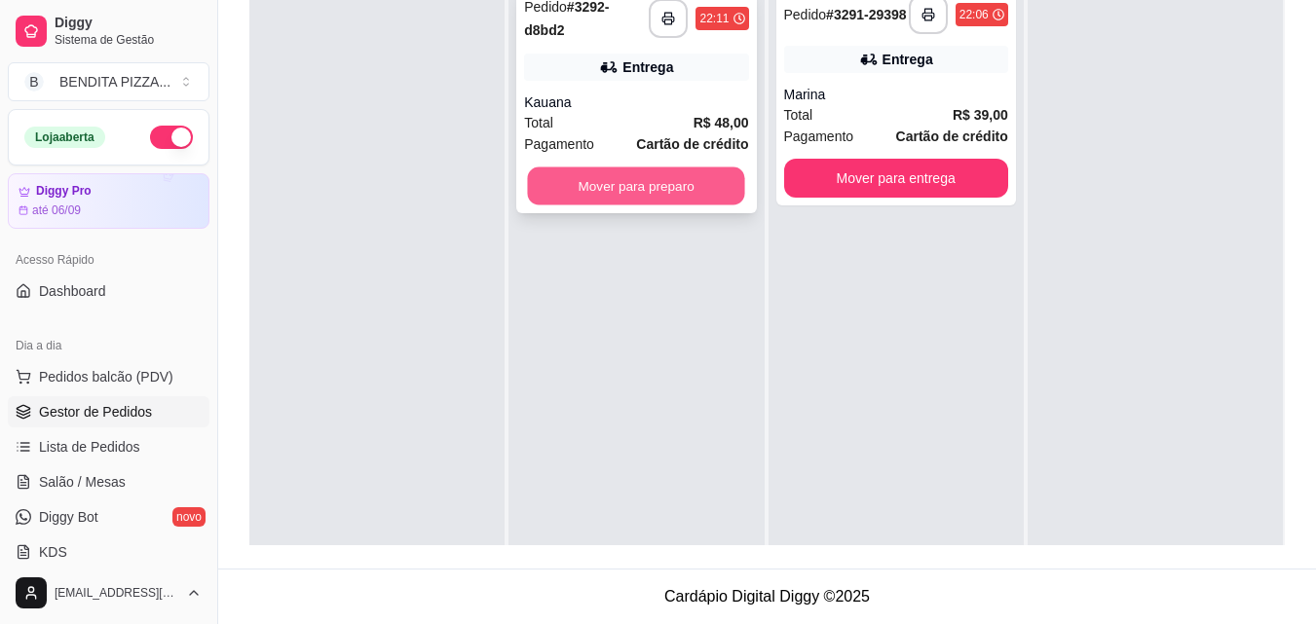
click at [678, 176] on button "Mover para preparo" at bounding box center [636, 187] width 217 height 38
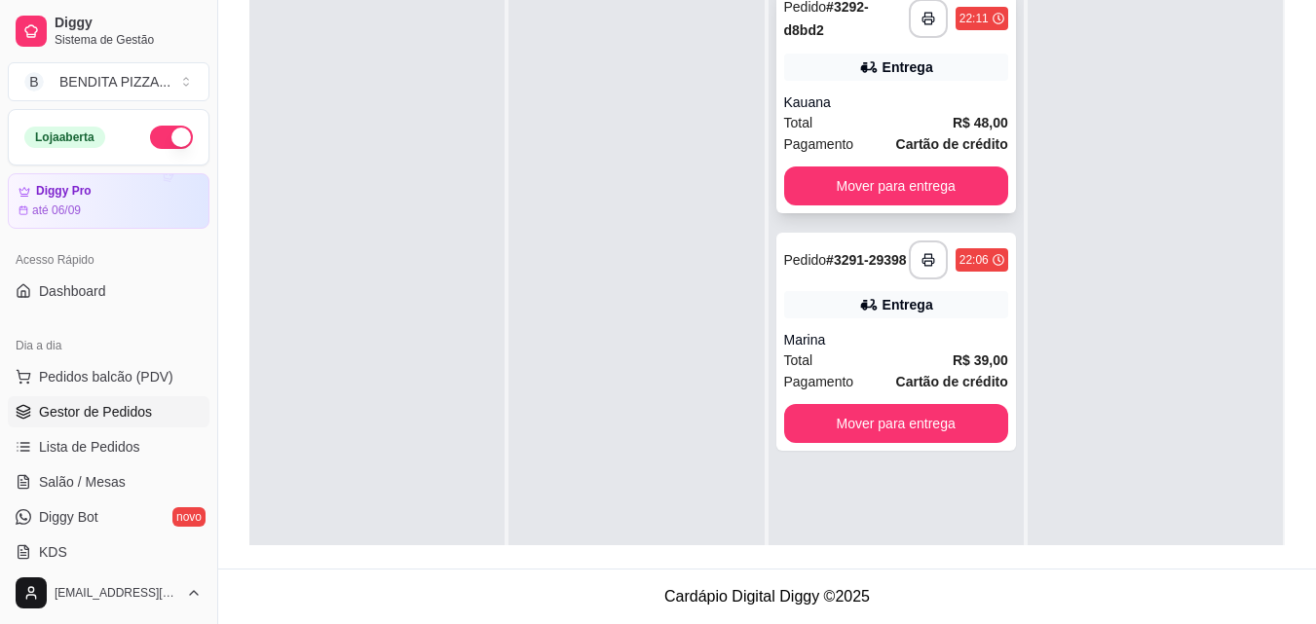
click at [835, 113] on div "Total R$ 48,00" at bounding box center [896, 122] width 224 height 21
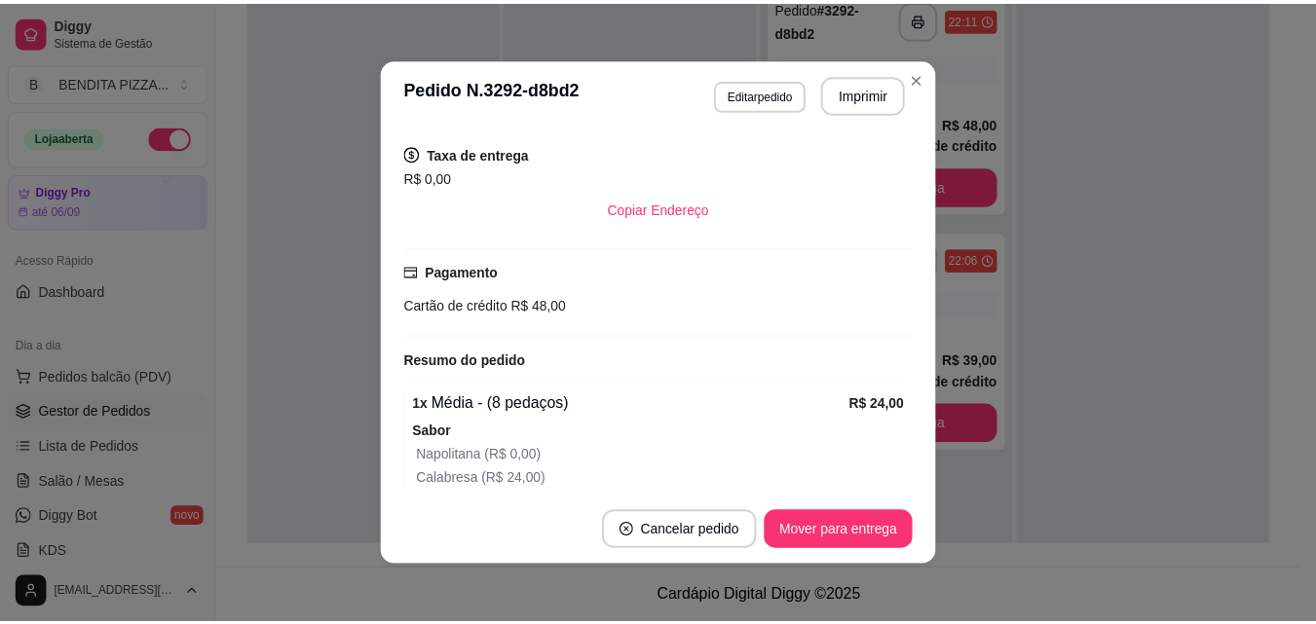
scroll to position [392, 0]
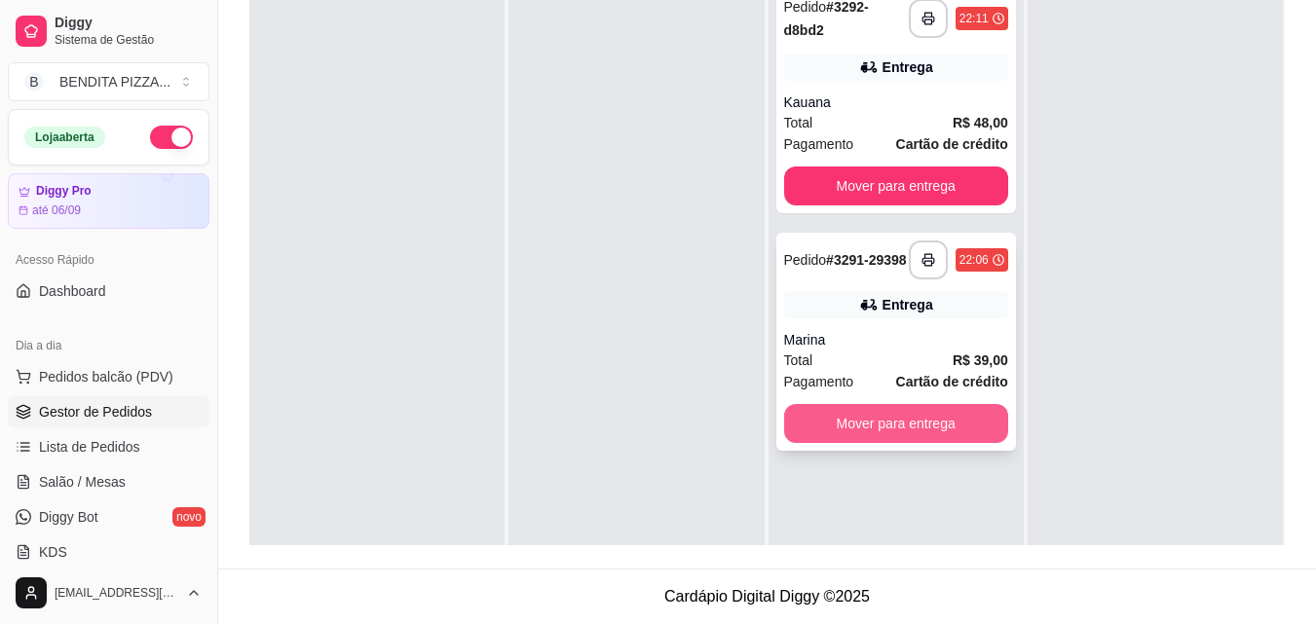
click at [940, 415] on button "Mover para entrega" at bounding box center [896, 423] width 224 height 39
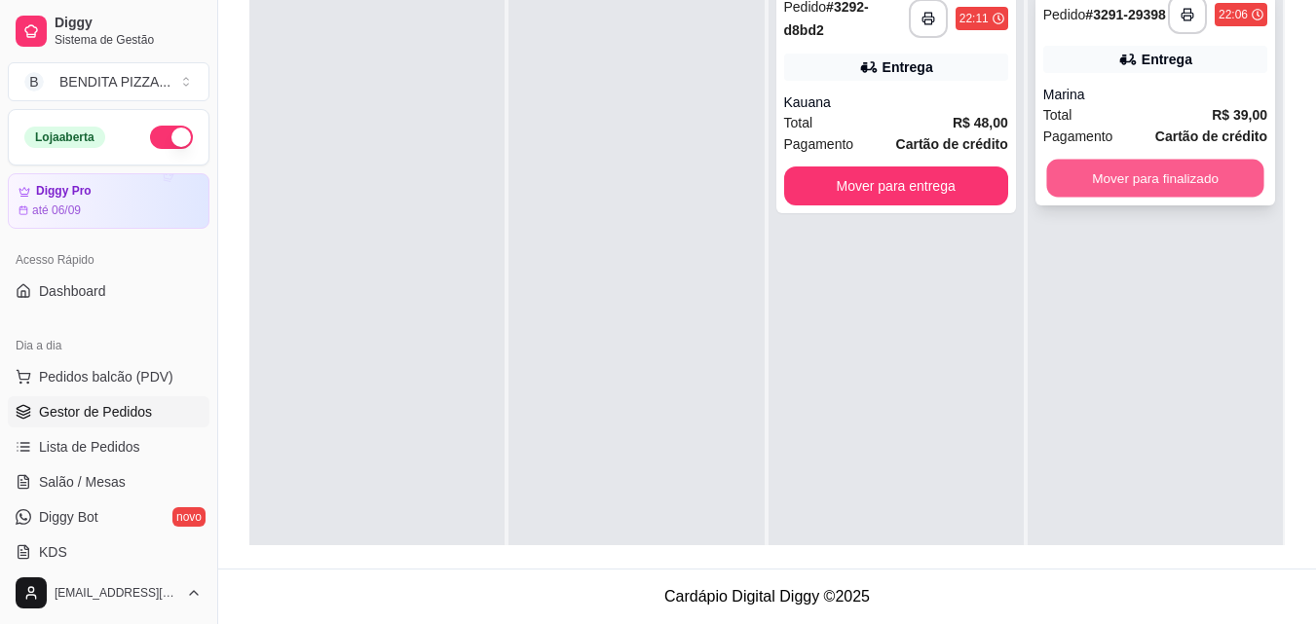
click at [1159, 185] on button "Mover para finalizado" at bounding box center [1154, 179] width 217 height 38
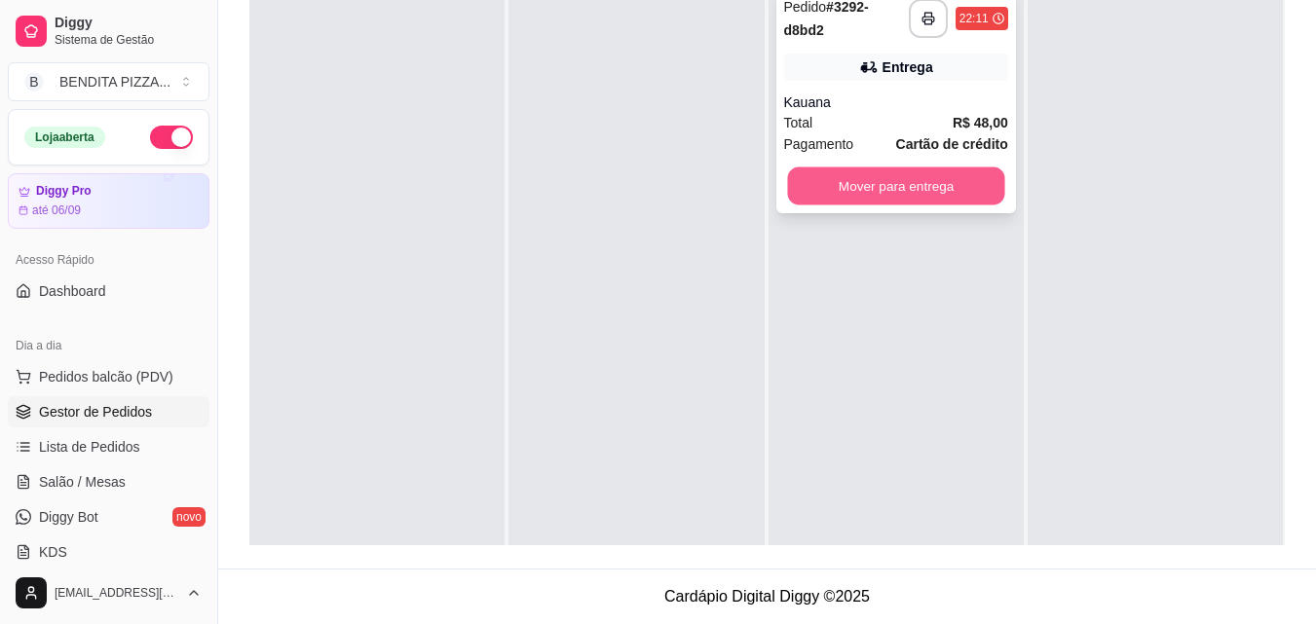
click at [877, 183] on button "Mover para entrega" at bounding box center [895, 187] width 217 height 38
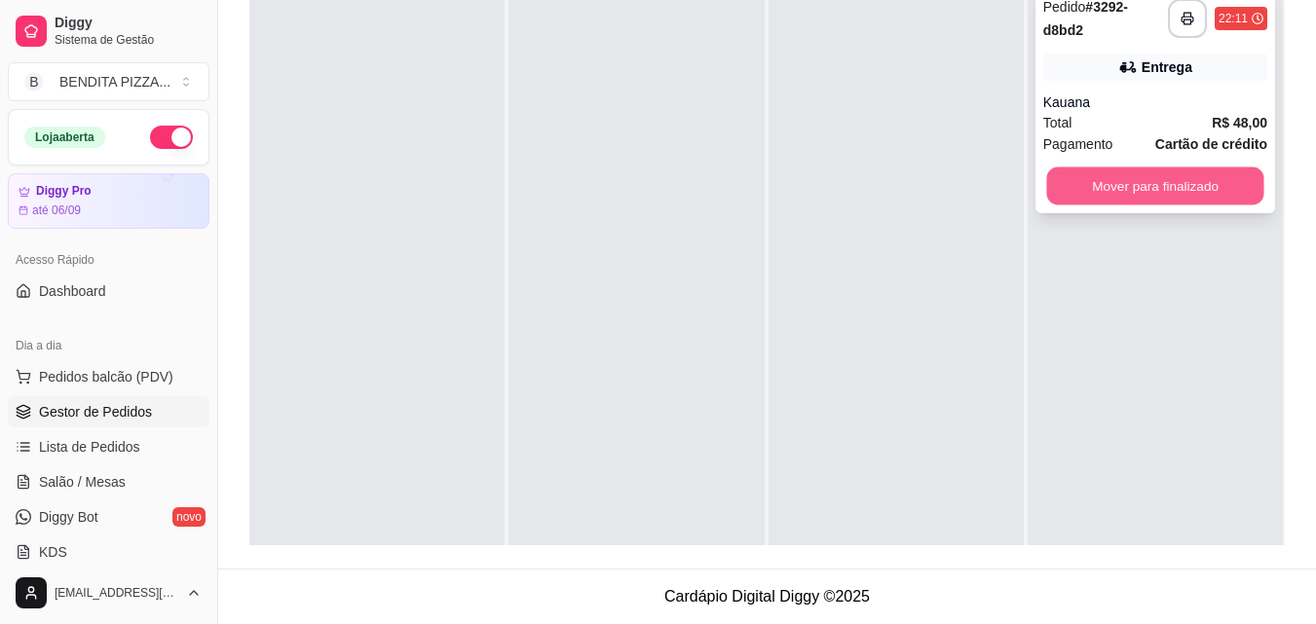
click at [1065, 172] on button "Mover para finalizado" at bounding box center [1154, 187] width 217 height 38
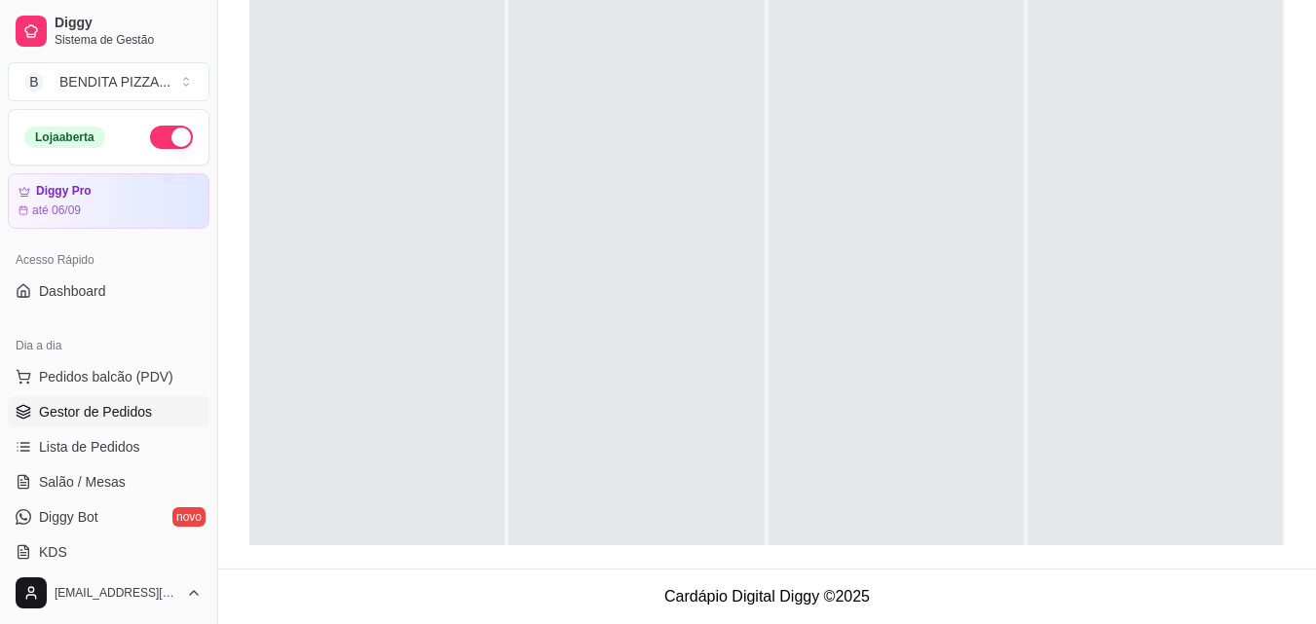
scroll to position [0, 0]
